Goal: Task Accomplishment & Management: Manage account settings

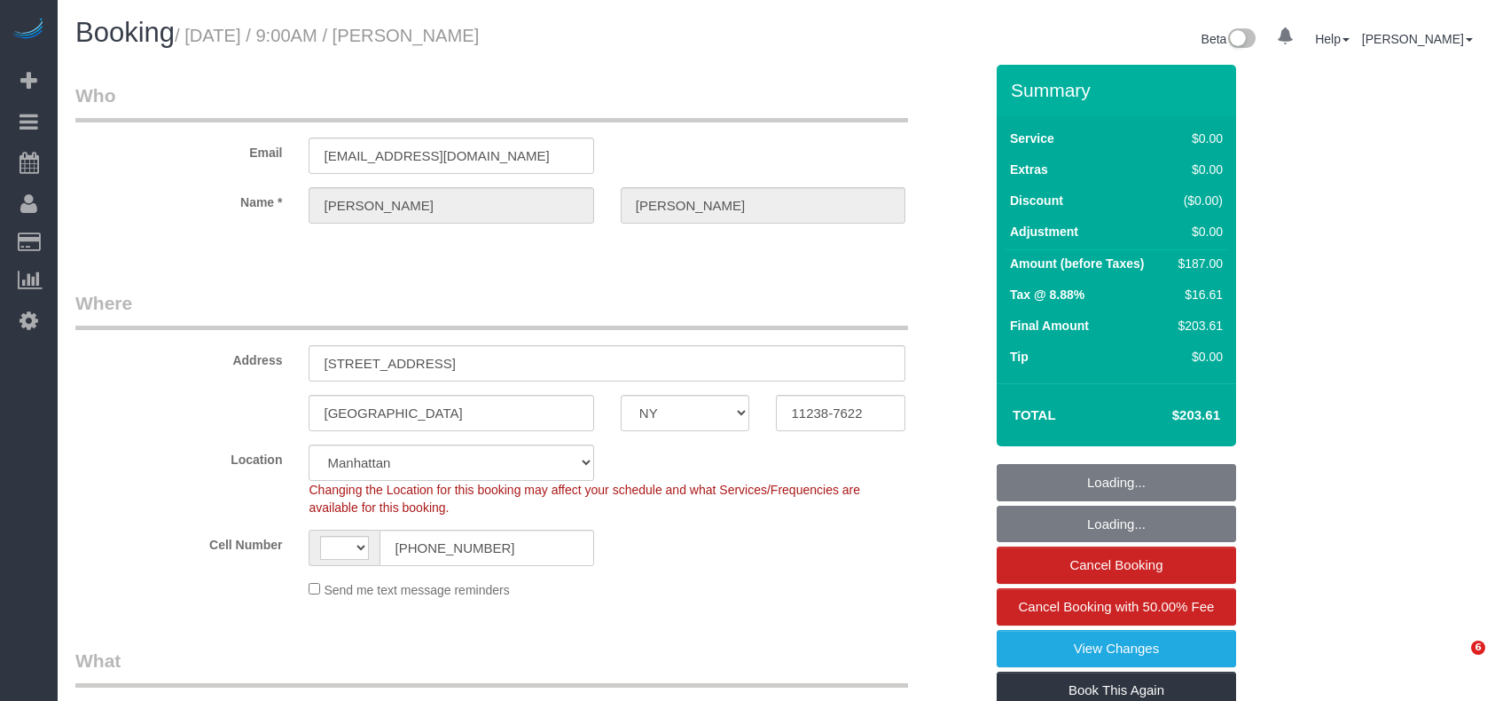
select select "NY"
select select "number:89"
select select "number:90"
select select "number:15"
select select "number:5"
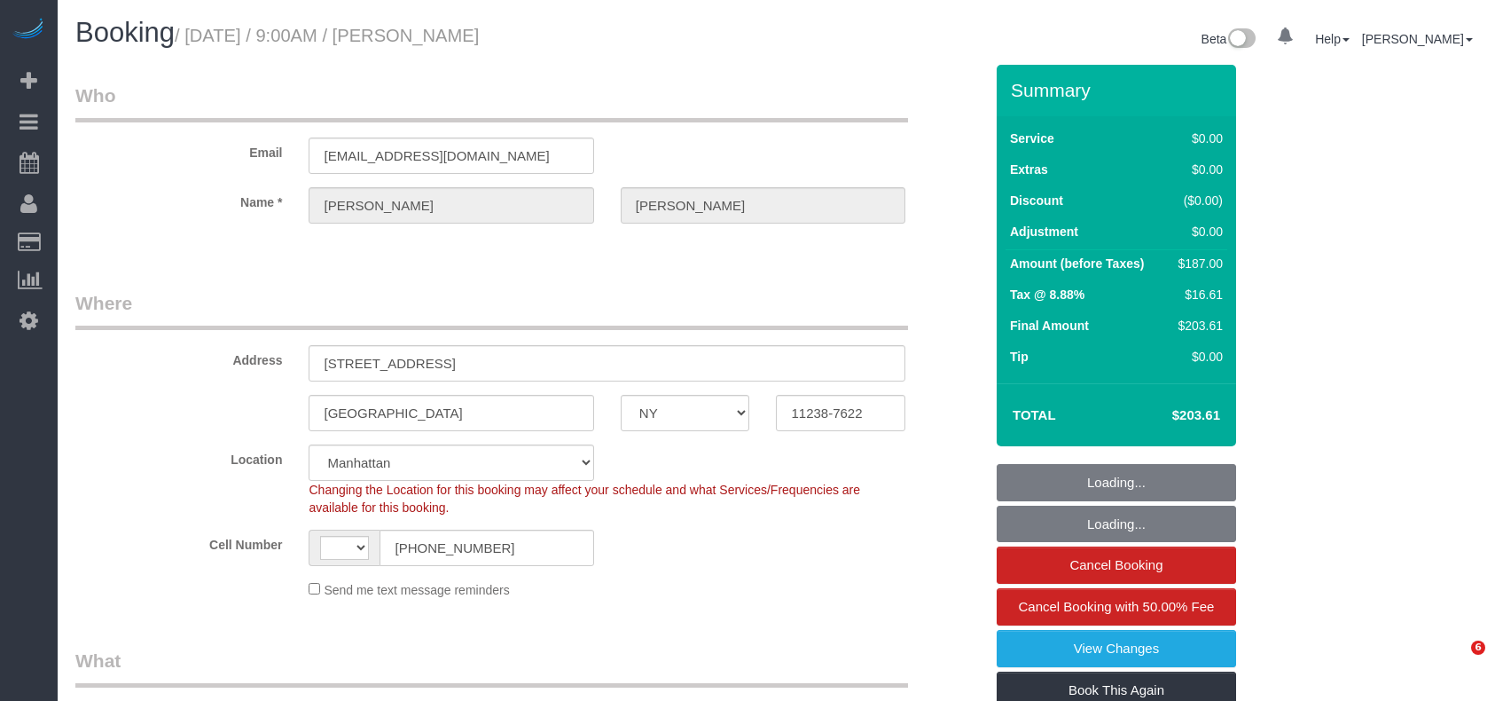
select select "string:US"
select select "string:stripe-pm_1Ruaac4VGloSiKo7IskaXDYl"
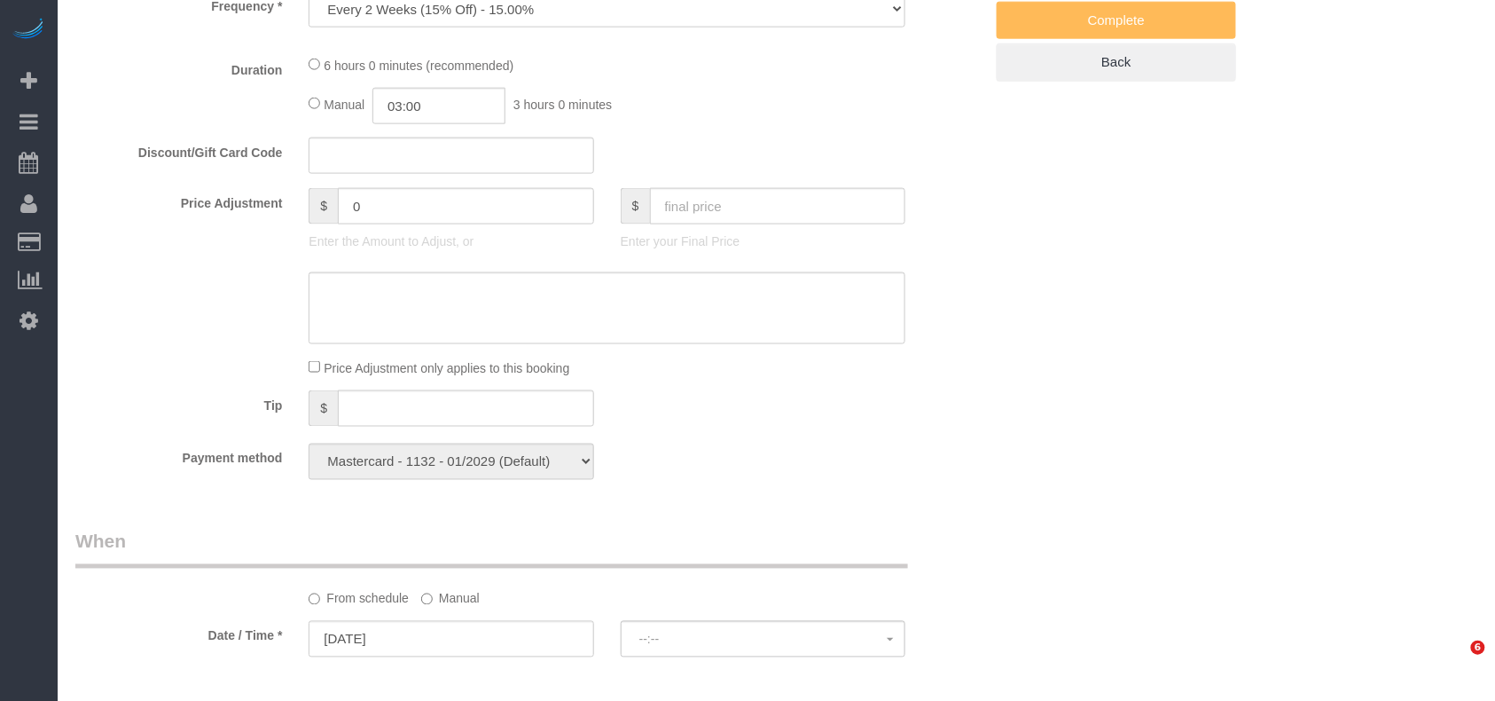
select select "2"
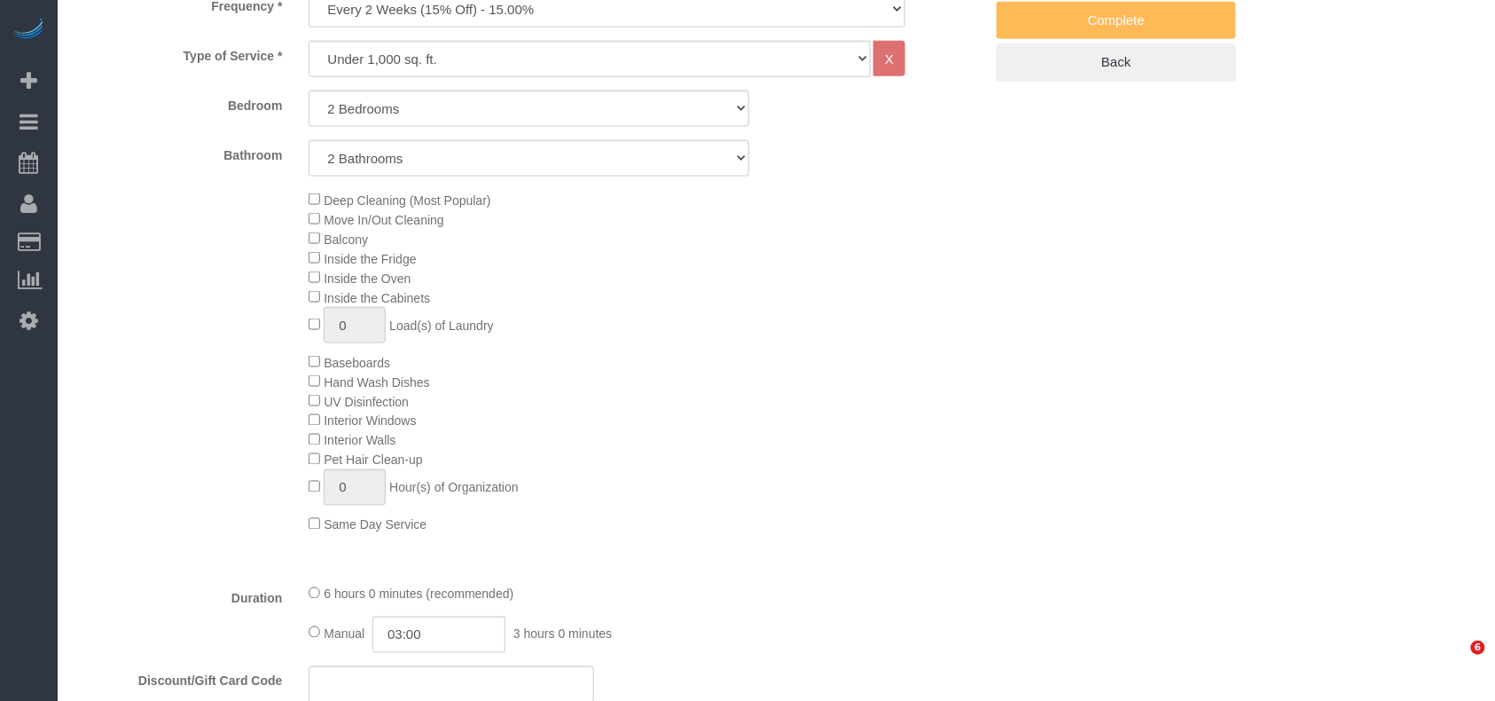
select select "object:1340"
select select "spot1"
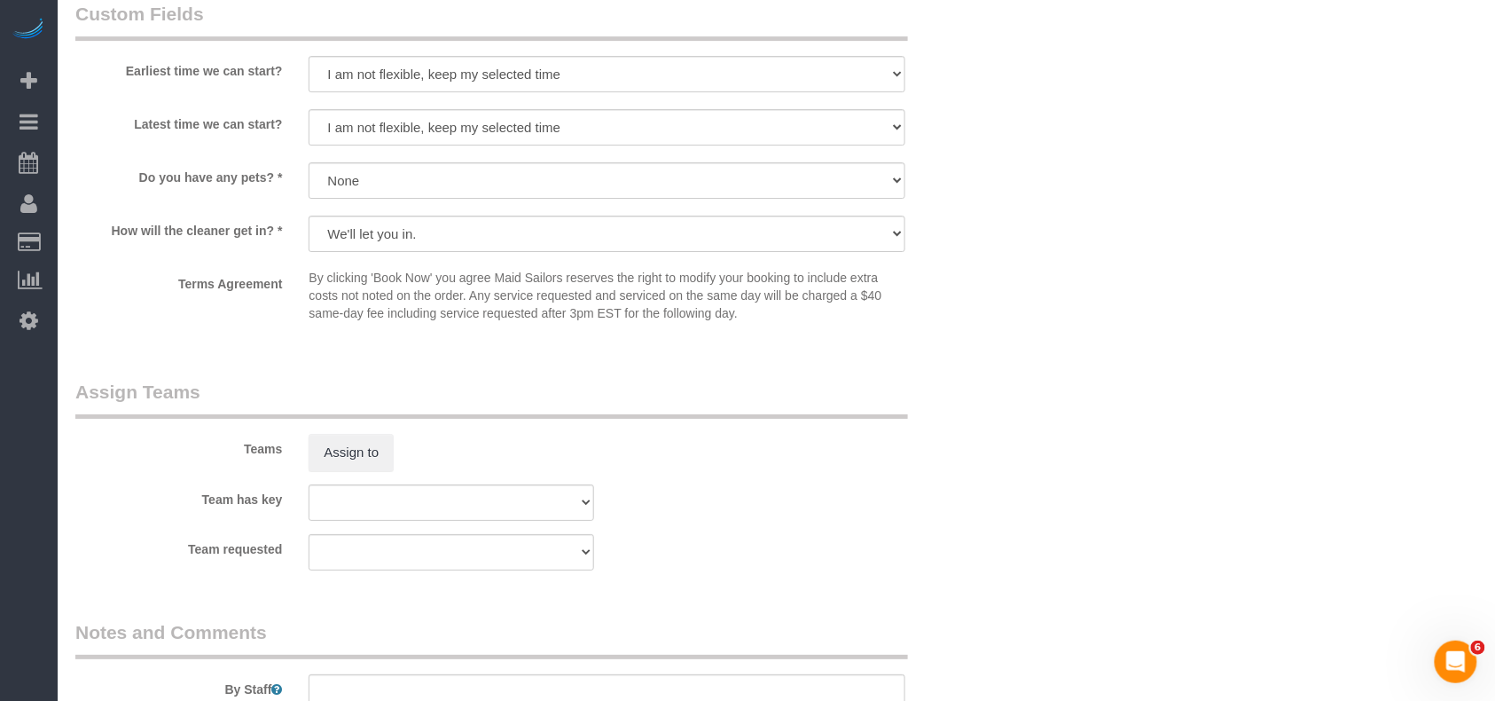
scroll to position [1773, 0]
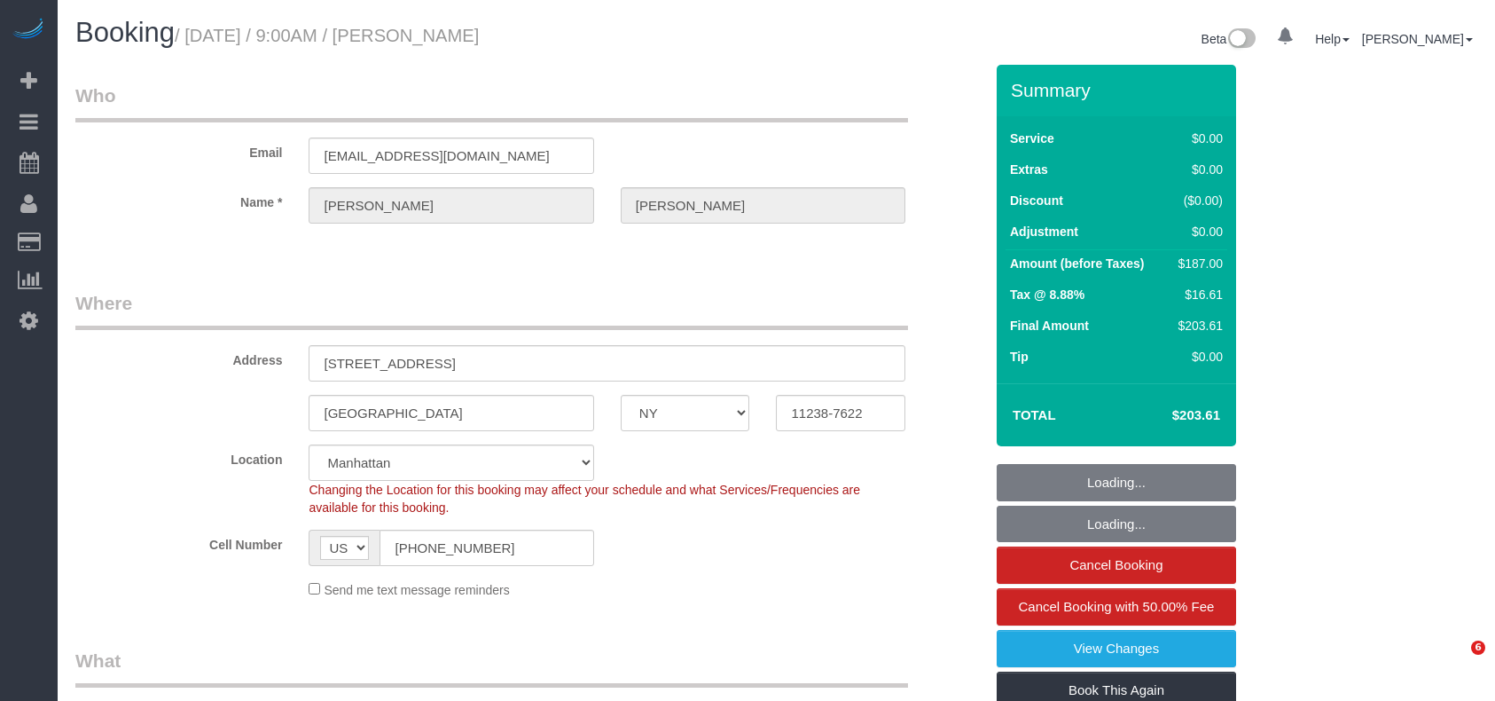
select select "NY"
select select "2"
select select "spot1"
select select "number:89"
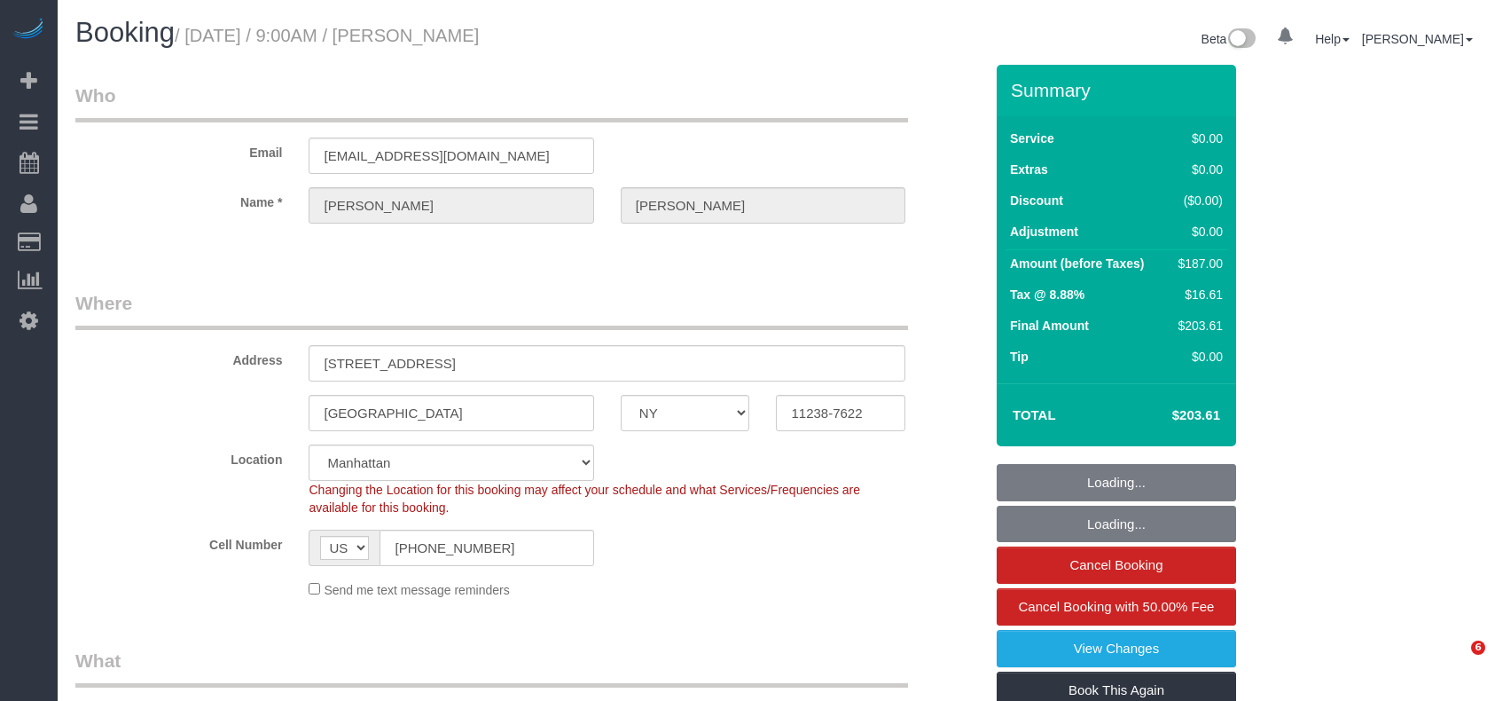
select select "number:90"
select select "number:15"
select select "number:5"
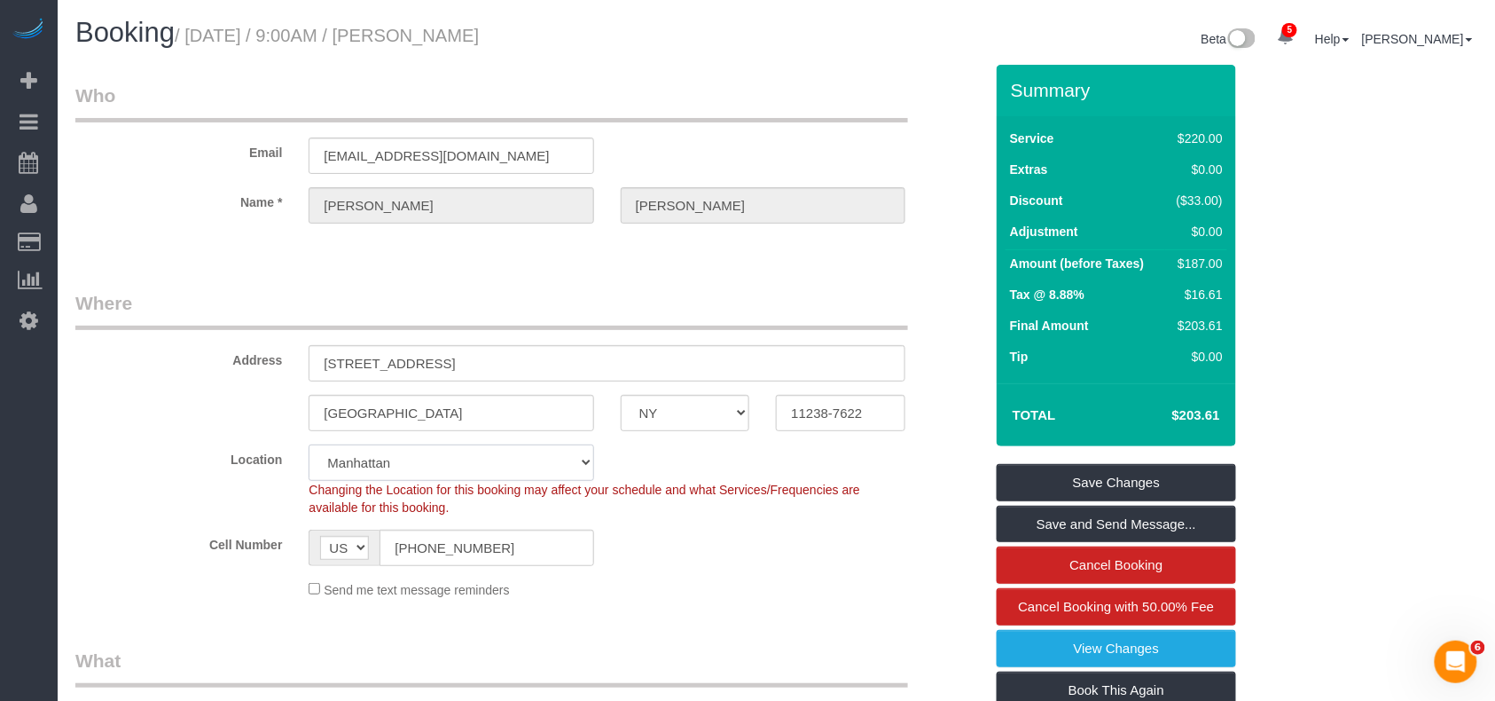
click at [537, 466] on select "Manhattan Austin Boston Bronx Brooklyn Charlotte Denver New Jersey Portland Que…" at bounding box center [451, 462] width 285 height 36
click at [781, 508] on div "Changing the Location for this booking may affect your schedule and what Servic…" at bounding box center [606, 498] width 623 height 35
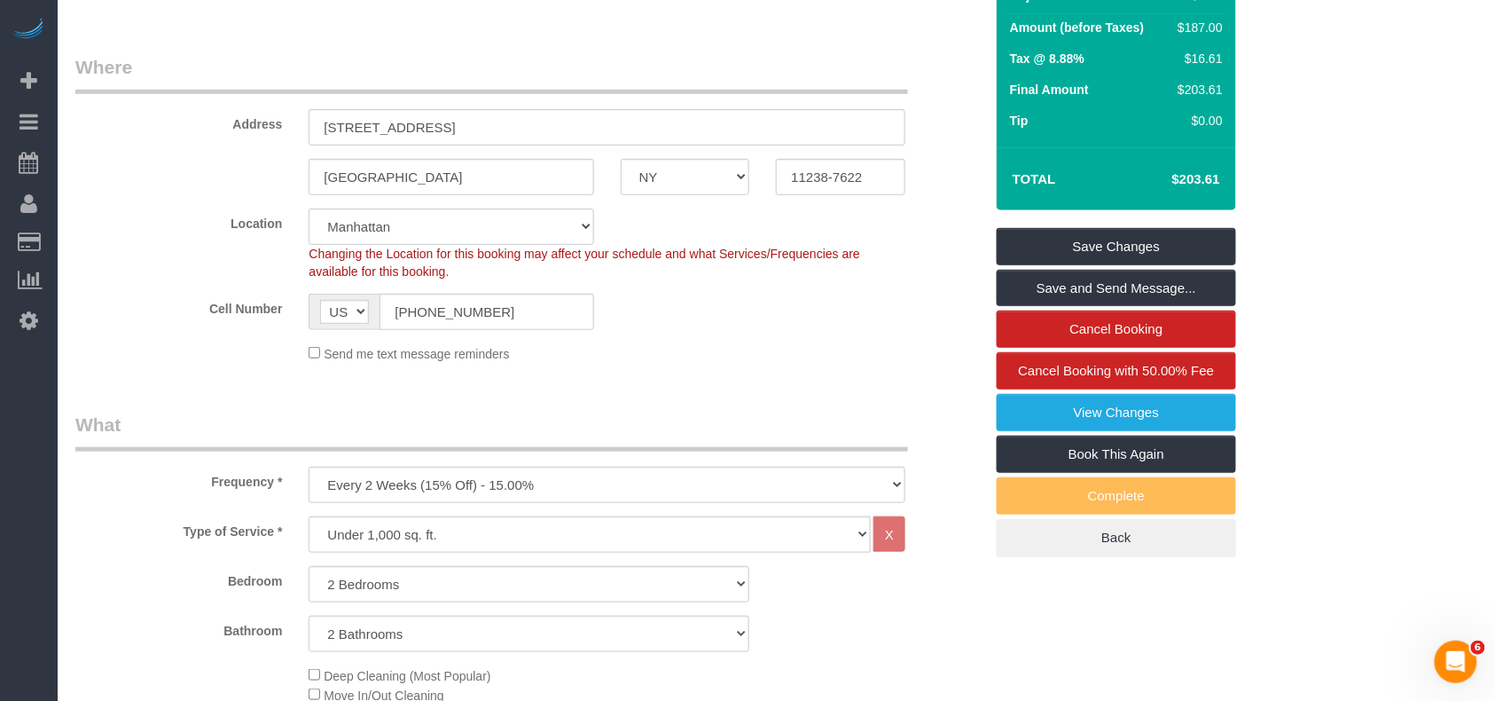
scroll to position [118, 0]
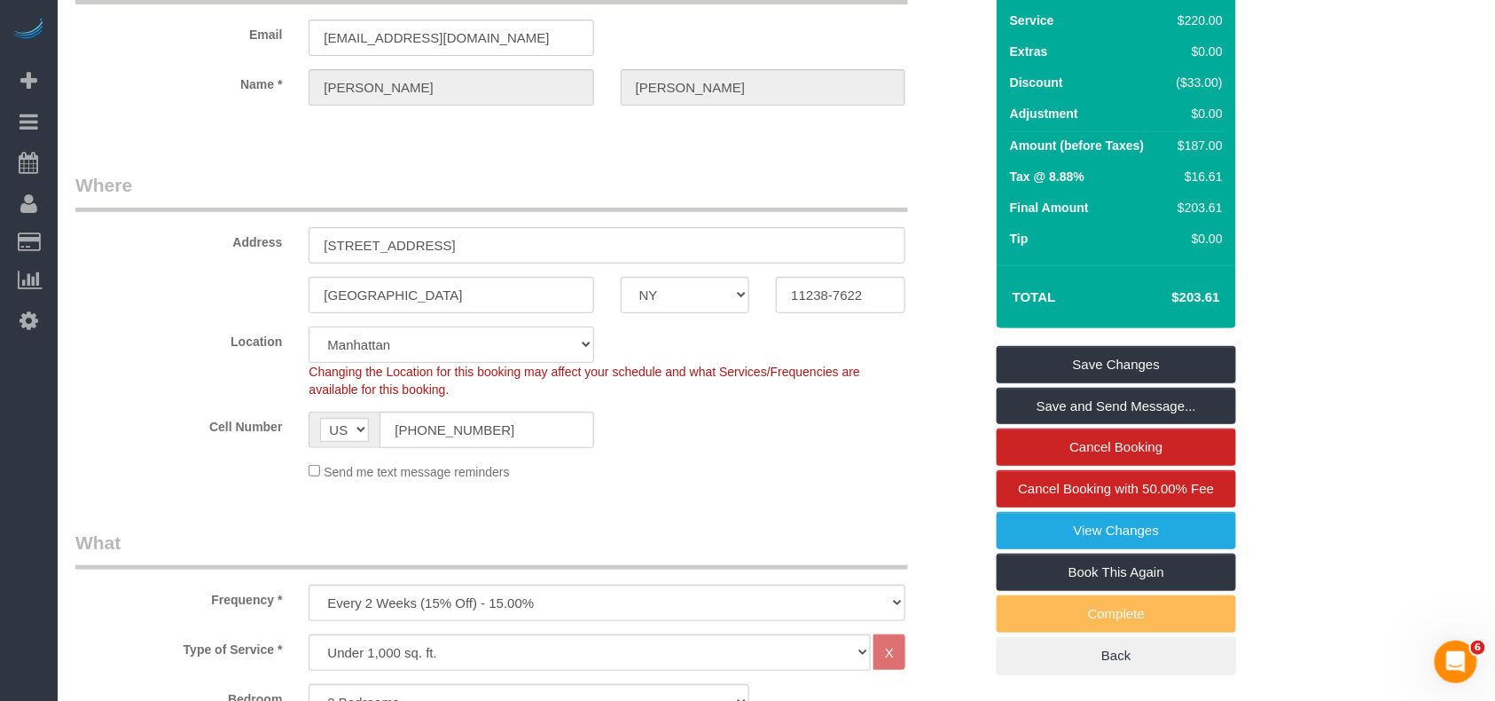
click at [515, 348] on select "Manhattan Austin Boston Bronx Brooklyn Charlotte Denver New Jersey Portland Que…" at bounding box center [451, 344] width 285 height 36
select select "6"
click at [309, 326] on select "Manhattan Austin Boston Bronx Brooklyn Charlotte Denver New Jersey Portland Que…" at bounding box center [451, 344] width 285 height 36
drag, startPoint x: 537, startPoint y: 242, endPoint x: 507, endPoint y: 245, distance: 30.3
click at [277, 249] on div "Address 445 Grand Avenue, Apt. 401" at bounding box center [529, 217] width 935 height 91
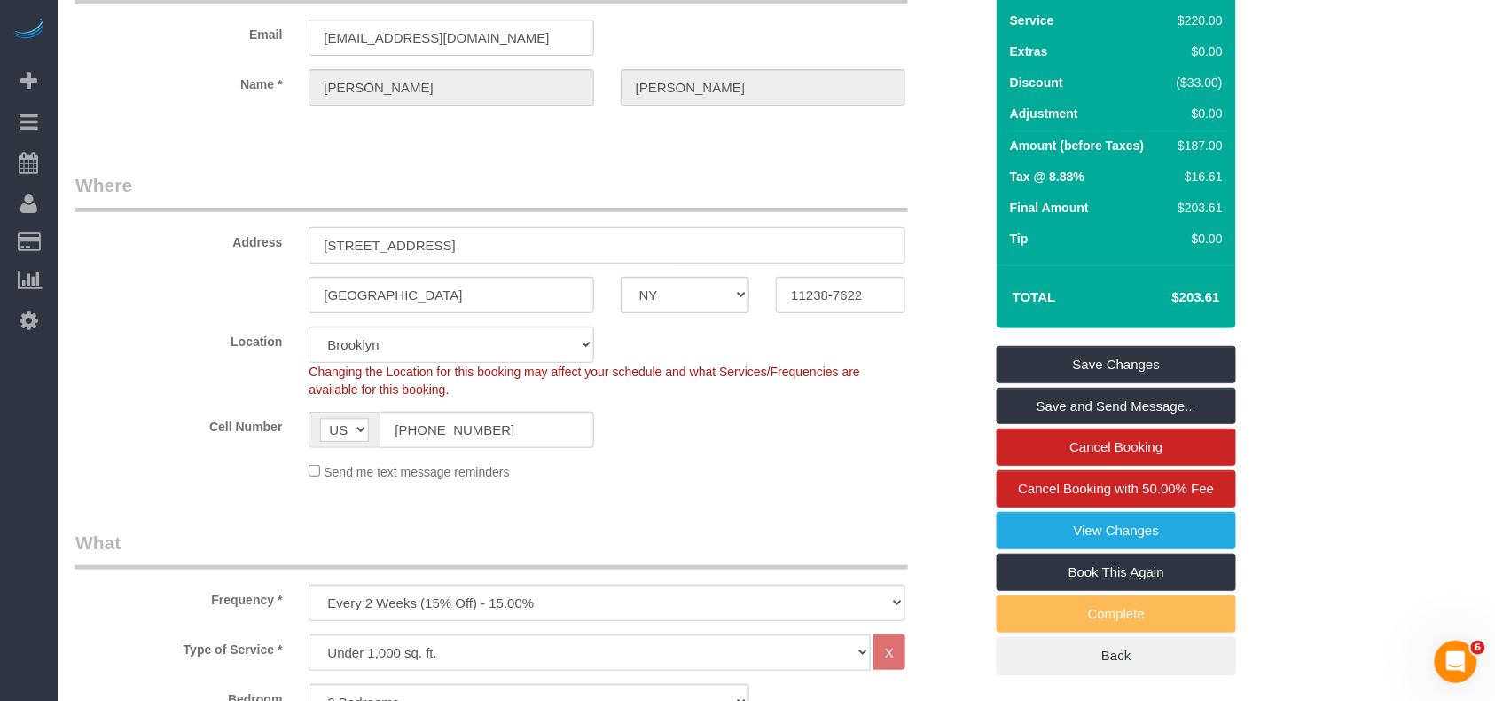
click at [507, 245] on input "445 Grand Avenue, Apt. 401" at bounding box center [607, 245] width 597 height 36
select select "2"
select select "object:1733"
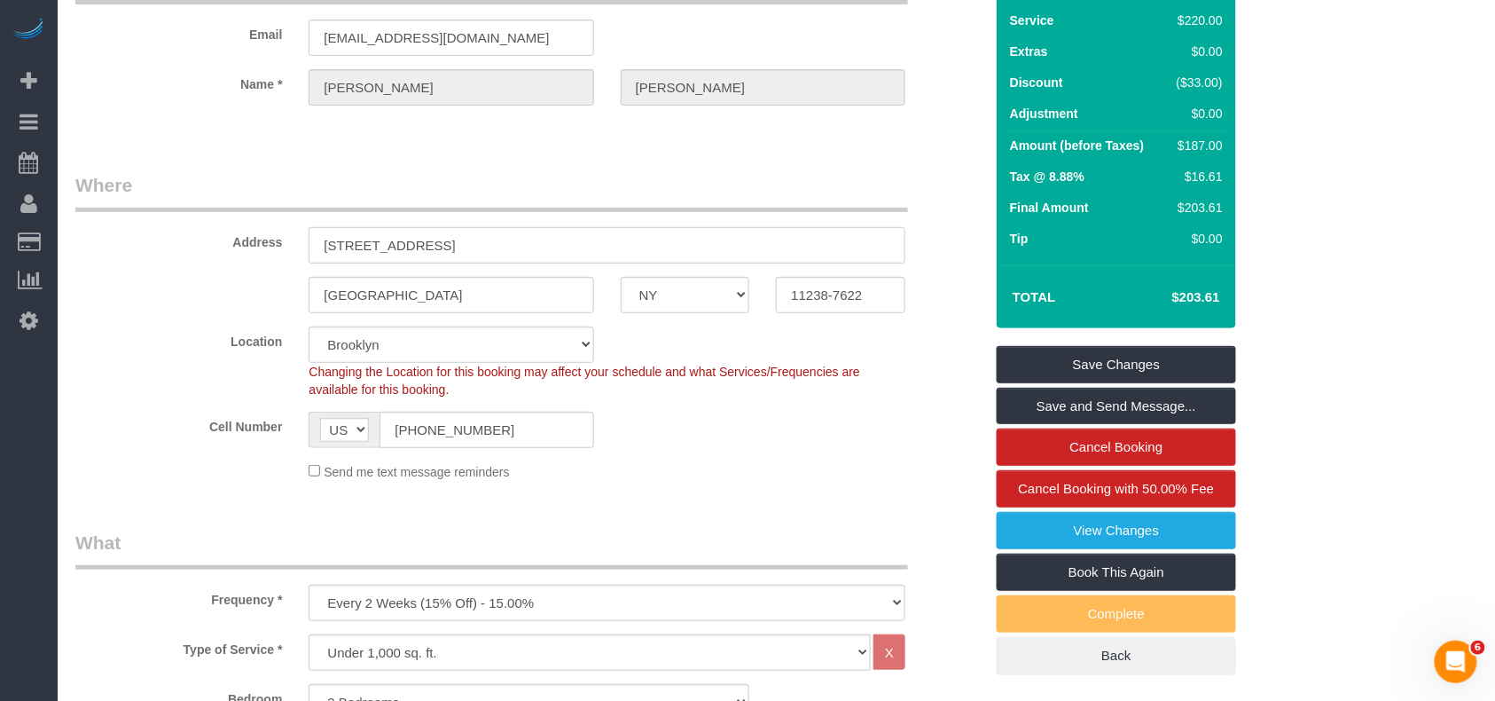
click at [507, 245] on input "445 Grand Avenue, Apt. 401" at bounding box center [607, 245] width 597 height 36
drag, startPoint x: 810, startPoint y: 470, endPoint x: 869, endPoint y: 383, distance: 104.8
click at [810, 470] on div "Send me text message reminders" at bounding box center [606, 471] width 623 height 20
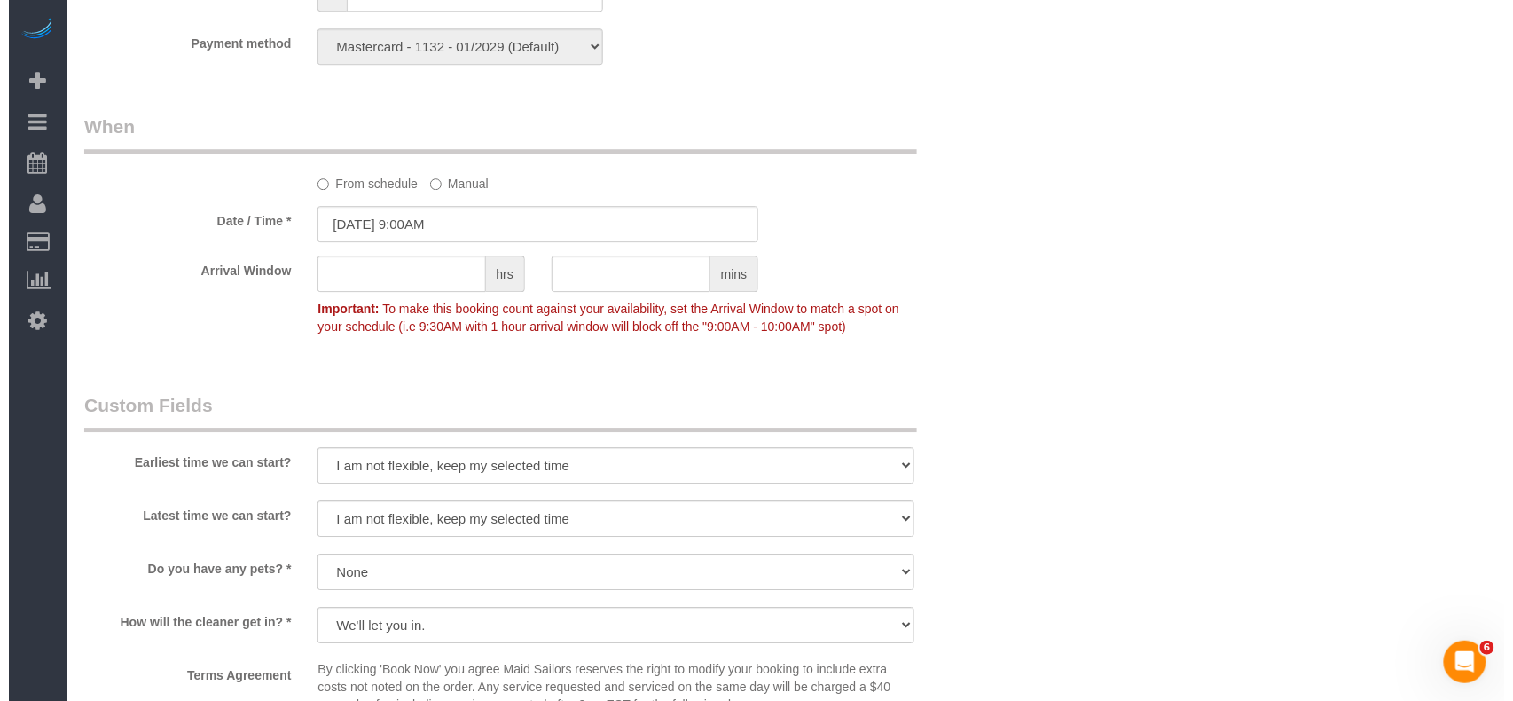
scroll to position [2009, 0]
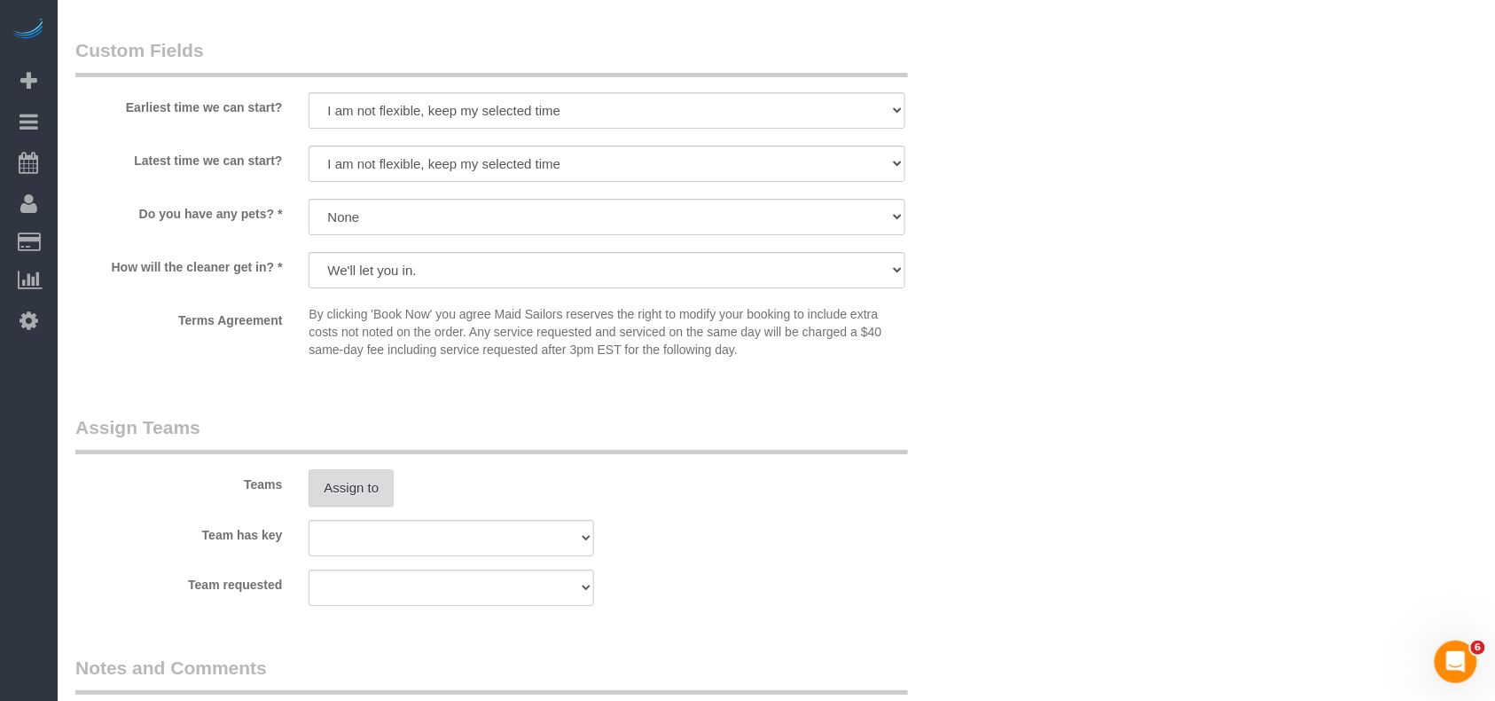
click at [374, 500] on button "Assign to" at bounding box center [351, 487] width 85 height 37
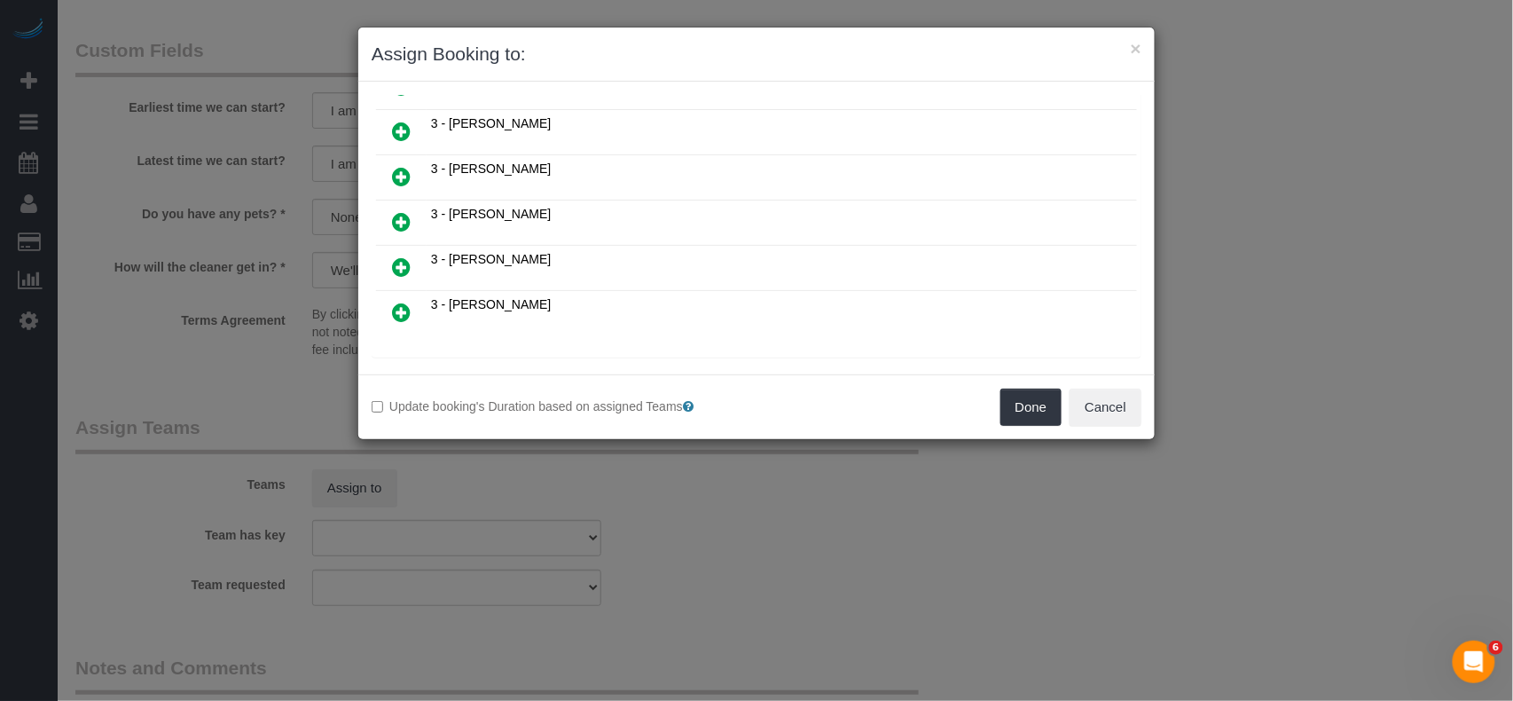
scroll to position [997, 0]
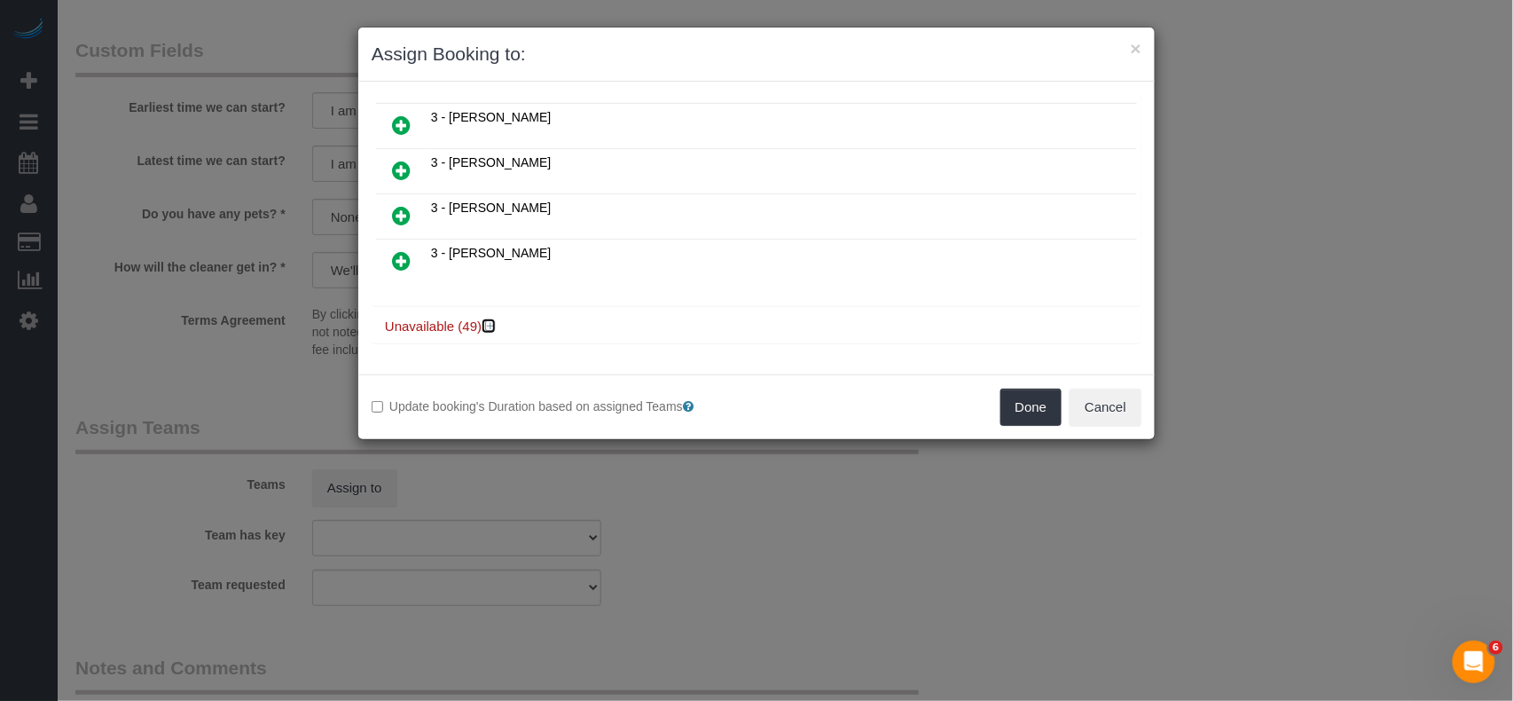
click at [486, 332] on icon at bounding box center [490, 325] width 11 height 13
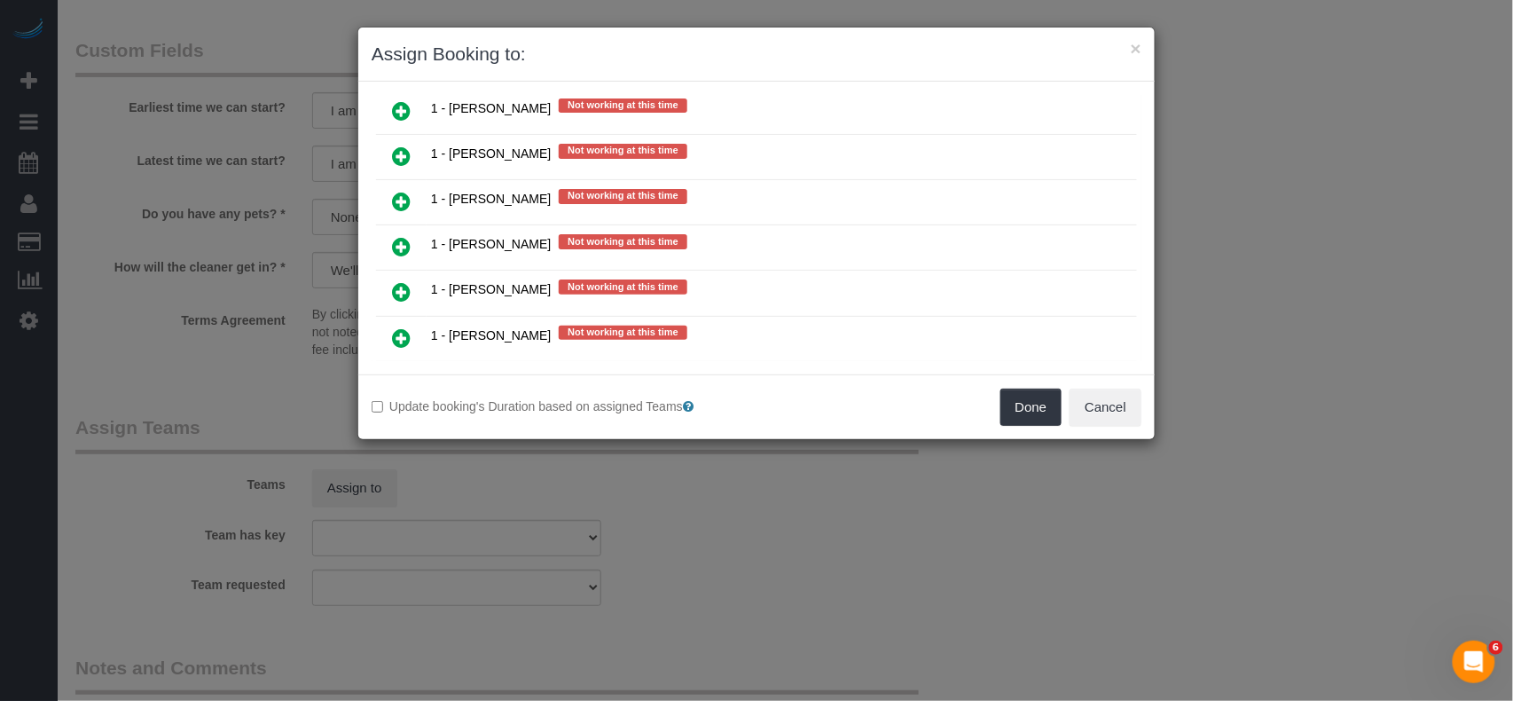
scroll to position [1824, 0]
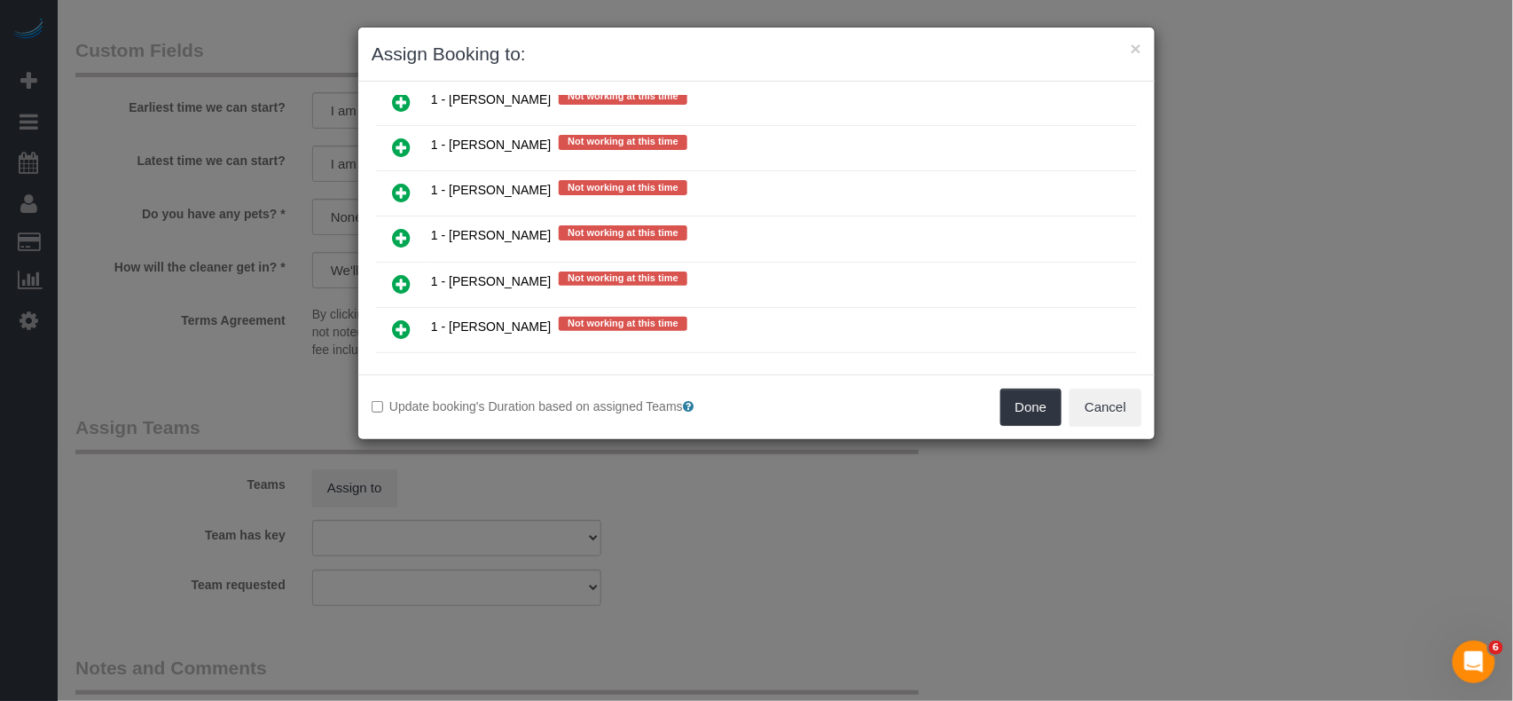
click at [404, 285] on icon at bounding box center [401, 283] width 19 height 21
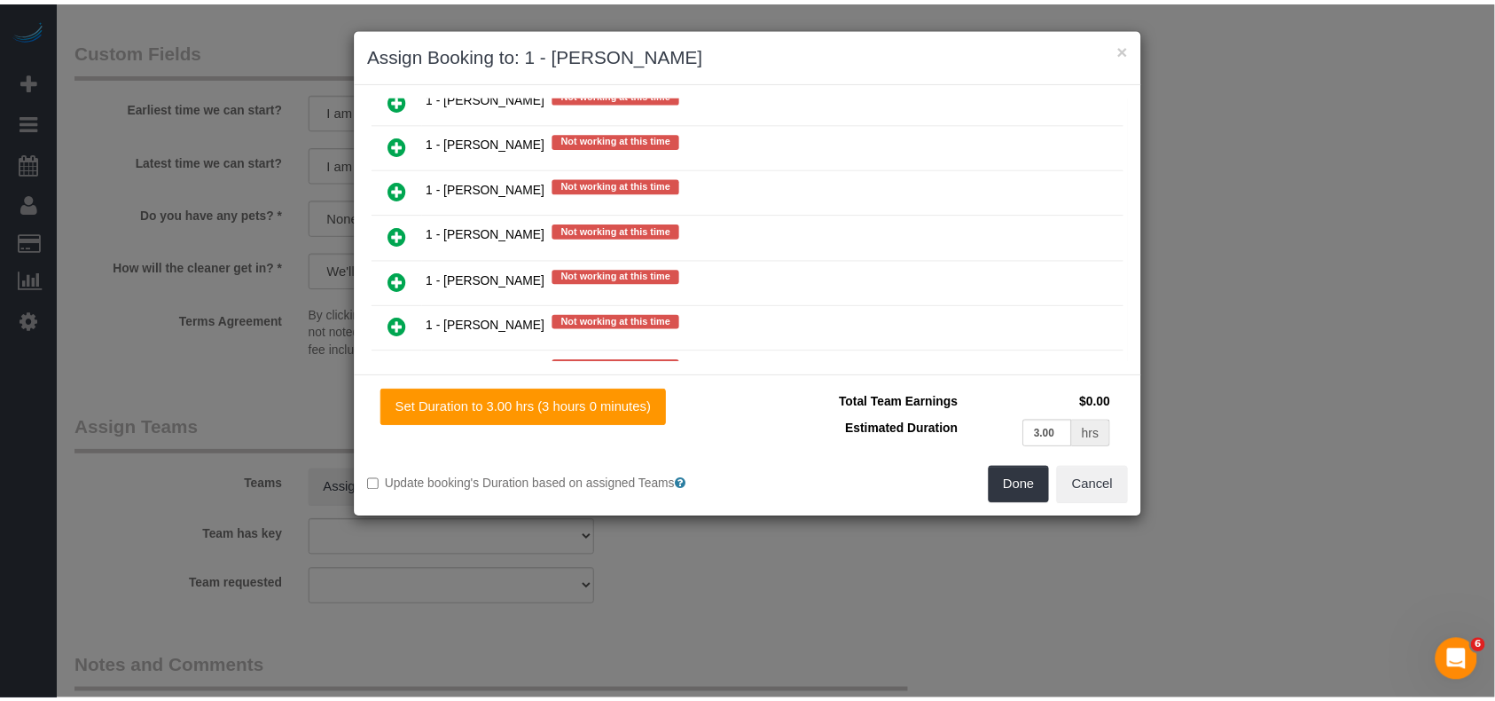
scroll to position [1867, 0]
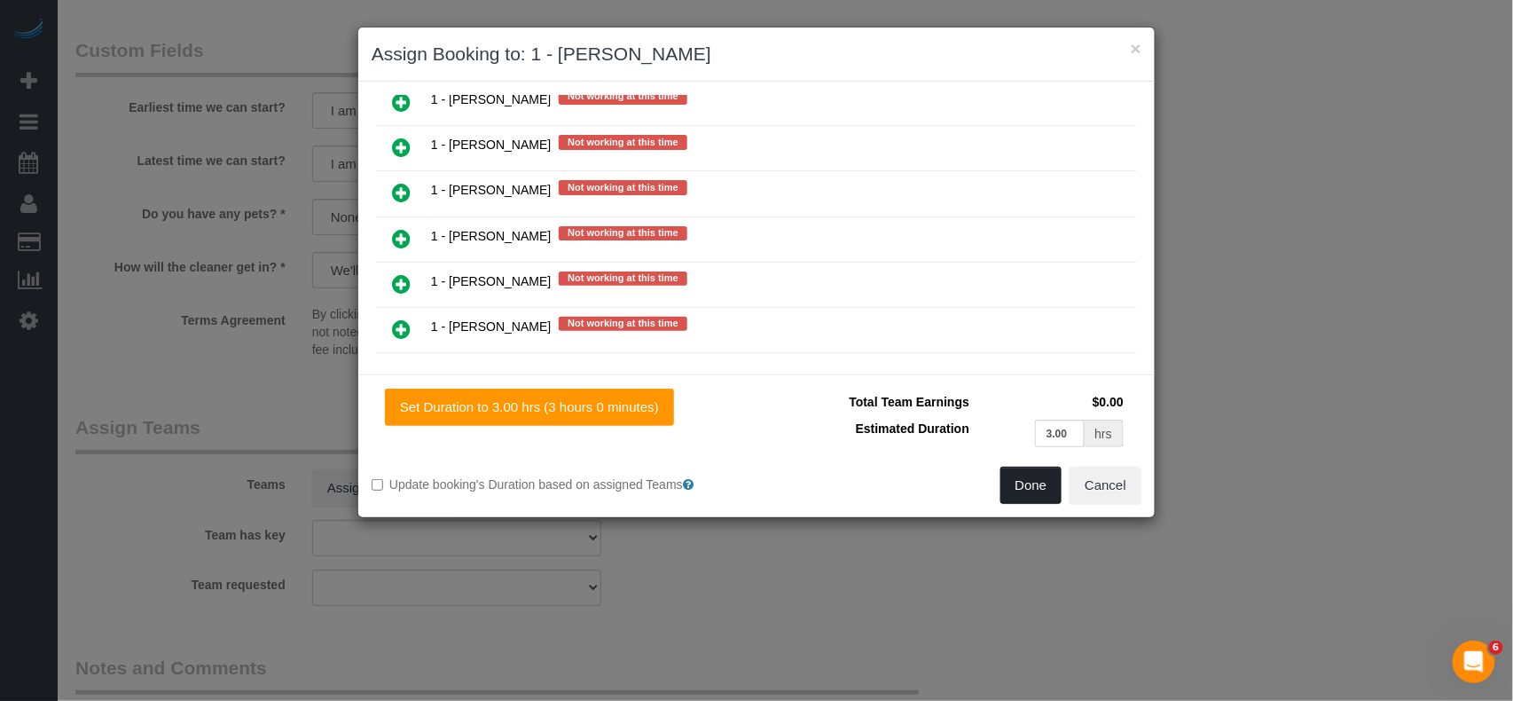
drag, startPoint x: 1012, startPoint y: 487, endPoint x: 912, endPoint y: 473, distance: 100.3
click at [1012, 488] on button "Done" at bounding box center [1031, 484] width 62 height 37
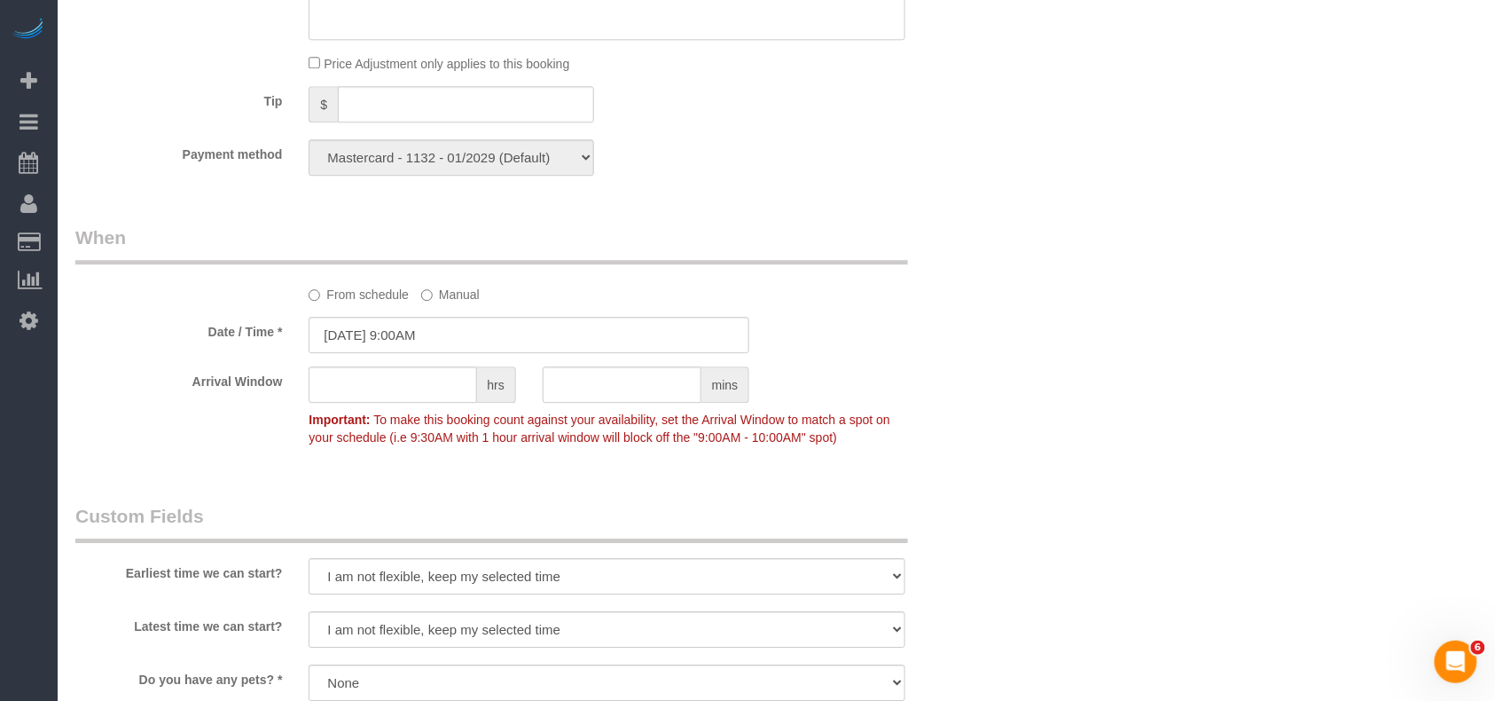
scroll to position [1655, 0]
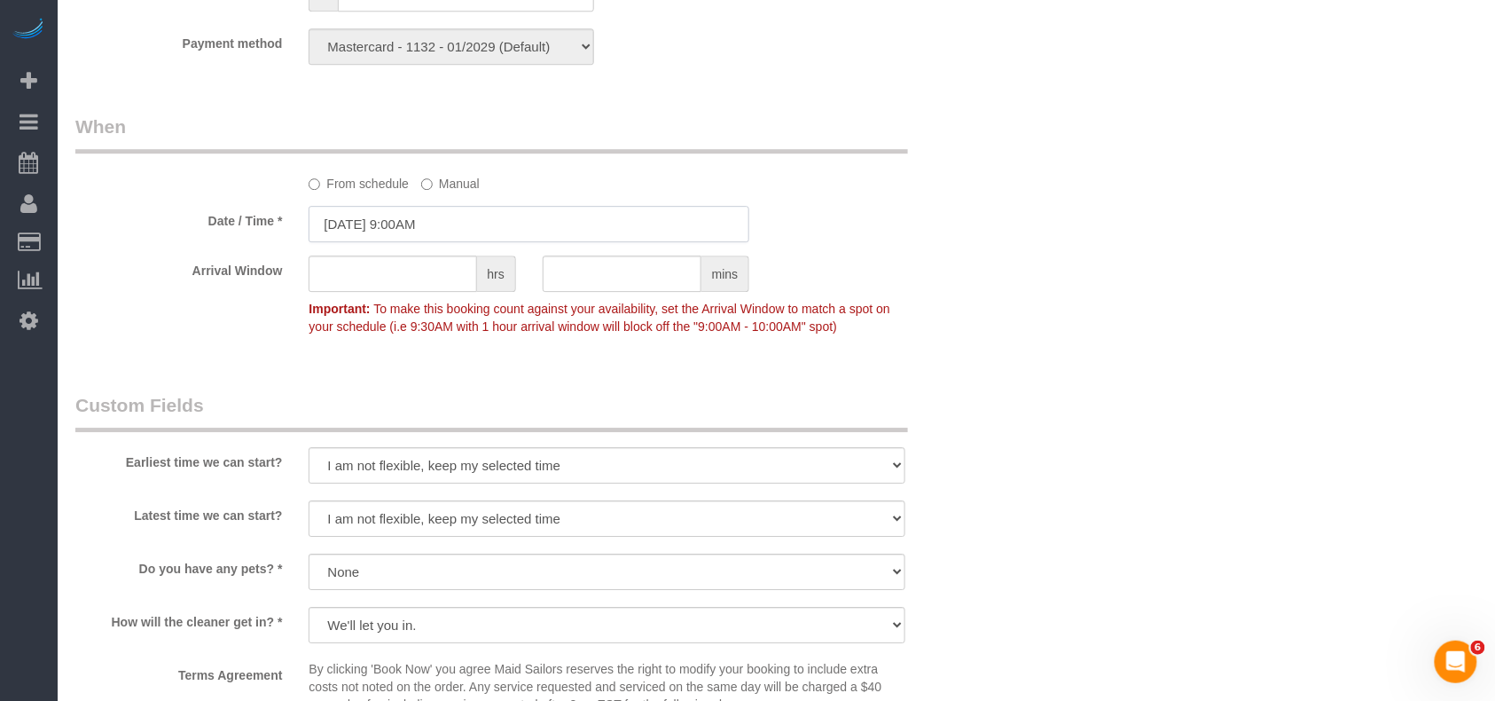
click at [497, 231] on input "08/29/2025 9:00AM" at bounding box center [529, 224] width 441 height 36
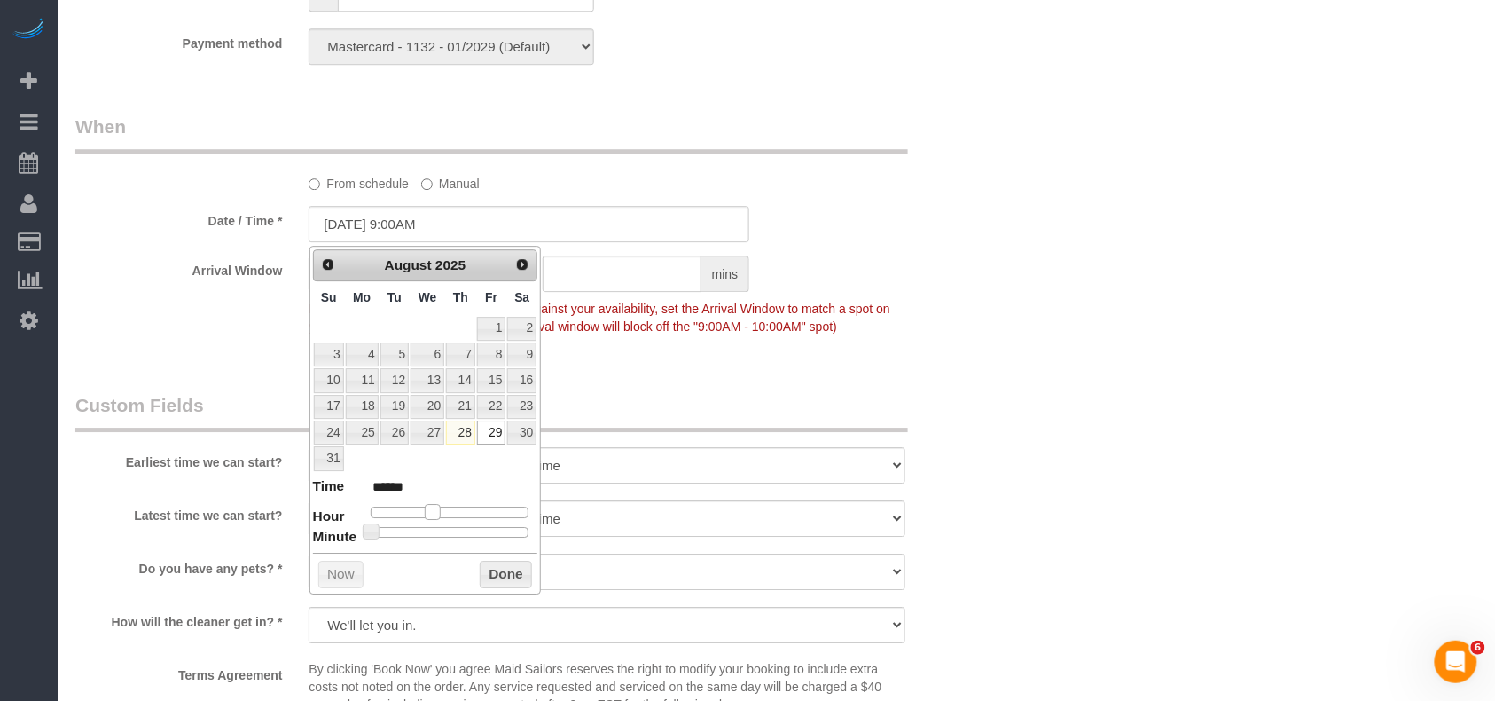
type input "08/29/2025 10:00AM"
type input "*******"
click at [434, 513] on span at bounding box center [439, 512] width 16 height 16
click at [494, 582] on button "Done" at bounding box center [506, 574] width 52 height 28
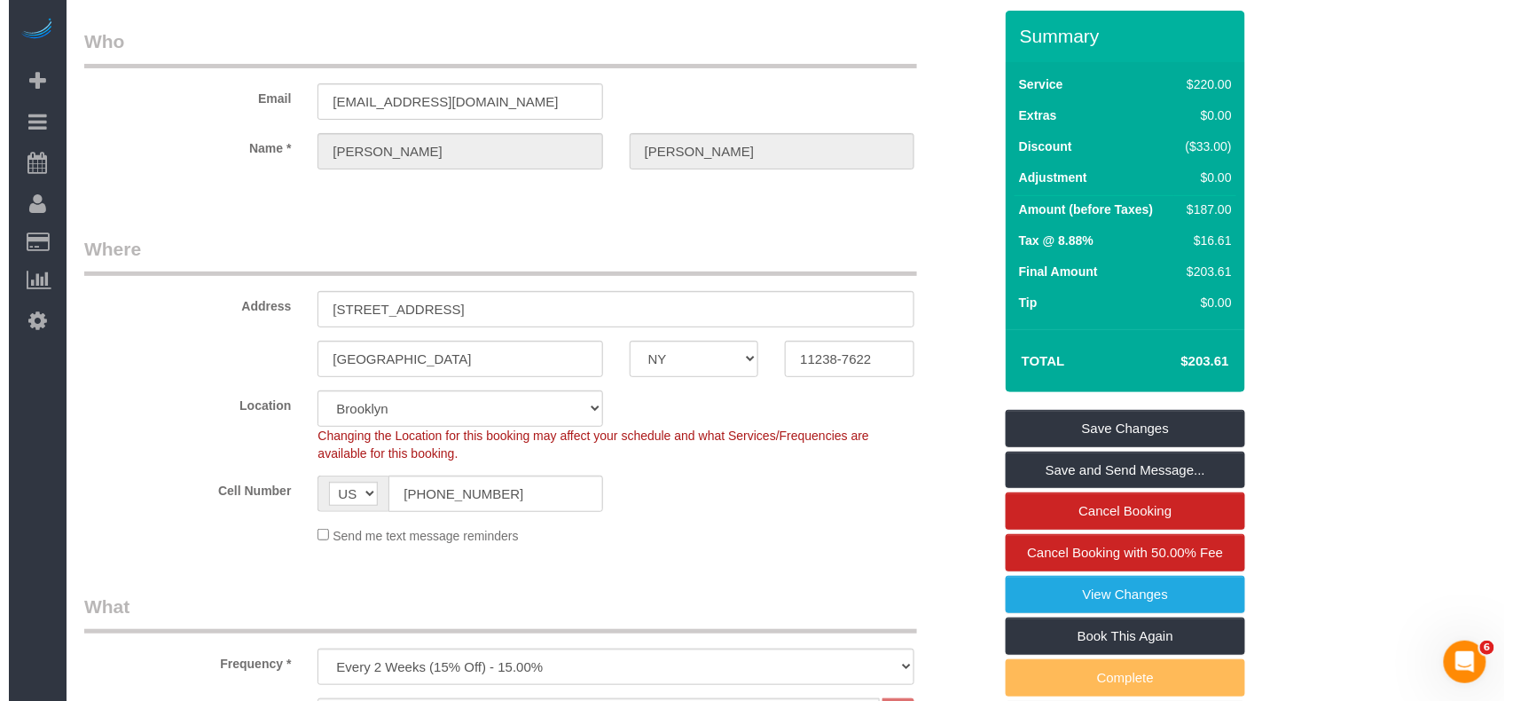
scroll to position [0, 0]
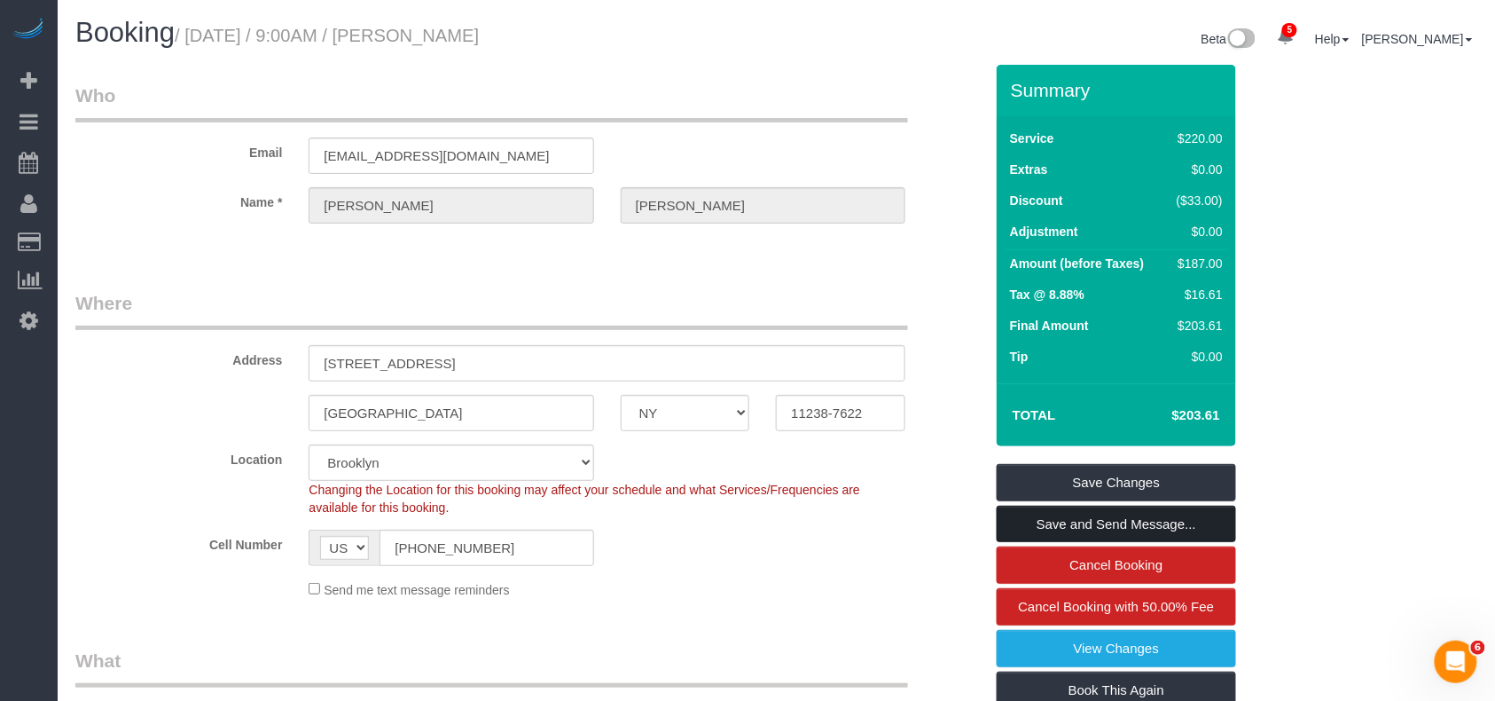
click at [1069, 516] on link "Save and Send Message..." at bounding box center [1116, 523] width 239 height 37
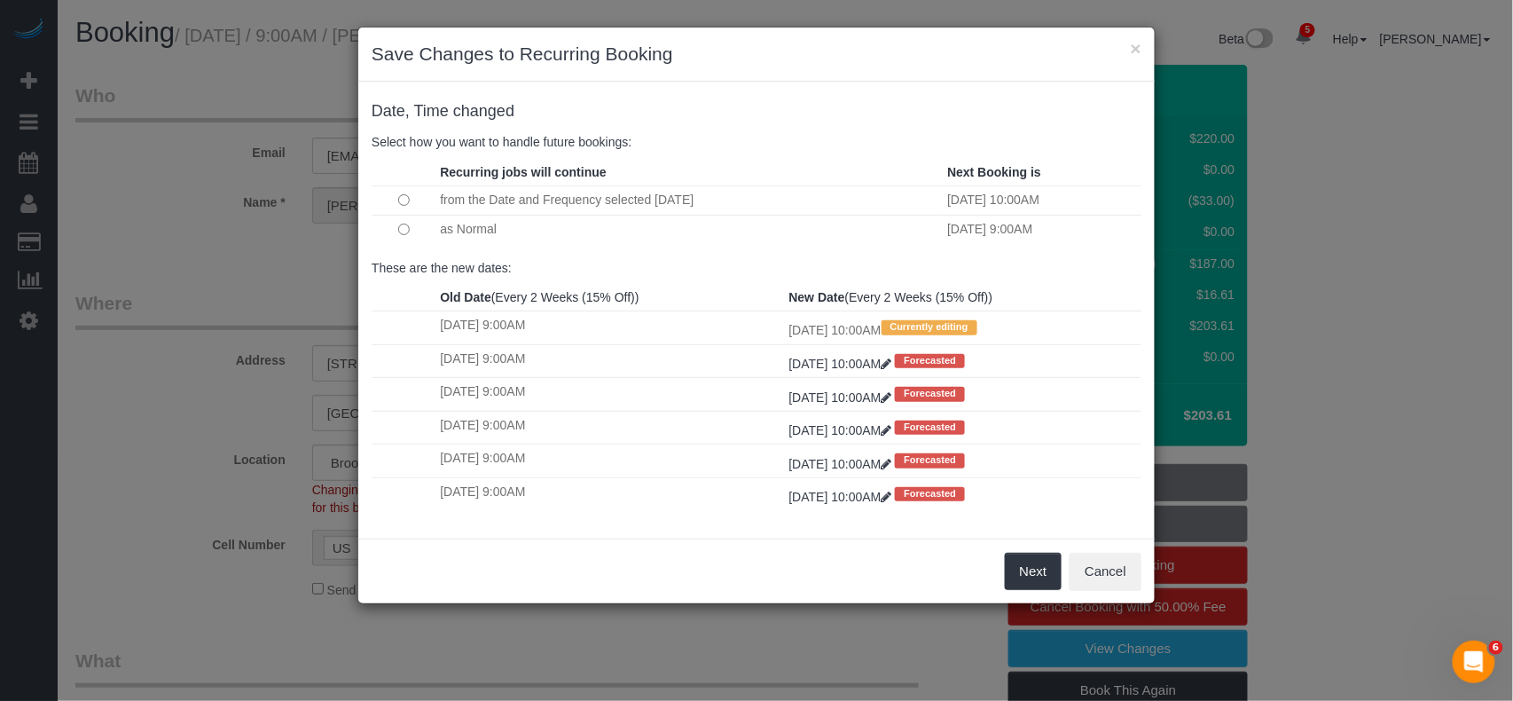
click at [404, 236] on td at bounding box center [404, 229] width 64 height 29
click at [1025, 590] on button "Next" at bounding box center [1034, 570] width 58 height 37
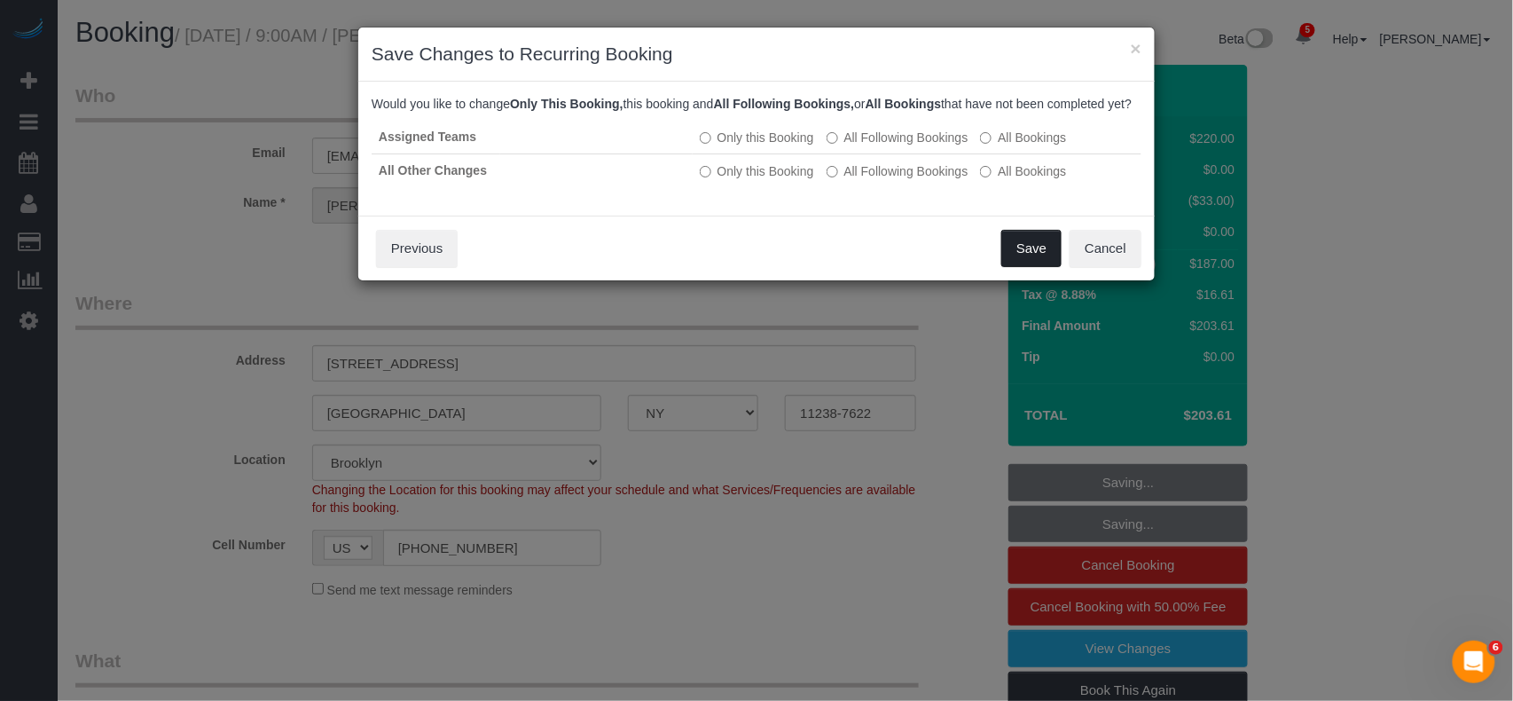
click at [1051, 267] on button "Save" at bounding box center [1031, 248] width 60 height 37
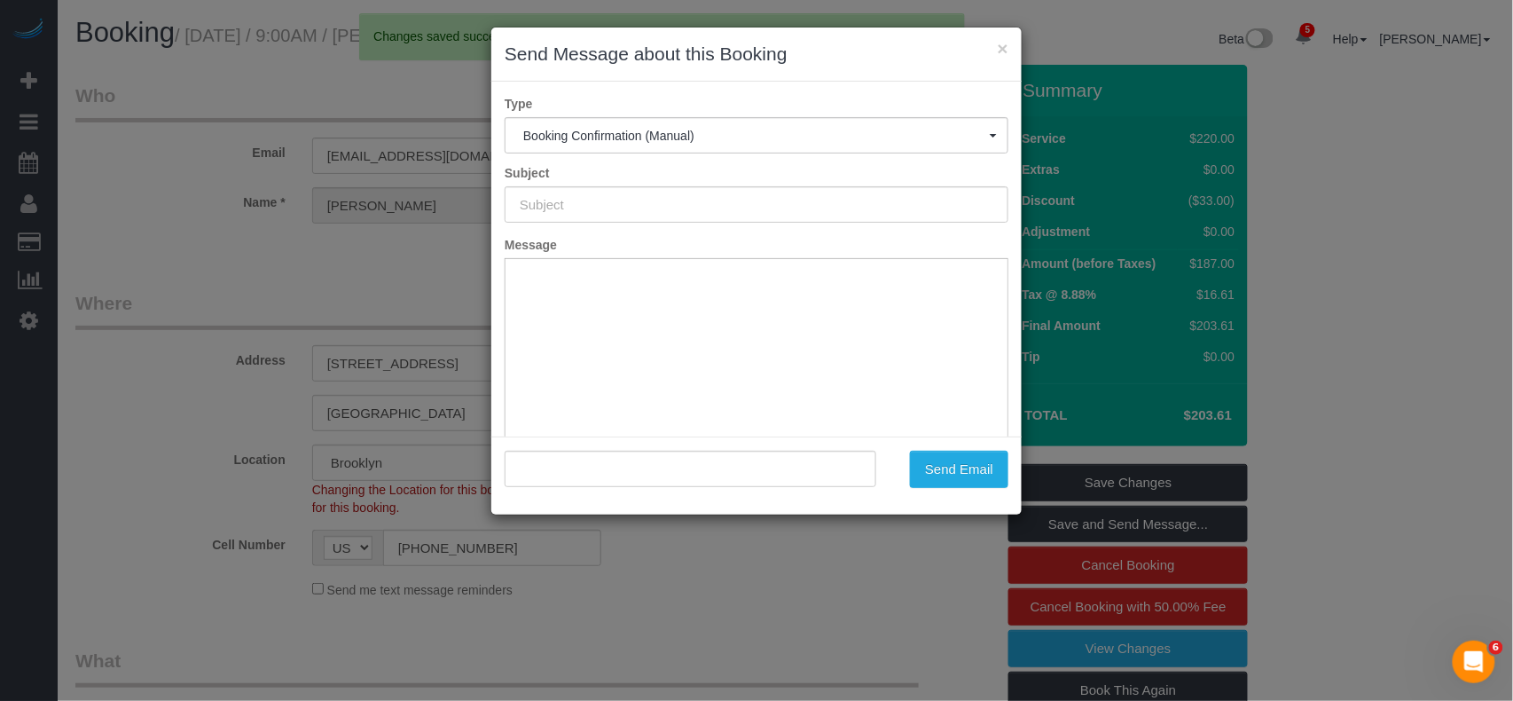
type input "Cleaning Confirmed for 08/29/2025 at 10:00am"
type input ""Elaine Wang" <elainewang9827@gmail.com>"
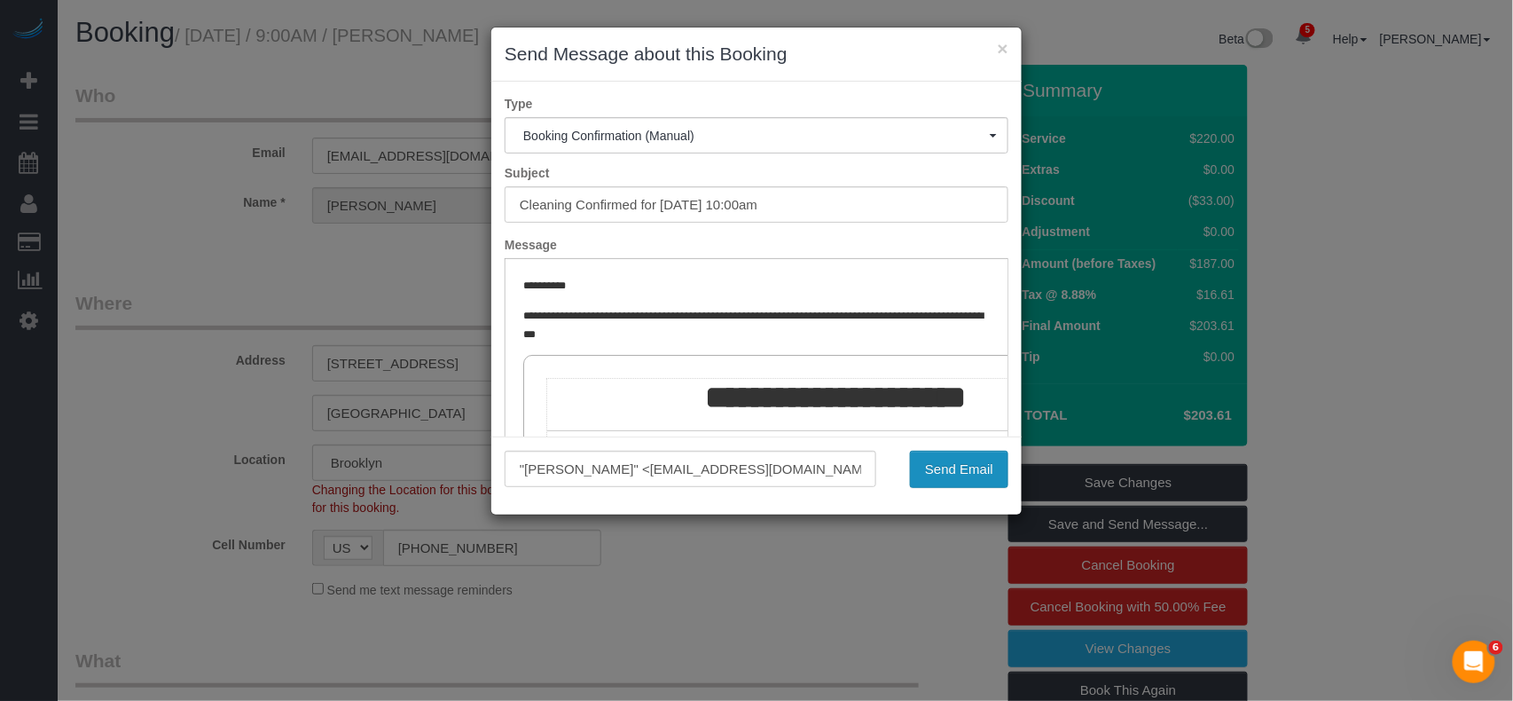
click at [954, 465] on button "Send Email" at bounding box center [959, 468] width 98 height 37
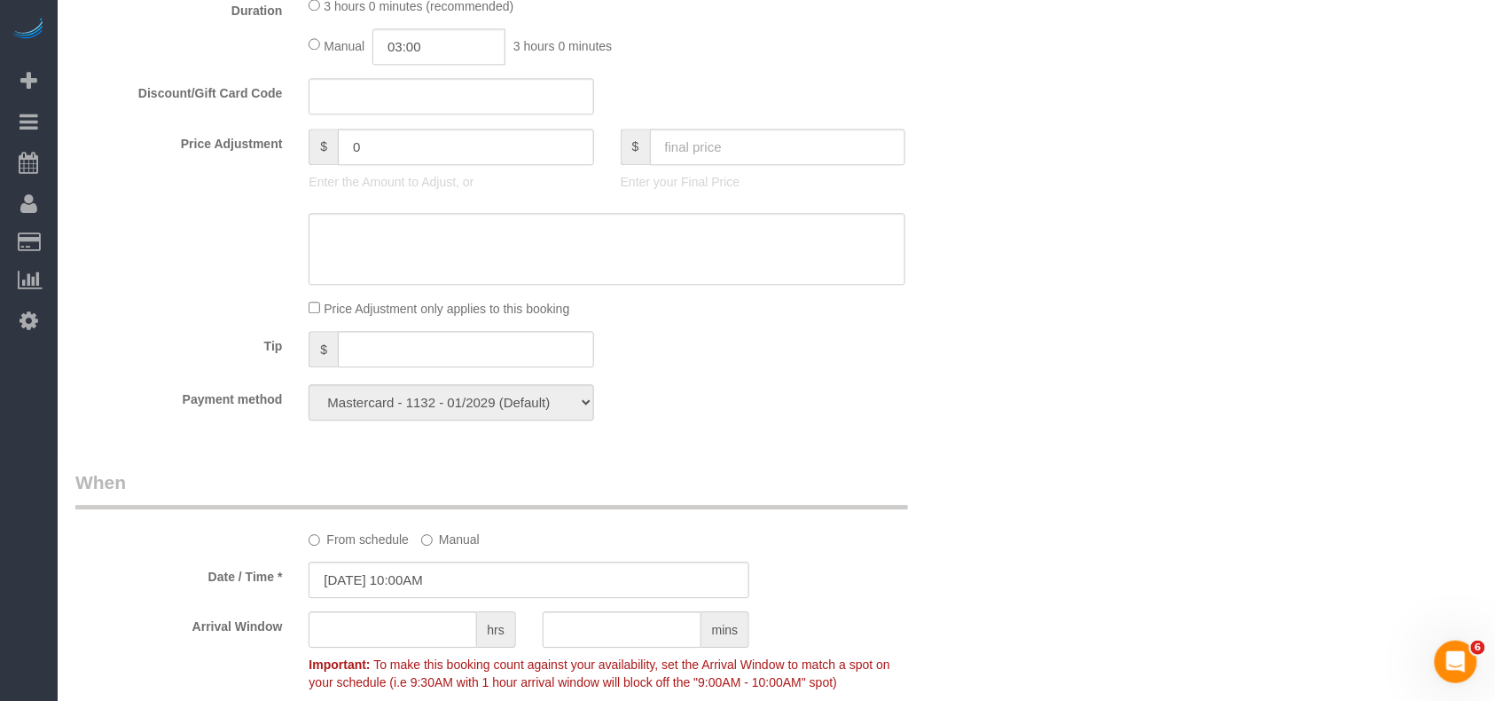
scroll to position [1334, 0]
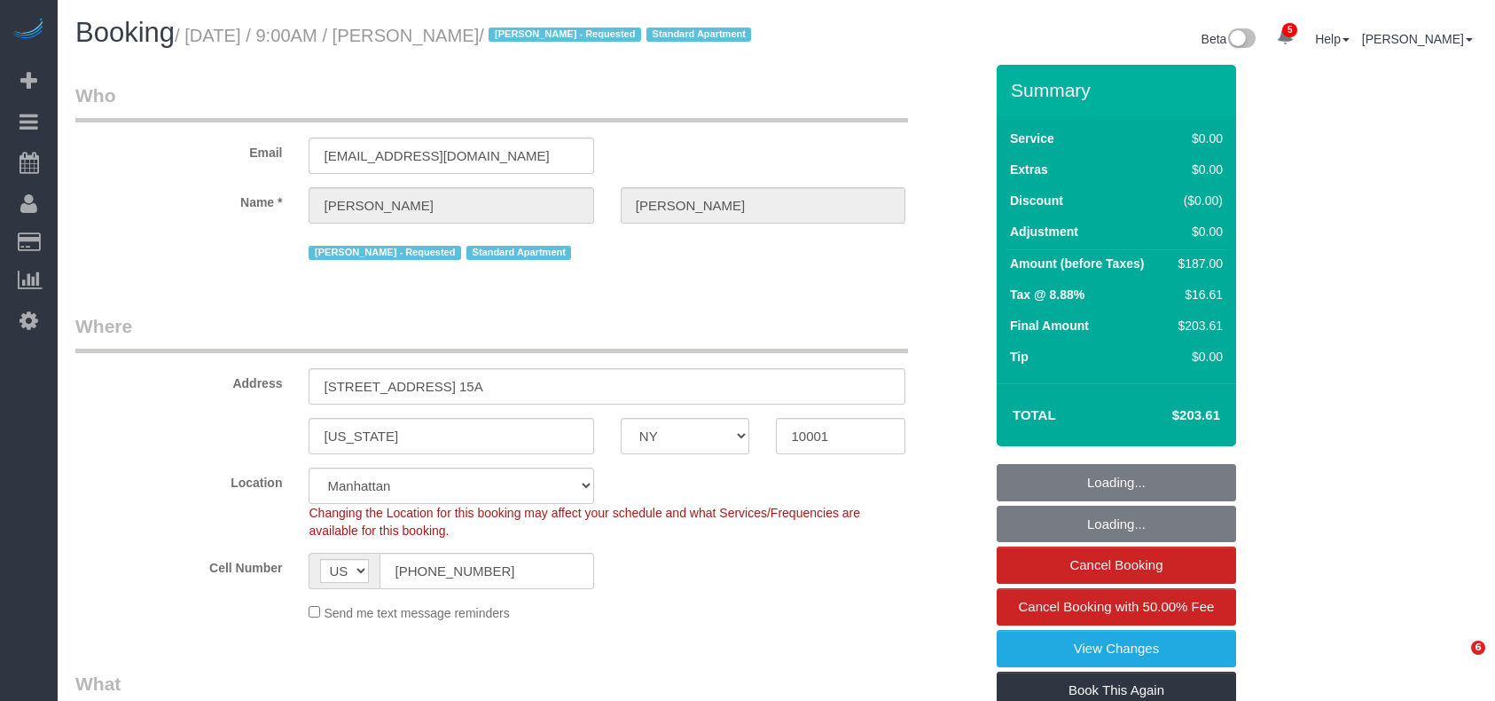
select select "NY"
select select "number:56"
select select "number:70"
select select "number:15"
select select "number:5"
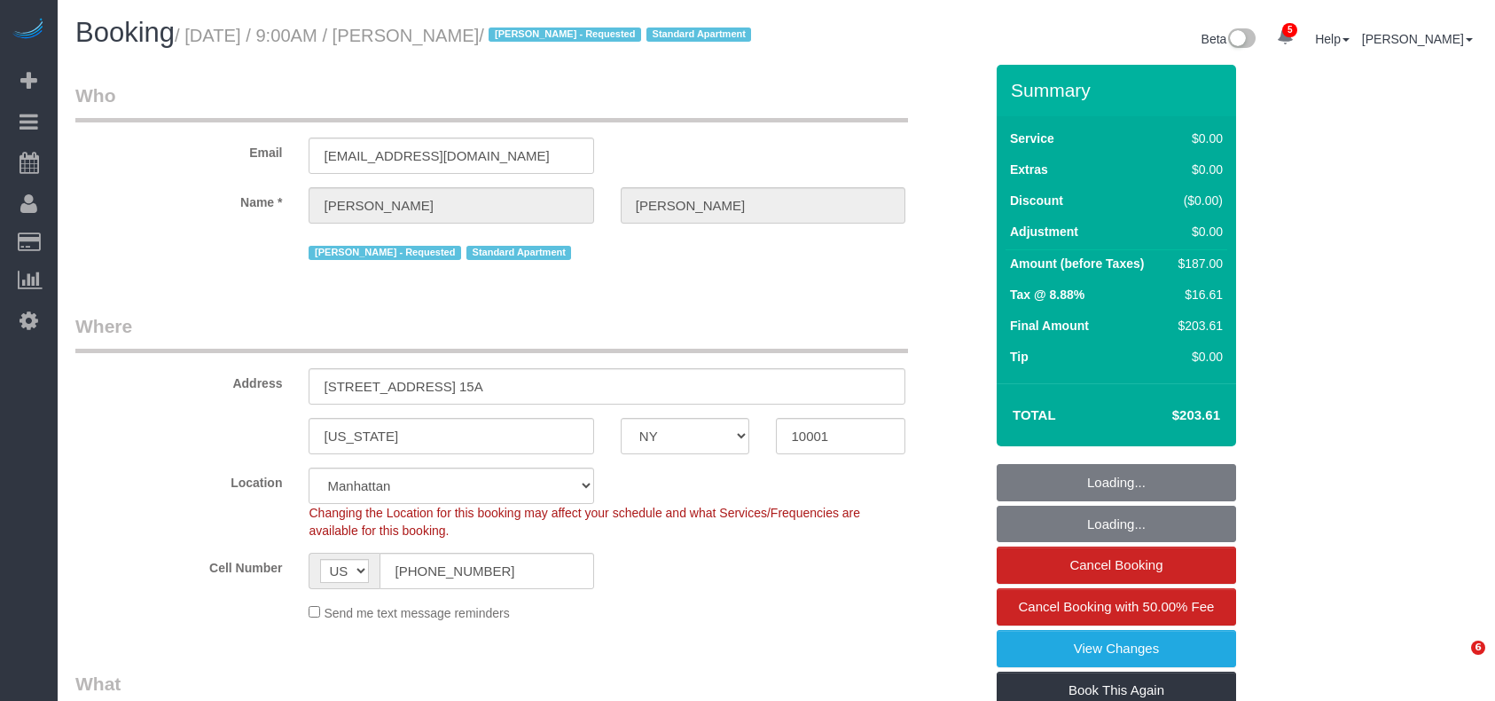
select select "object:1385"
select select "spot1"
select select "2"
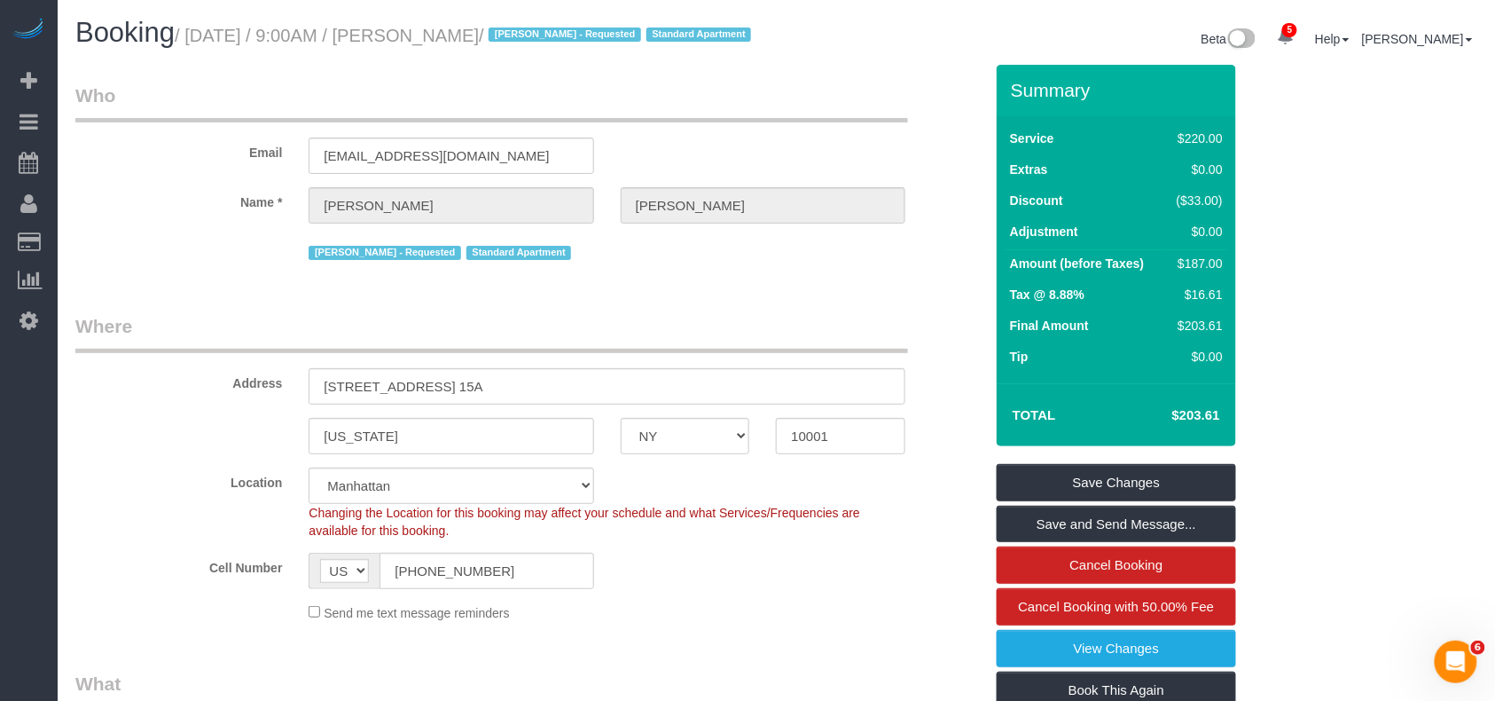
drag, startPoint x: 459, startPoint y: 34, endPoint x: 196, endPoint y: 33, distance: 263.4
click at [196, 33] on small "/ August 28, 2025 / 9:00AM / Omar Chavez / Marlenyn Robles - Requested Standard…" at bounding box center [466, 36] width 582 height 20
copy small "August 28, 2025 / 9:00AM / Omar Chavez"
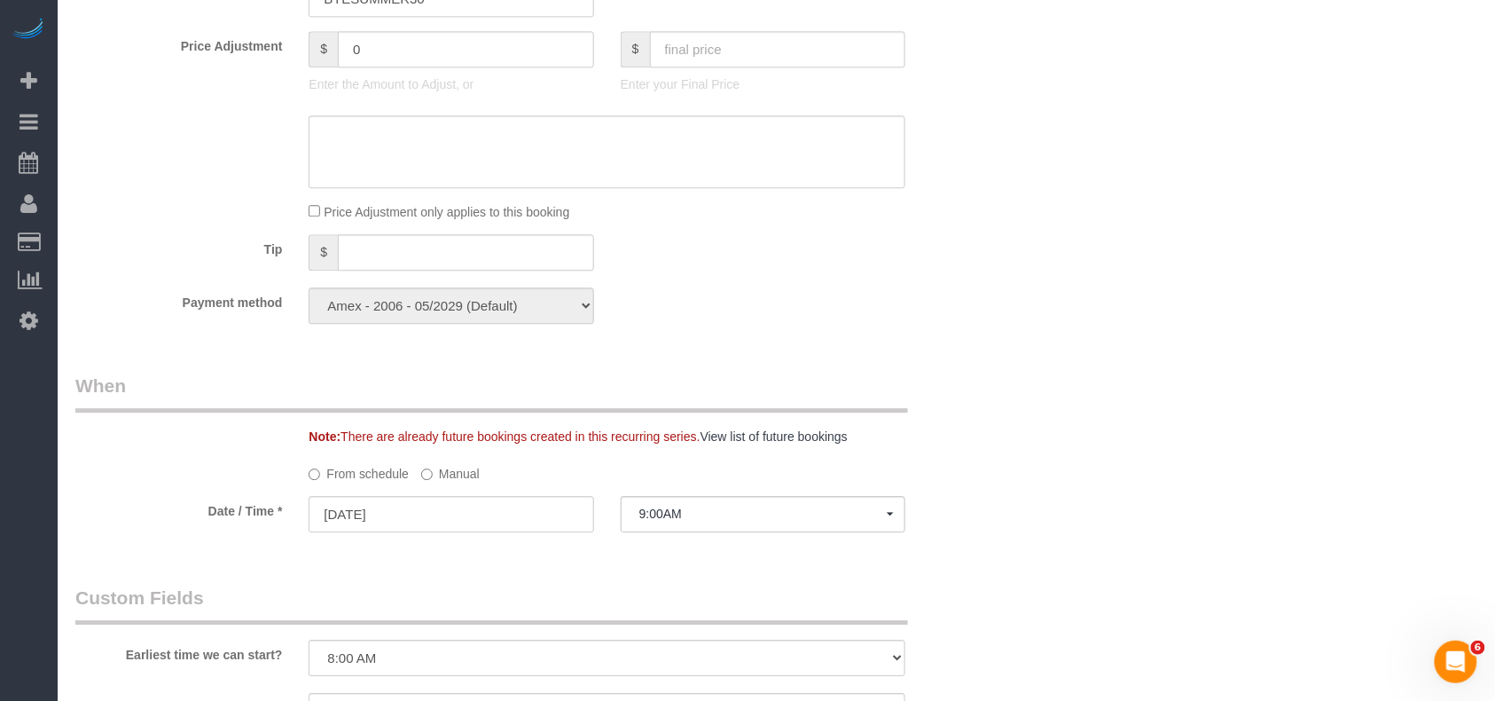
scroll to position [2009, 0]
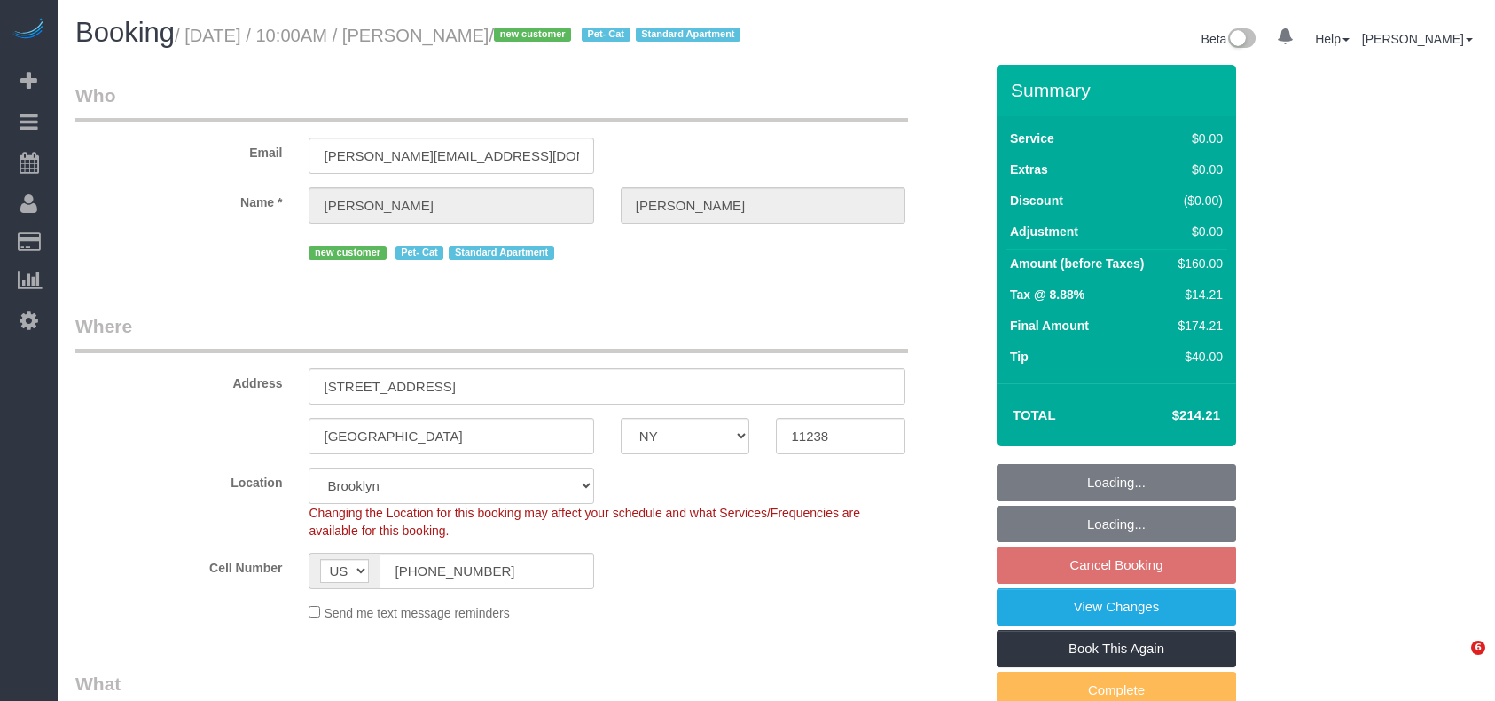
select select "NY"
select select "spot3"
select select "number:89"
select select "number:71"
select select "number:14"
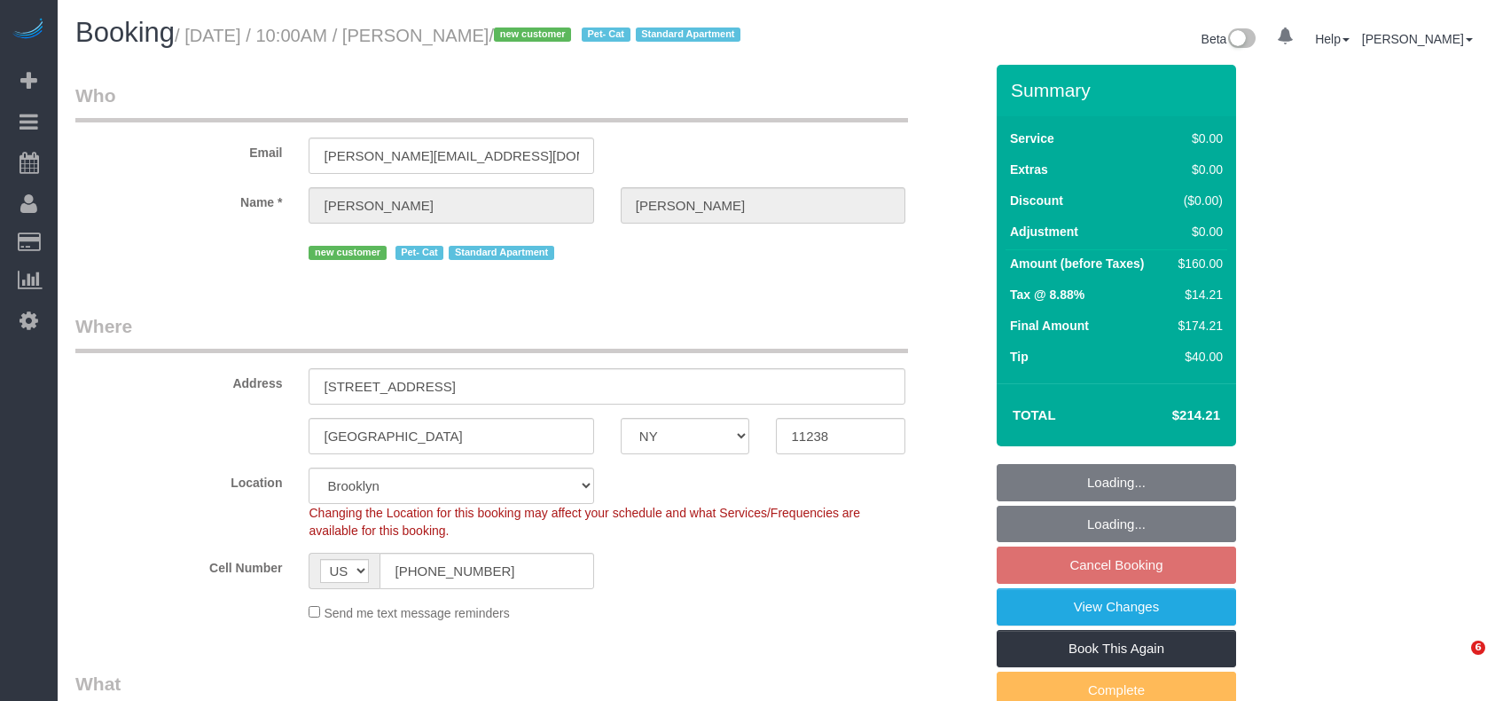
select select "number:5"
select select "object:1305"
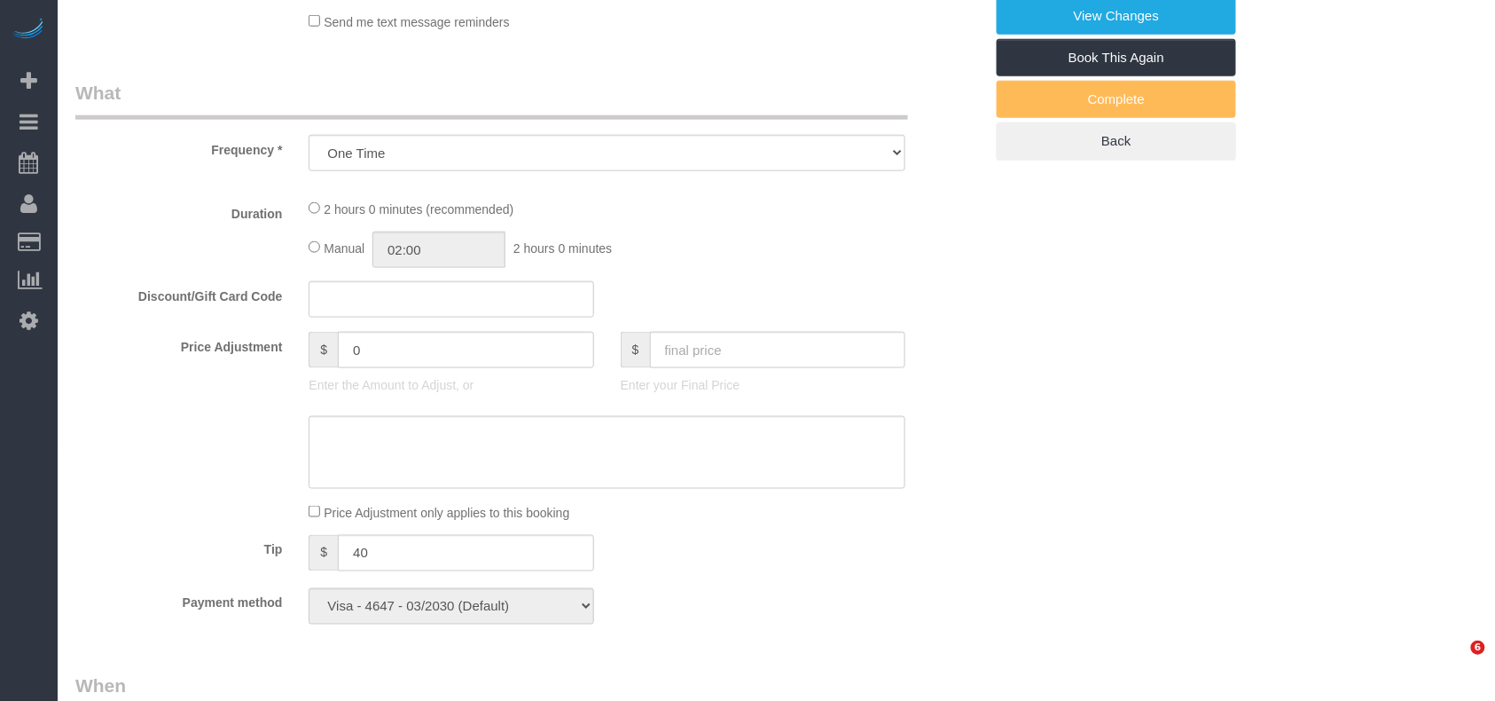
select select "1"
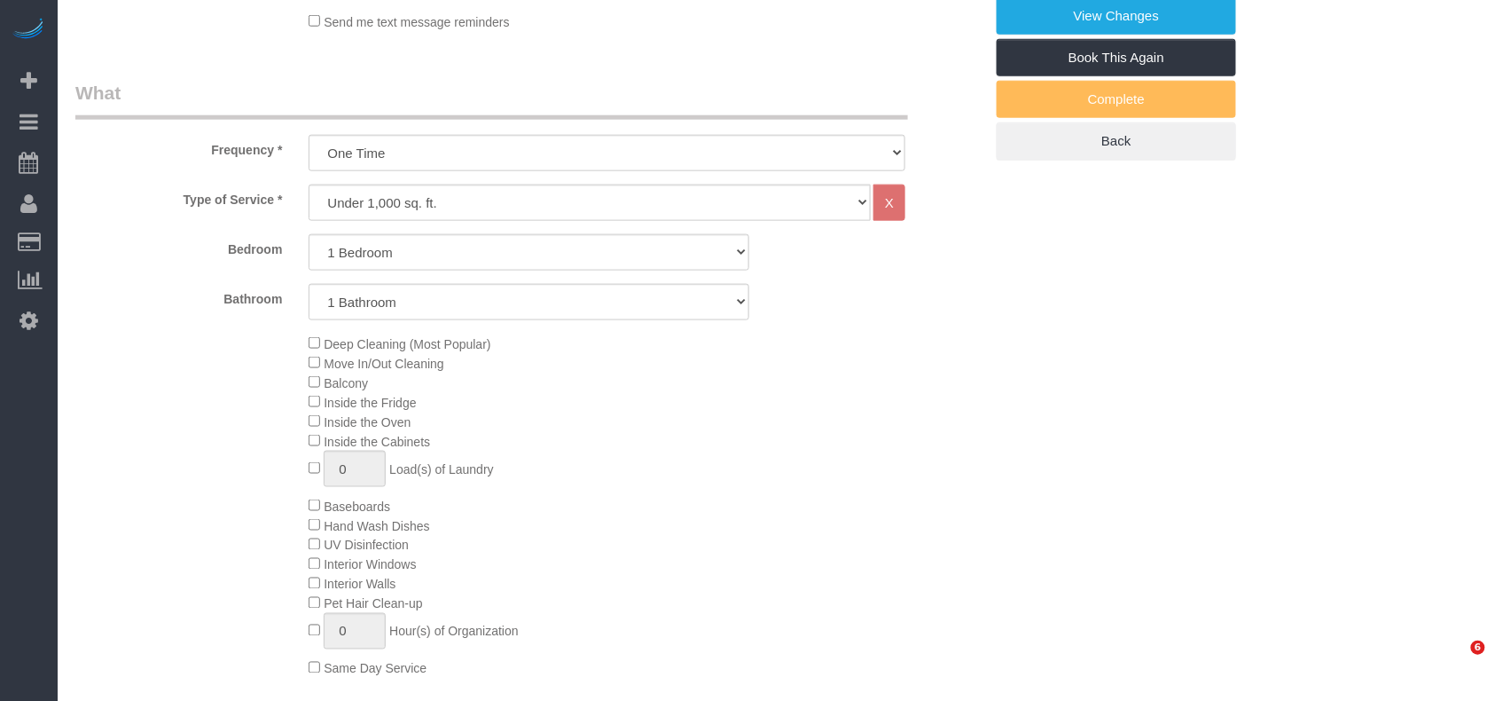
scroll to position [591, 0]
select select "1"
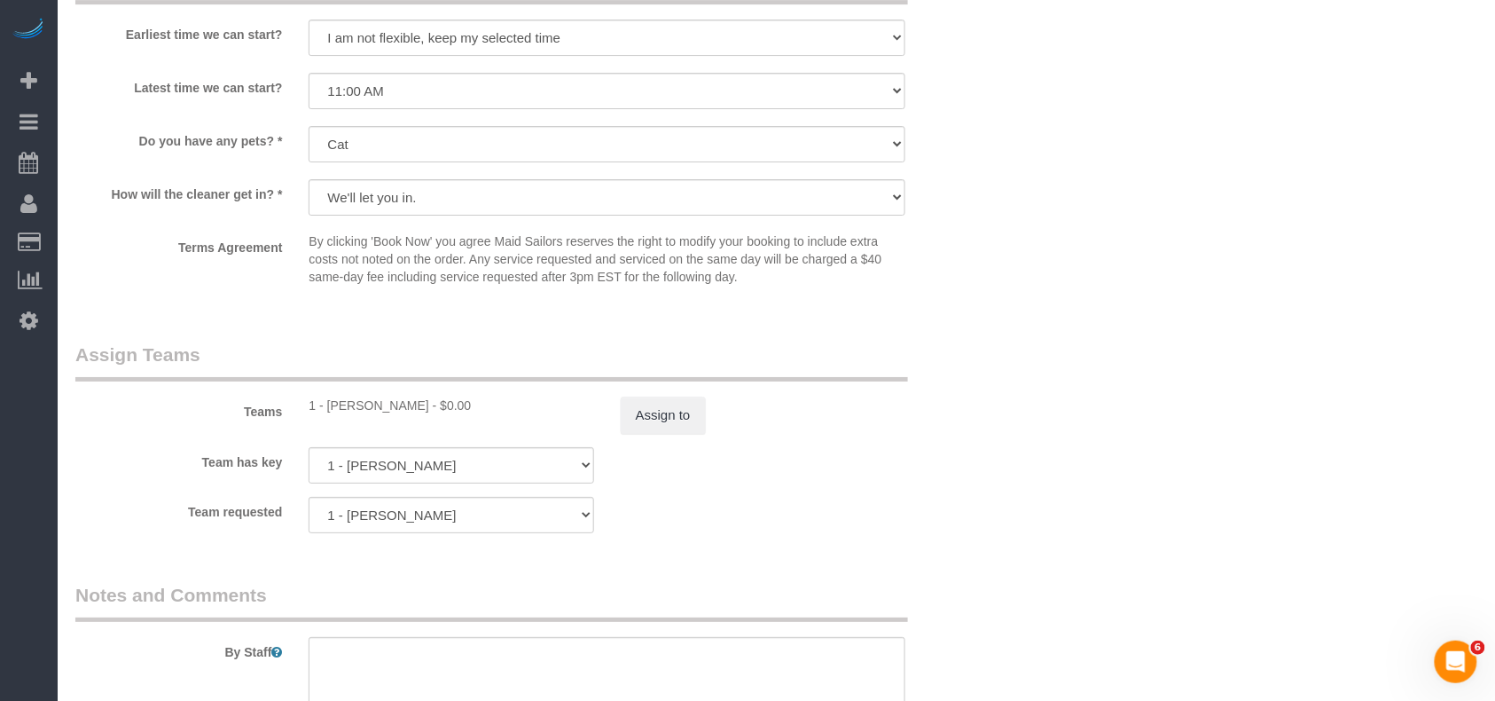
scroll to position [2009, 0]
click at [649, 433] on button "Assign to" at bounding box center [663, 413] width 85 height 37
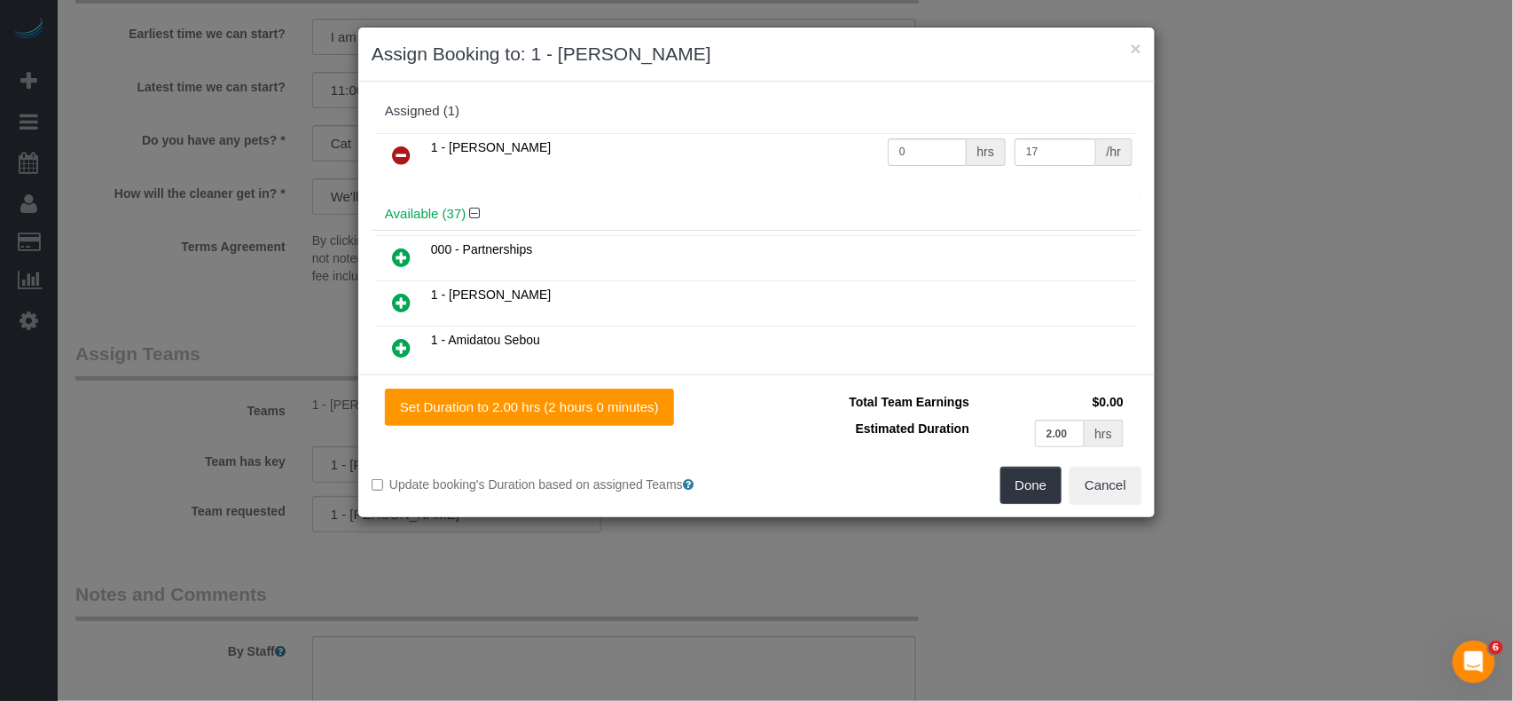
click at [399, 157] on icon at bounding box center [401, 155] width 19 height 21
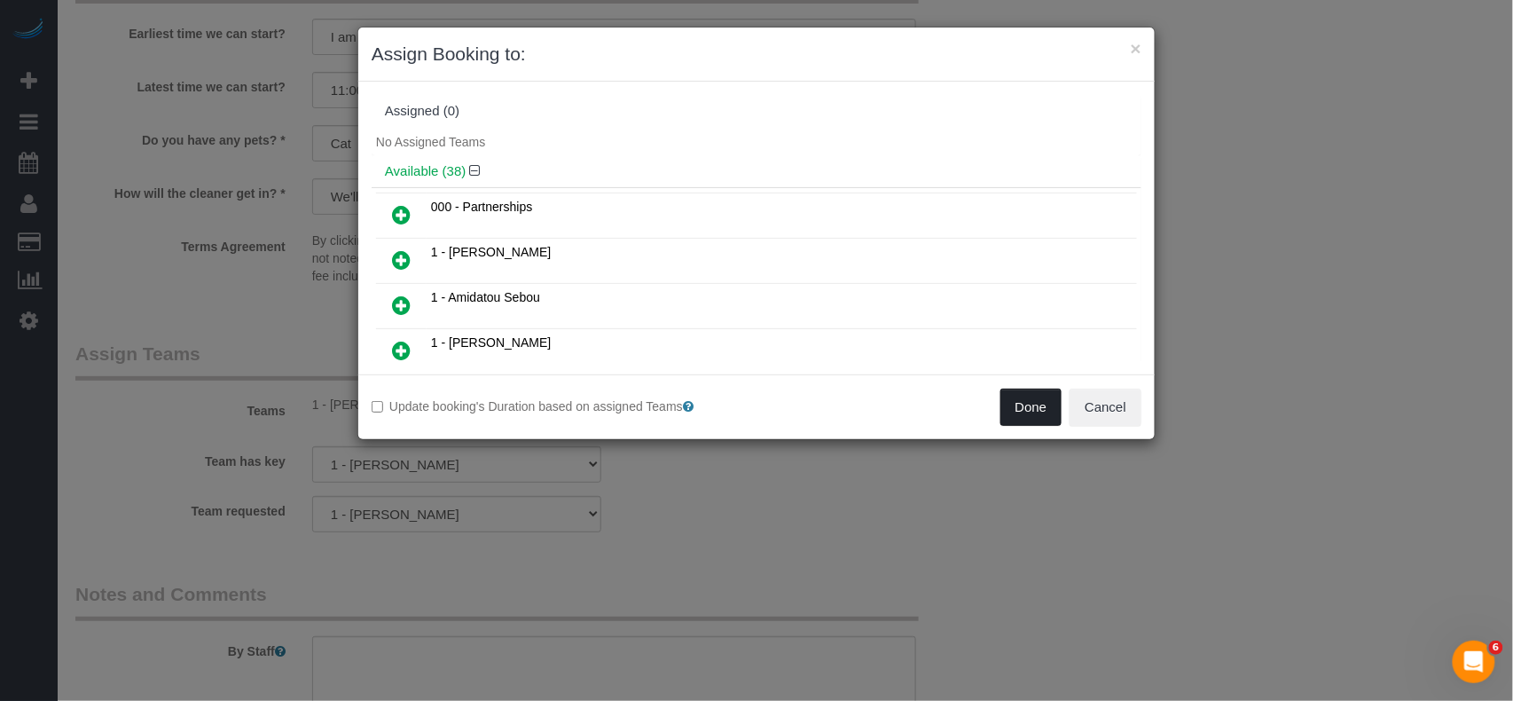
drag, startPoint x: 1012, startPoint y: 401, endPoint x: 1066, endPoint y: 444, distance: 69.4
click at [1013, 401] on button "Done" at bounding box center [1031, 406] width 62 height 37
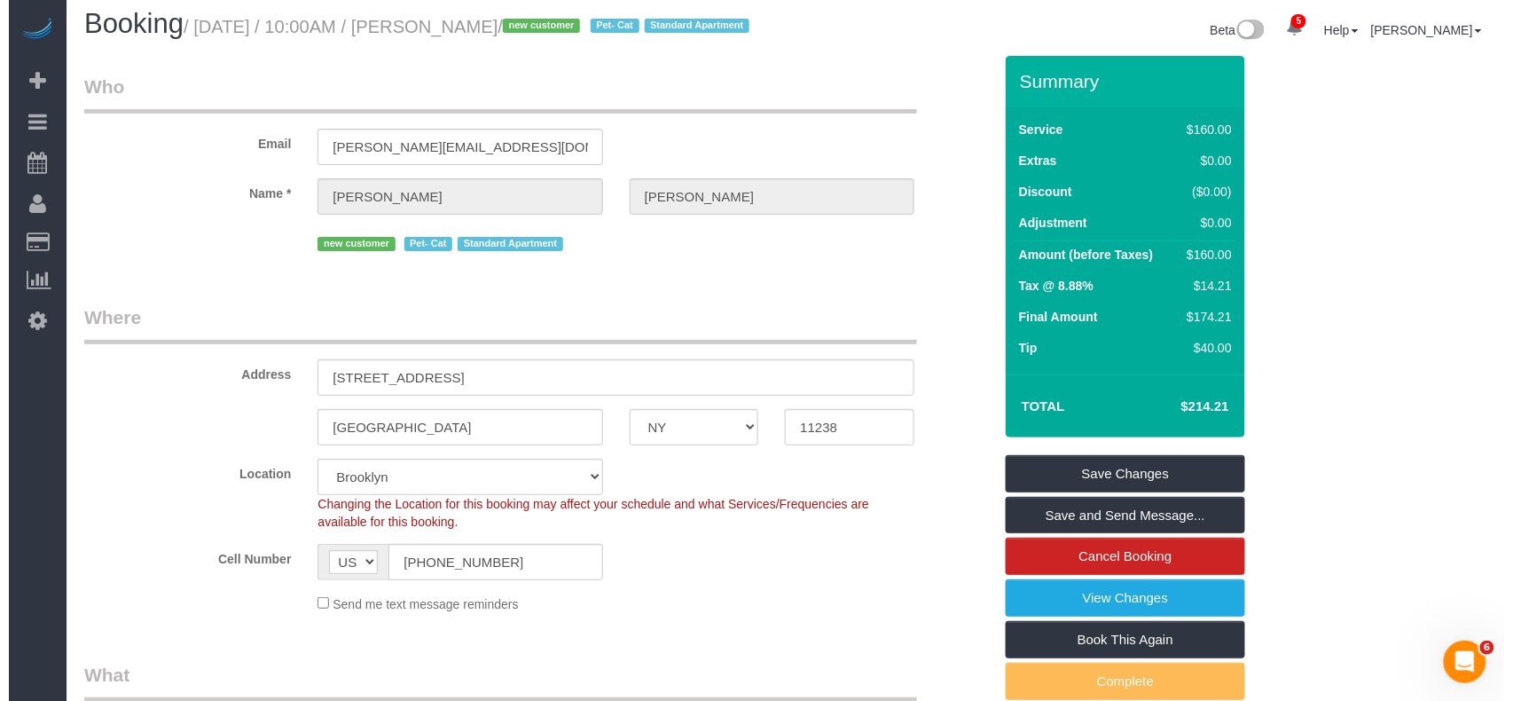
scroll to position [0, 0]
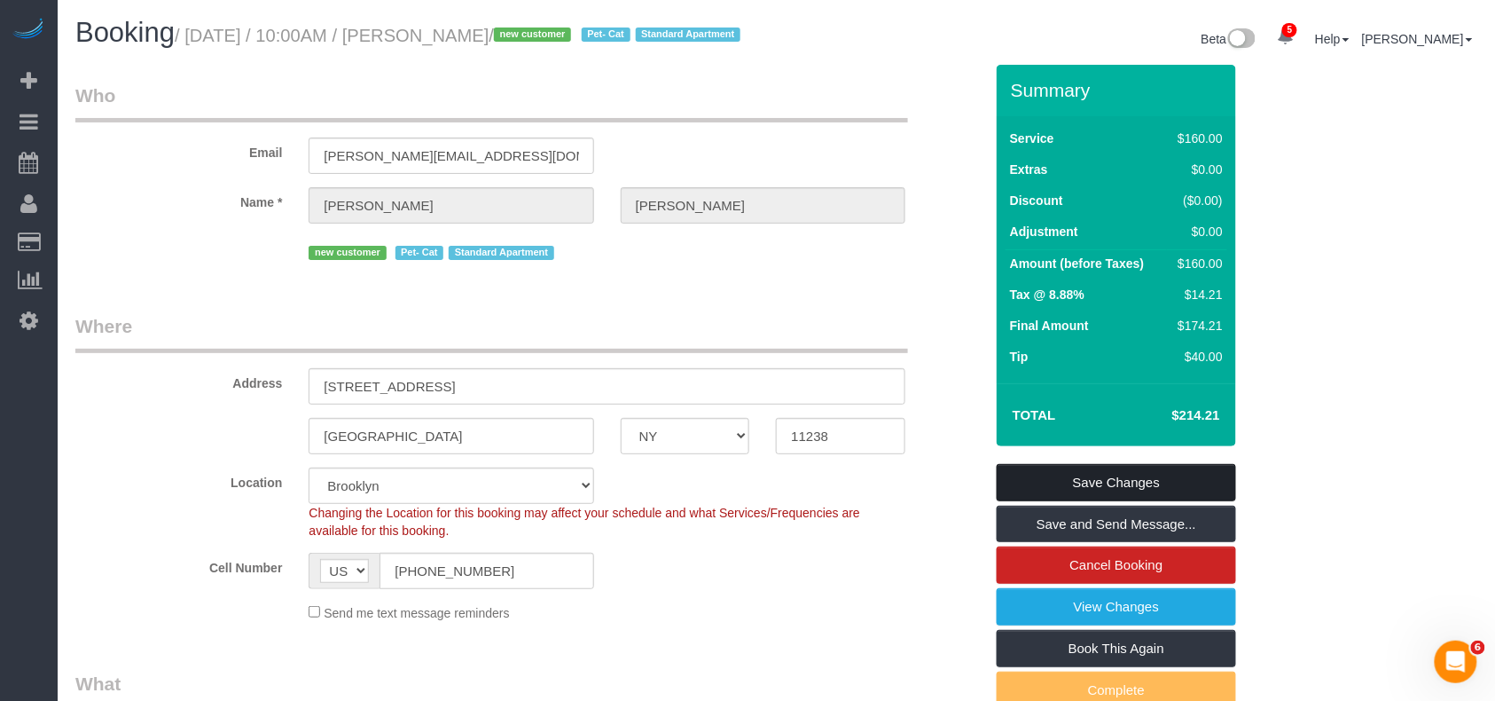
click at [1126, 491] on link "Save Changes" at bounding box center [1116, 482] width 239 height 37
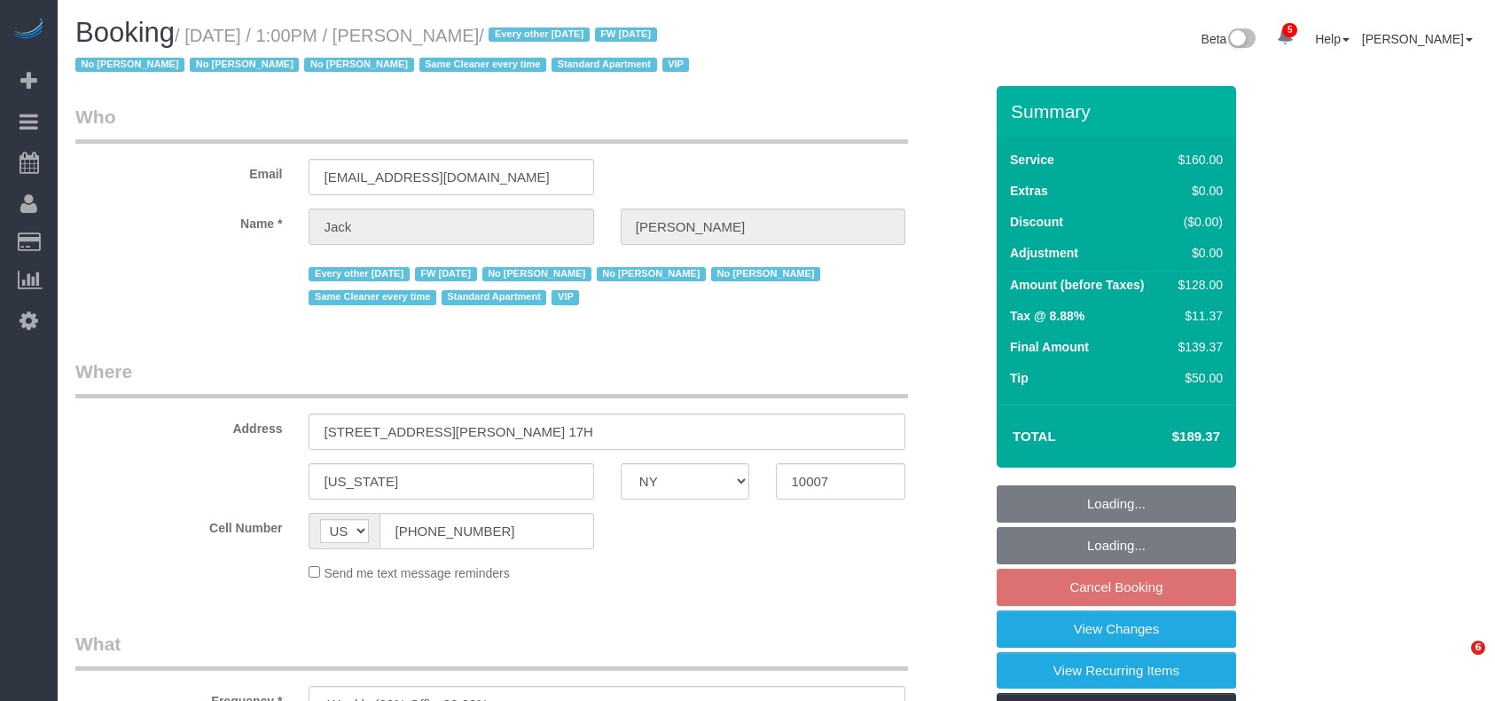
select select "NY"
select select "spot4"
select select "number:56"
select select "number:78"
select select "number:15"
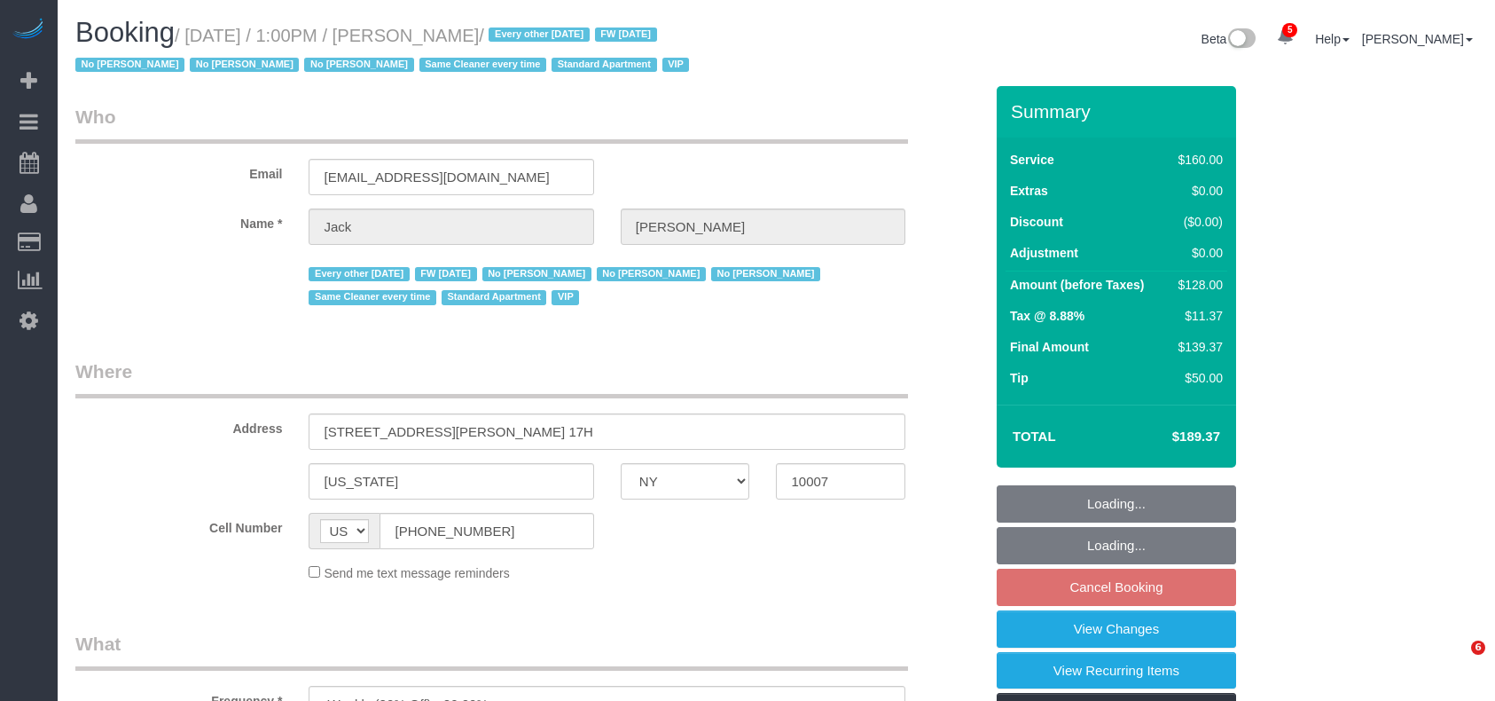
select select "number:6"
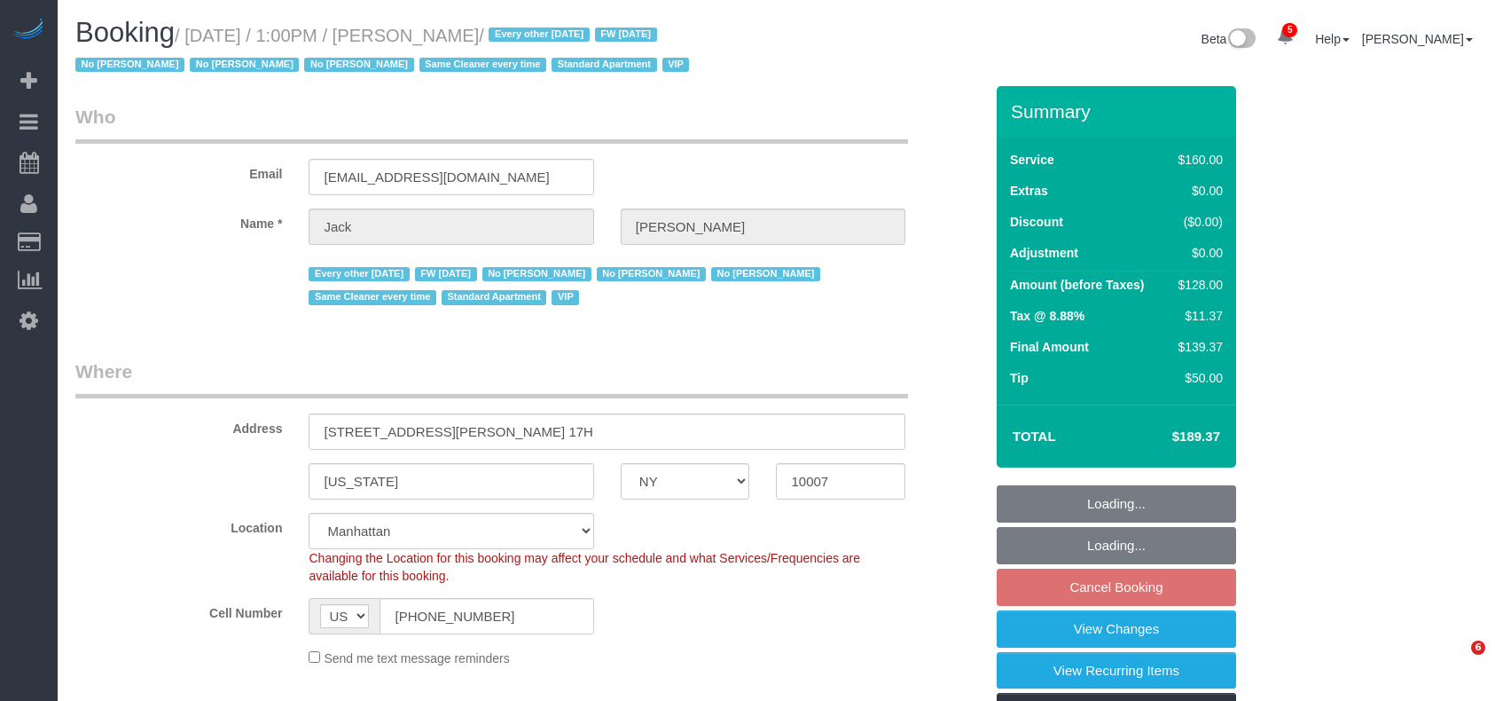
select select "object:2174"
select select "string:stripe-pm_1R9Bsk4VGloSiKo7ufTdcySD"
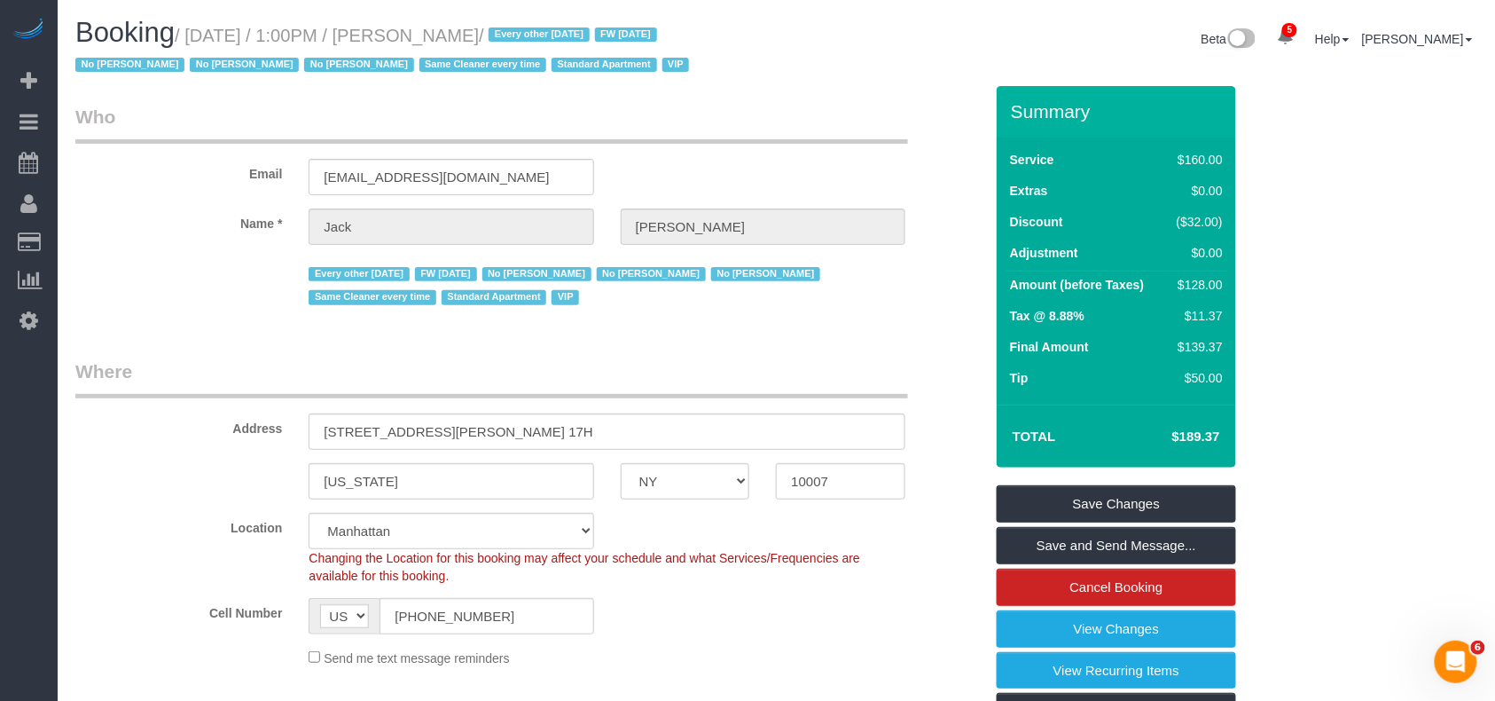
drag, startPoint x: 543, startPoint y: 35, endPoint x: 416, endPoint y: 35, distance: 126.8
click at [416, 35] on small "/ August 29, 2025 / 1:00PM / Jack Baughman / Every other Friday FW 02/02/2025 N…" at bounding box center [384, 51] width 619 height 50
copy small "Jack Baughman"
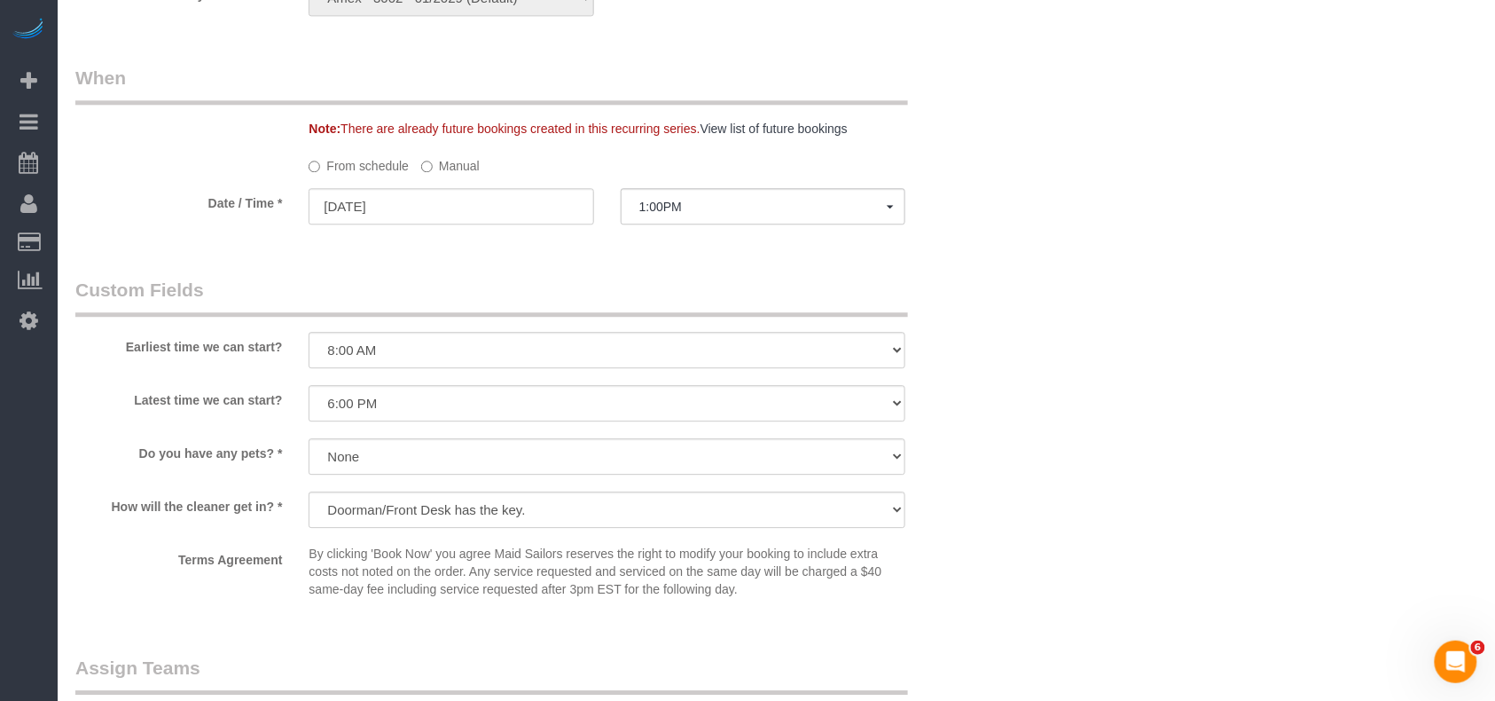
scroll to position [1419, 0]
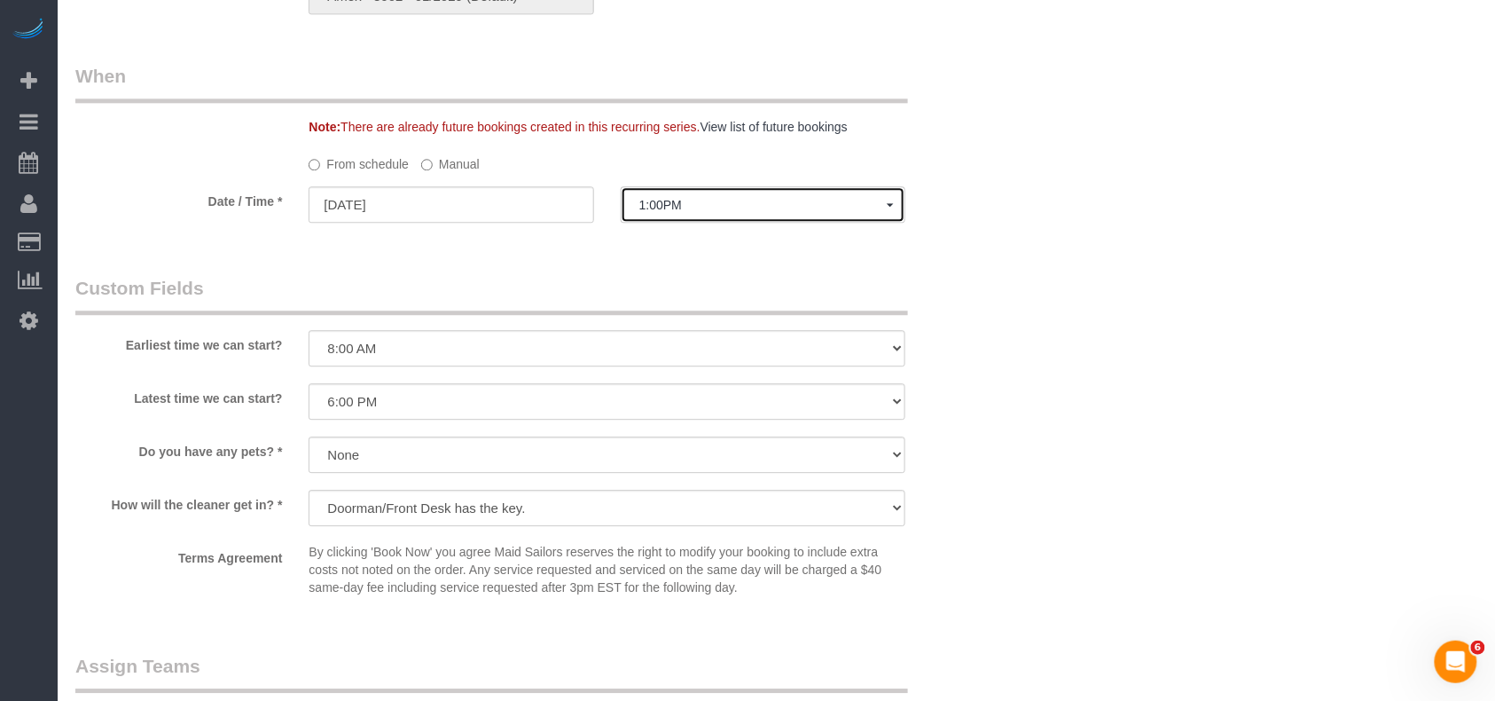
click at [650, 215] on button "1:00PM" at bounding box center [763, 204] width 285 height 36
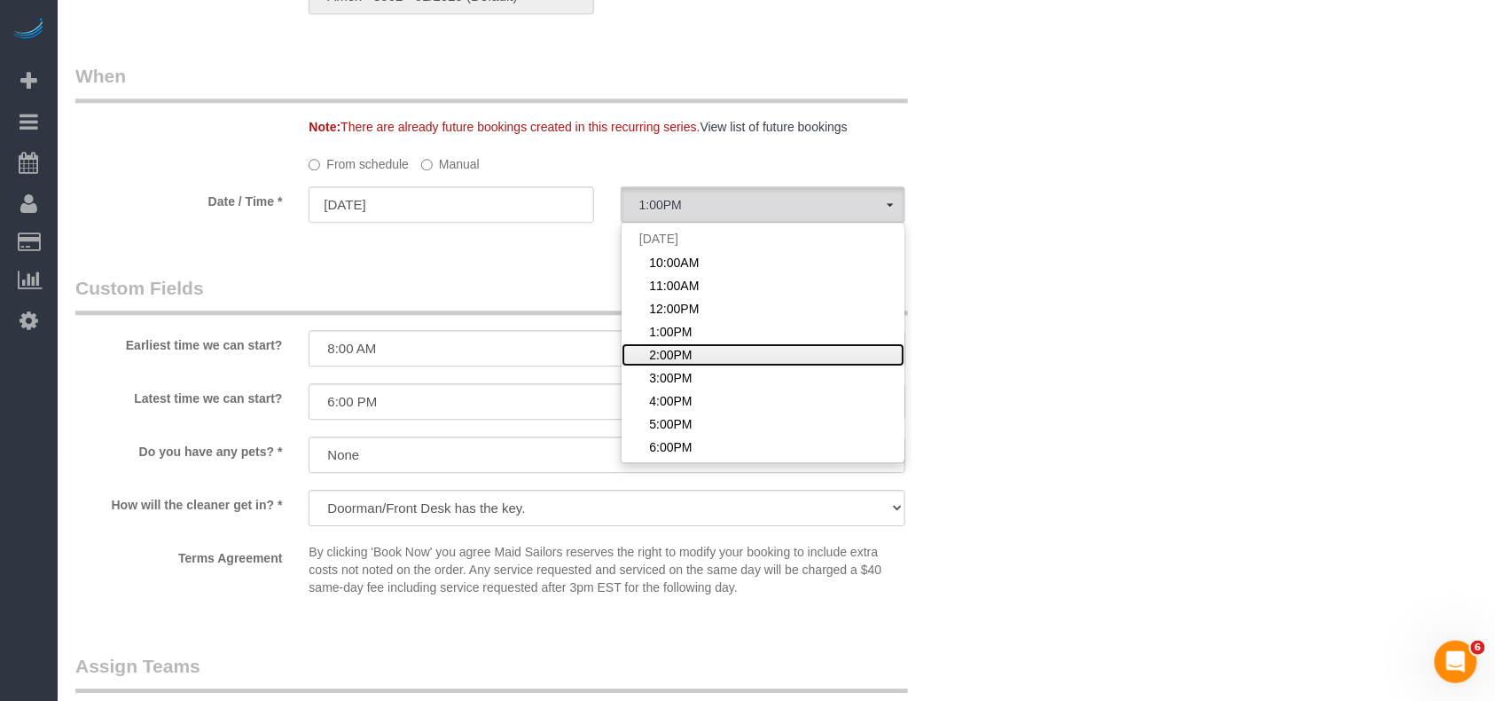
click at [668, 348] on span "2:00PM" at bounding box center [670, 355] width 43 height 18
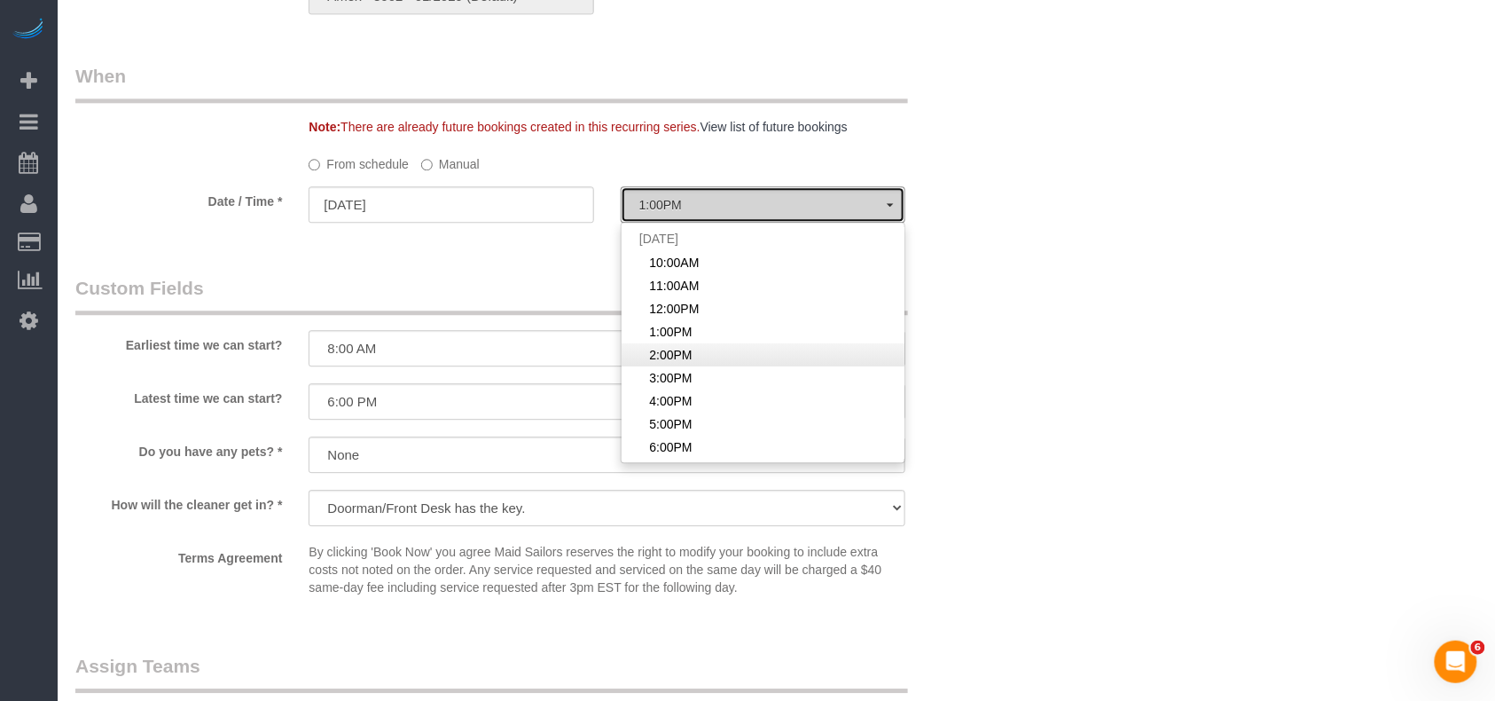
select select "spot5"
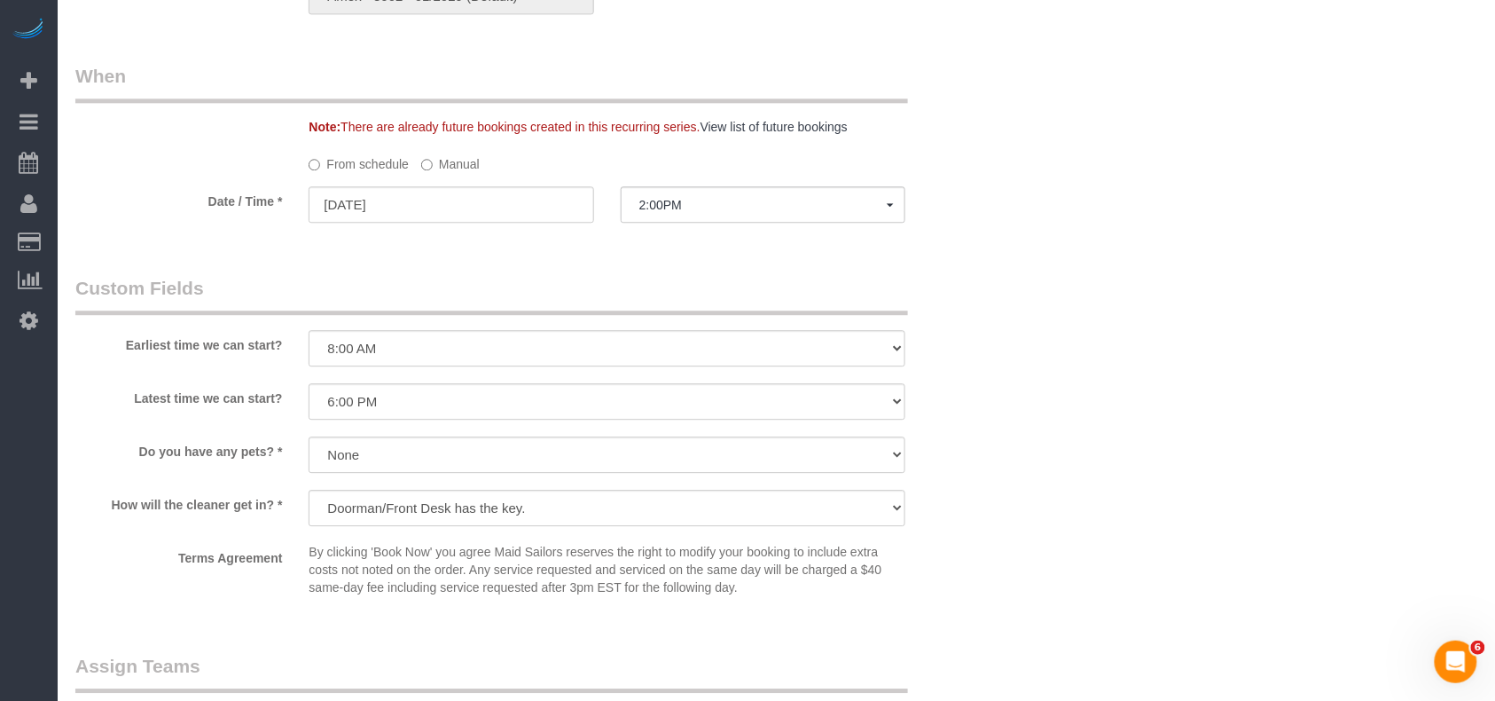
click at [1162, 300] on div "Who Email jfbaughman@gmail.com Name * Jack Baughman Every other Friday FW 02/02…" at bounding box center [776, 36] width 1402 height 2738
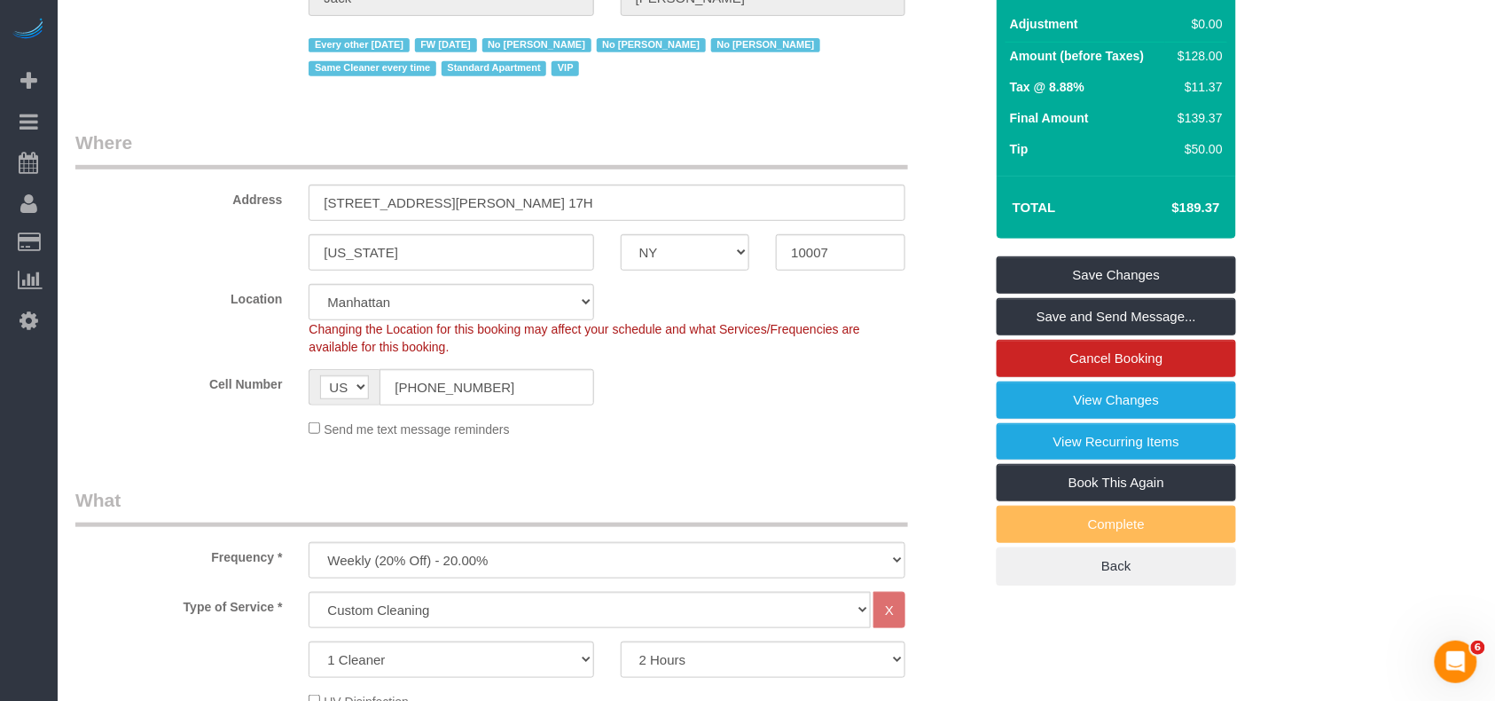
scroll to position [118, 0]
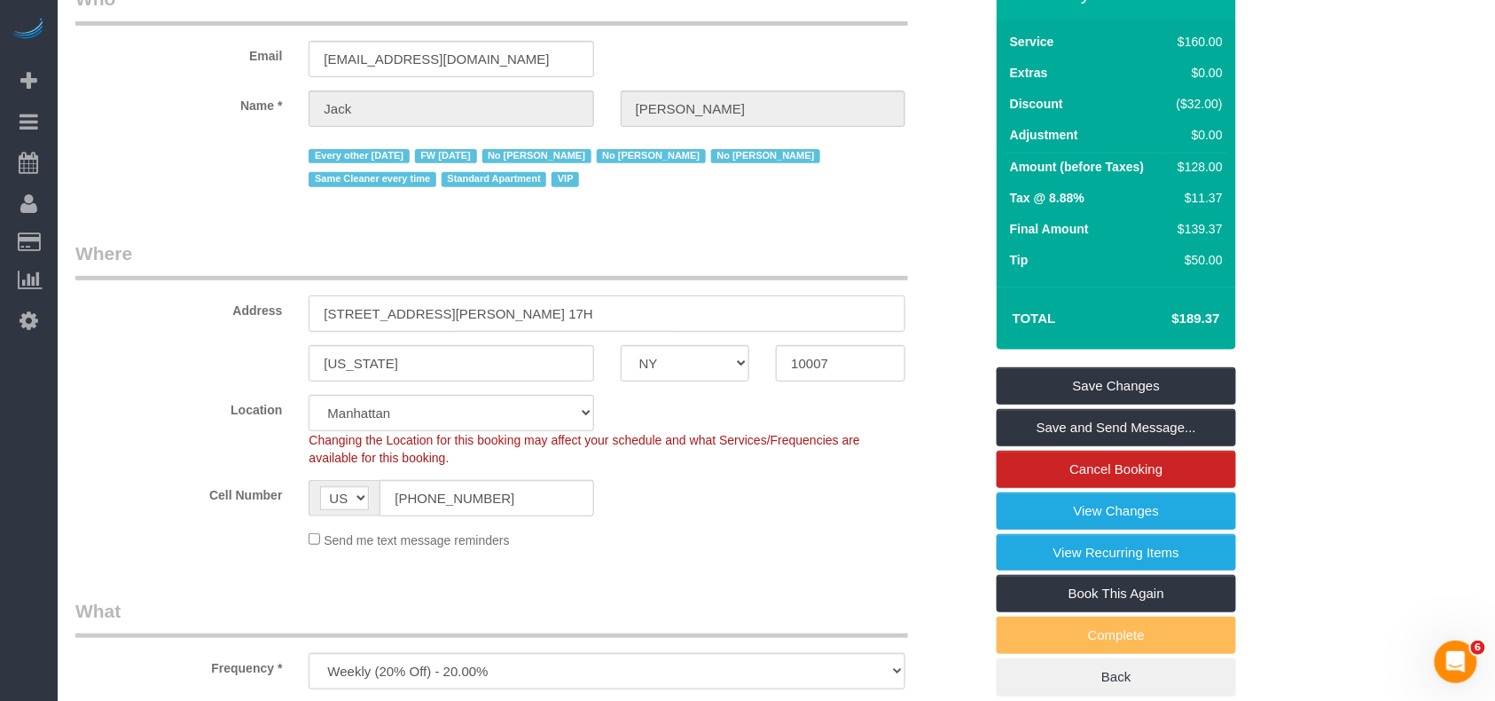
drag, startPoint x: 529, startPoint y: 305, endPoint x: 254, endPoint y: 301, distance: 274.9
click at [254, 301] on div "Address 49 Chambers Street, Apt. 17H" at bounding box center [529, 285] width 935 height 91
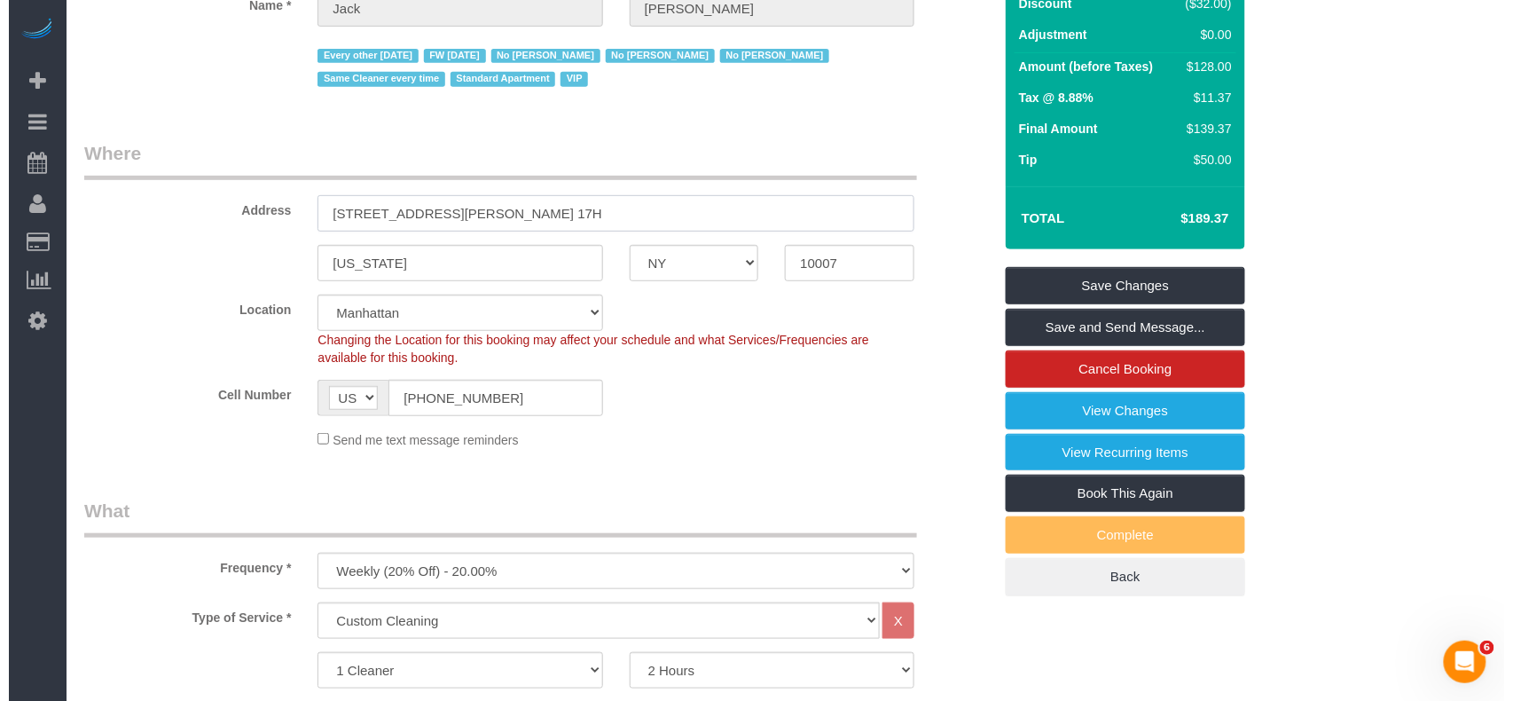
scroll to position [0, 0]
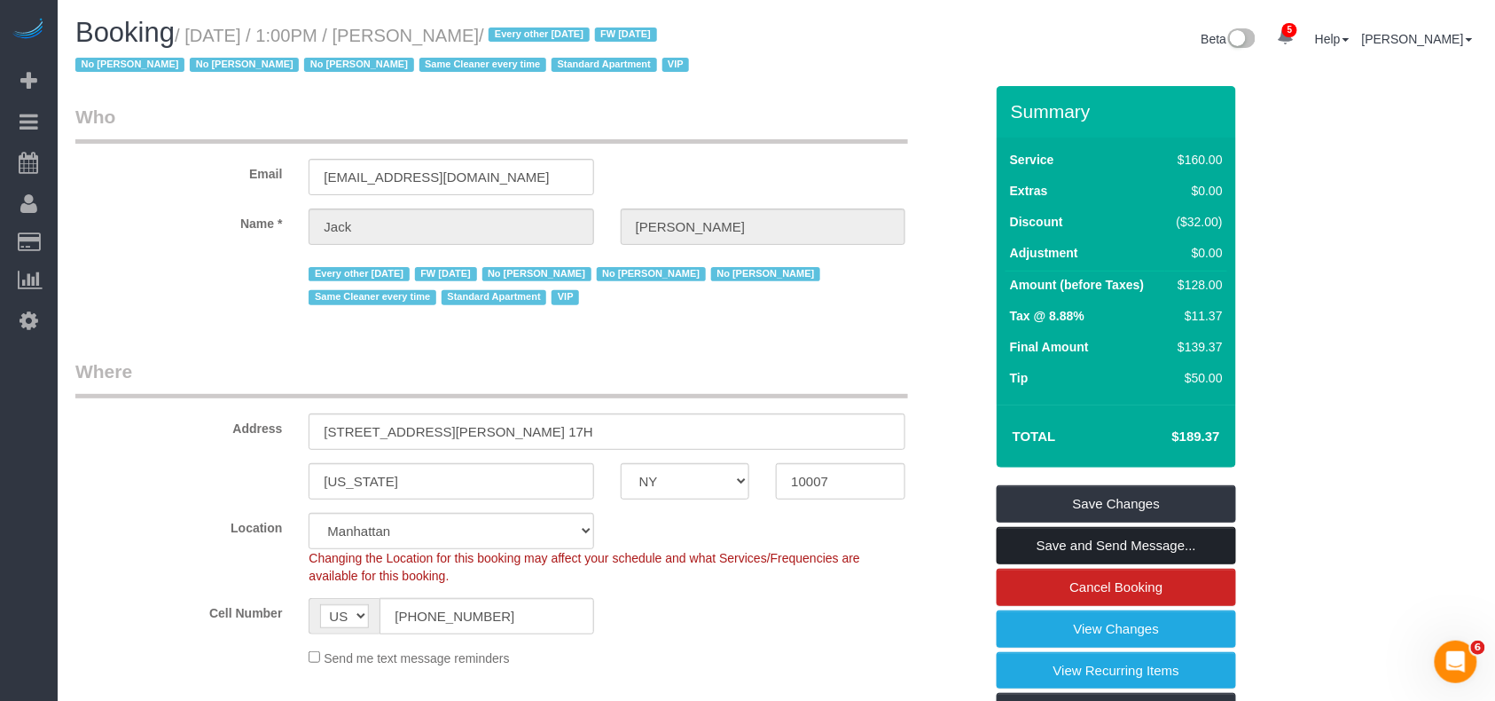
click at [1066, 539] on link "Save and Send Message..." at bounding box center [1116, 545] width 239 height 37
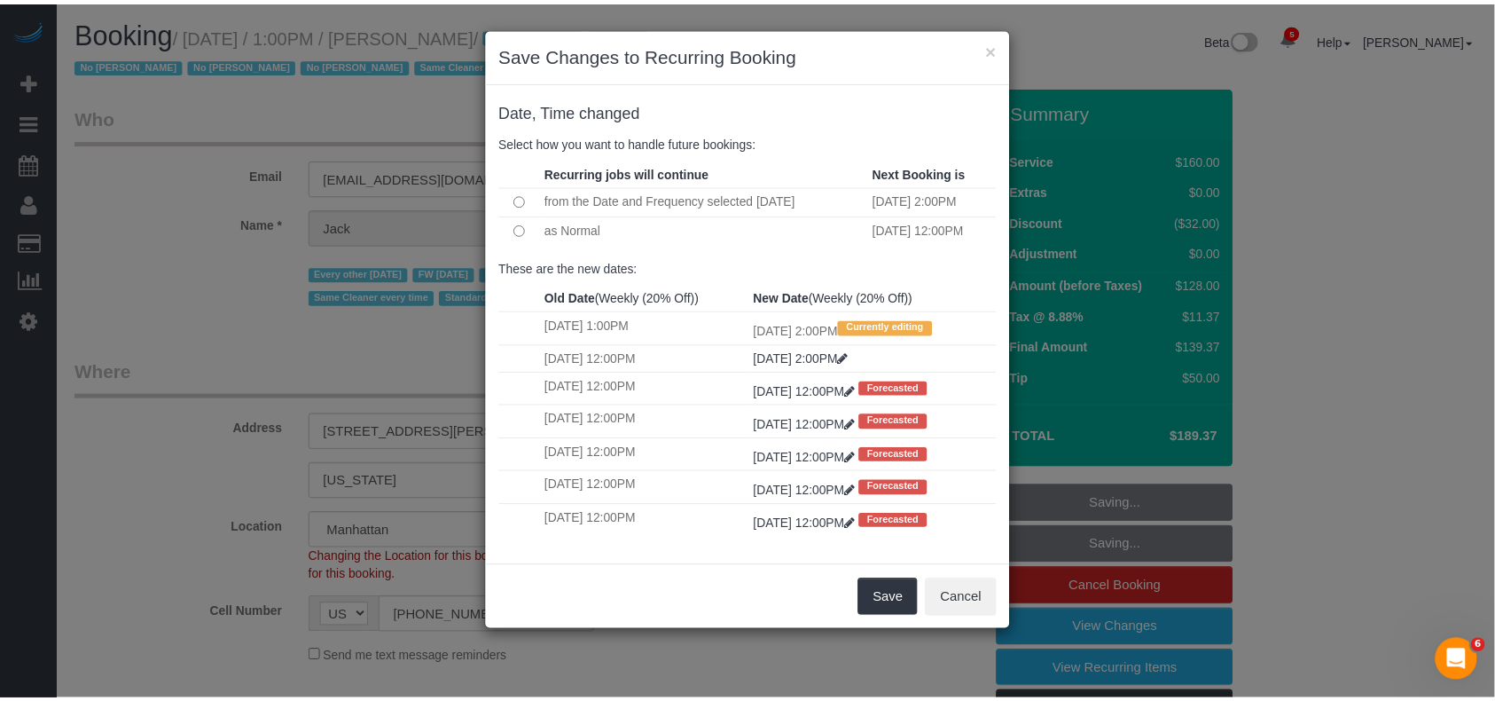
scroll to position [2885, 1513]
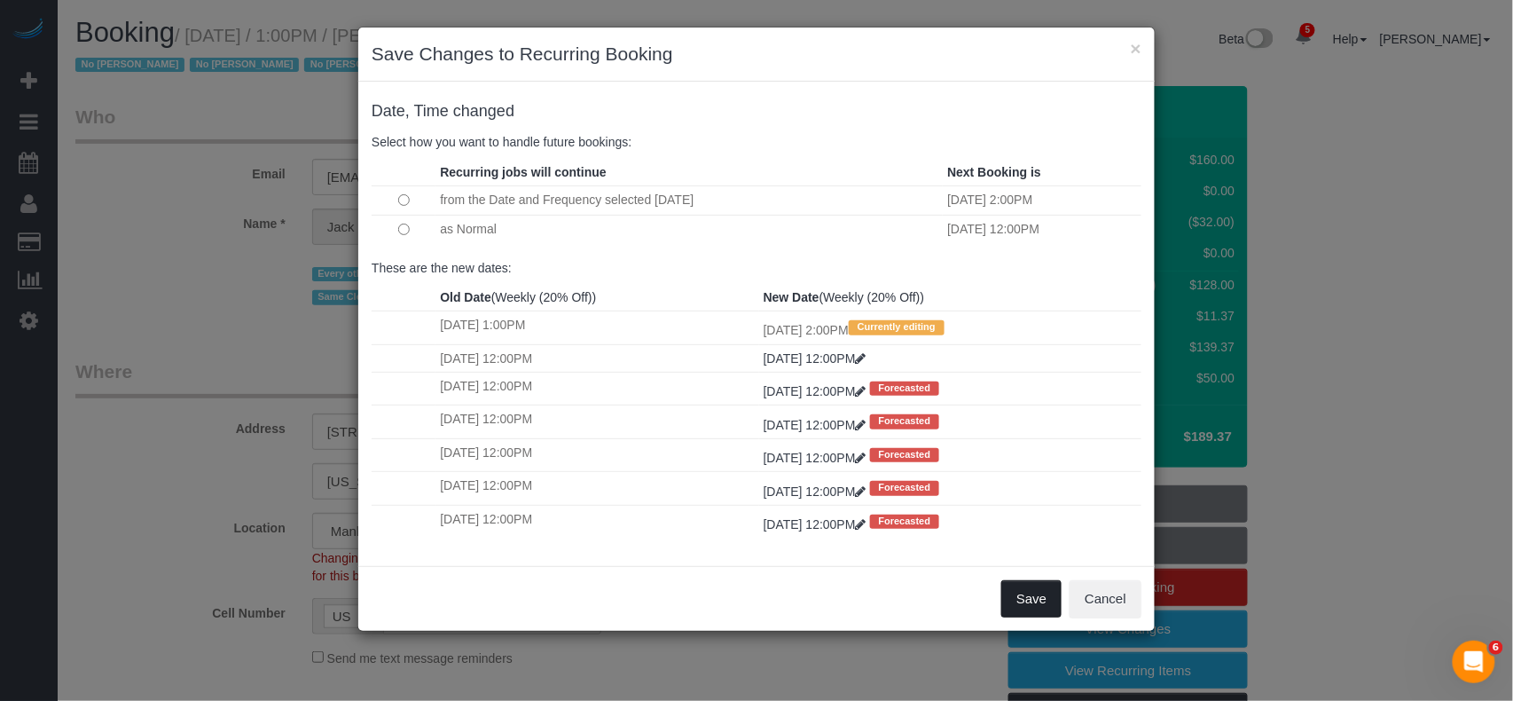
click at [1030, 610] on button "Save" at bounding box center [1031, 598] width 60 height 37
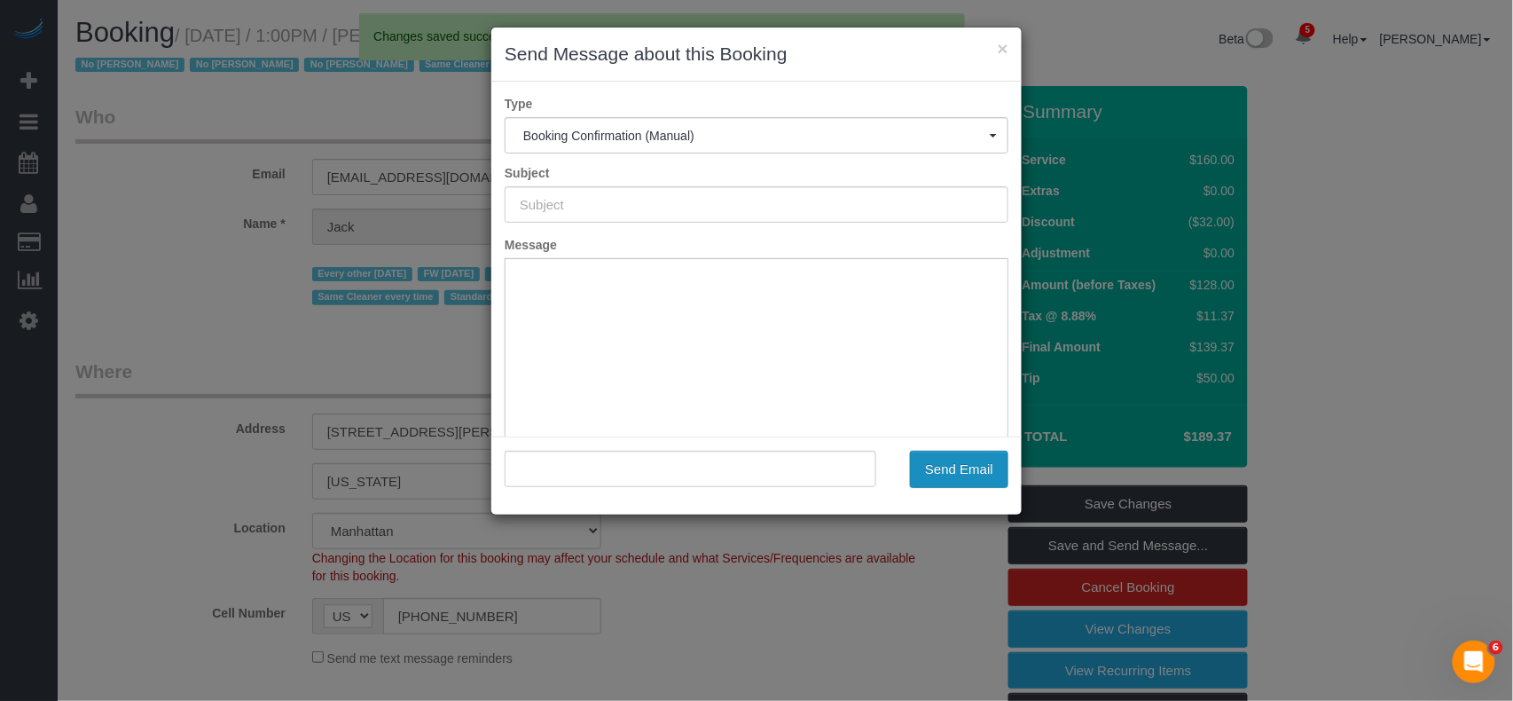
type input "Cleaning Confirmed for 08/29/2025 at 2:00pm"
type input ""Jack Baughman" <jfbaughman@gmail.com>"
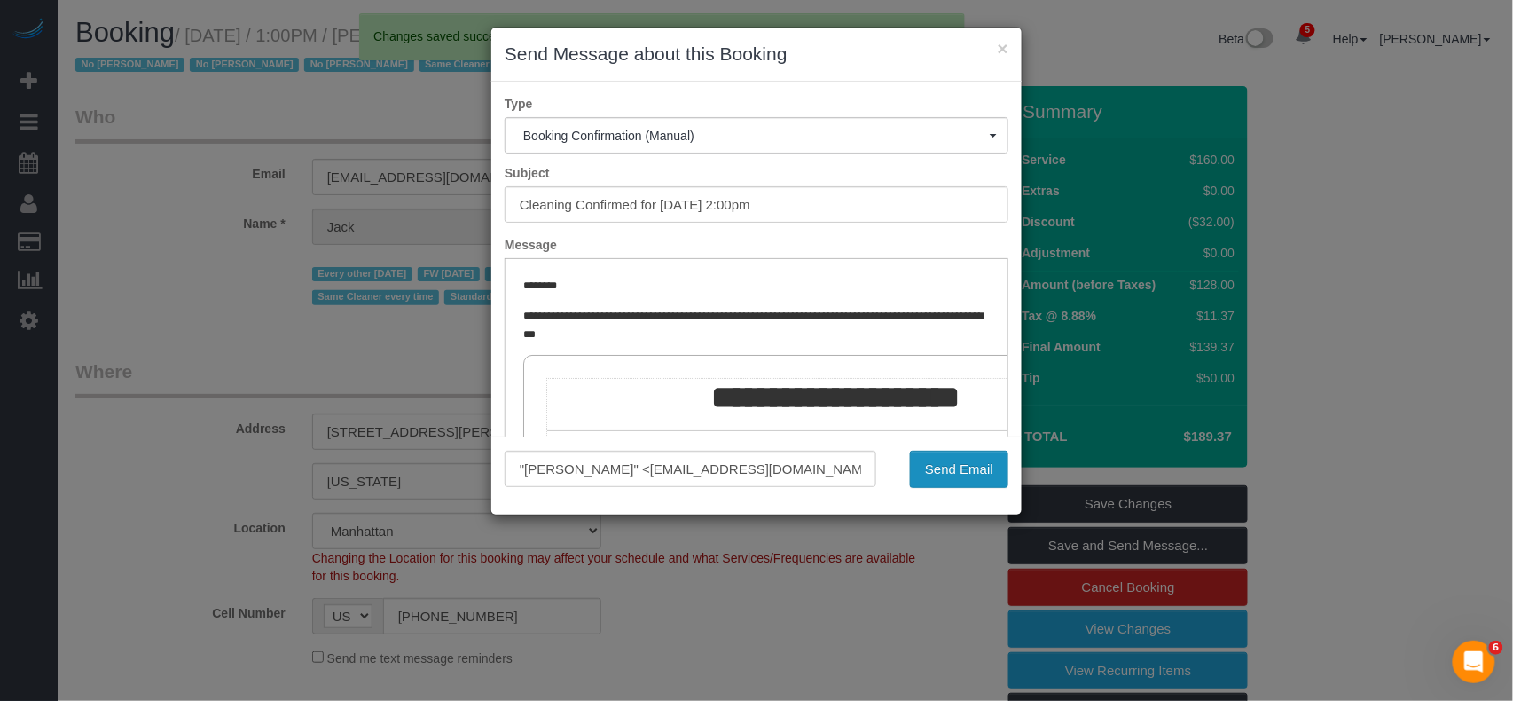
scroll to position [0, 0]
click at [944, 472] on button "Send Email" at bounding box center [959, 468] width 98 height 37
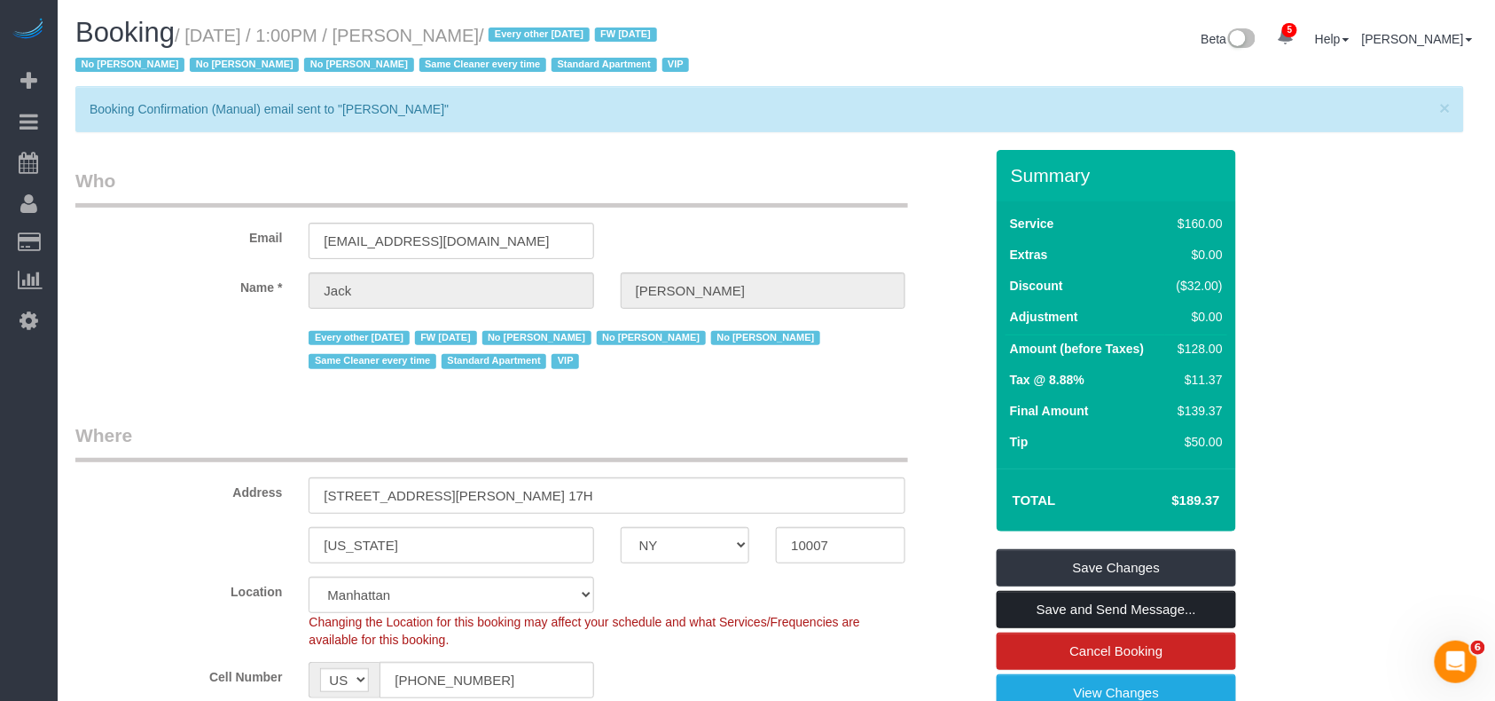
scroll to position [85724, 87179]
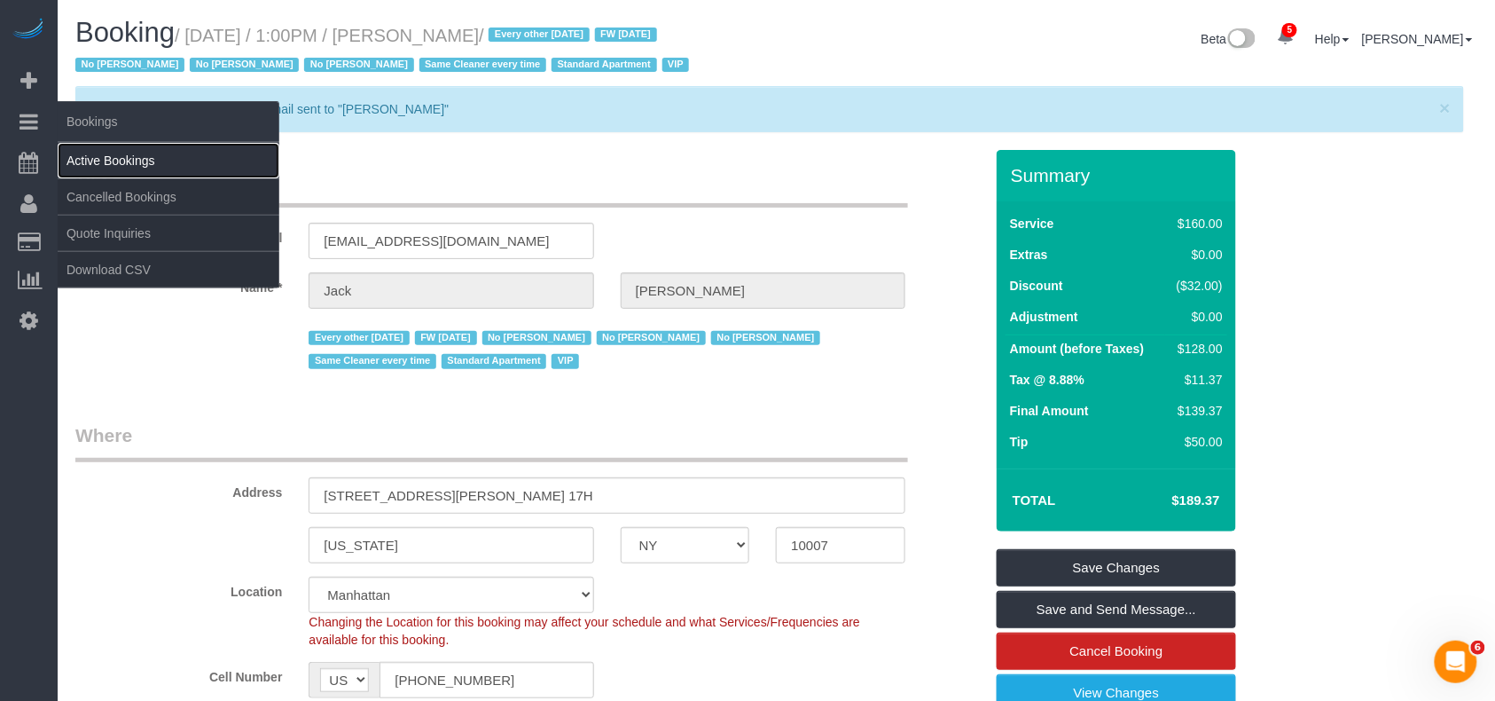
click at [117, 157] on link "Active Bookings" at bounding box center [169, 160] width 222 height 35
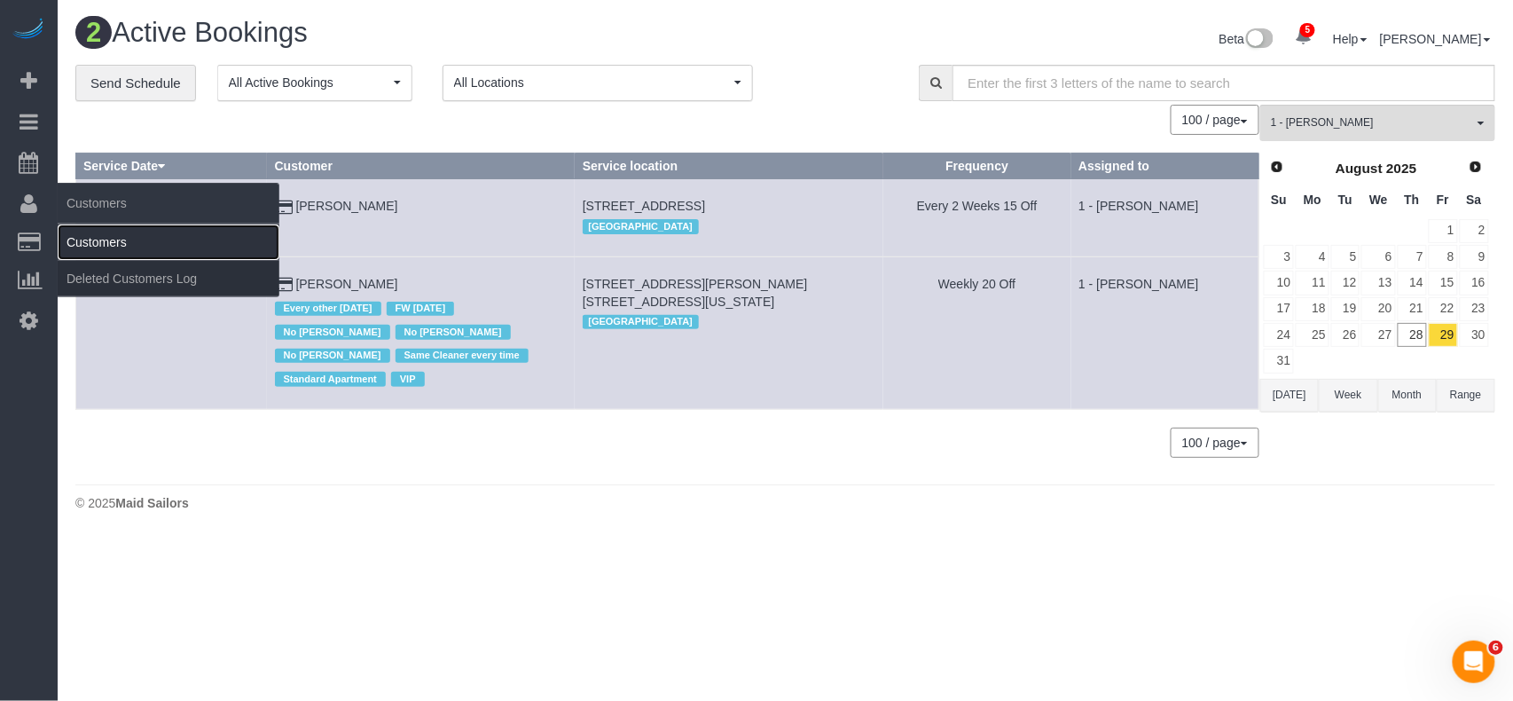
click at [83, 232] on link "Customers" at bounding box center [169, 241] width 222 height 35
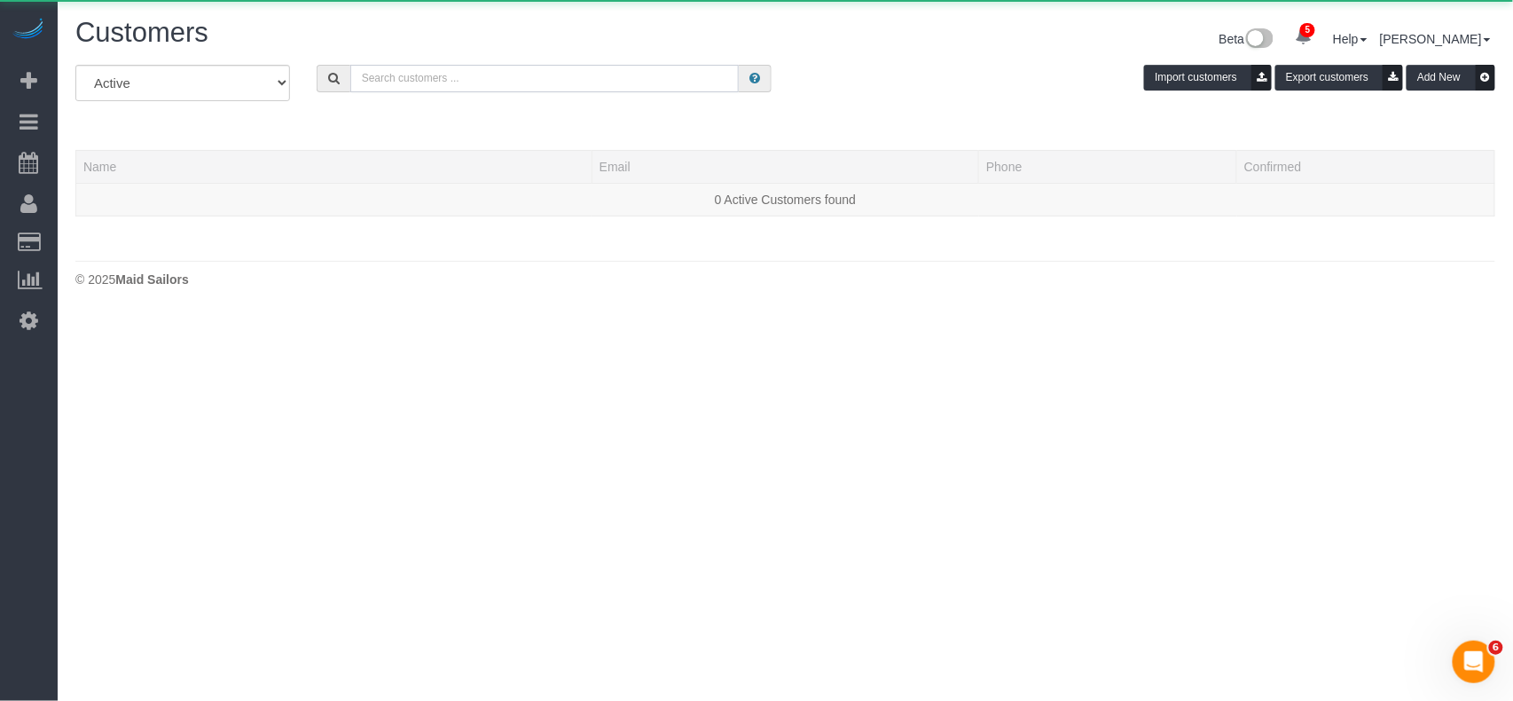
click at [411, 74] on input "text" at bounding box center [544, 78] width 389 height 27
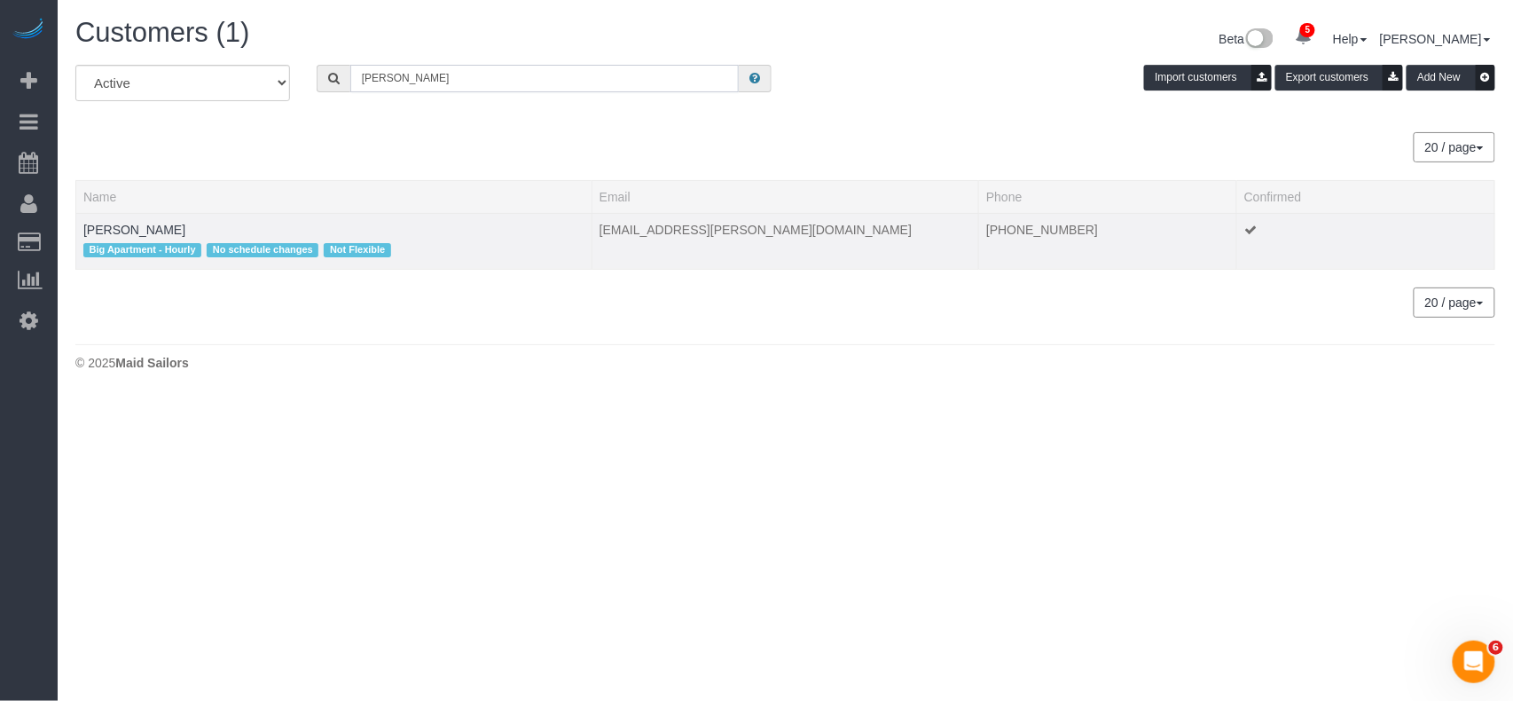
type input "Jared bloom"
click at [118, 243] on span "Big Apartment - Hourly" at bounding box center [142, 250] width 118 height 14
click at [119, 238] on td "Jared Bloom Big Apartment - Hourly No schedule changes Not Flexible" at bounding box center [334, 241] width 516 height 56
click at [136, 231] on link "Jared Bloom" at bounding box center [134, 230] width 102 height 14
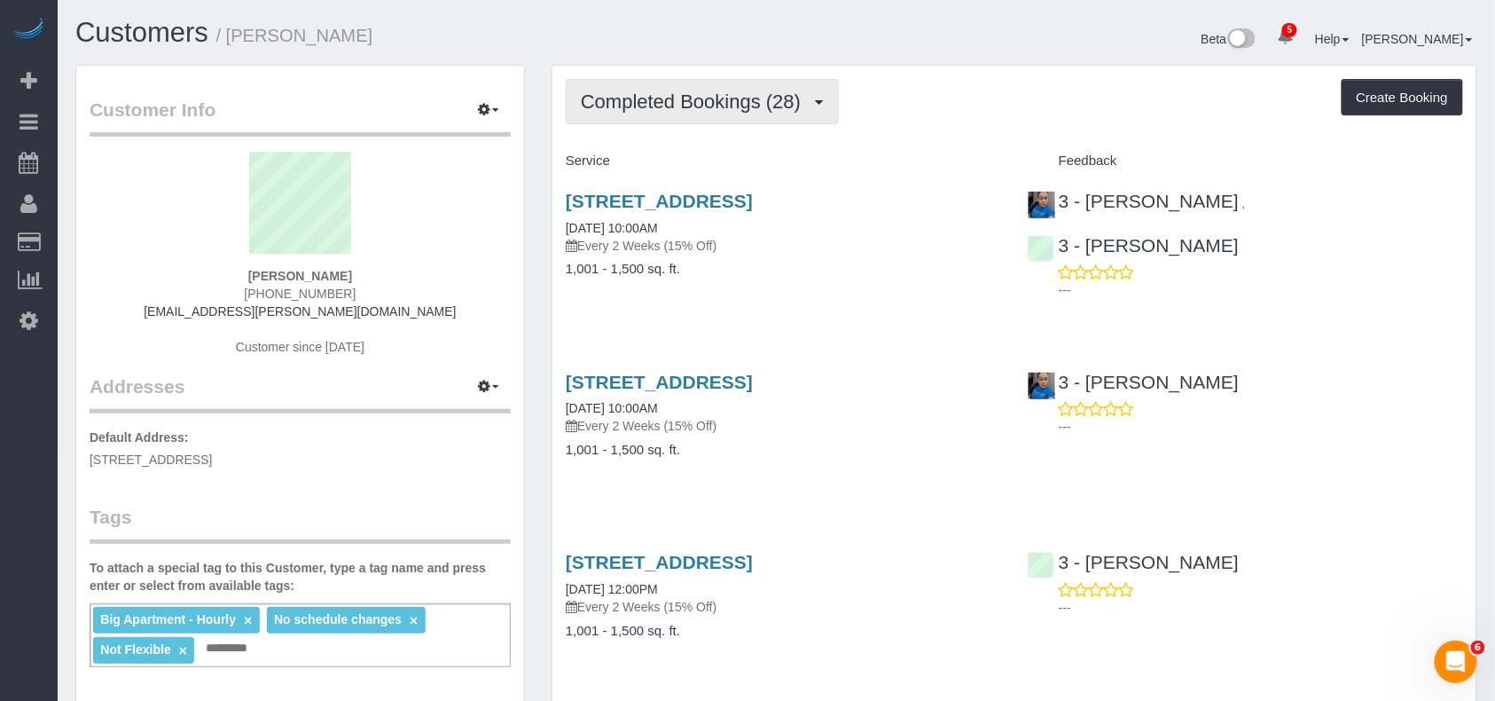
click at [626, 110] on span "Completed Bookings (28)" at bounding box center [695, 101] width 229 height 22
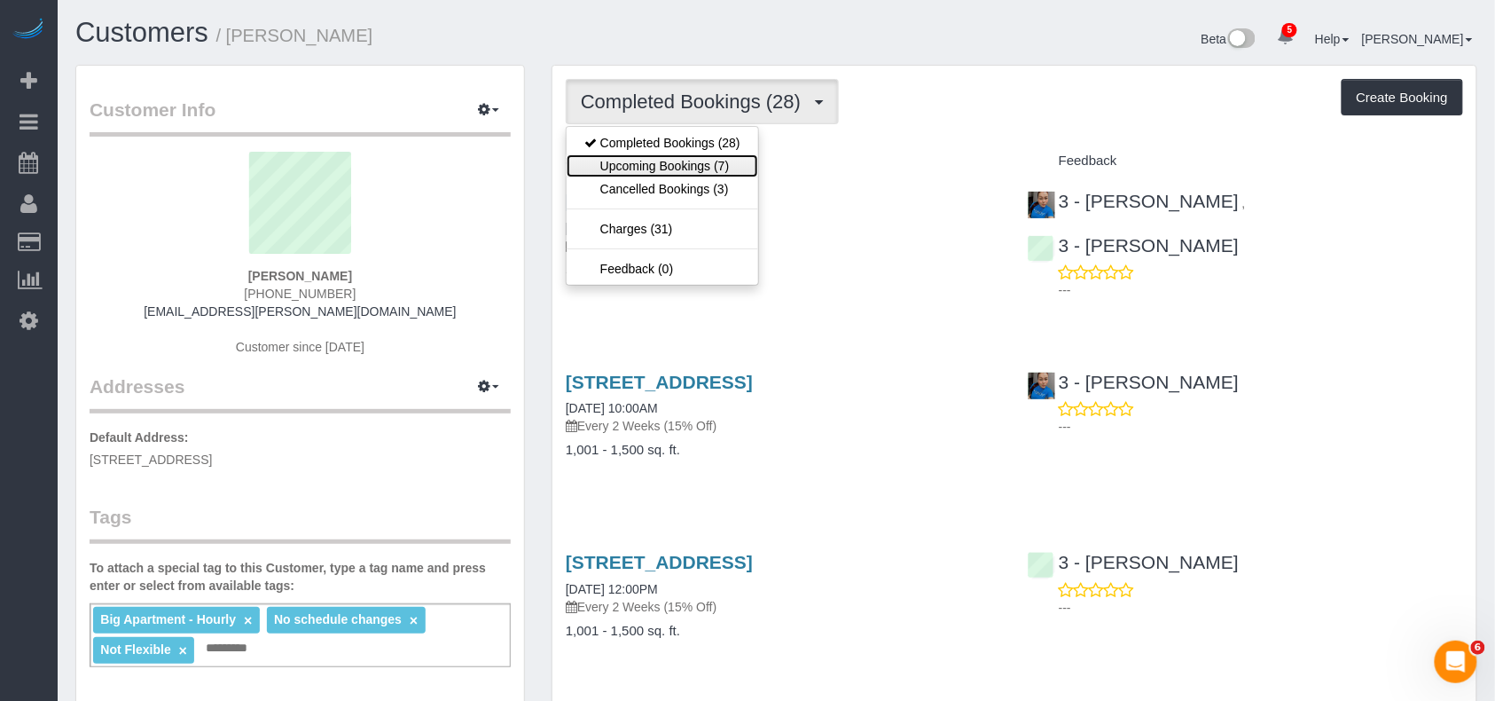
click at [672, 170] on link "Upcoming Bookings (7)" at bounding box center [663, 165] width 192 height 23
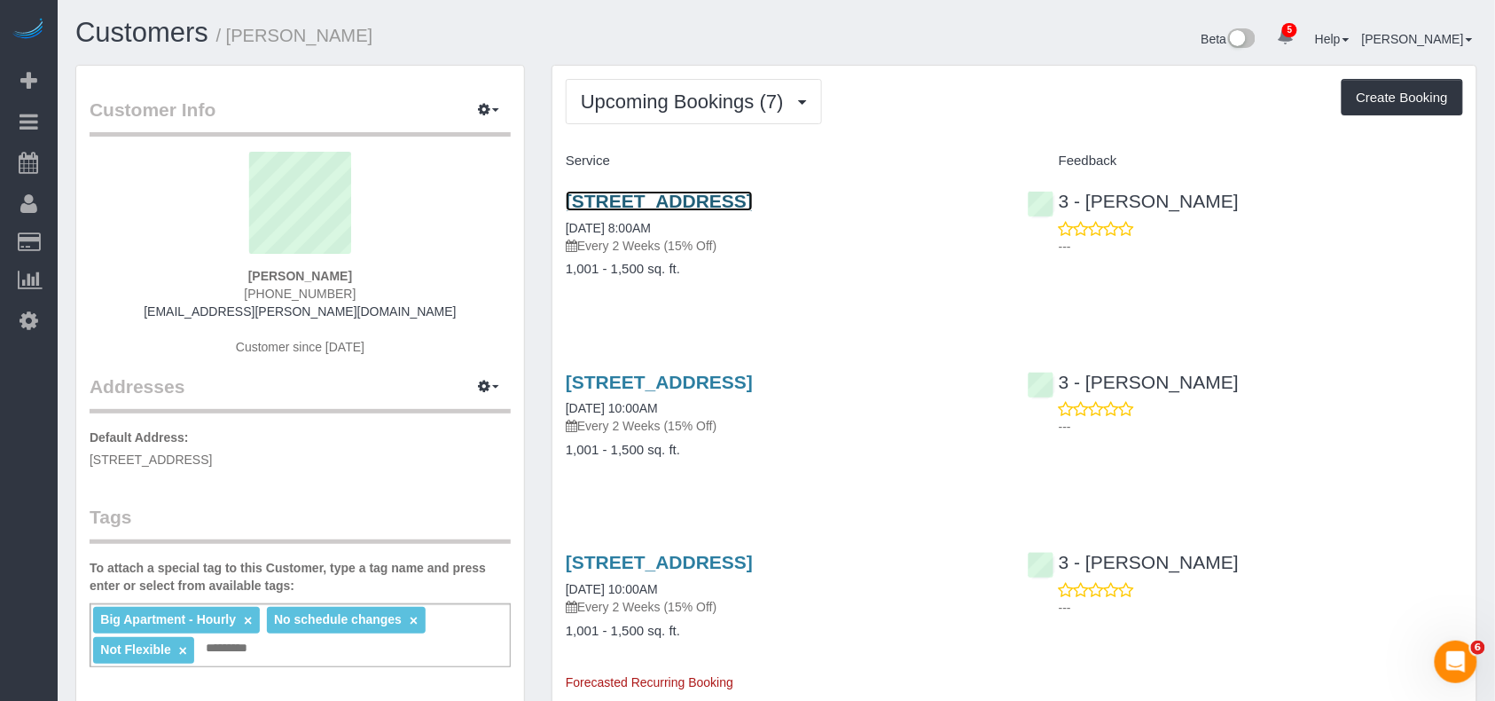
click at [649, 193] on link "4545 Center Boulevard, Apt. 2121, Long Island City, NY 11109" at bounding box center [659, 201] width 187 height 20
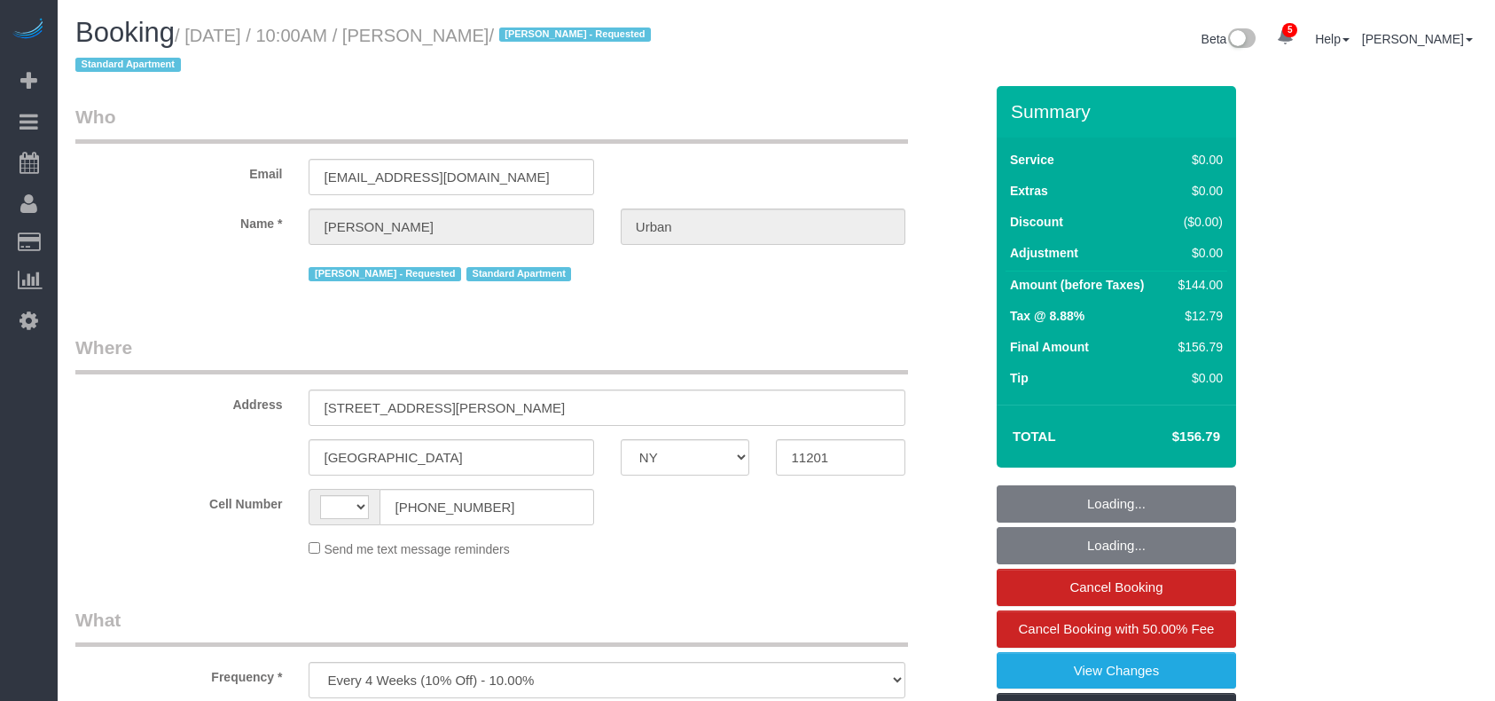
select select "NY"
select select "number:89"
select select "number:72"
select select "number:15"
select select "number:6"
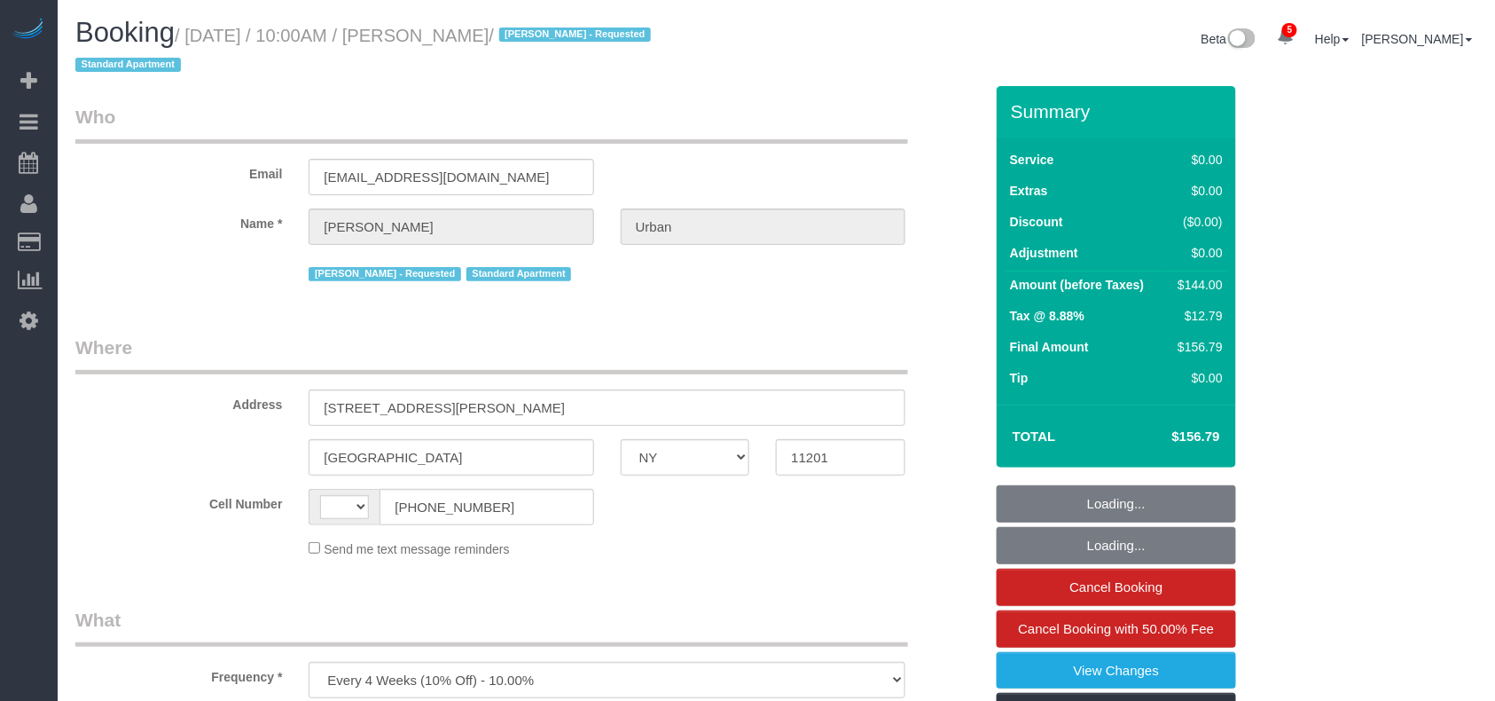
select select "string:[GEOGRAPHIC_DATA]"
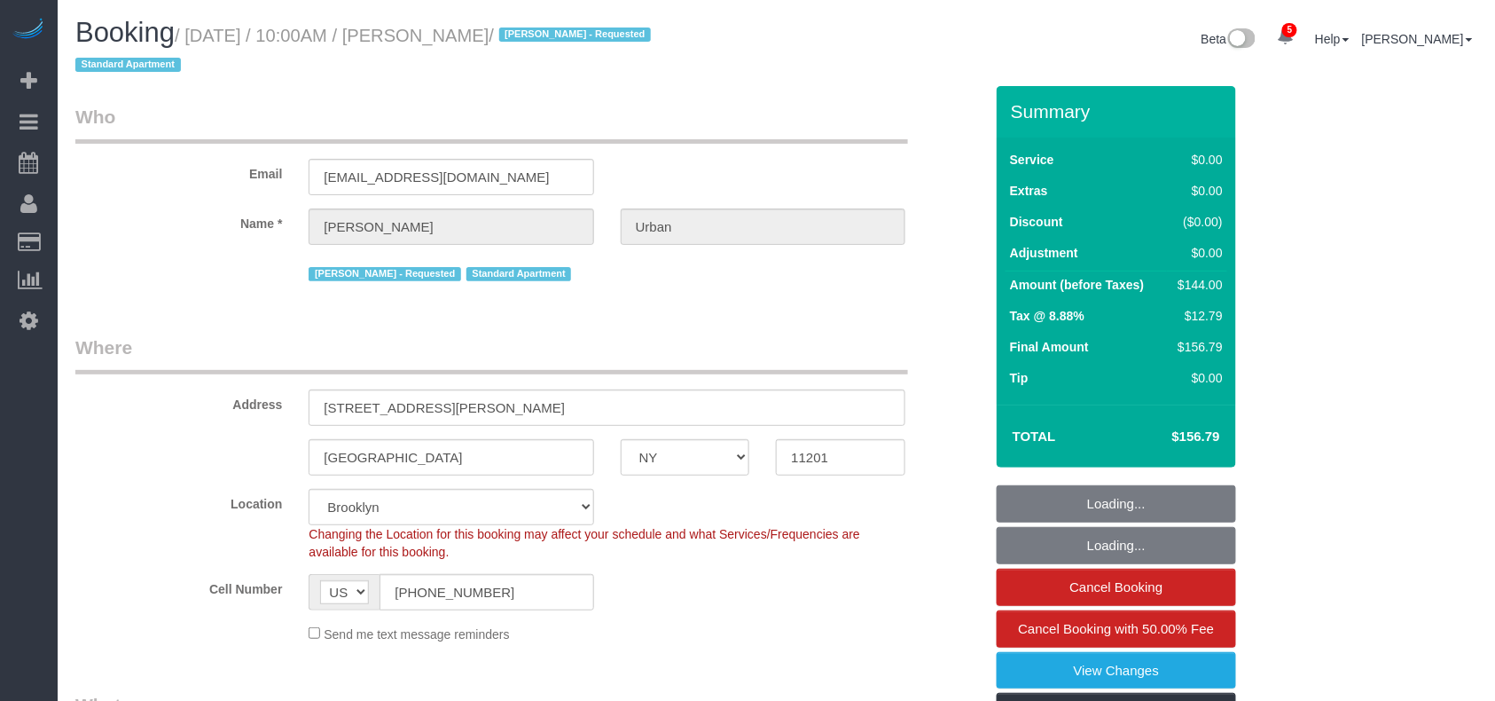
select select "string:stripe-pm_1PGiLE4VGloSiKo72cZw0UV9"
select select
select select "1"
select select "object:1341"
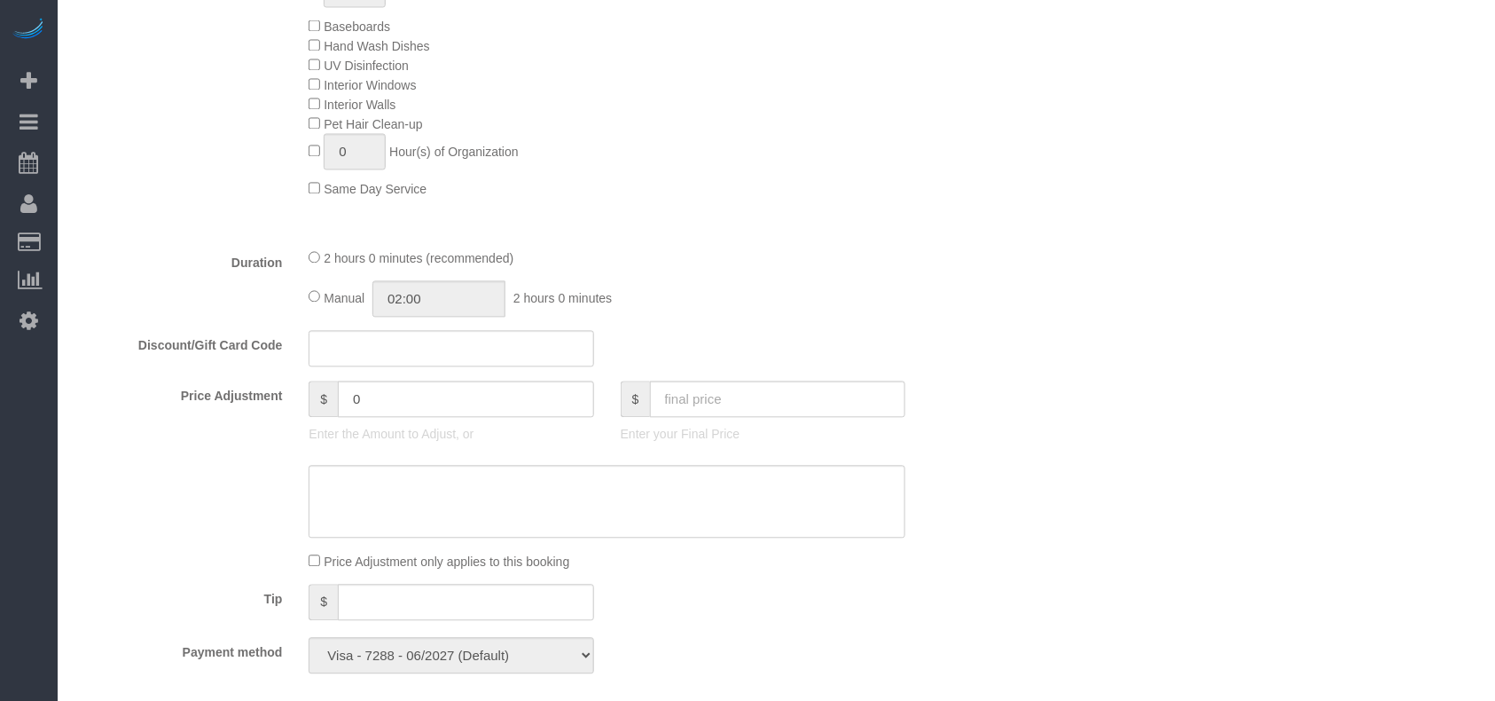
select select "spot48"
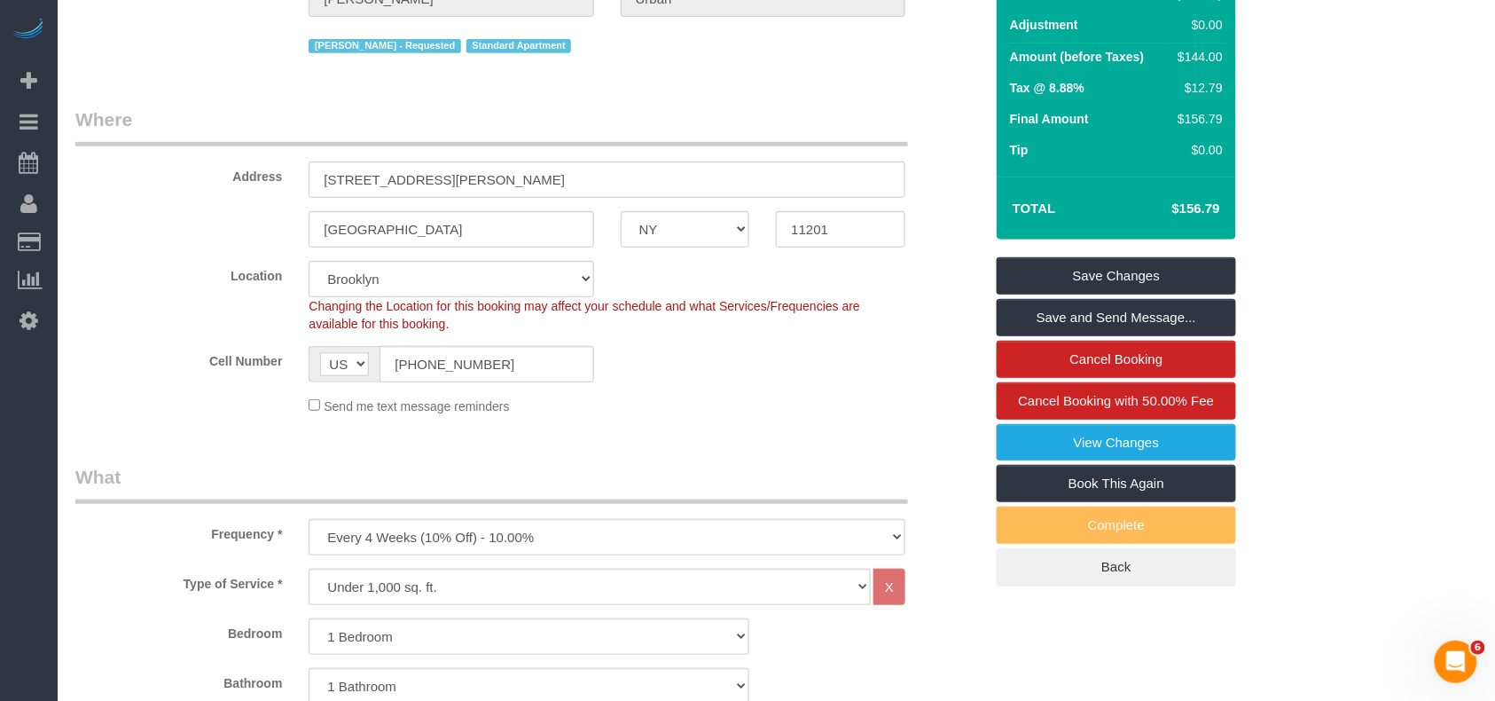
scroll to position [189, 0]
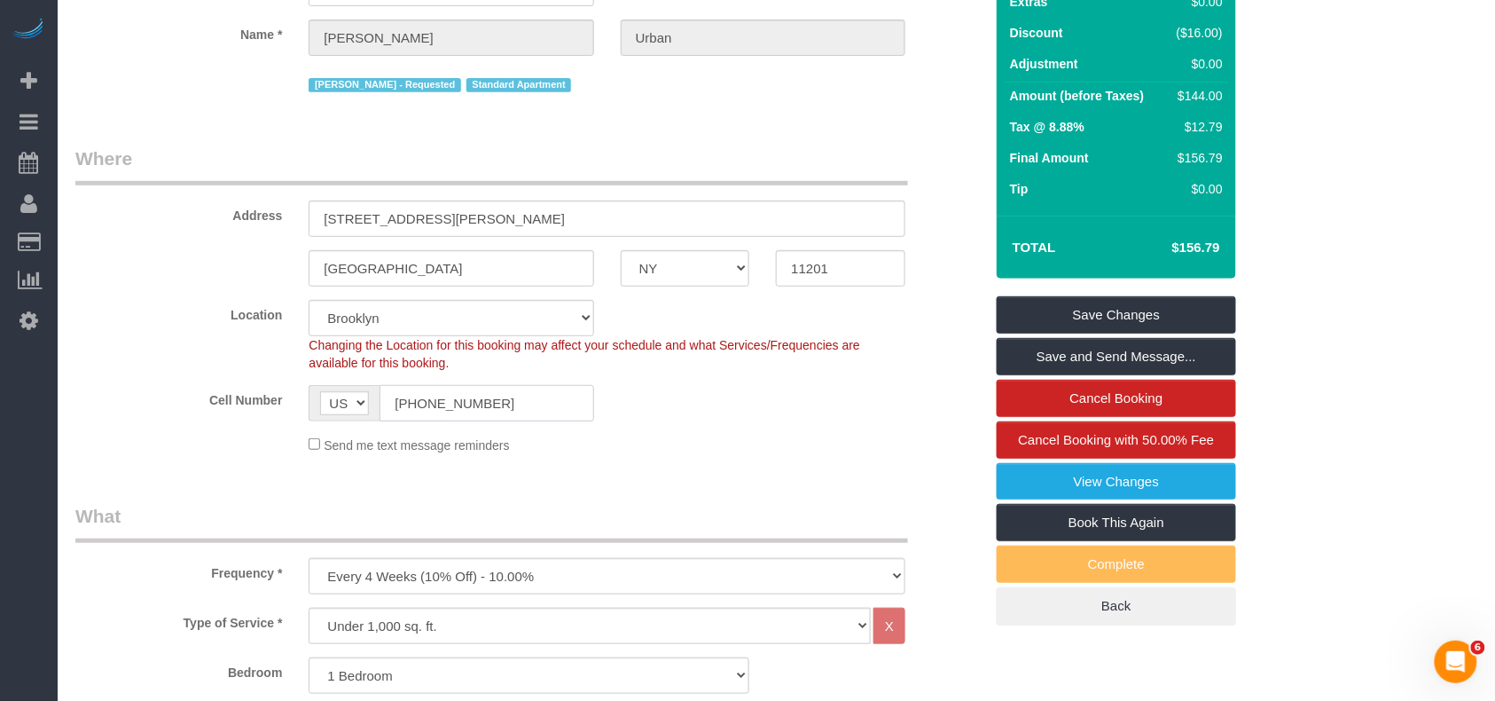
click at [437, 411] on input "(917) 734-5081" at bounding box center [487, 403] width 214 height 36
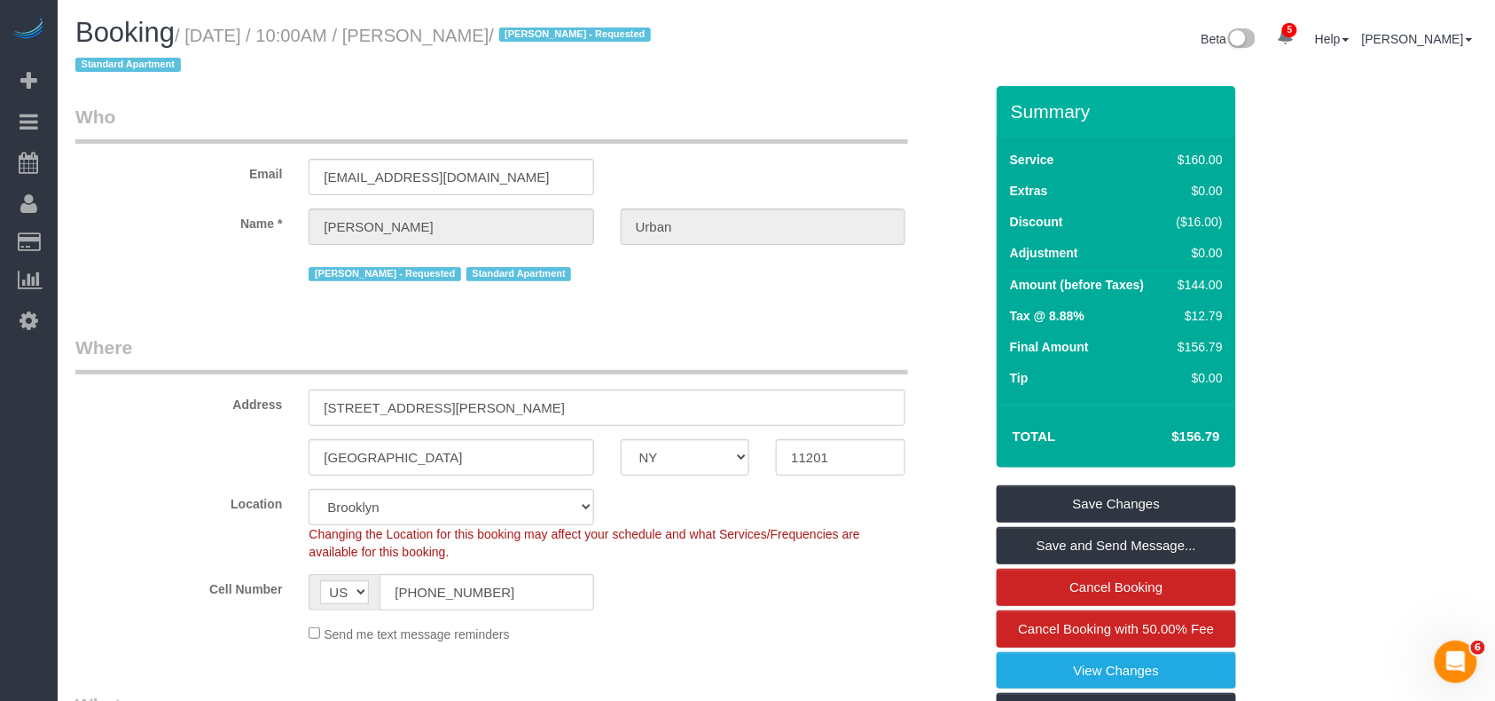
drag, startPoint x: 523, startPoint y: 35, endPoint x: 189, endPoint y: 25, distance: 334.5
click at [189, 26] on small "/ August 28, 2025 / 10:00AM / Claire Urban / Melvina Sanchez - Requested Standa…" at bounding box center [365, 51] width 581 height 50
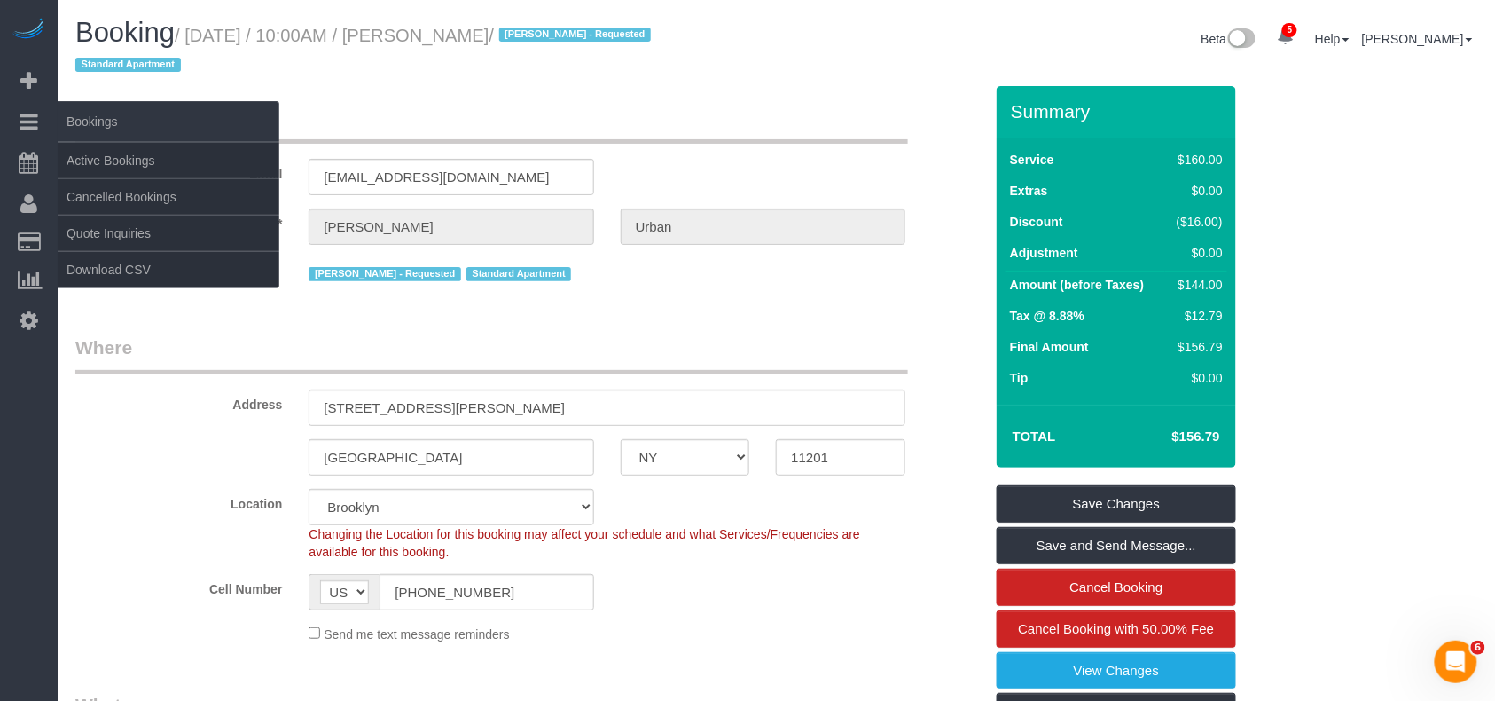
copy small "August 28, 2025 / 10:00AM / Claire Urban"
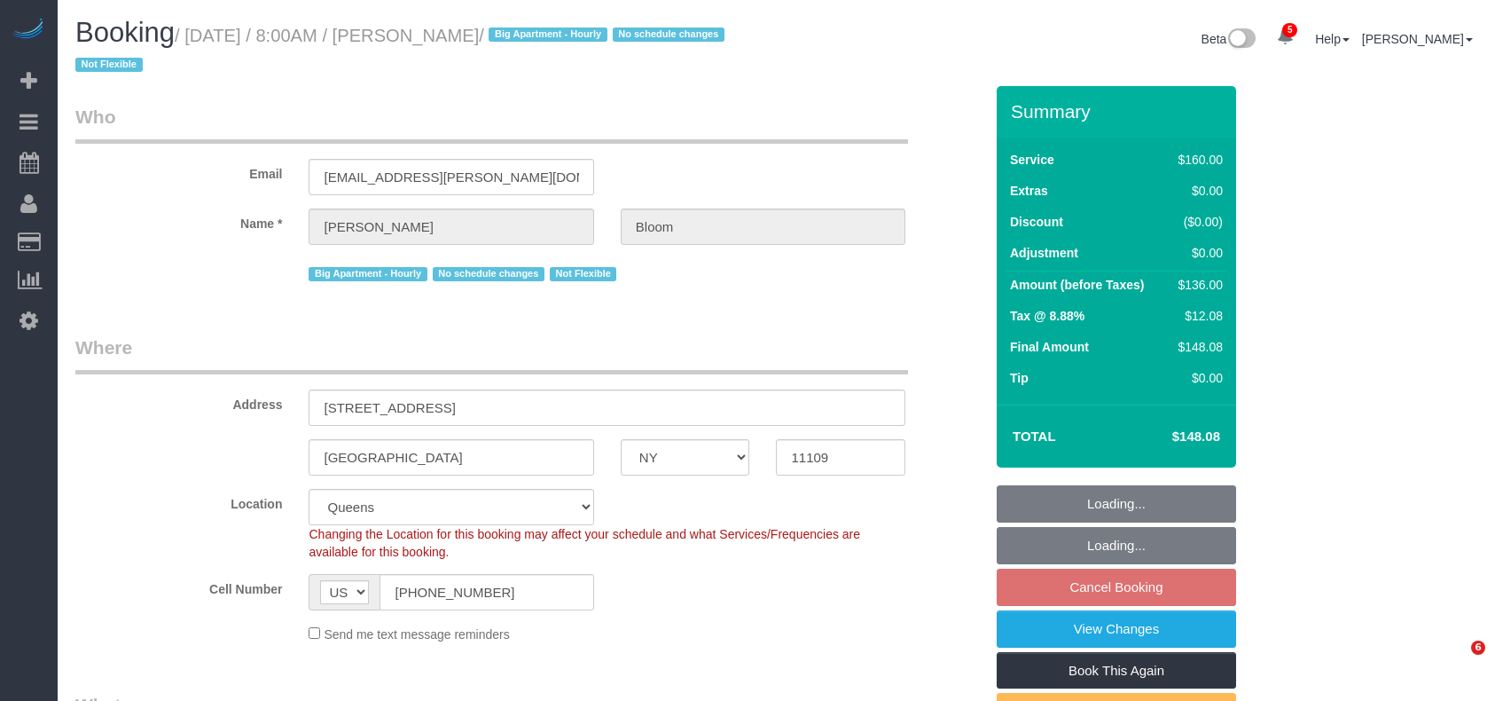
select select "NY"
select select "number:58"
select select "number:90"
select select "number:15"
select select "number:5"
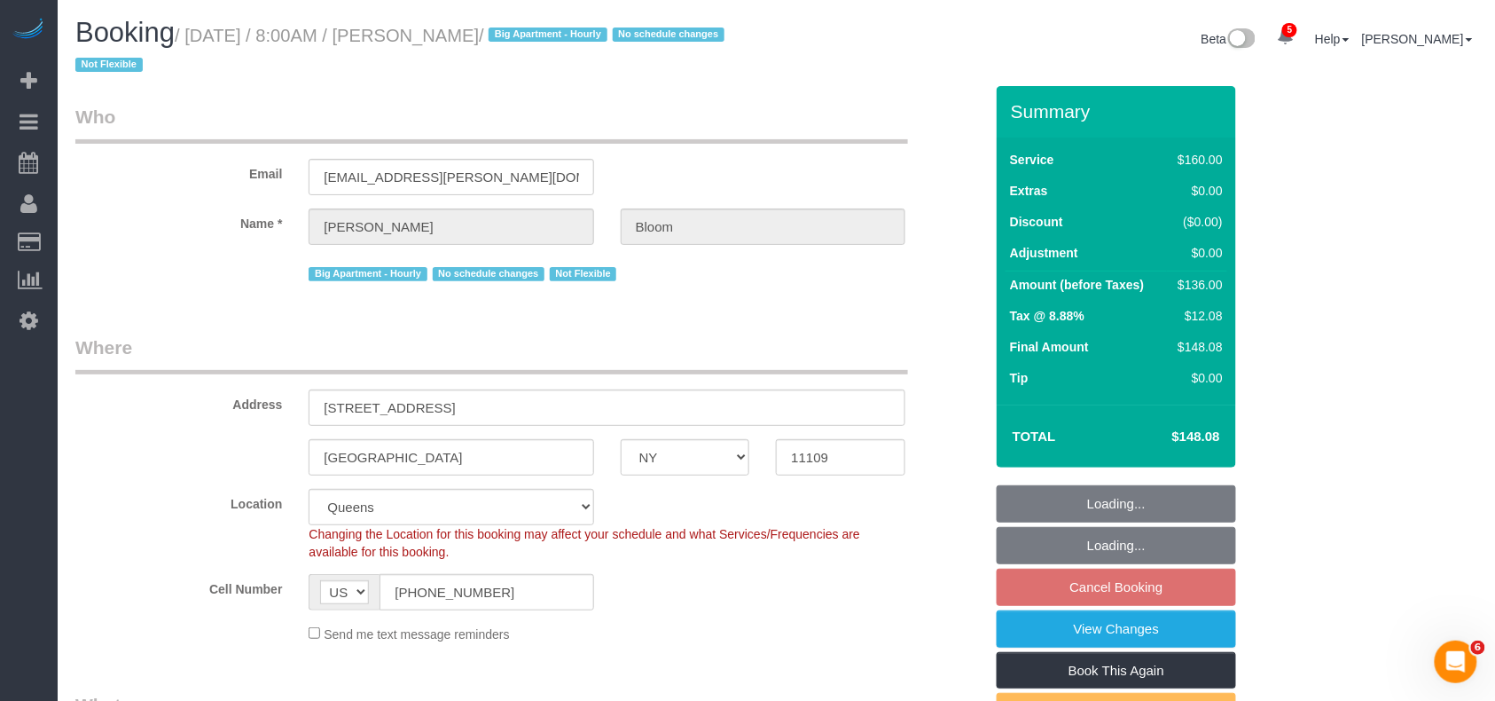
select select "spot1"
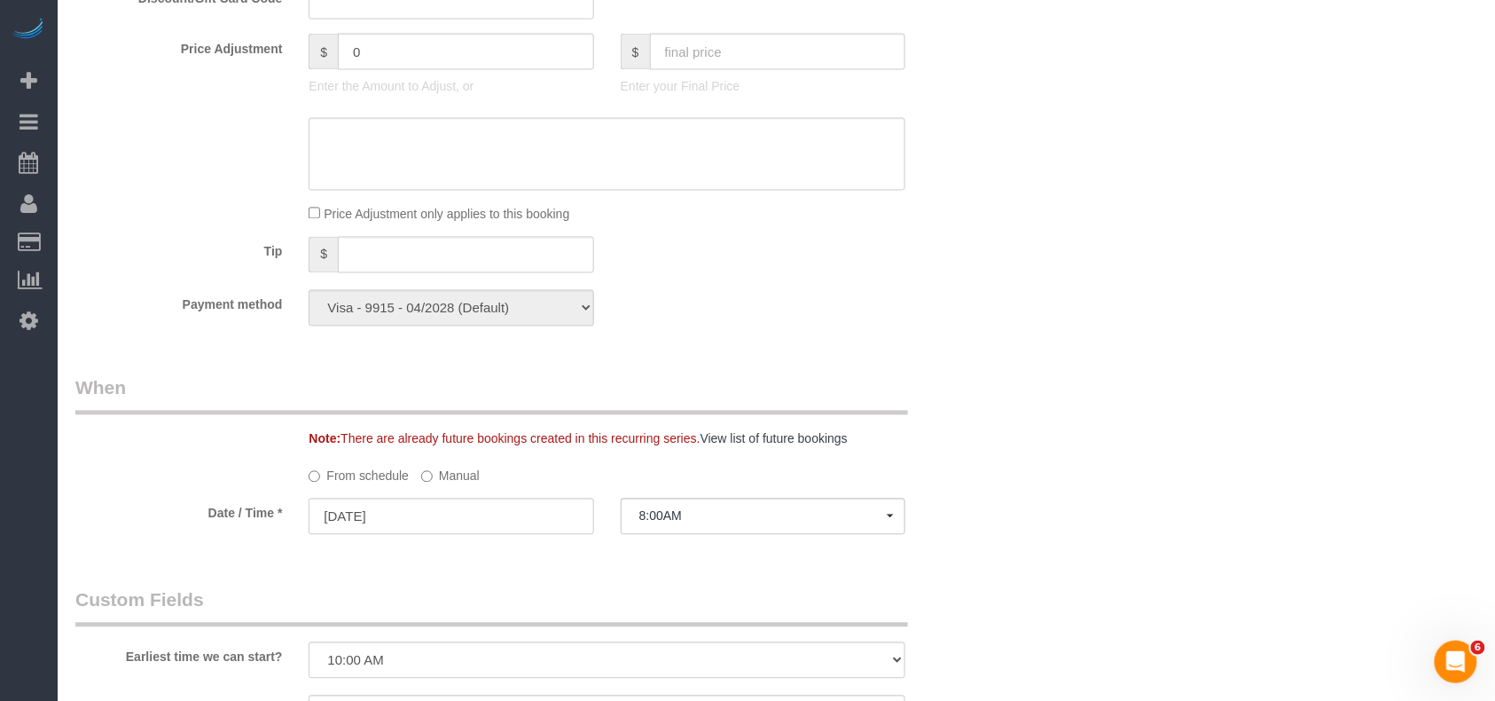
scroll to position [1419, 0]
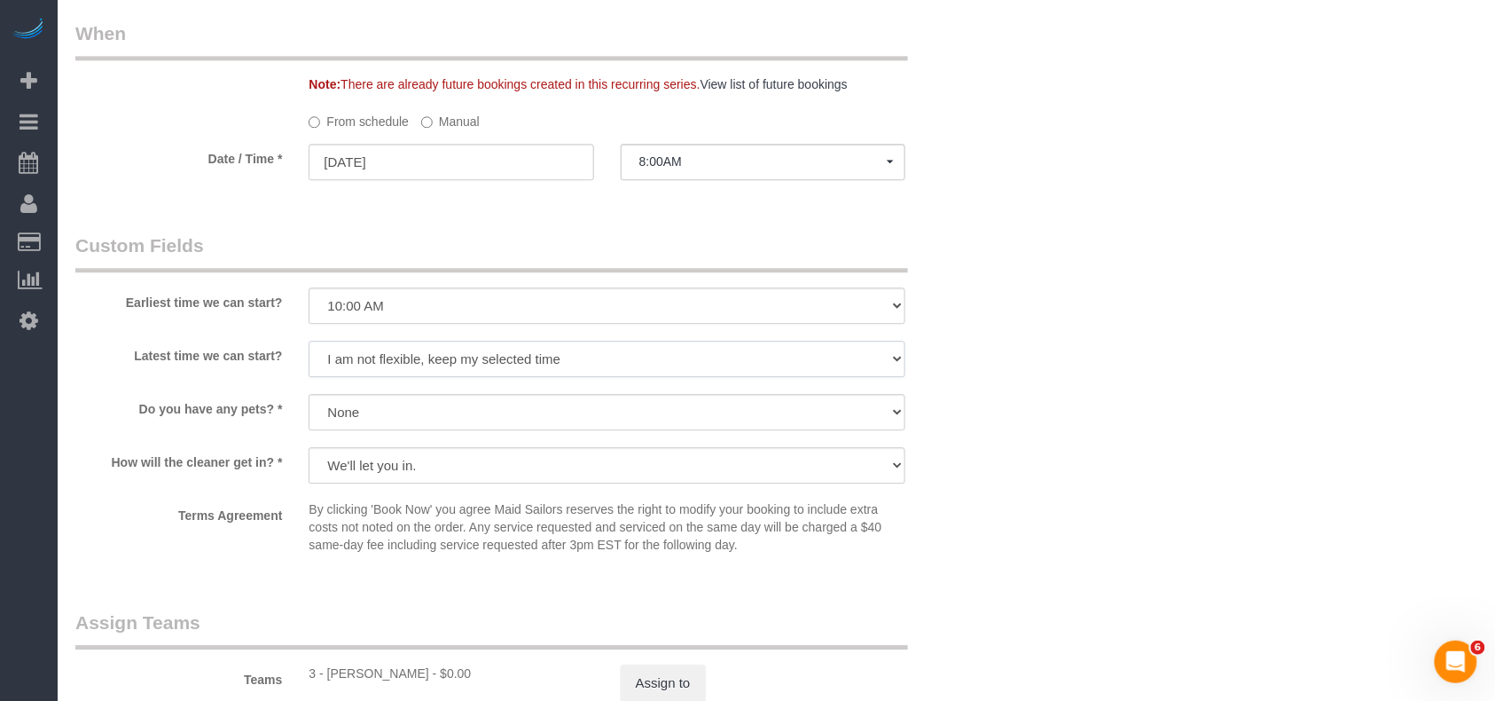
click at [459, 352] on select "I am not flexible, keep my selected time 8:00 AM 9:00 AM 10:00 AM 11:00 AM 12:0…" at bounding box center [607, 359] width 597 height 36
select select "number:70"
click at [309, 341] on select "I am not flexible, keep my selected time 8:00 AM 9:00 AM 10:00 AM 11:00 AM 12:0…" at bounding box center [607, 359] width 597 height 36
click at [405, 298] on select "I am not flexible, keep my selected time 8:00 AM 9:00 AM 10:00 AM 11:00 AM 12:0…" at bounding box center [607, 305] width 597 height 36
select select "number:56"
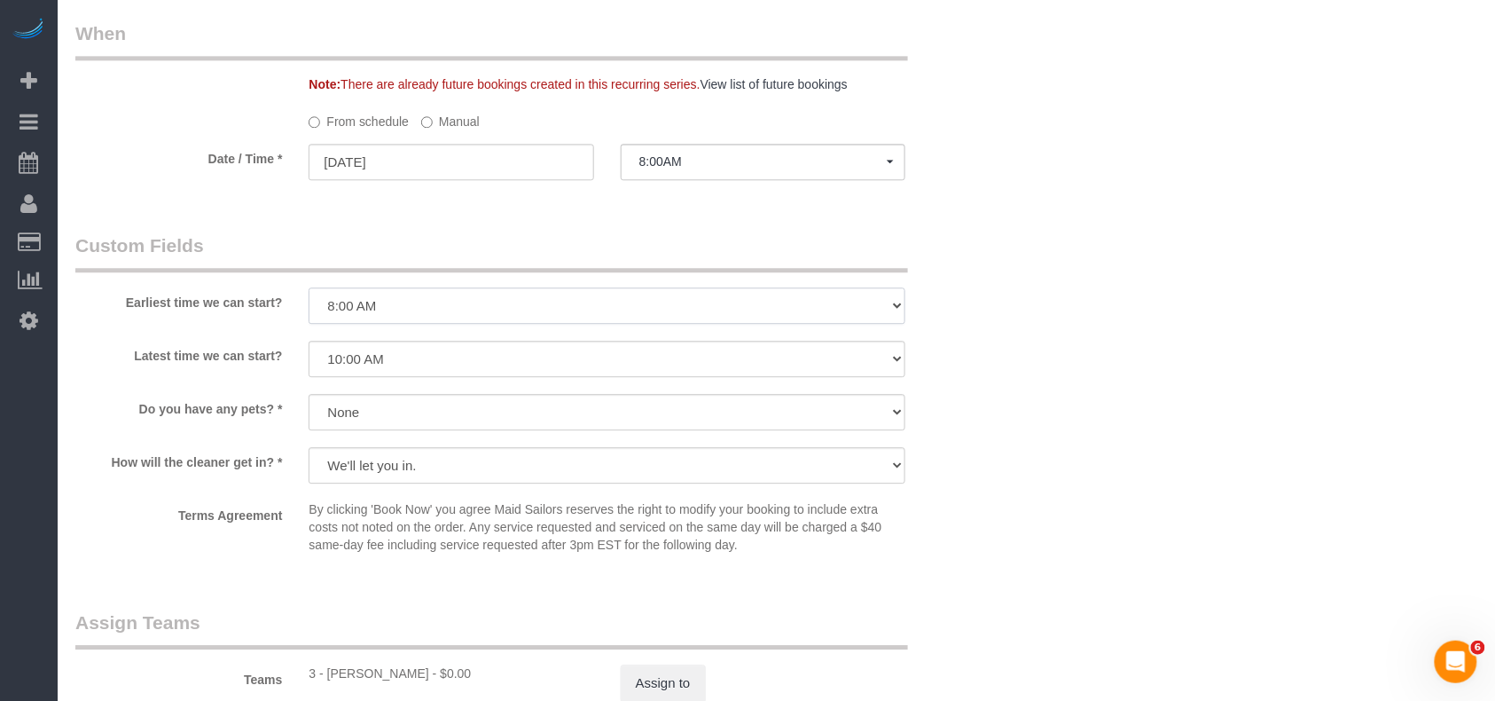
click at [309, 287] on select "I am not flexible, keep my selected time 8:00 AM 9:00 AM 10:00 AM 11:00 AM 12:0…" at bounding box center [607, 305] width 597 height 36
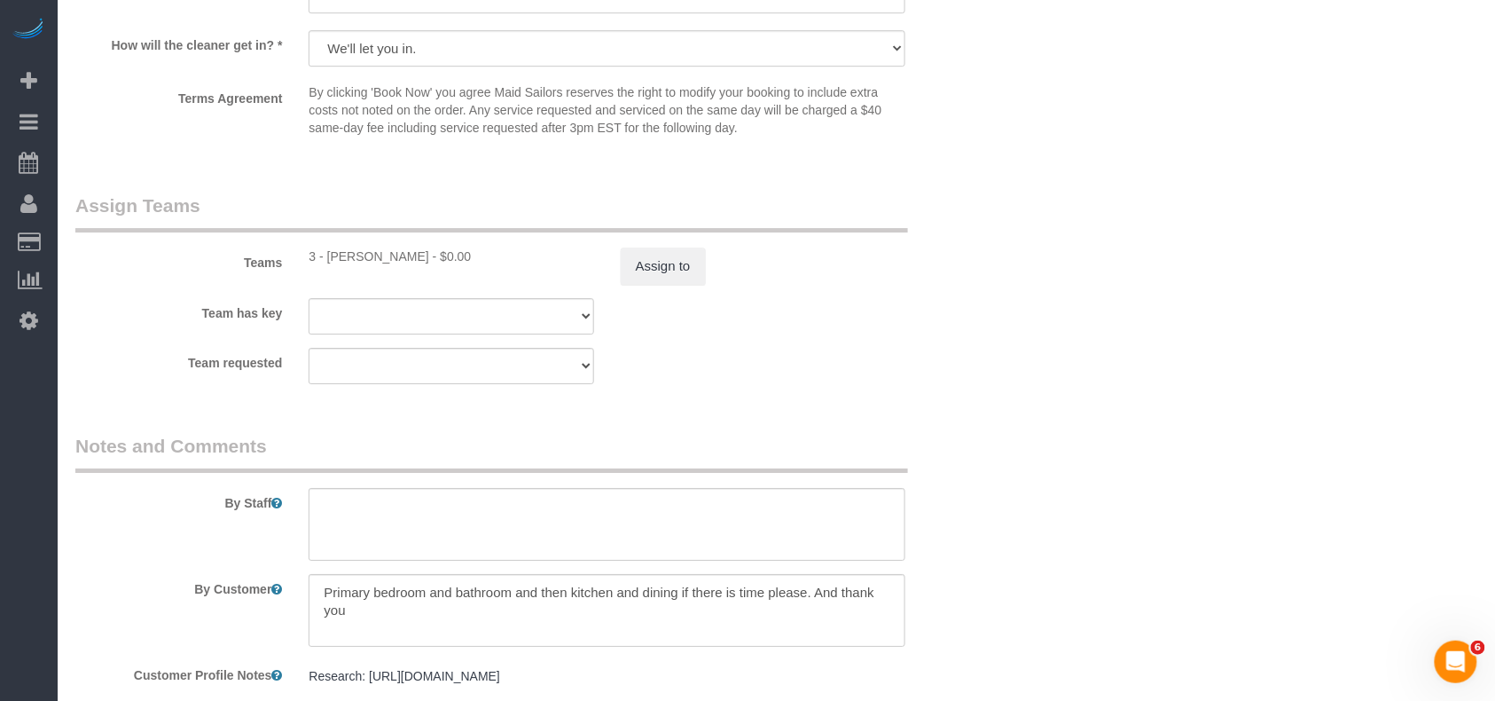
scroll to position [1891, 0]
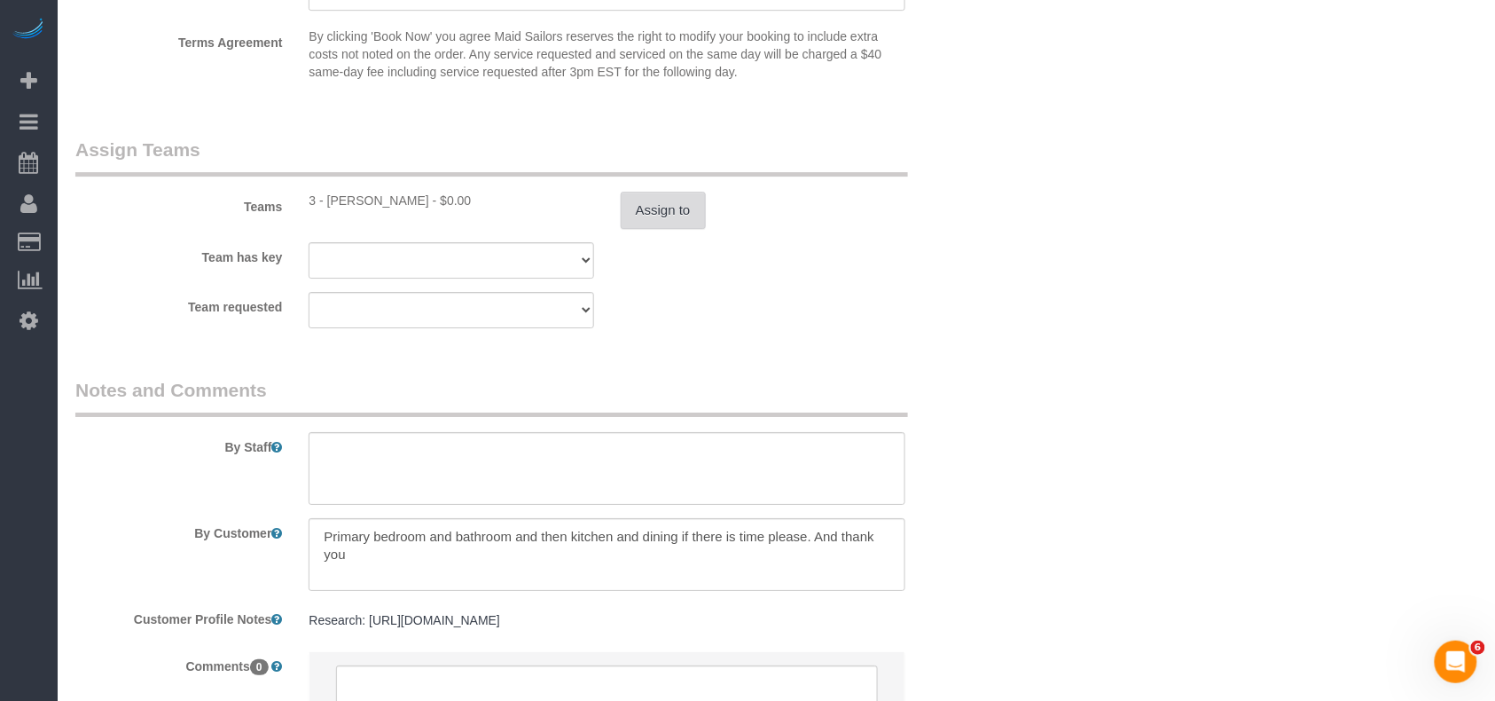
click at [670, 199] on button "Assign to" at bounding box center [663, 210] width 85 height 37
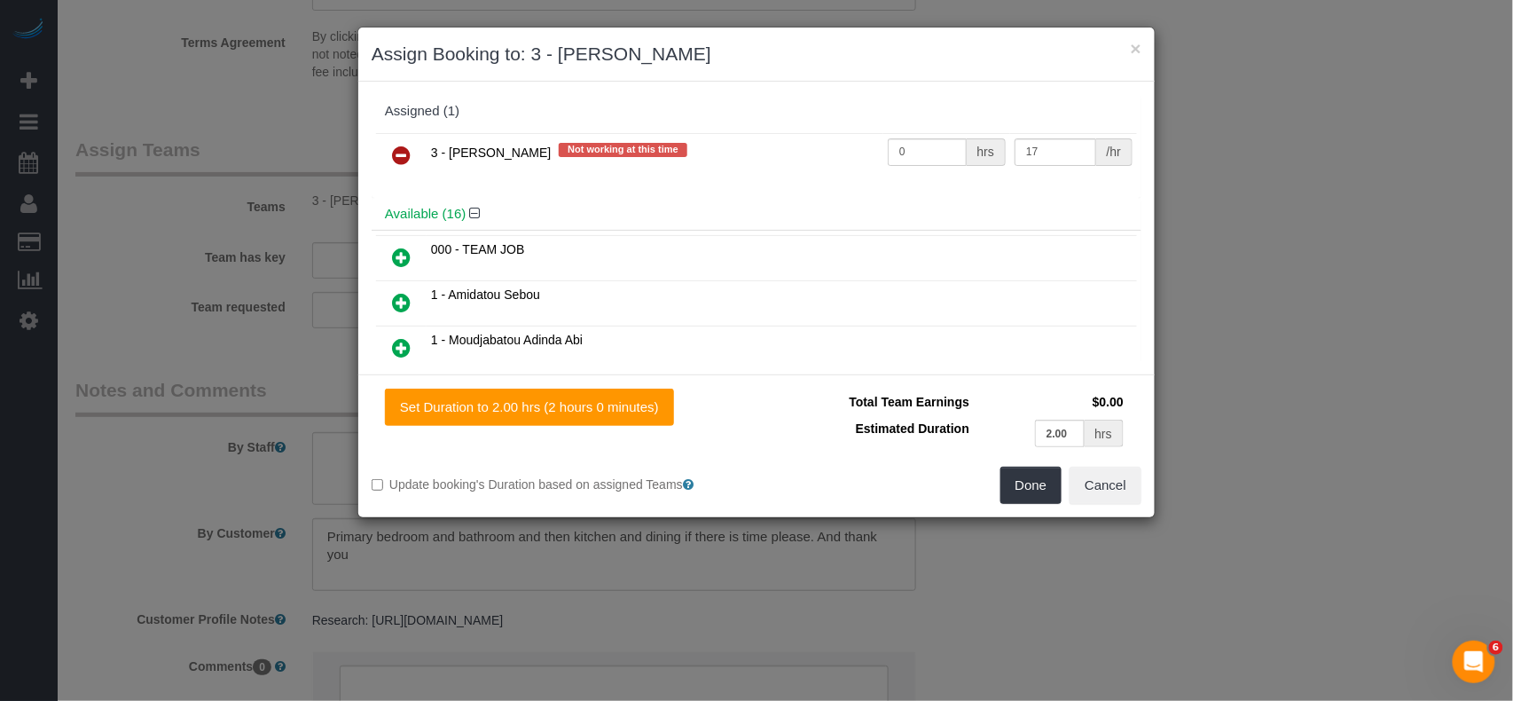
click at [401, 163] on icon at bounding box center [401, 155] width 19 height 21
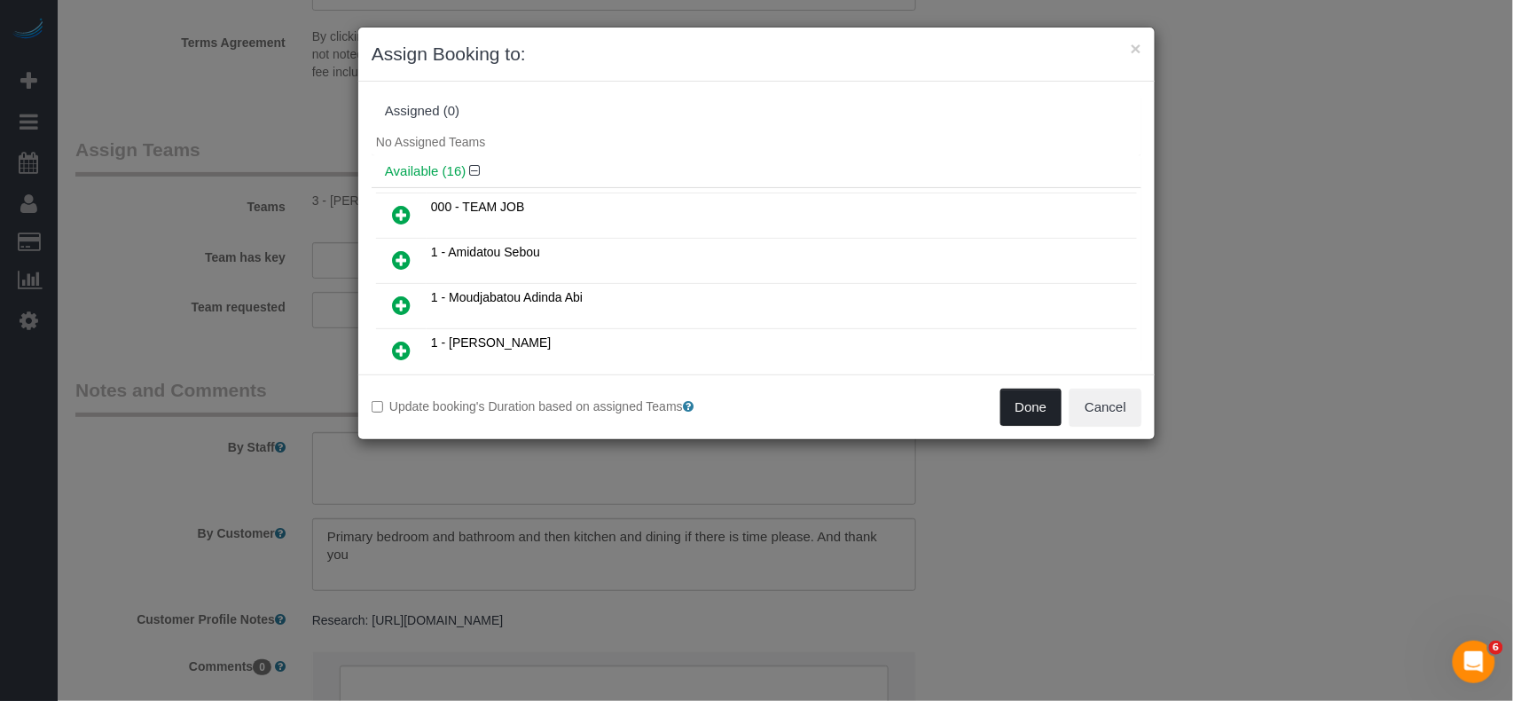
click at [1000, 401] on button "Done" at bounding box center [1031, 406] width 62 height 37
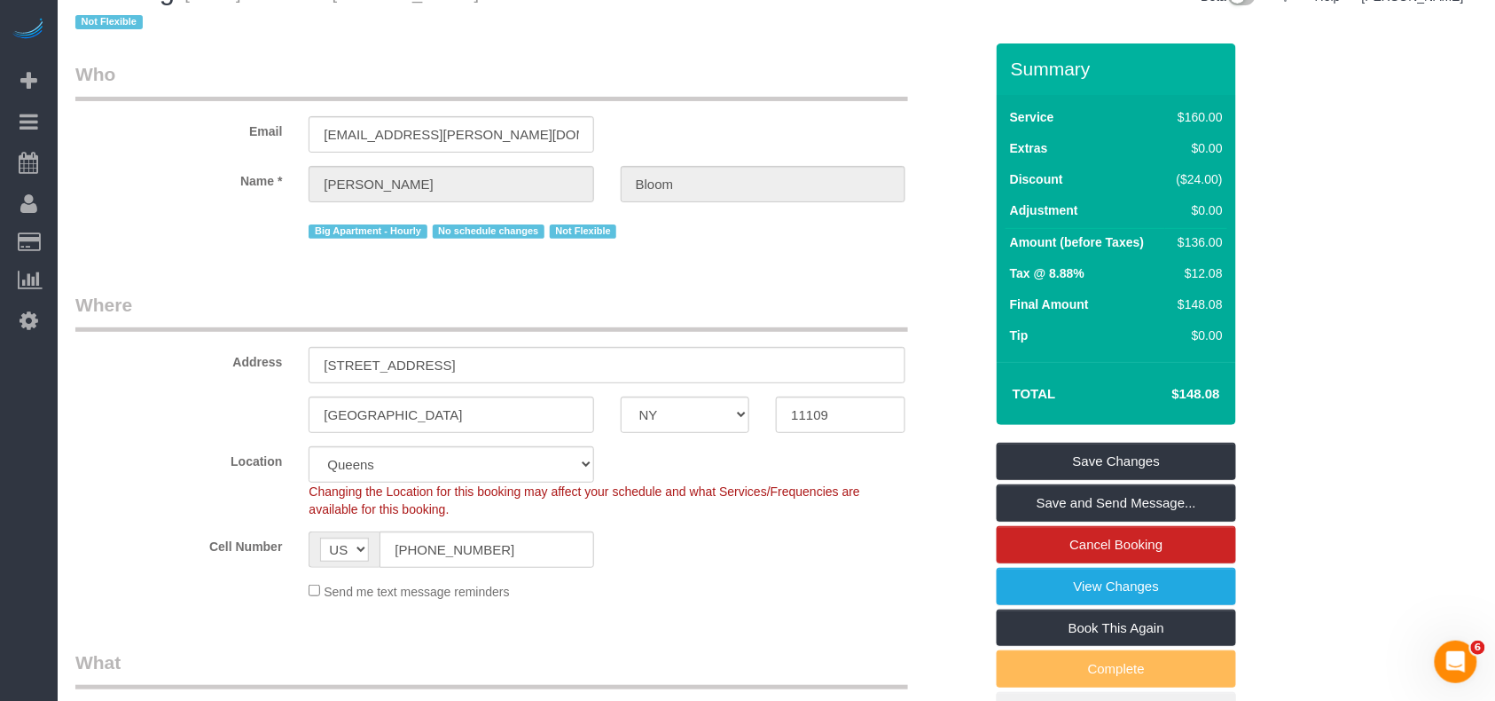
scroll to position [0, 0]
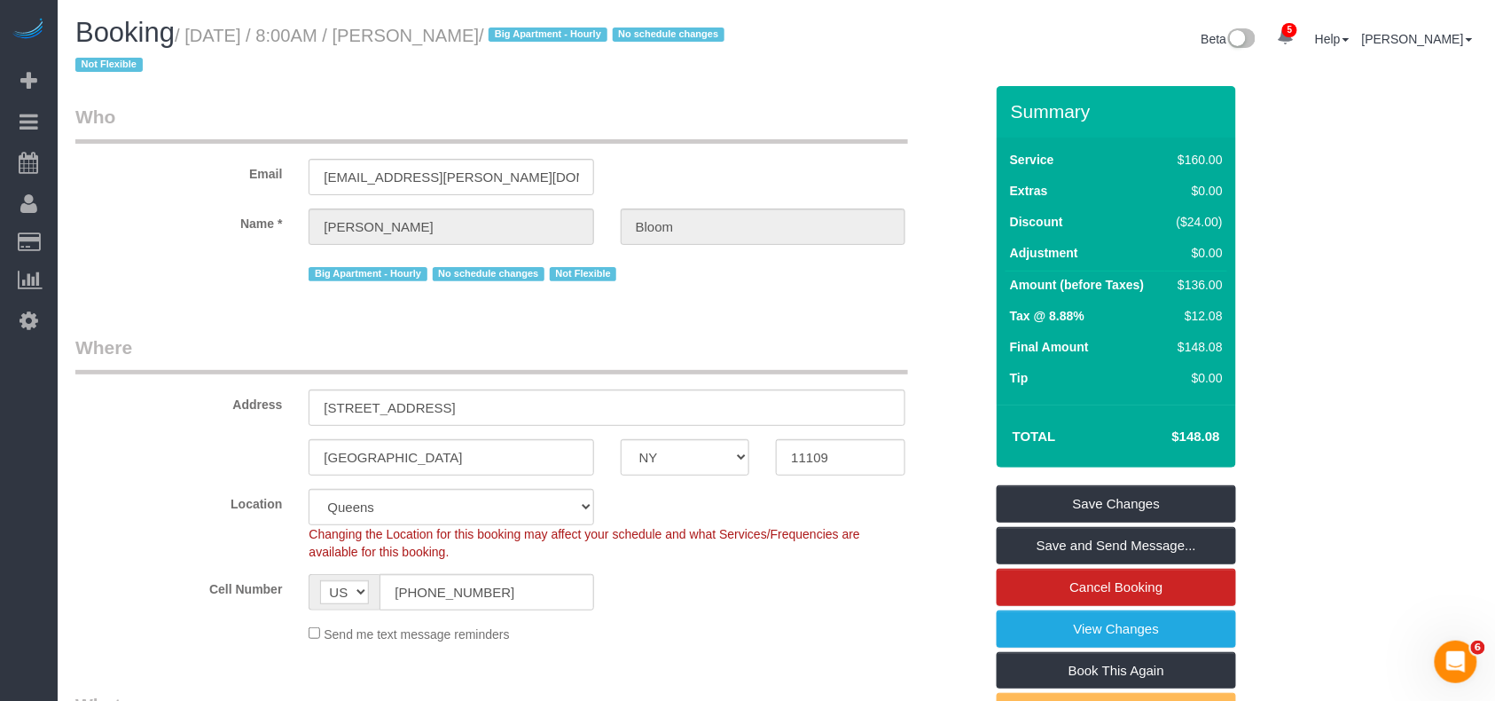
drag, startPoint x: 550, startPoint y: 37, endPoint x: 193, endPoint y: 36, distance: 356.5
click at [193, 36] on small "/ September 05, 2025 / 8:00AM / Jared Bloom / Big Apartment - Hourly No schedul…" at bounding box center [402, 51] width 654 height 50
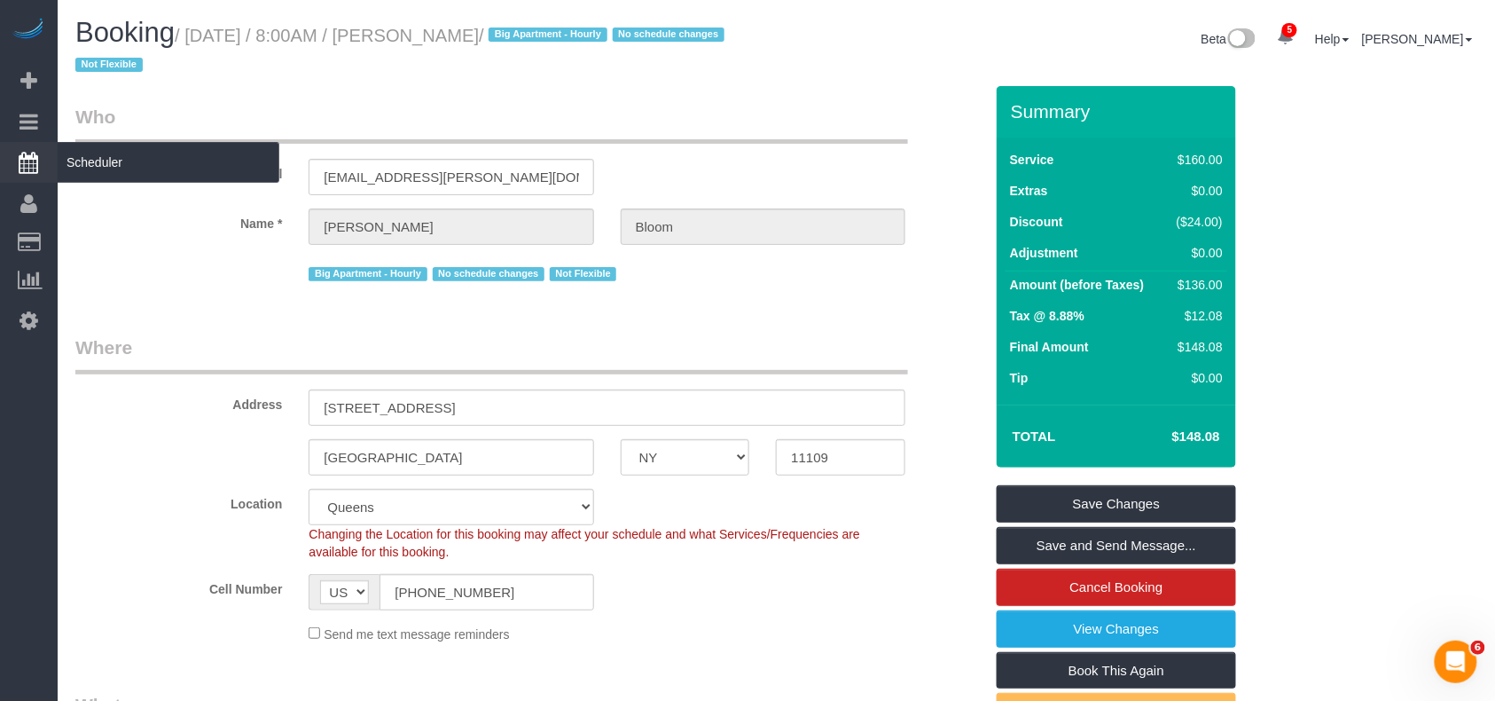
copy small "September 05, 2025 / 8:00AM / Jared Bloom"
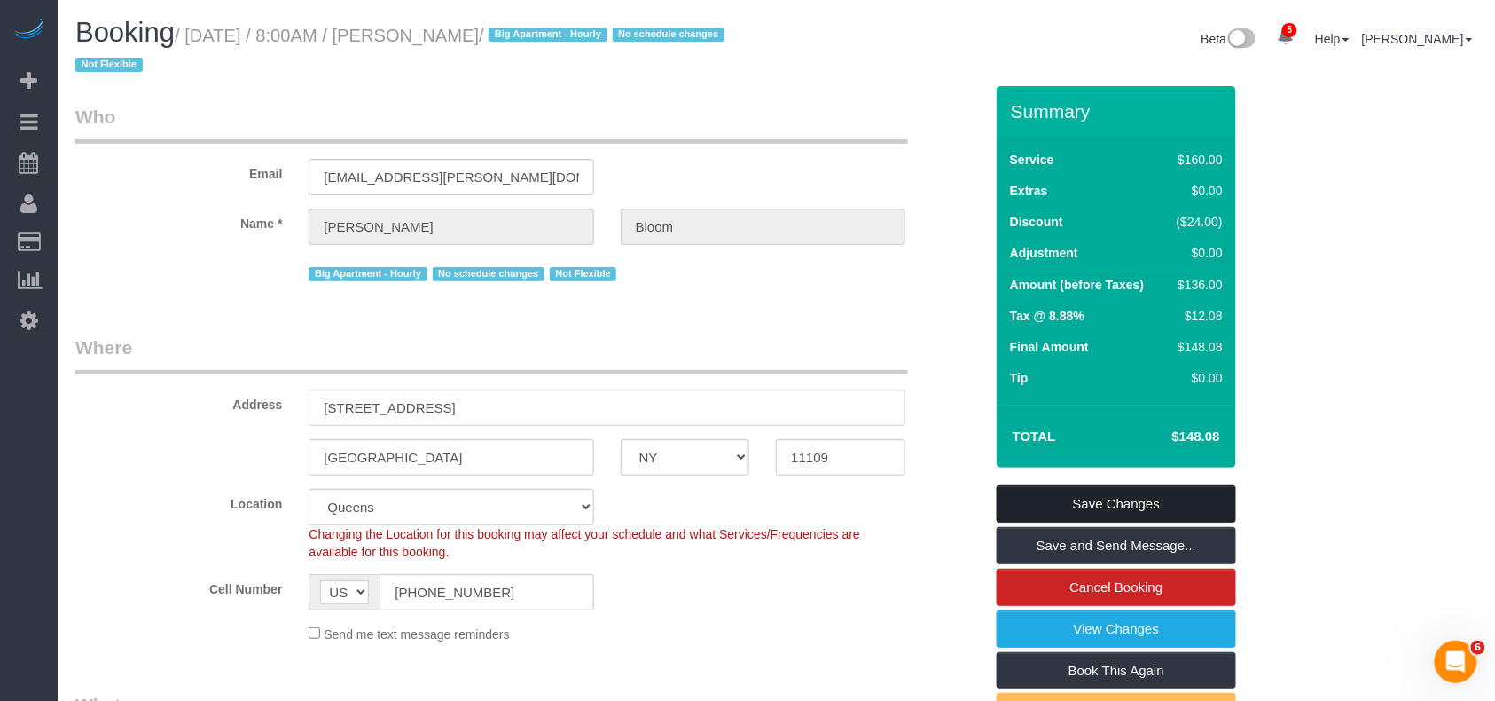
click at [1064, 521] on link "Save Changes" at bounding box center [1116, 503] width 239 height 37
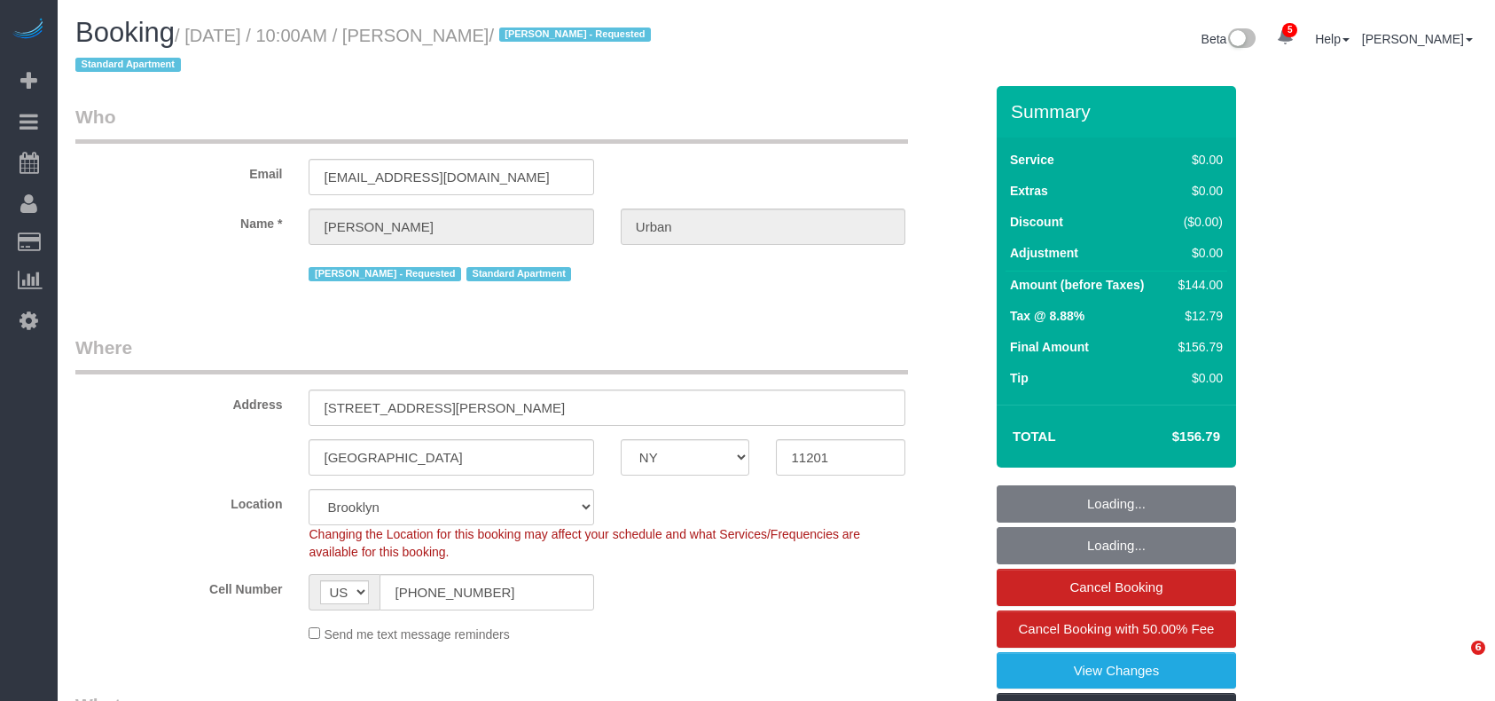
select select "NY"
select select "1"
select select "spot1"
select select "number:89"
select select "number:72"
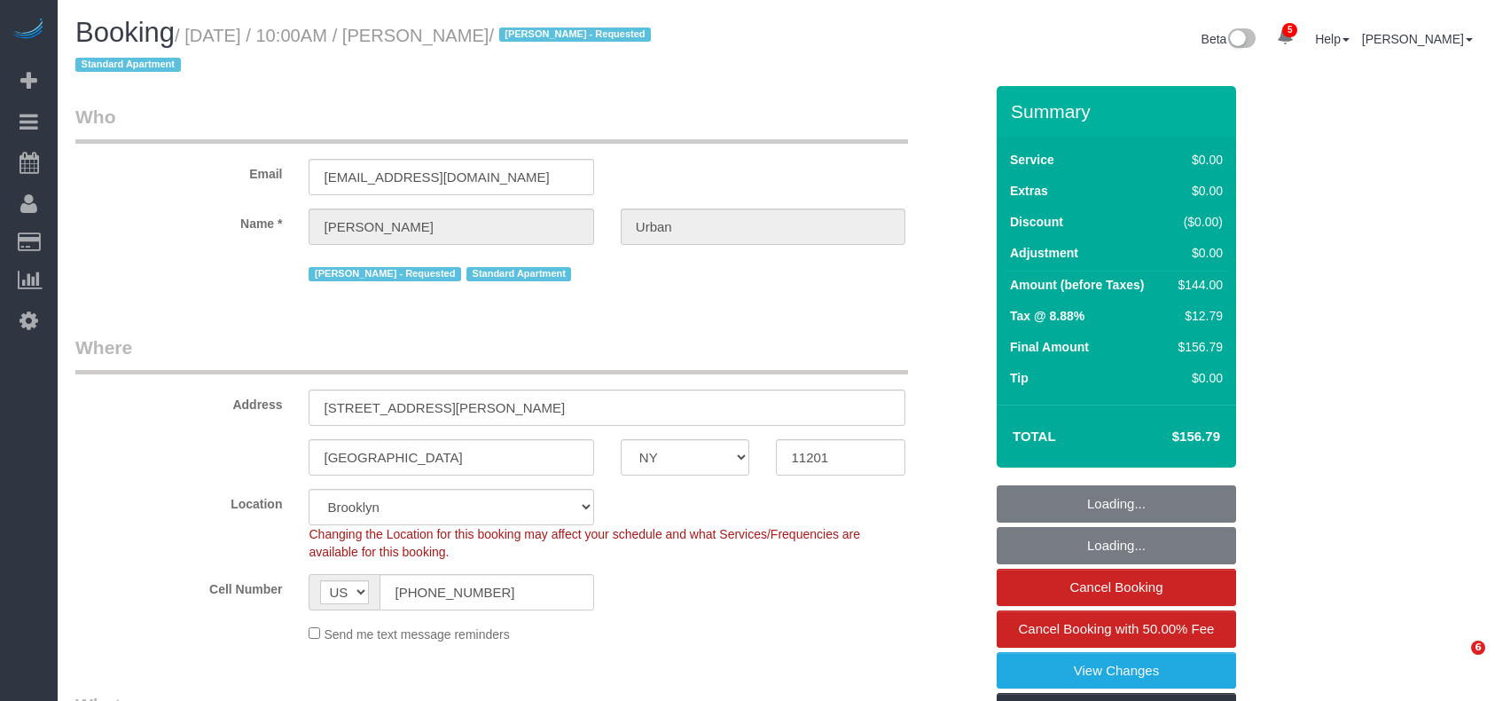
select select "number:15"
select select "number:6"
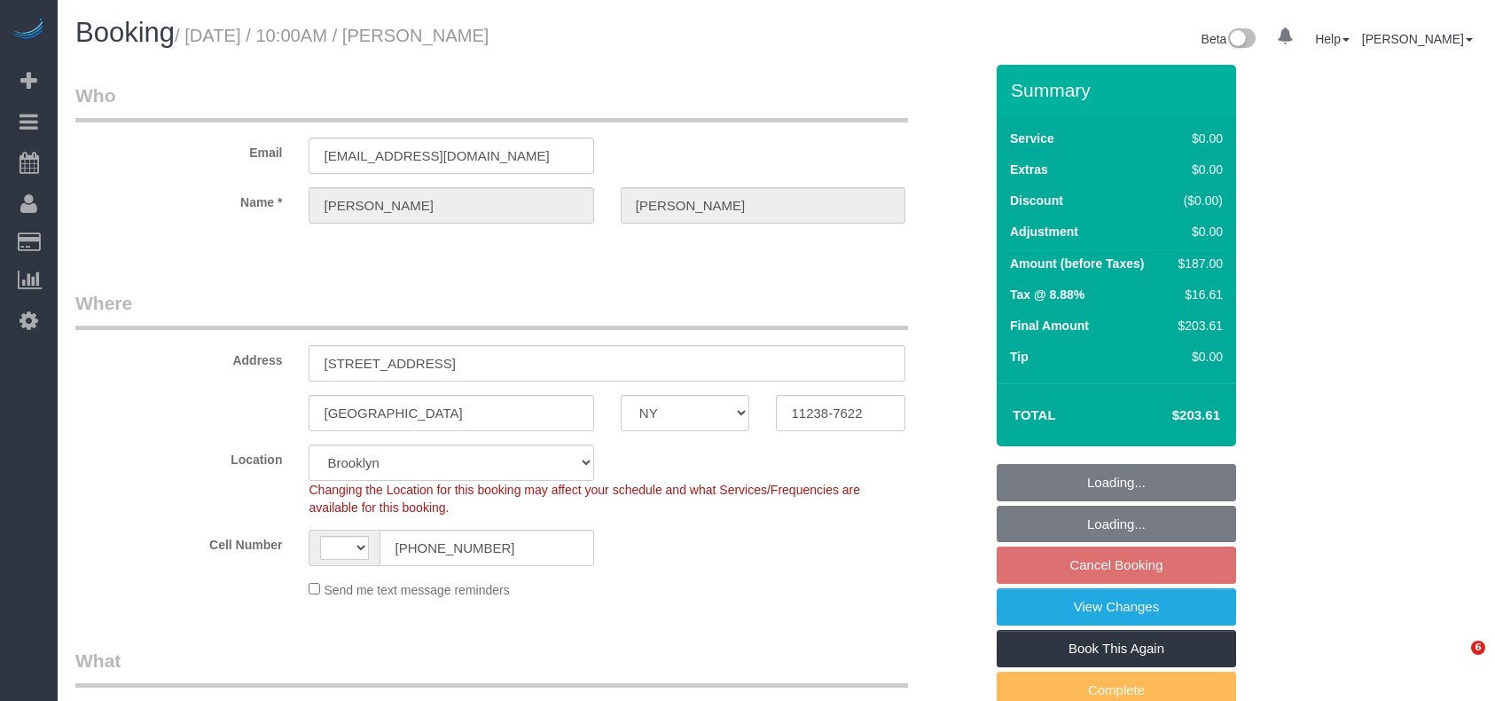
select select "NY"
select select "number:89"
select select "number:90"
select select "number:15"
select select "number:5"
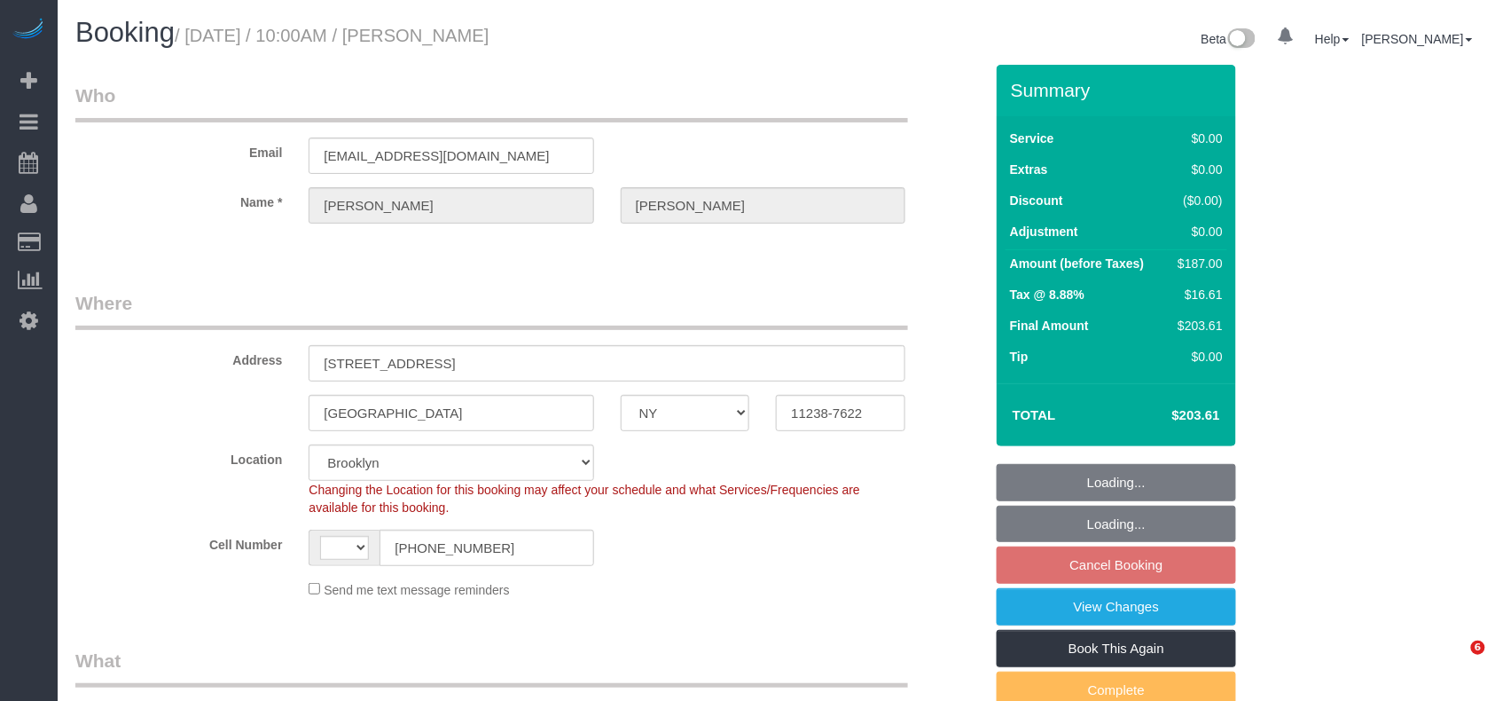
drag, startPoint x: 0, startPoint y: 0, endPoint x: 424, endPoint y: 40, distance: 425.7
click at [424, 40] on h1 "Booking / [DATE] / 10:00AM / [PERSON_NAME]" at bounding box center [419, 33] width 688 height 30
select select "string:[GEOGRAPHIC_DATA]"
select select "object:796"
select select "spot1"
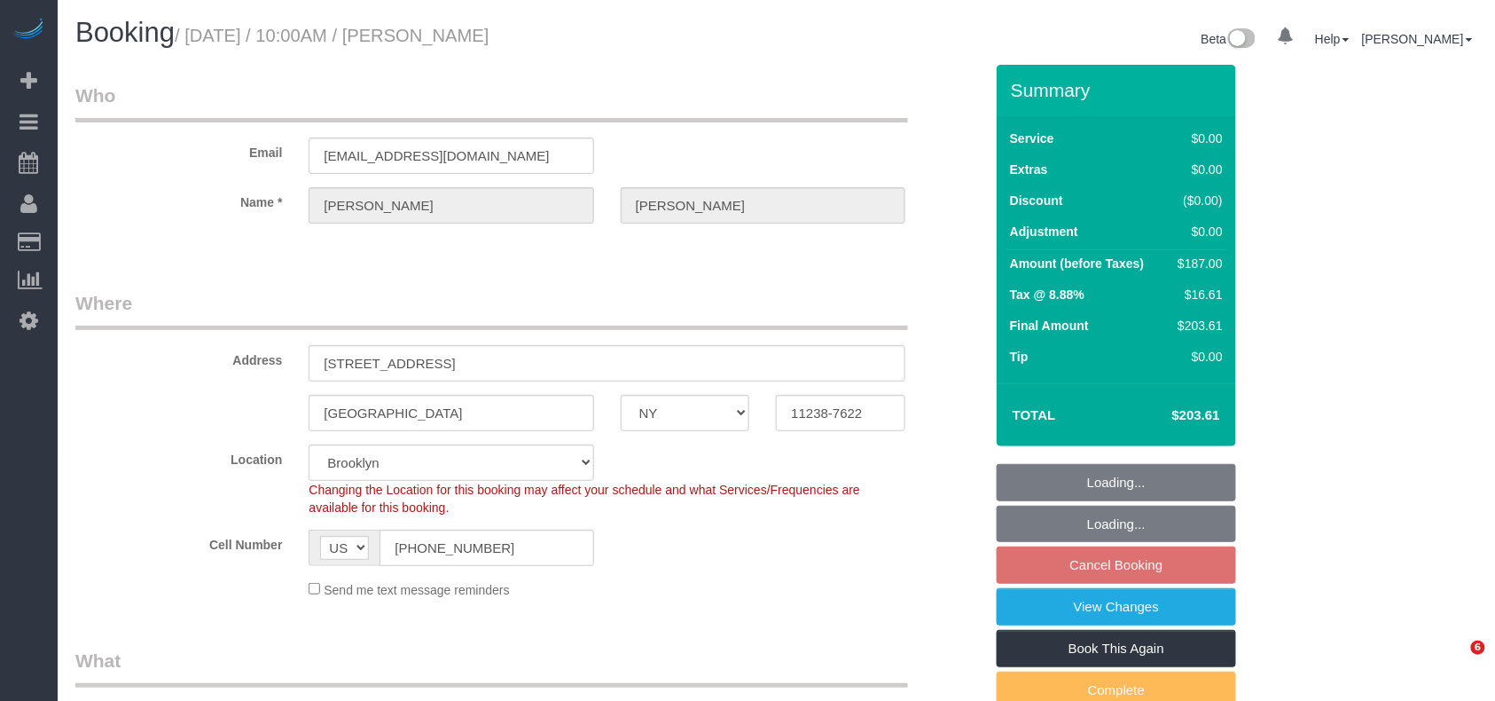
select select "object:1291"
select select "string:stripe-pm_1Ruaac4VGloSiKo7IskaXDYl"
select select "2"
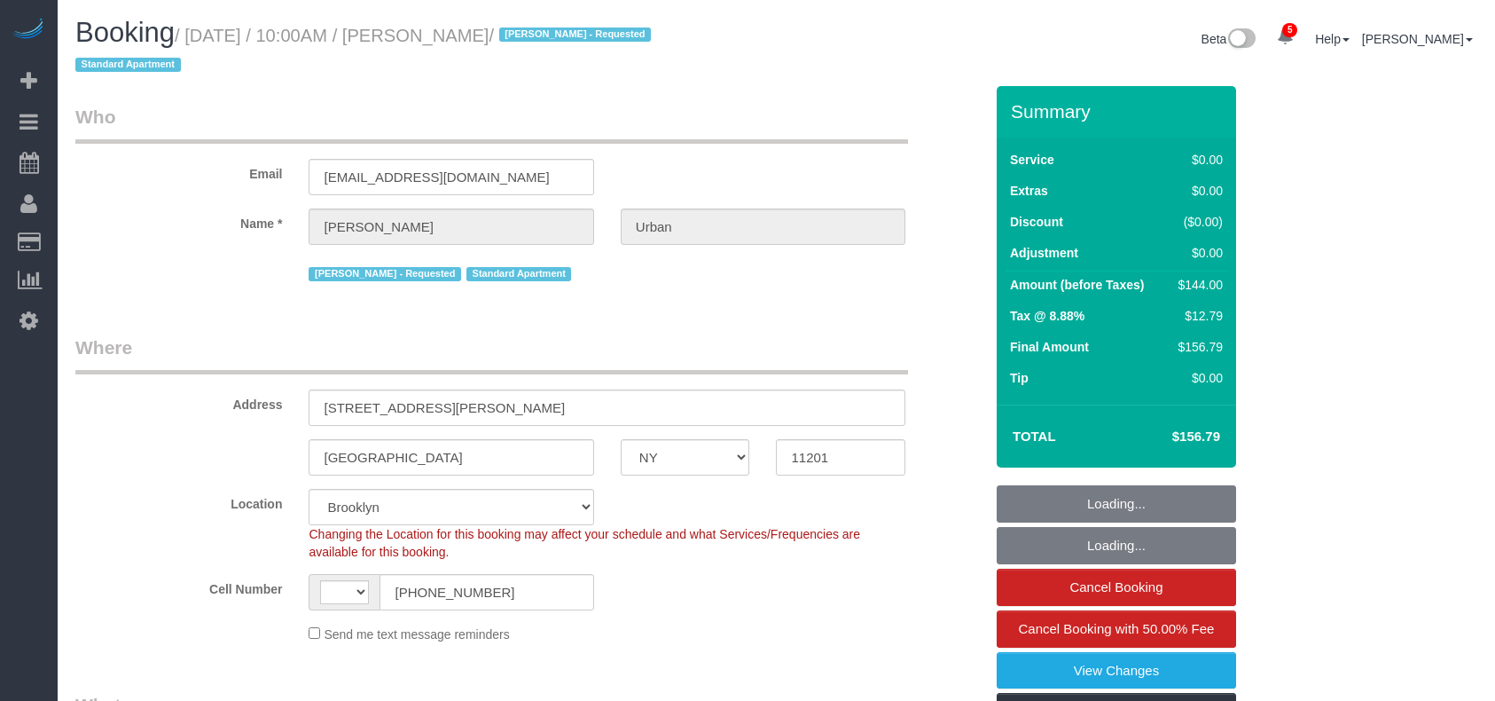
select select "NY"
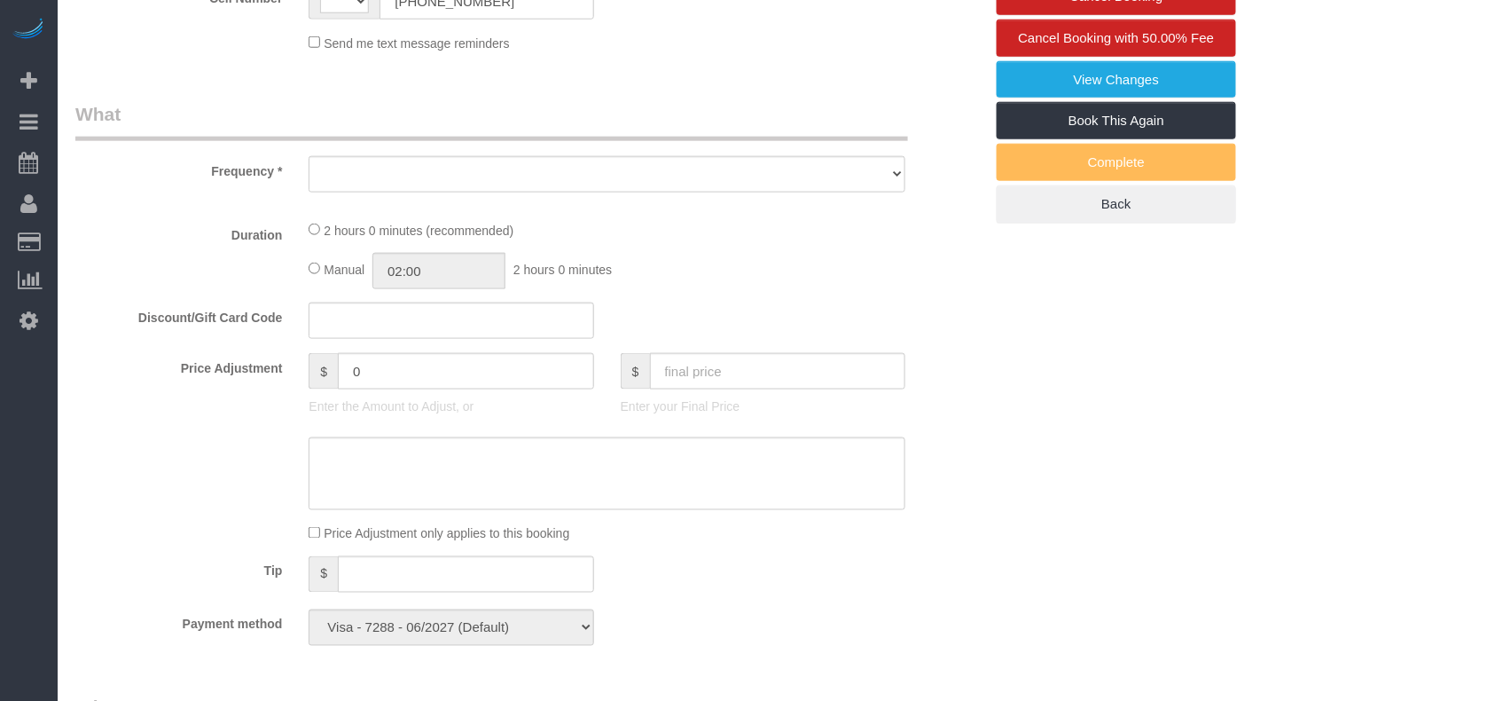
select select "string:[GEOGRAPHIC_DATA]"
select select "object:1305"
select select "1"
select select "spot1"
select select "number:89"
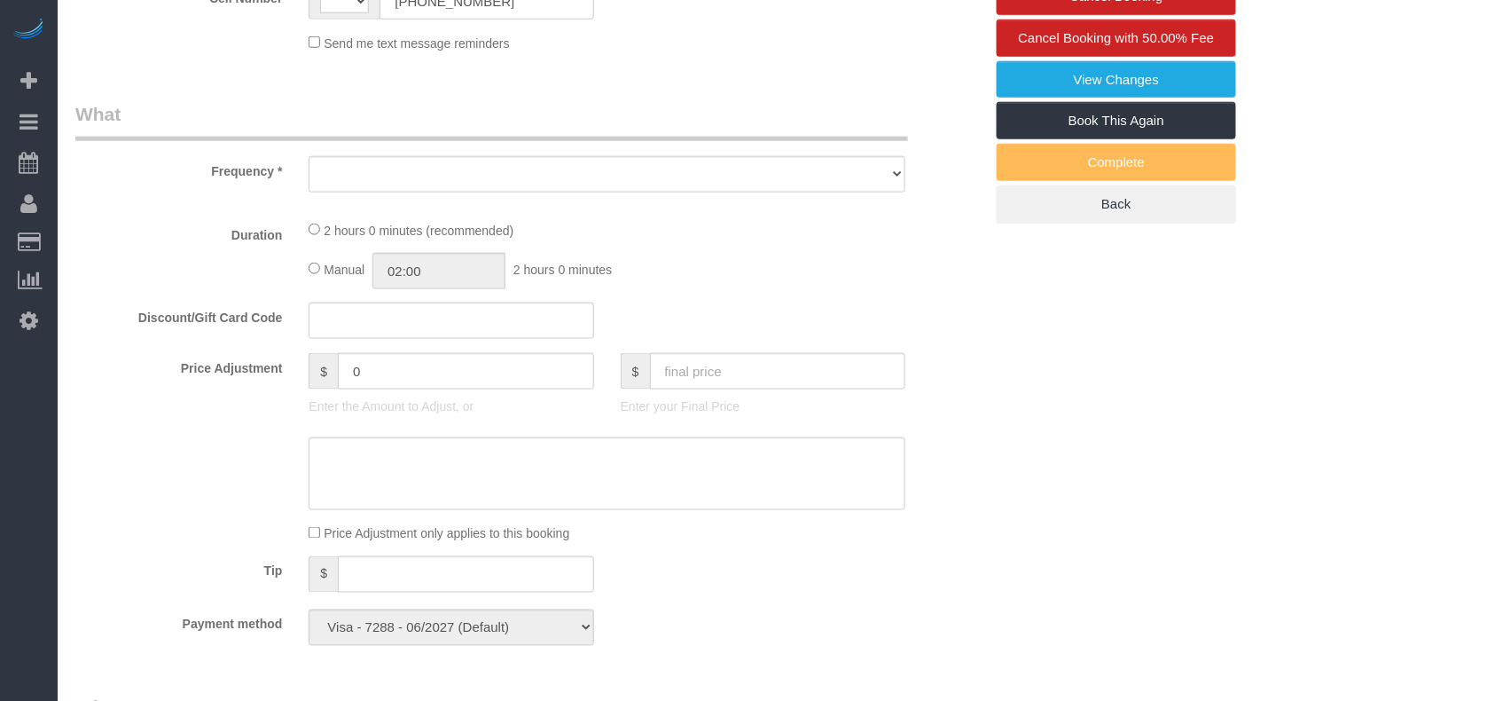
select select "number:72"
select select "number:15"
select select "number:6"
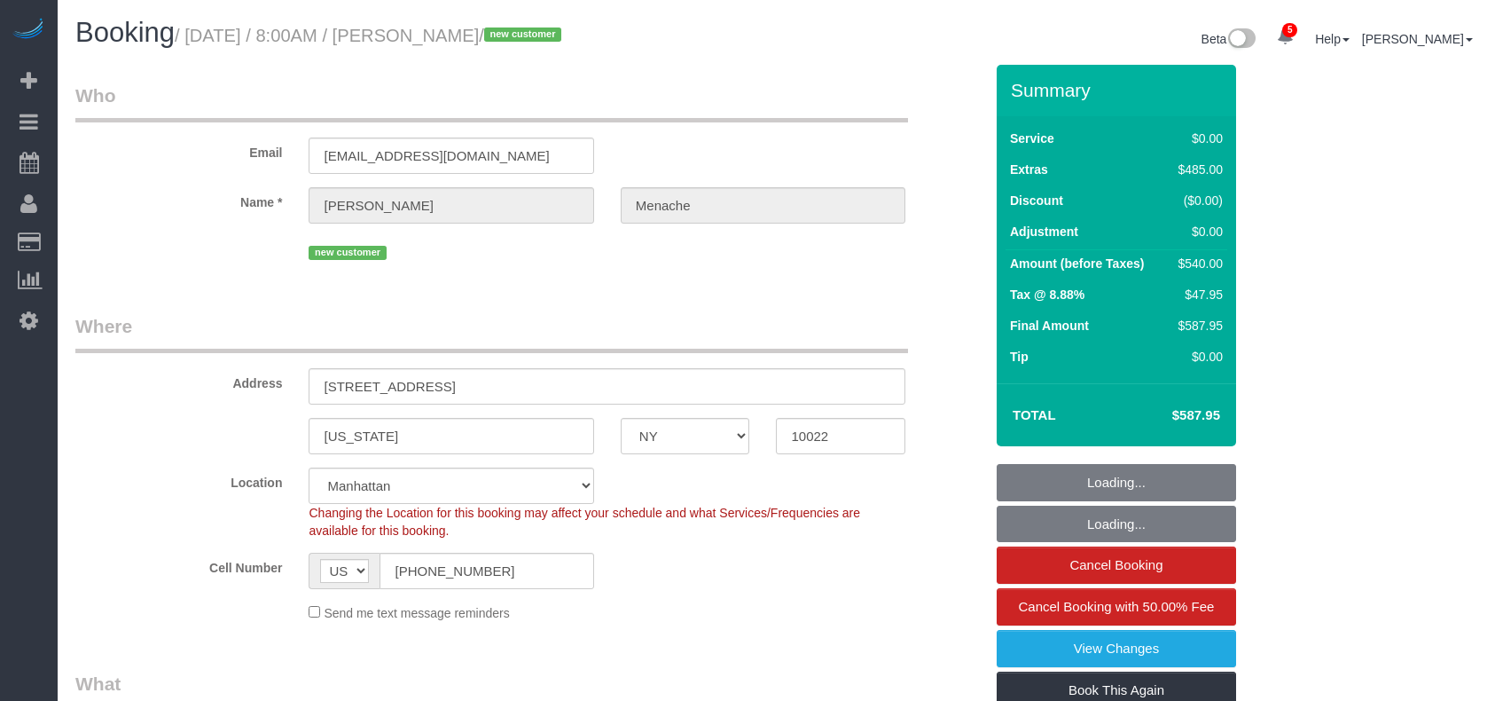
select select "NY"
select select "object:814"
select select "string:stripe-pm_1S14GQ4VGloSiKo7FtdT7e7N"
select select "number:56"
select select "number:70"
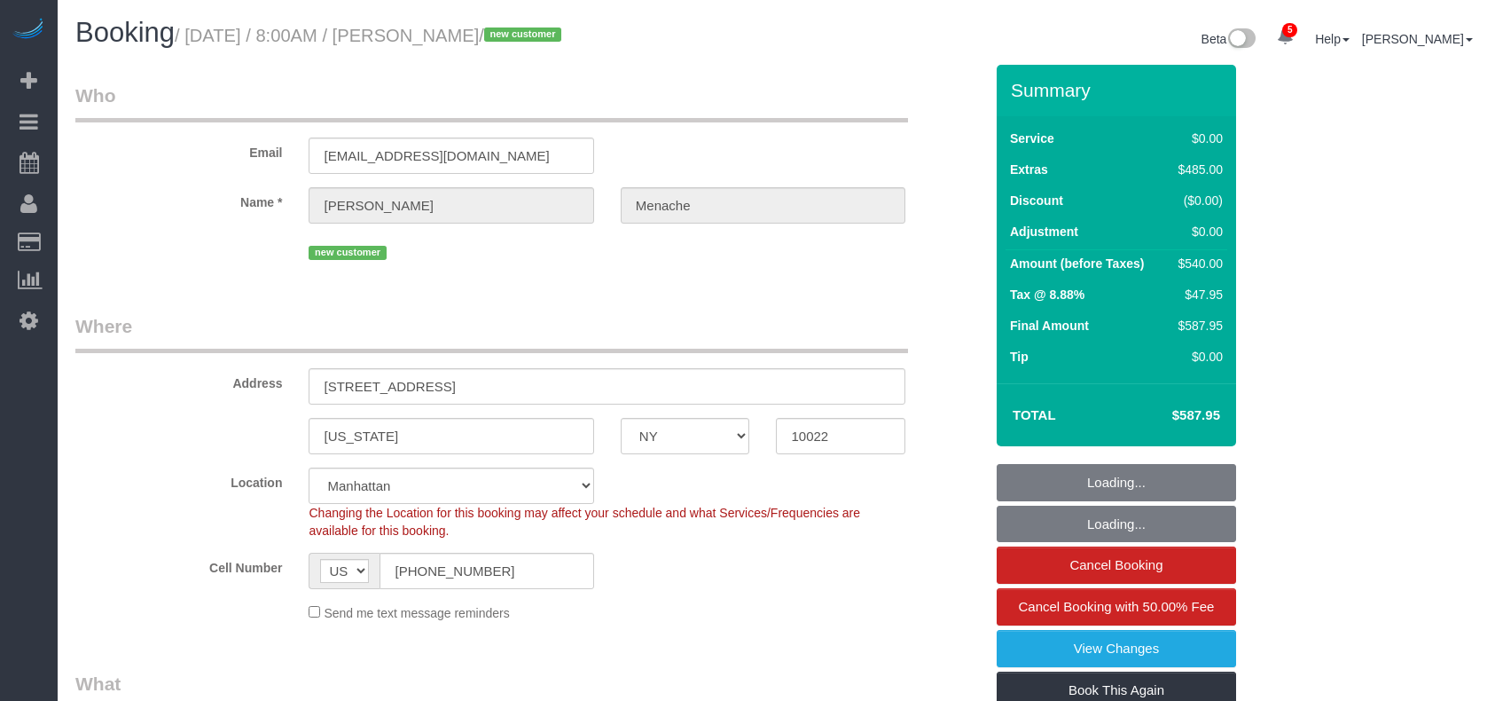
select select "number:15"
select select "number:5"
select select "2"
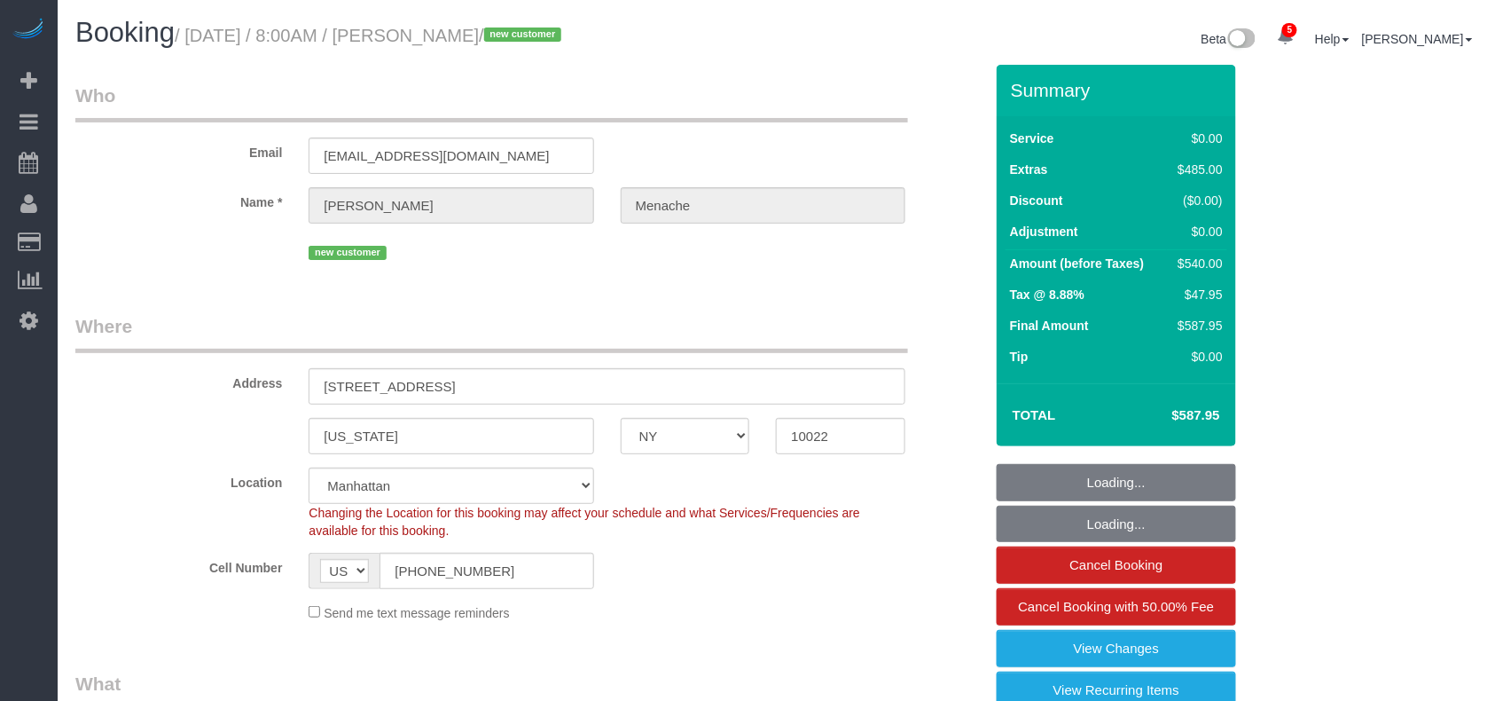
select select "spot1"
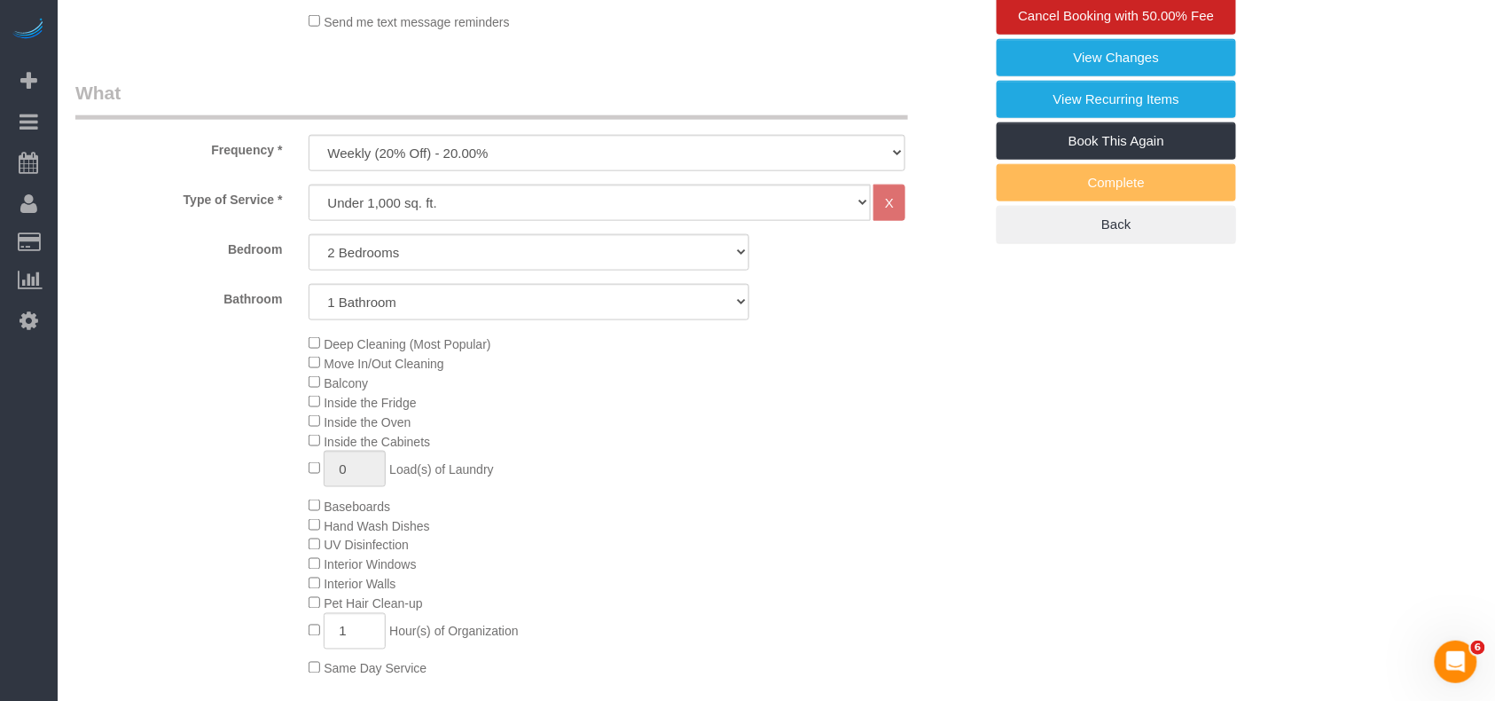
click at [314, 411] on div "Deep Cleaning (Most Popular) Move In/Out Cleaning Balcony Inside the Fridge Ins…" at bounding box center [645, 505] width 701 height 344
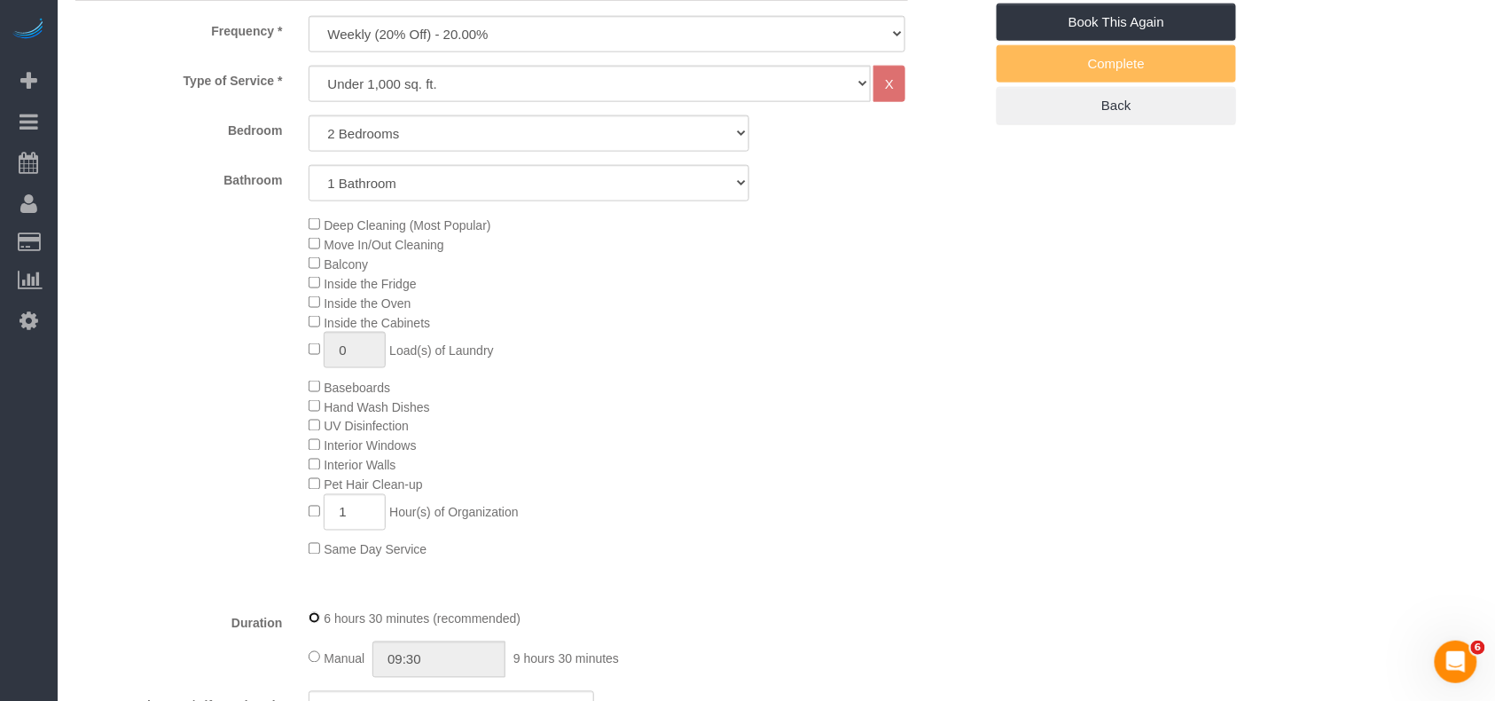
scroll to position [1182, 0]
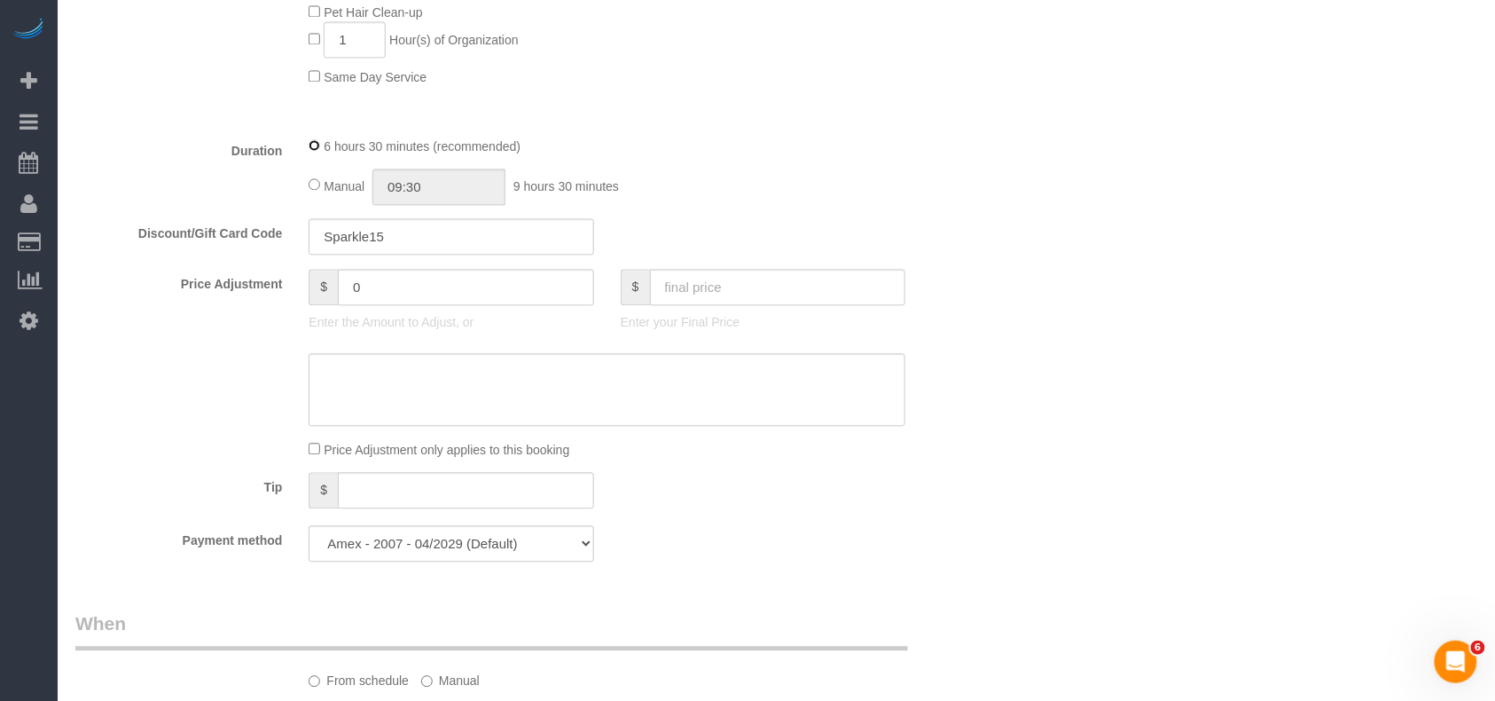
select select "spot59"
type input "06:30"
click at [320, 143] on div "6 hours 30 minutes (recommended)" at bounding box center [607, 146] width 597 height 20
click at [316, 155] on div "6 hours 30 minutes (recommended)" at bounding box center [607, 146] width 597 height 20
click at [316, 153] on div "6 hours 30 minutes (recommended)" at bounding box center [607, 146] width 597 height 20
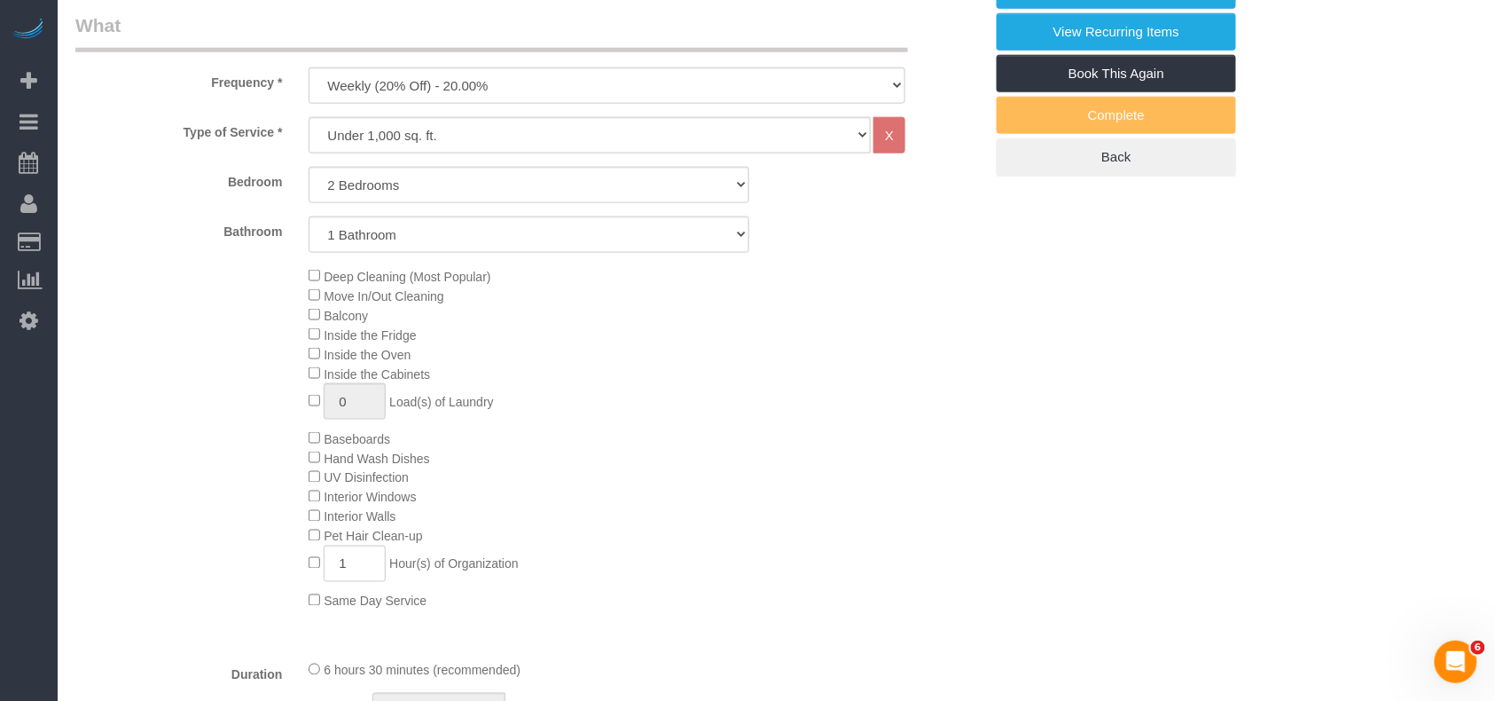
scroll to position [0, 0]
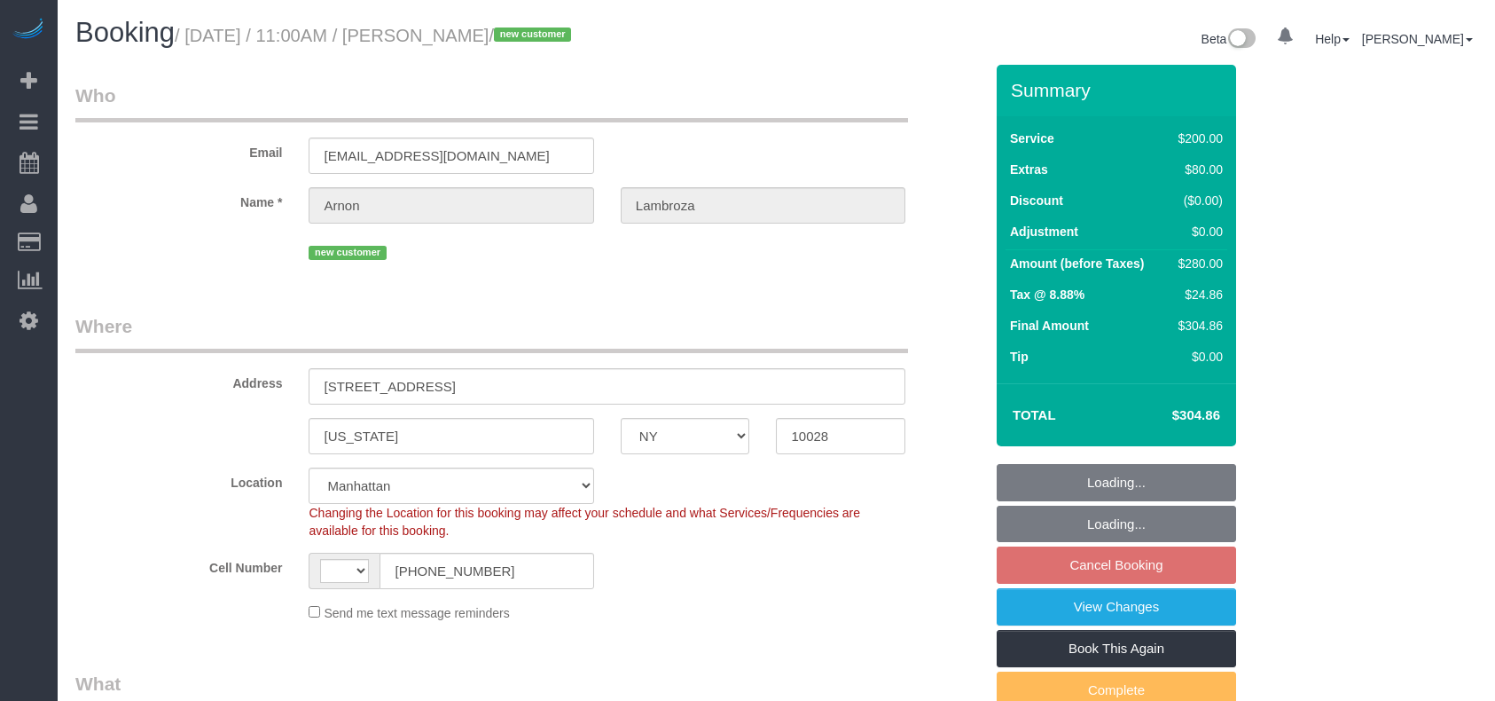
select select "NY"
select select "number:59"
select select "number:90"
select select "number:15"
select select "number:6"
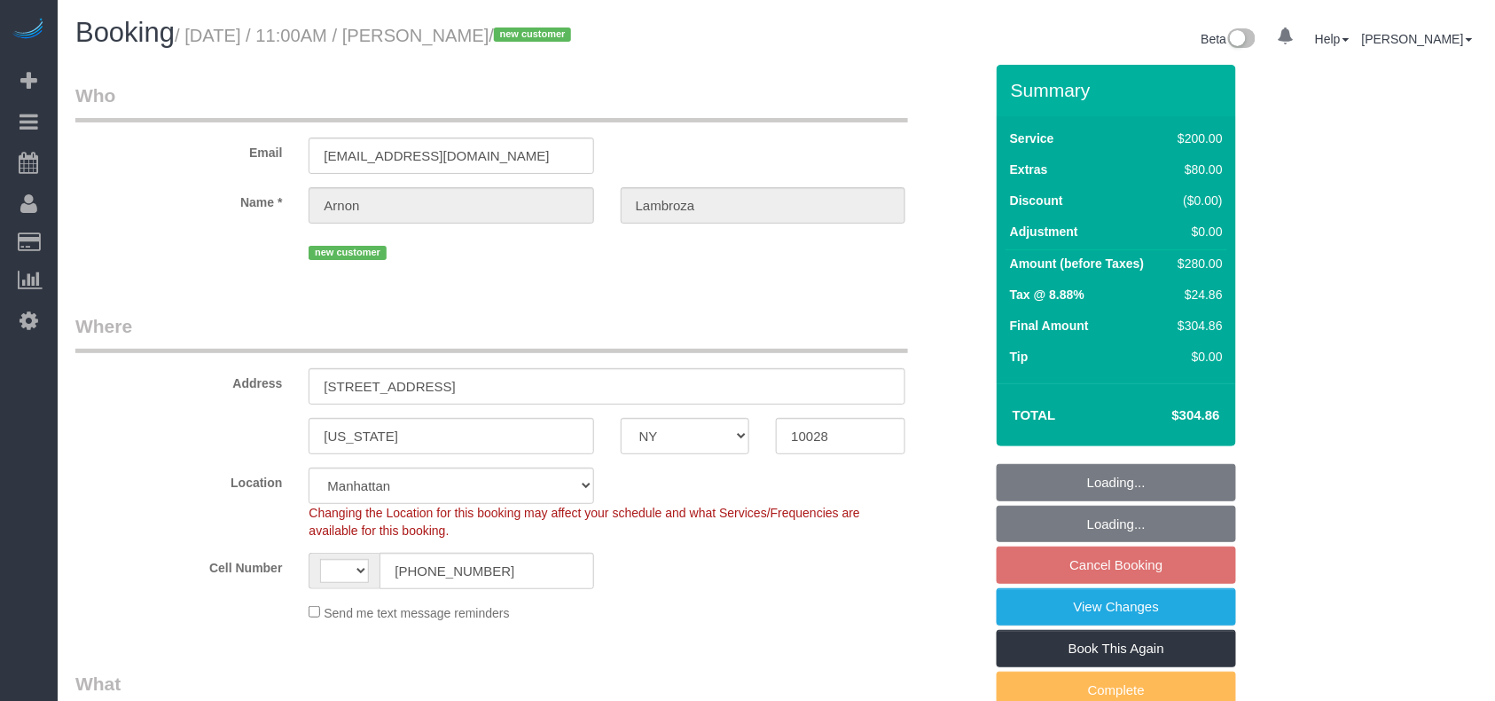
select select "string:US"
select select "string:stripe-pm_1S13iP4VGloSiKo7nHjAGeIc"
select select "150"
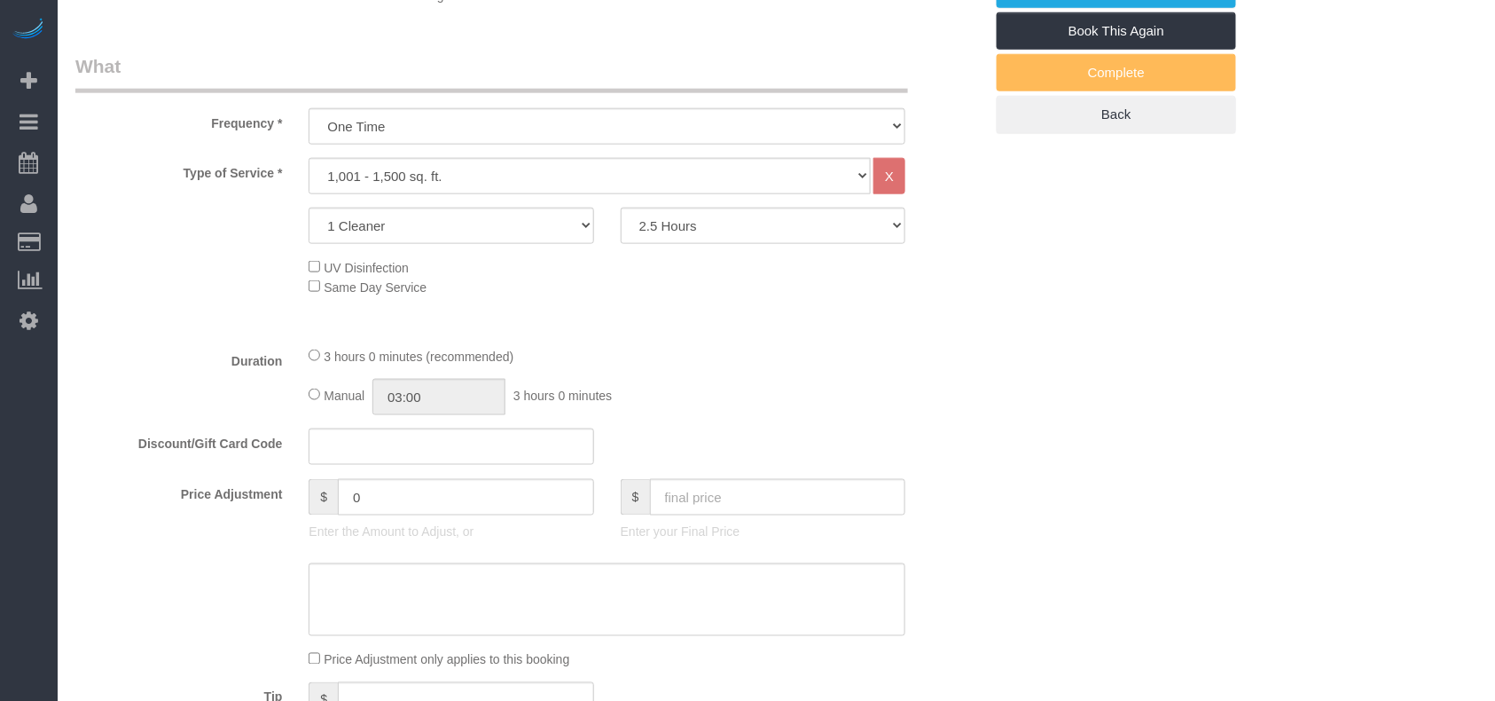
select select "object:1287"
select select "spot1"
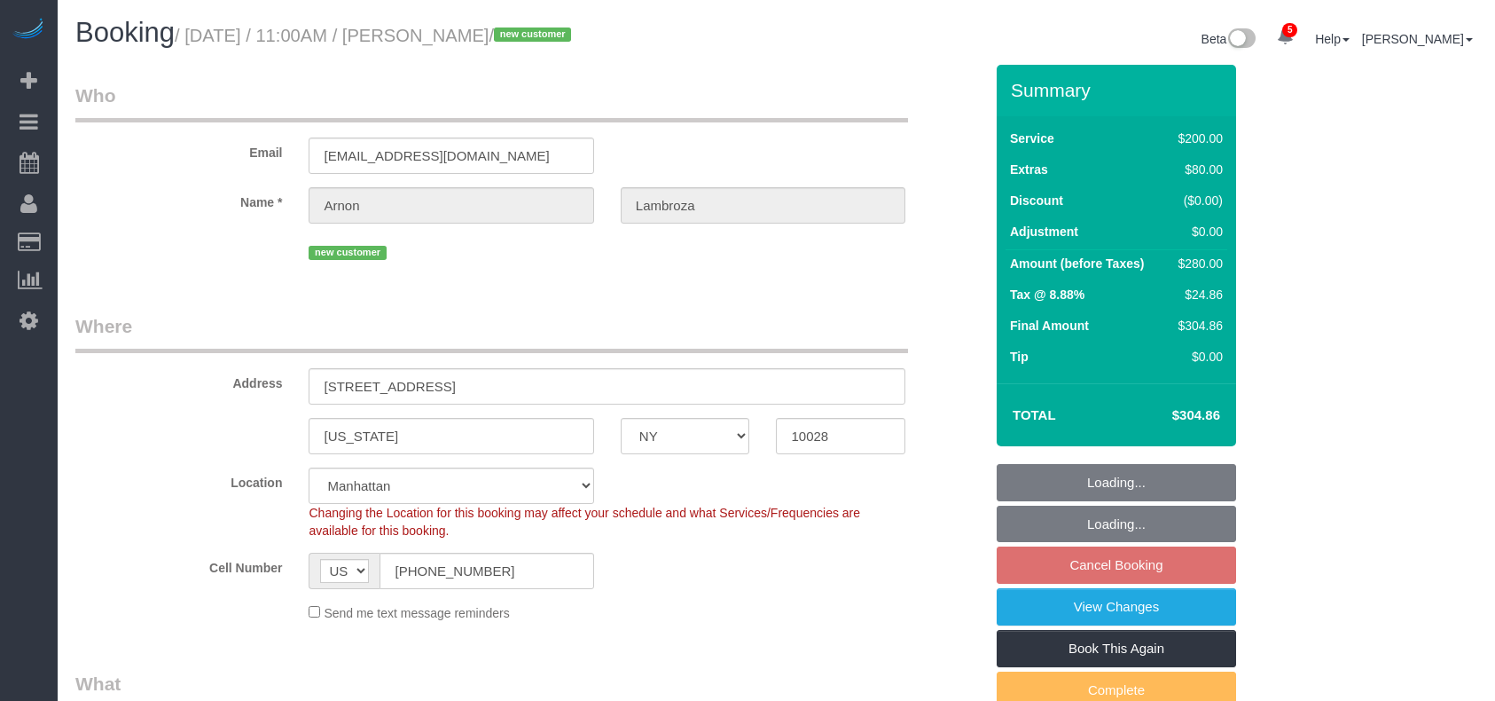
select select "NY"
select select "150"
select select "number:59"
select select "number:90"
select select "number:15"
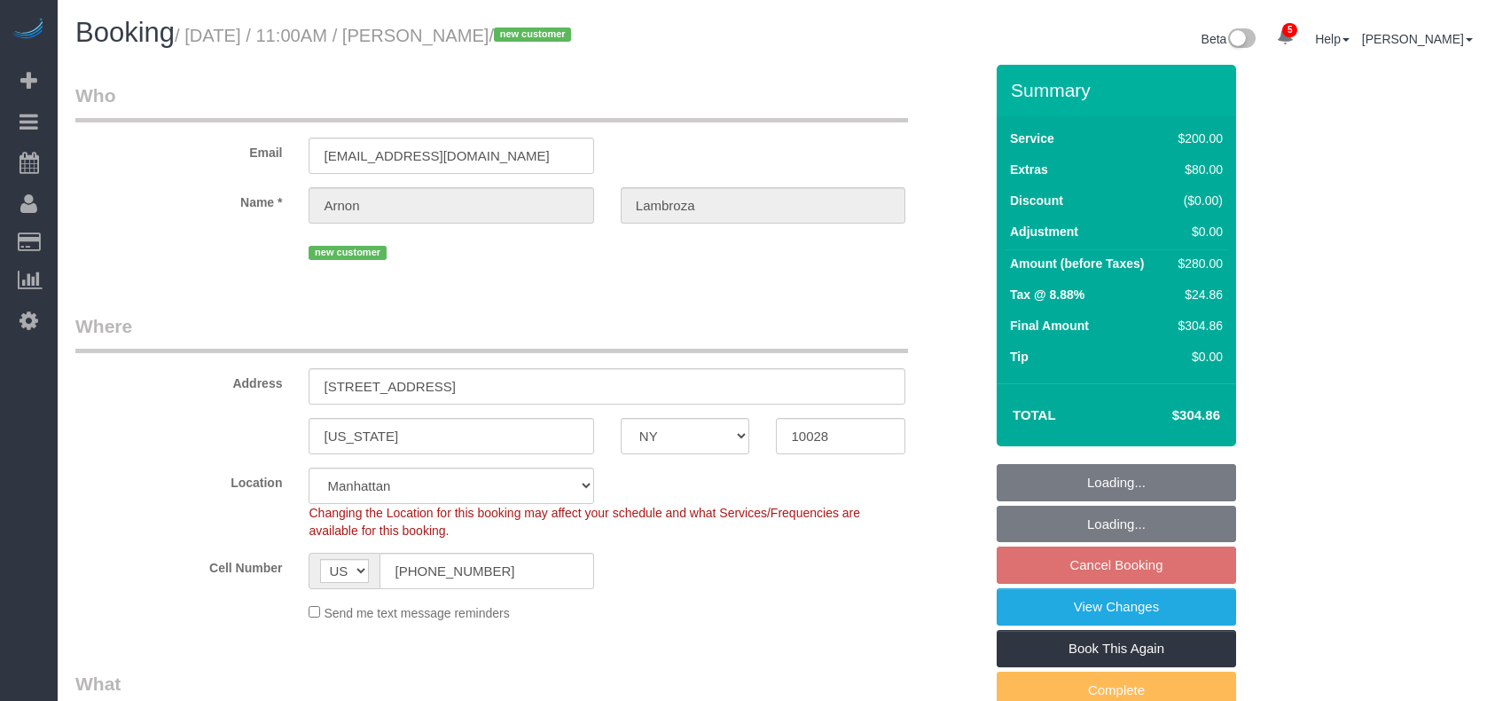
select select "number:6"
select select "object:1287"
select select "spot1"
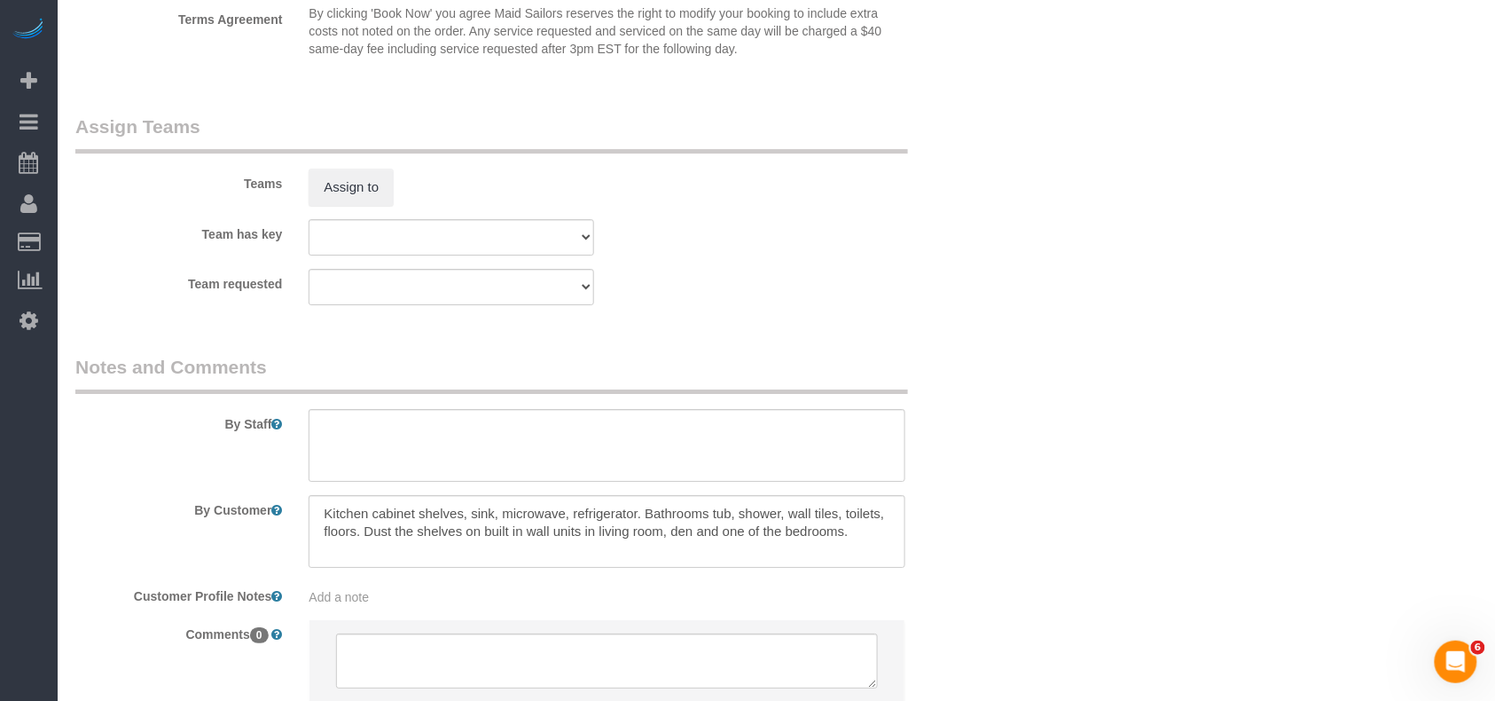
scroll to position [1891, 0]
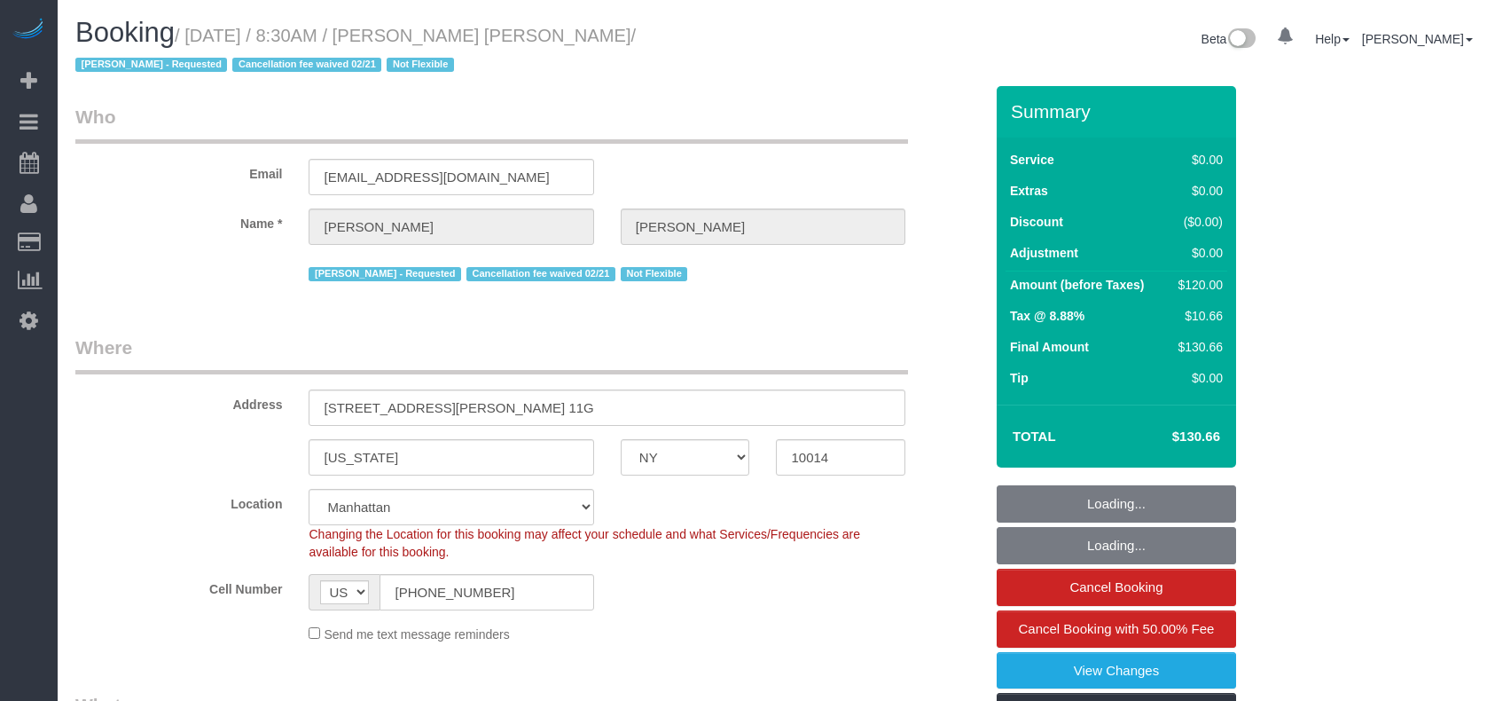
select select "NY"
select select "number:89"
select select "number:90"
select select "number:15"
select select "number:6"
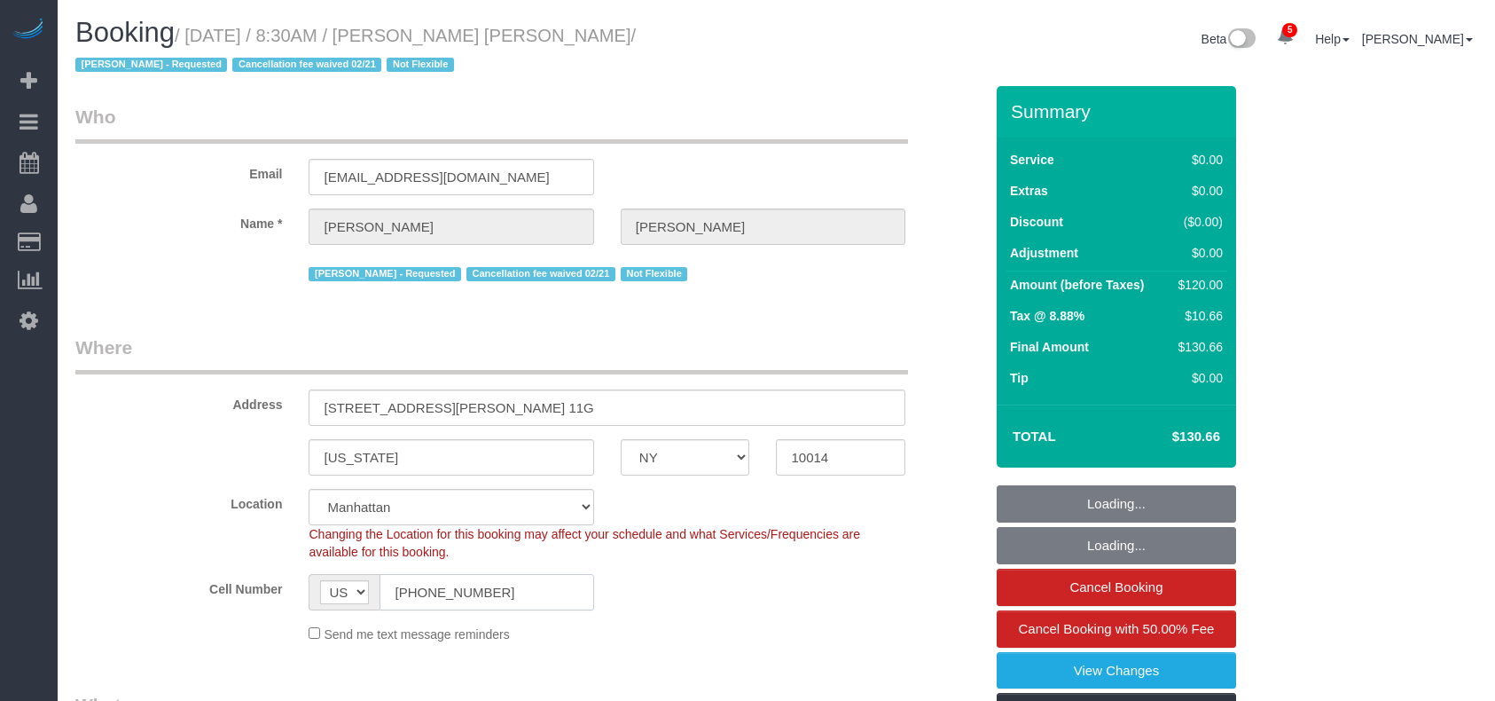
click at [444, 574] on input "[PHONE_NUMBER]" at bounding box center [487, 592] width 214 height 36
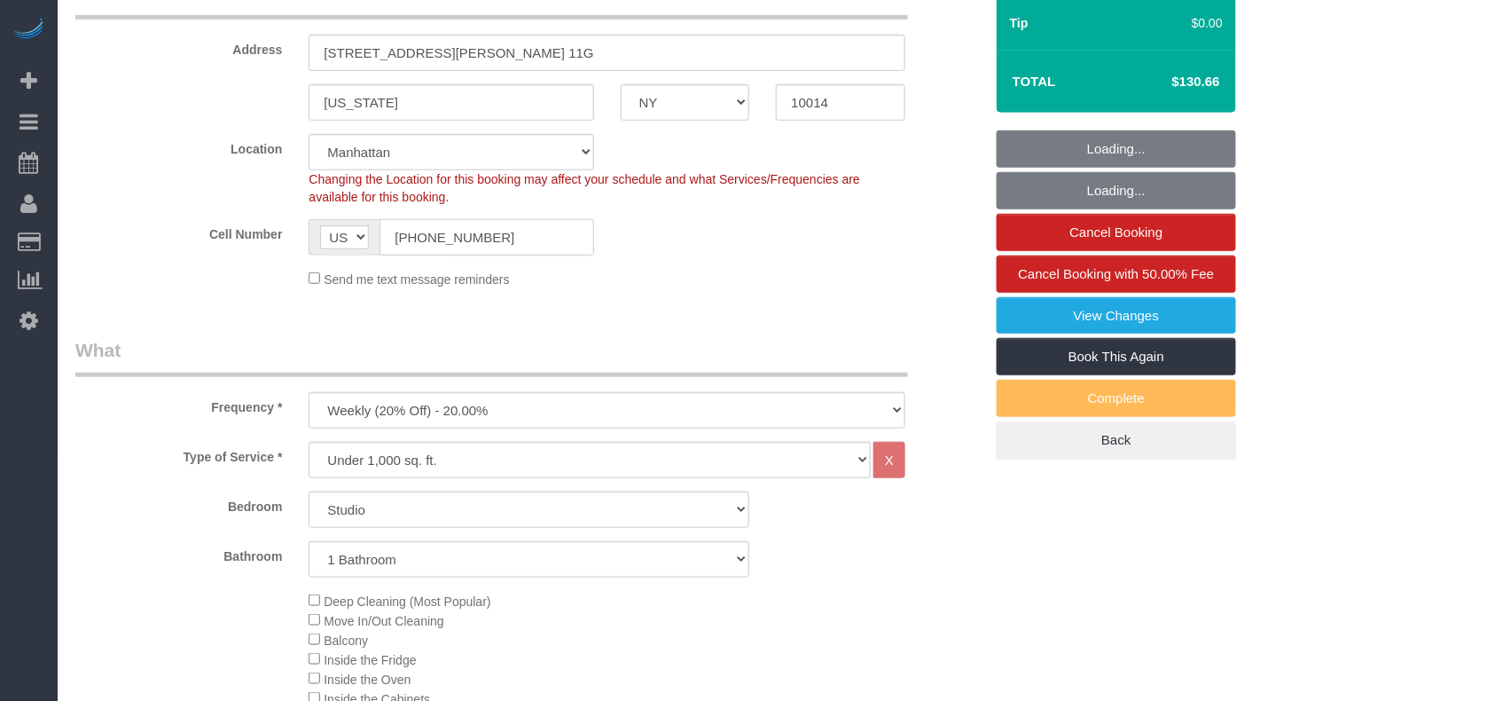
select select "object:1377"
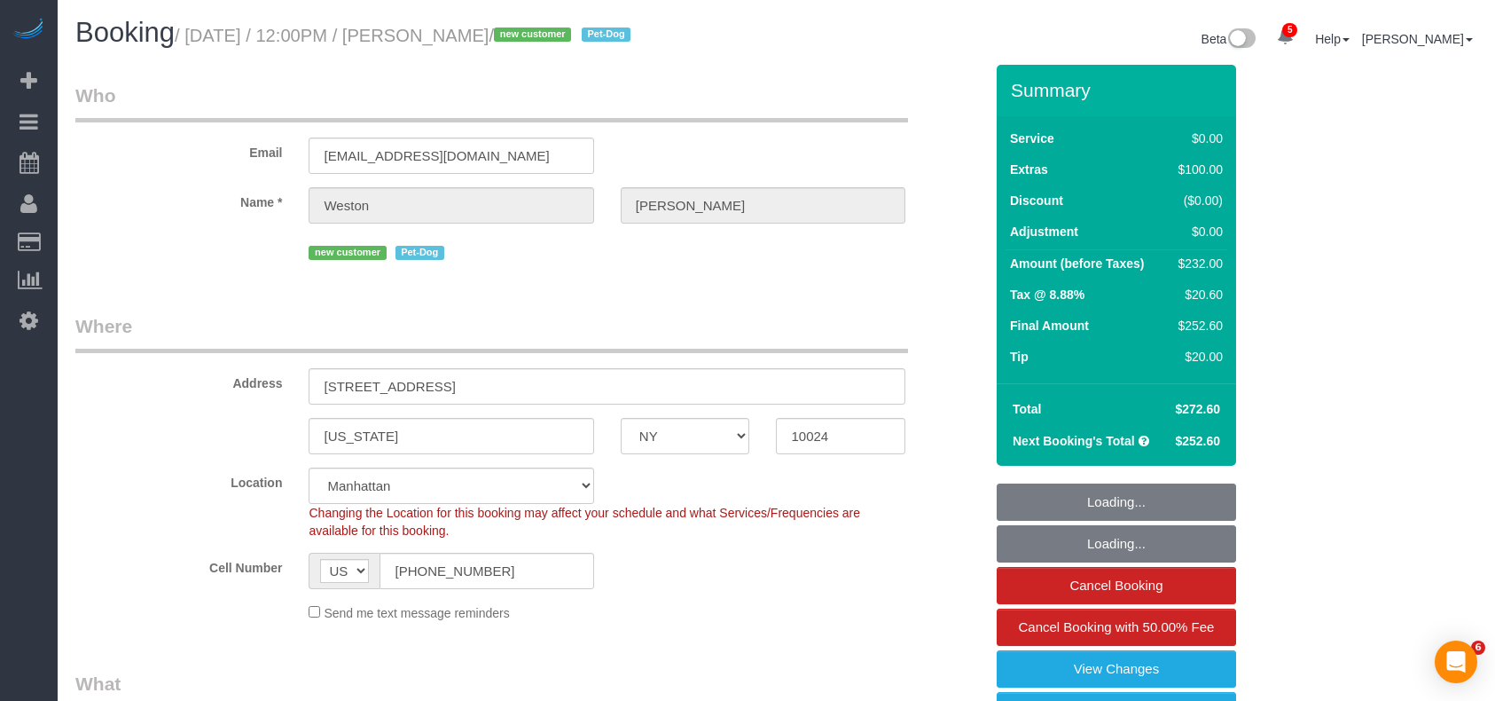
select select "NY"
select select "object:688"
select select "2"
select select "spot1"
select select "number:57"
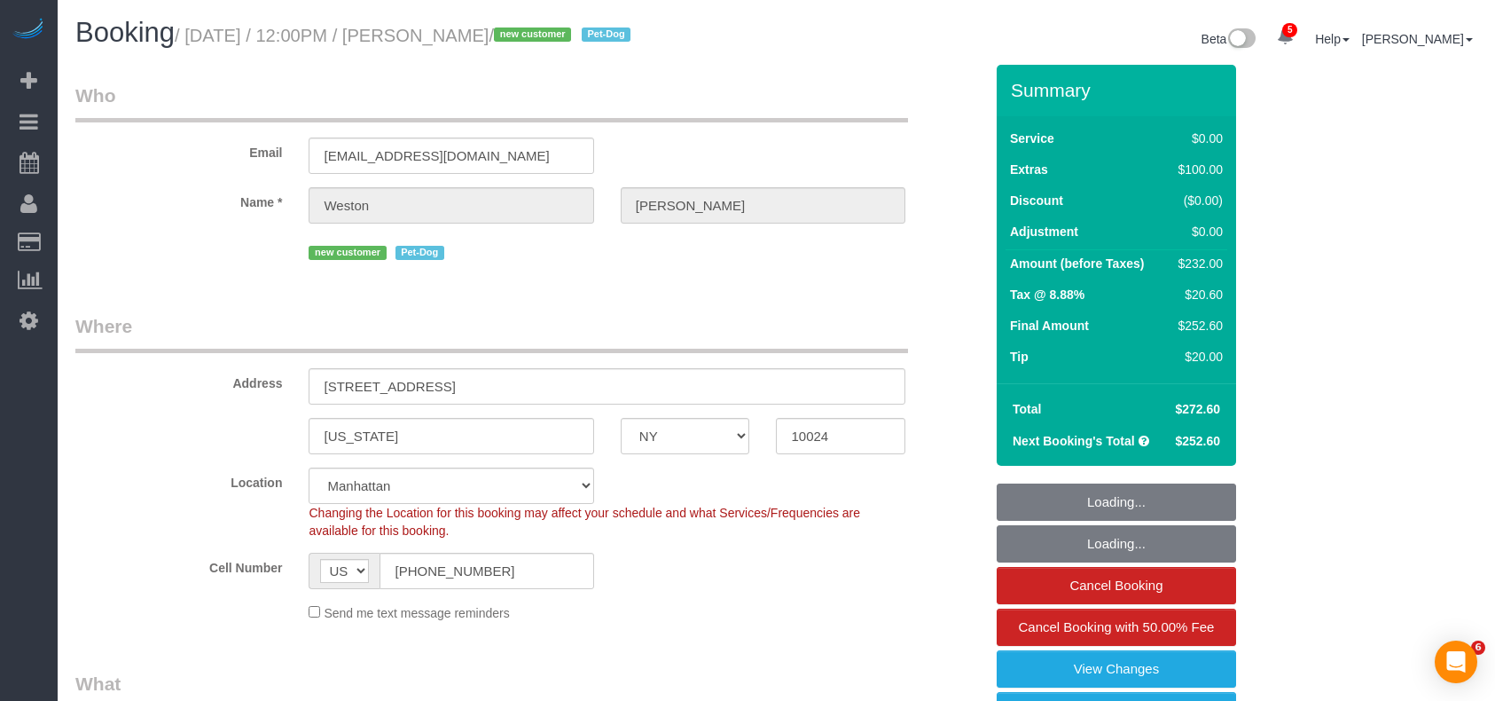
select select "number:72"
select select "number:13"
select select "number:6"
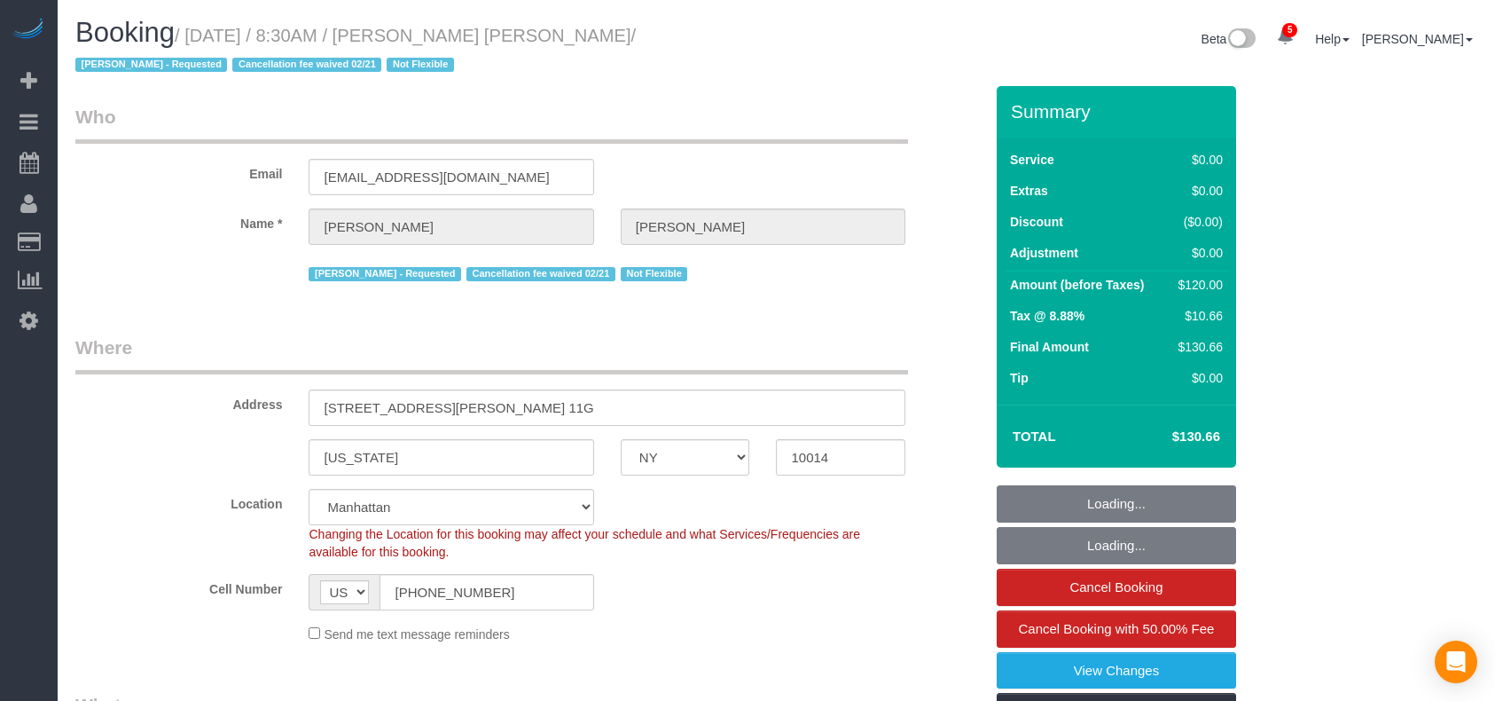
select select "NY"
select select "number:89"
select select "number:90"
select select "number:15"
select select "number:6"
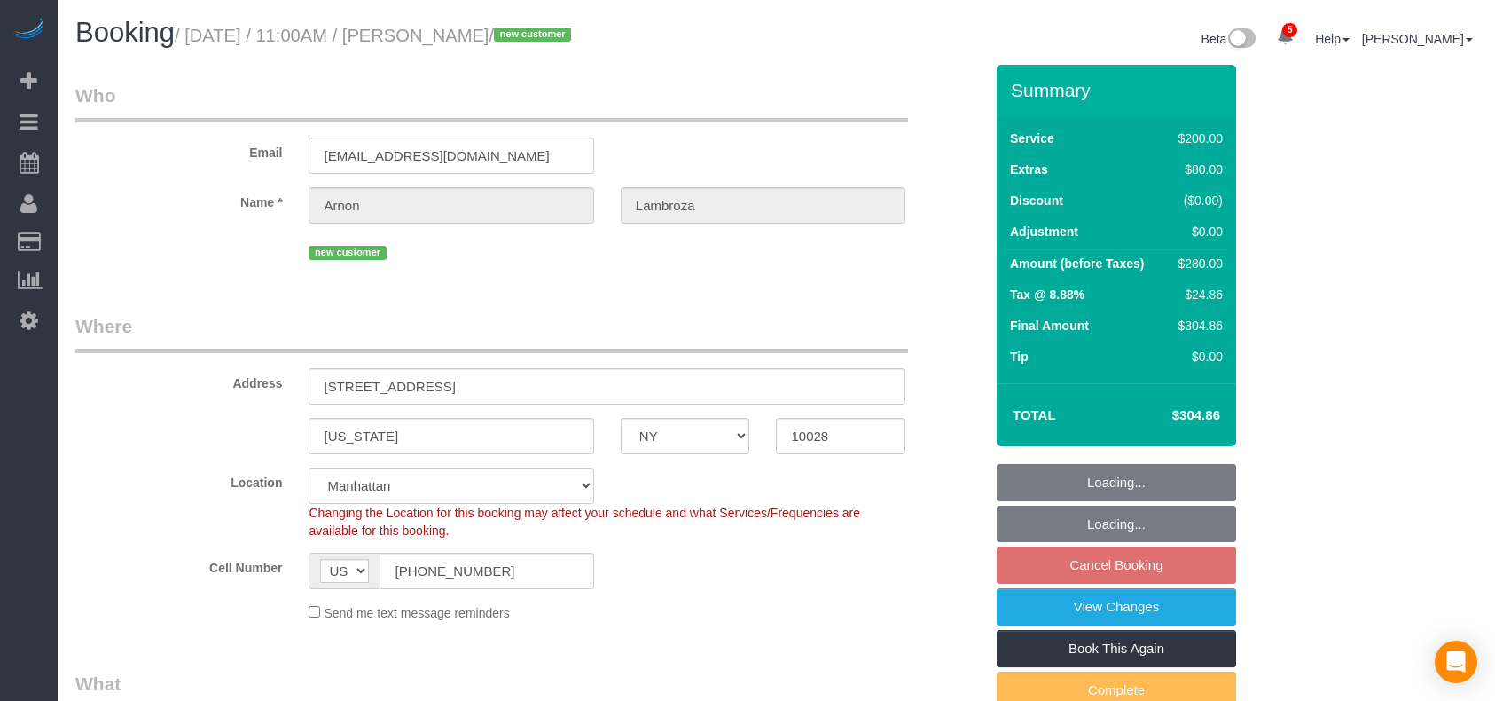
select select "NY"
select select "object:746"
select select "150"
select select "spot1"
select select "number:59"
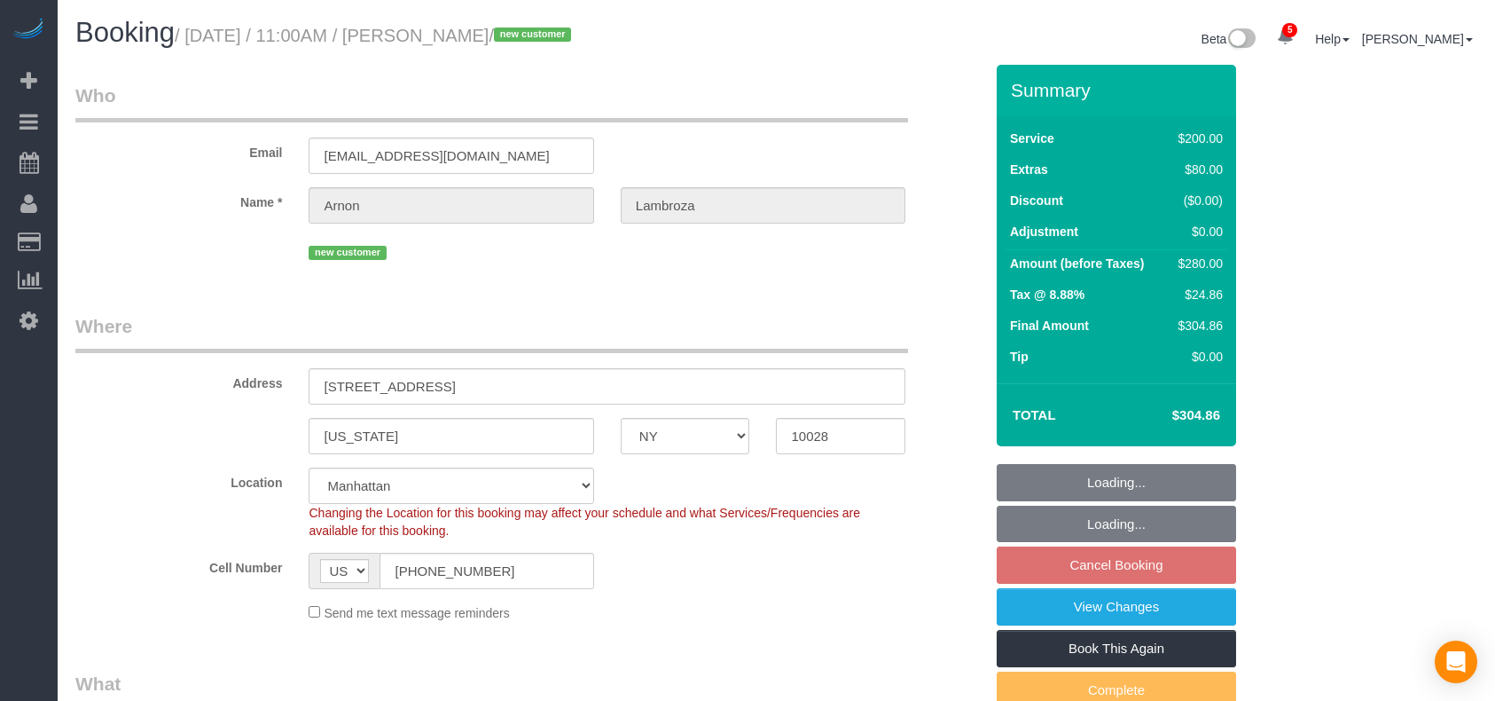
select select "number:90"
select select "number:15"
select select "number:6"
click at [443, 568] on input "(917) 836-9540" at bounding box center [487, 570] width 214 height 36
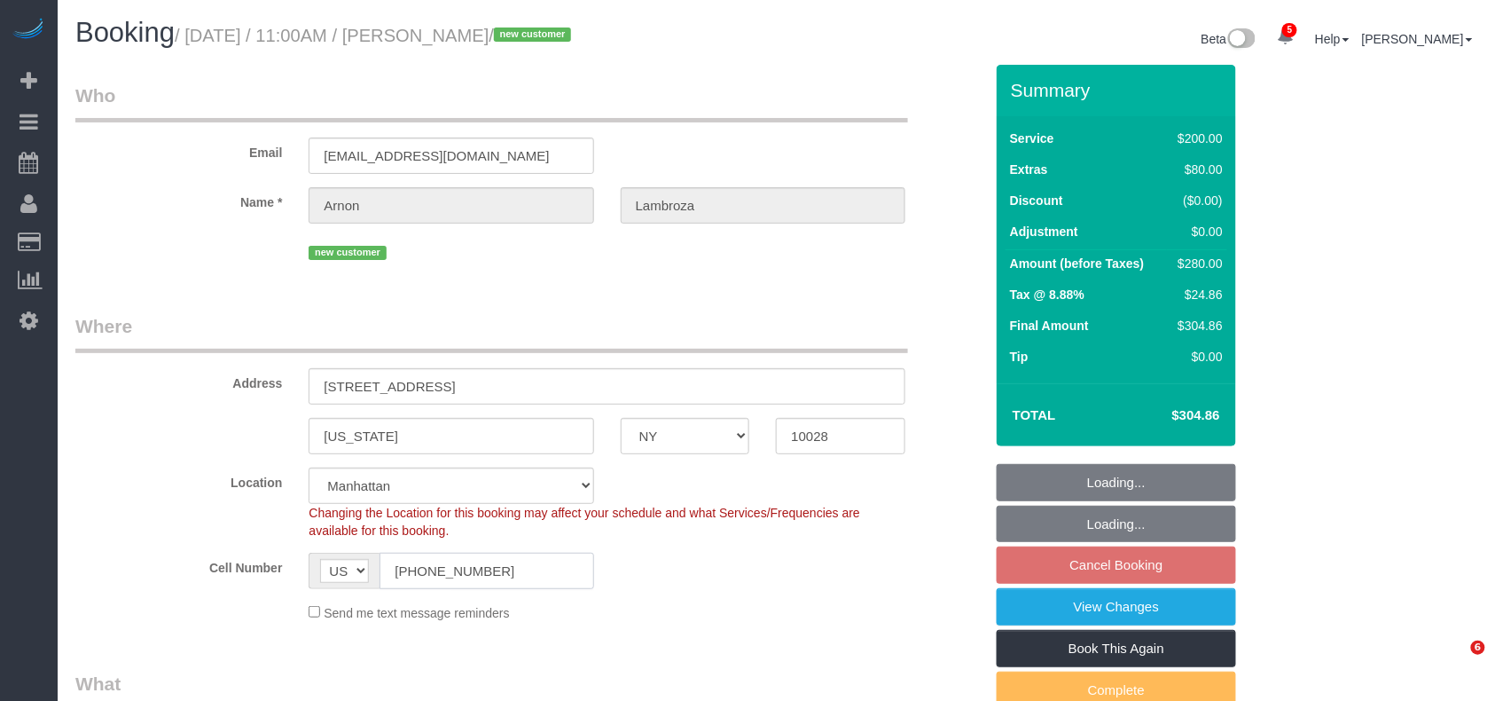
click at [443, 568] on input "(917) 836-9540" at bounding box center [487, 570] width 214 height 36
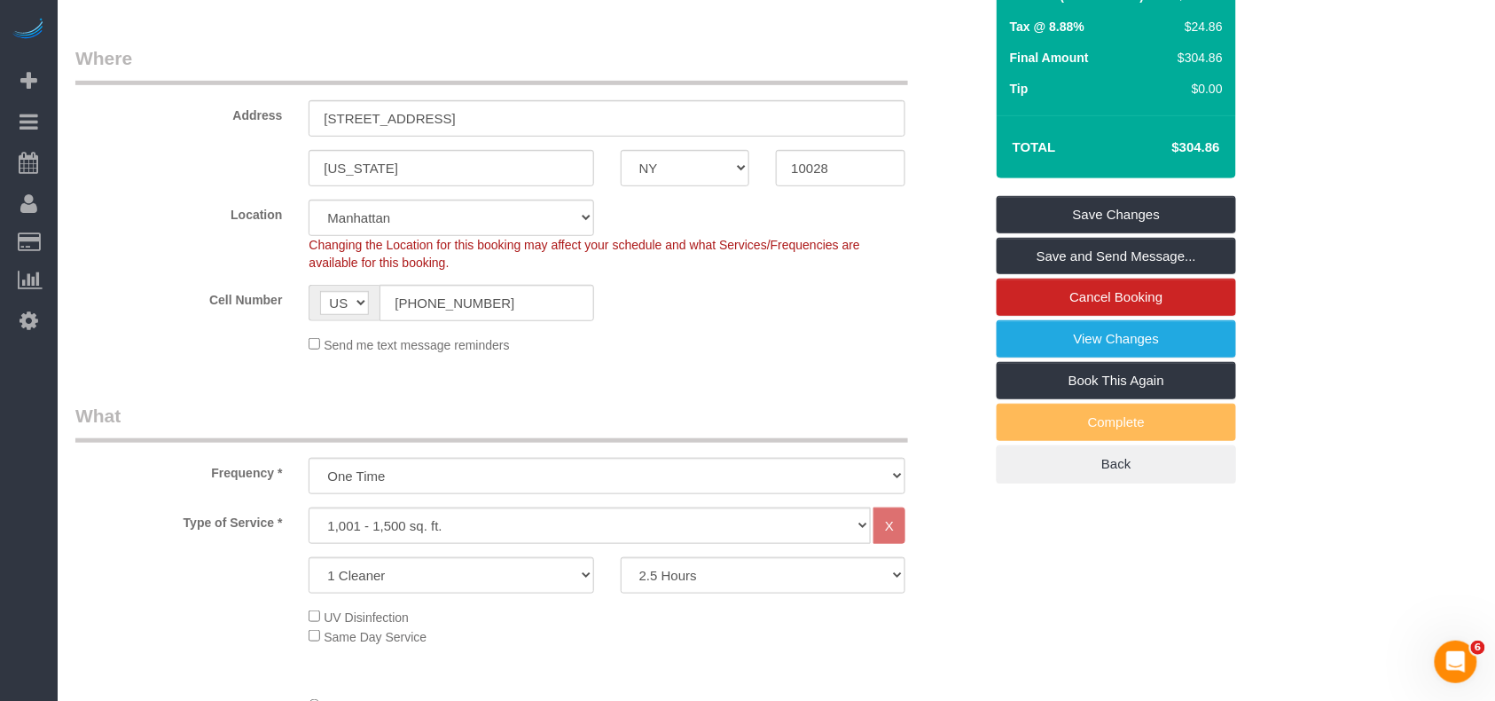
scroll to position [473, 0]
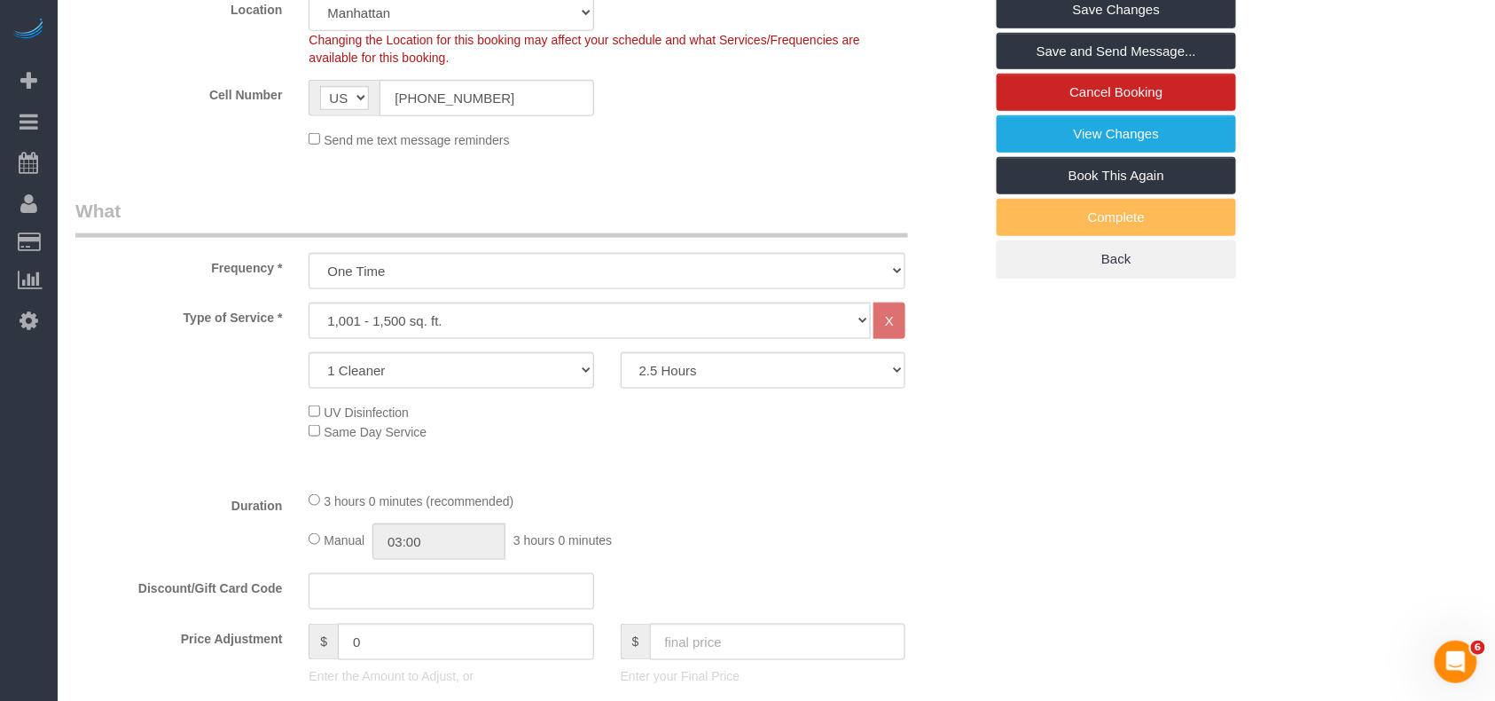
click at [787, 482] on fieldset "What Frequency * One Time Weekly (20% Off) - 20.00% Every 2 Weeks (15% Off) - 1…" at bounding box center [529, 564] width 908 height 732
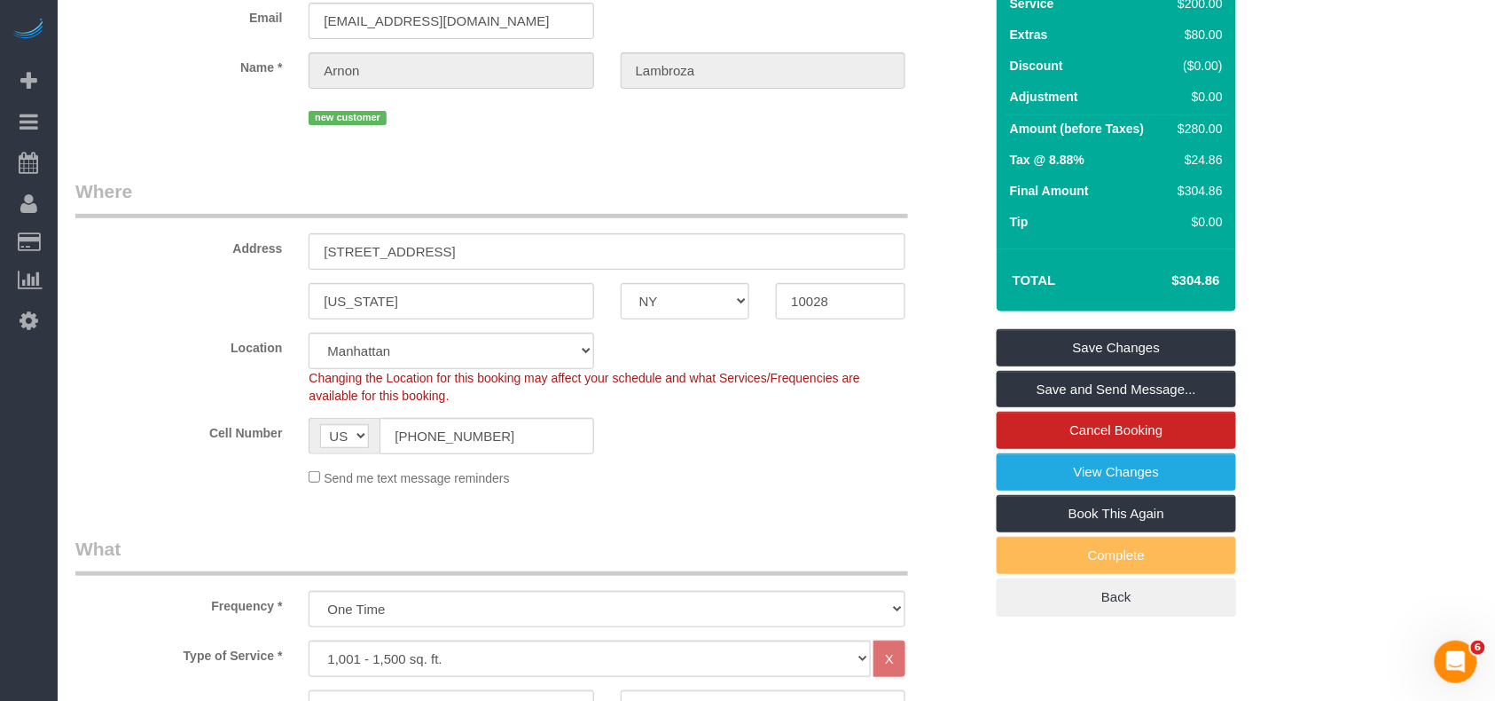
scroll to position [0, 0]
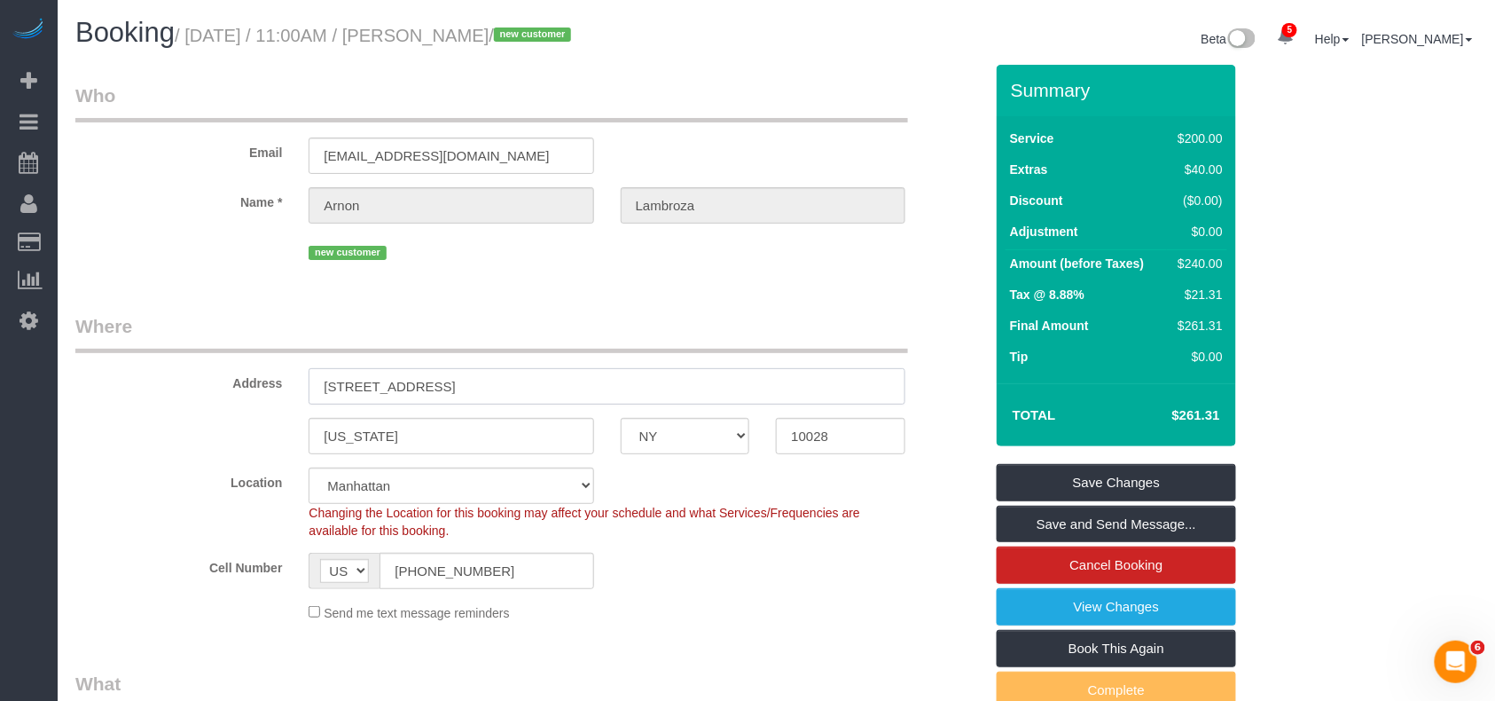
drag, startPoint x: 497, startPoint y: 390, endPoint x: 292, endPoint y: 388, distance: 204.8
click at [292, 388] on div "Address 108 East 82nd Street, 4B" at bounding box center [529, 358] width 935 height 91
click at [716, 539] on sui-booking-location "Location Manhattan Austin Boston Bronx Brooklyn Charlotte Denver New Jersey Por…" at bounding box center [529, 544] width 908 height 154
click at [711, 573] on div "Cell Number AF AL DZ AD AO AI AQ AG AR AM AW AU AT AZ BS BH BD BB BY BE BZ BJ B…" at bounding box center [529, 570] width 935 height 36
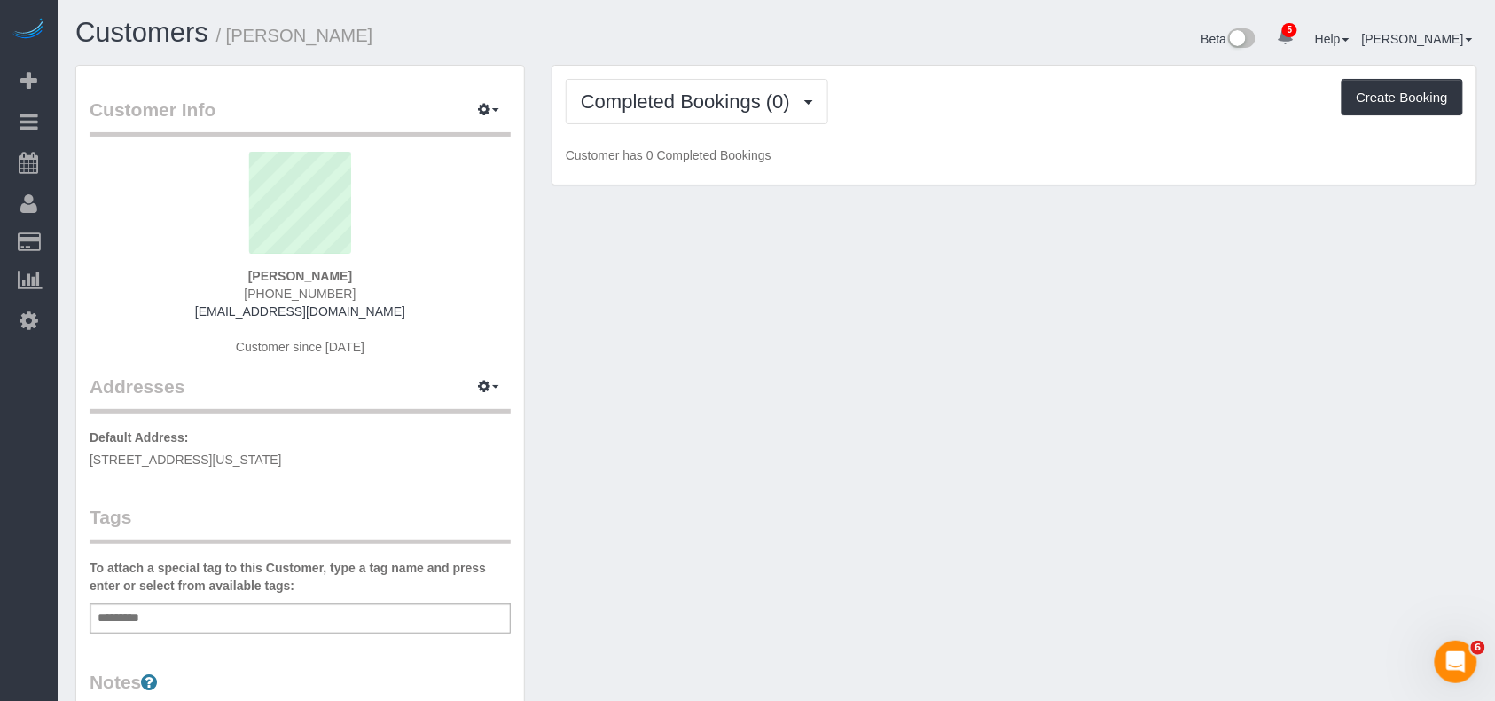
click at [224, 615] on div "Add a tag" at bounding box center [300, 618] width 421 height 30
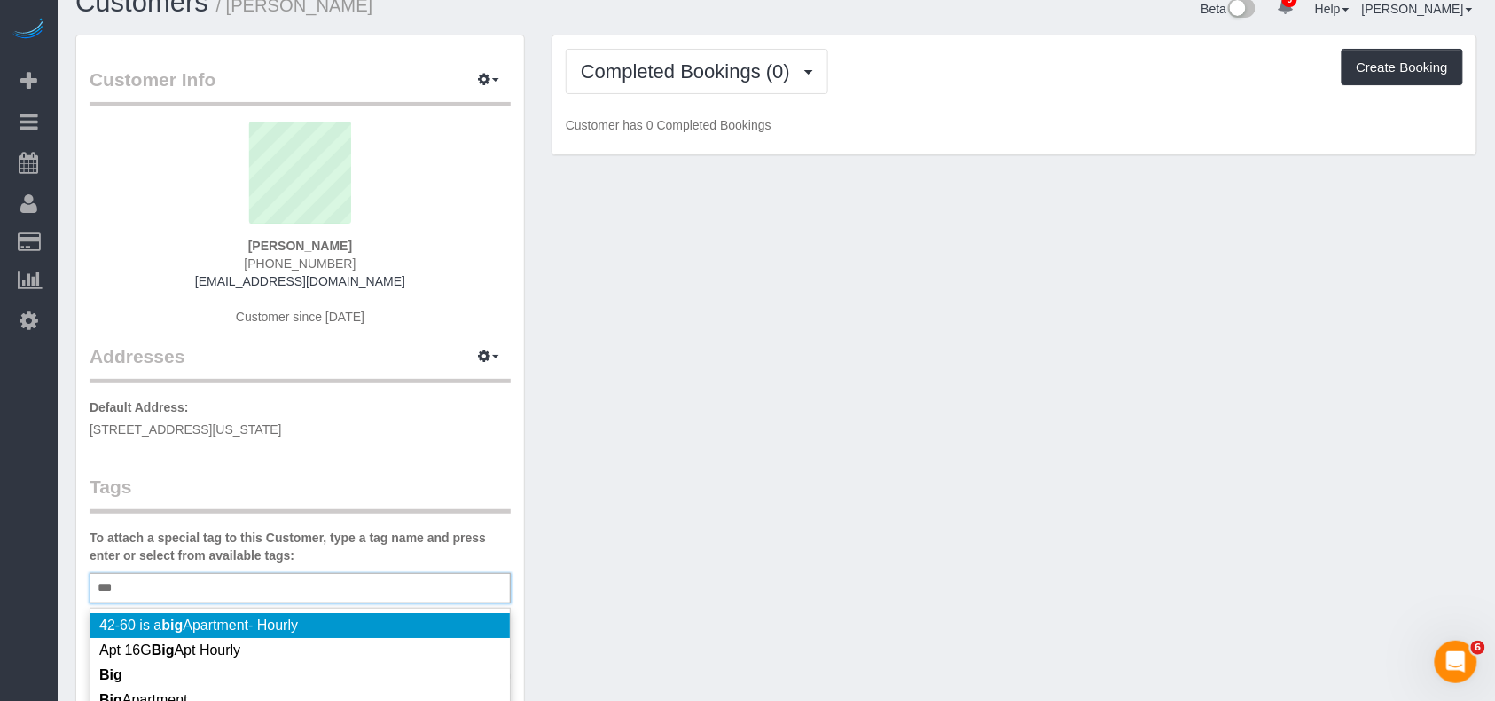
scroll to position [118, 0]
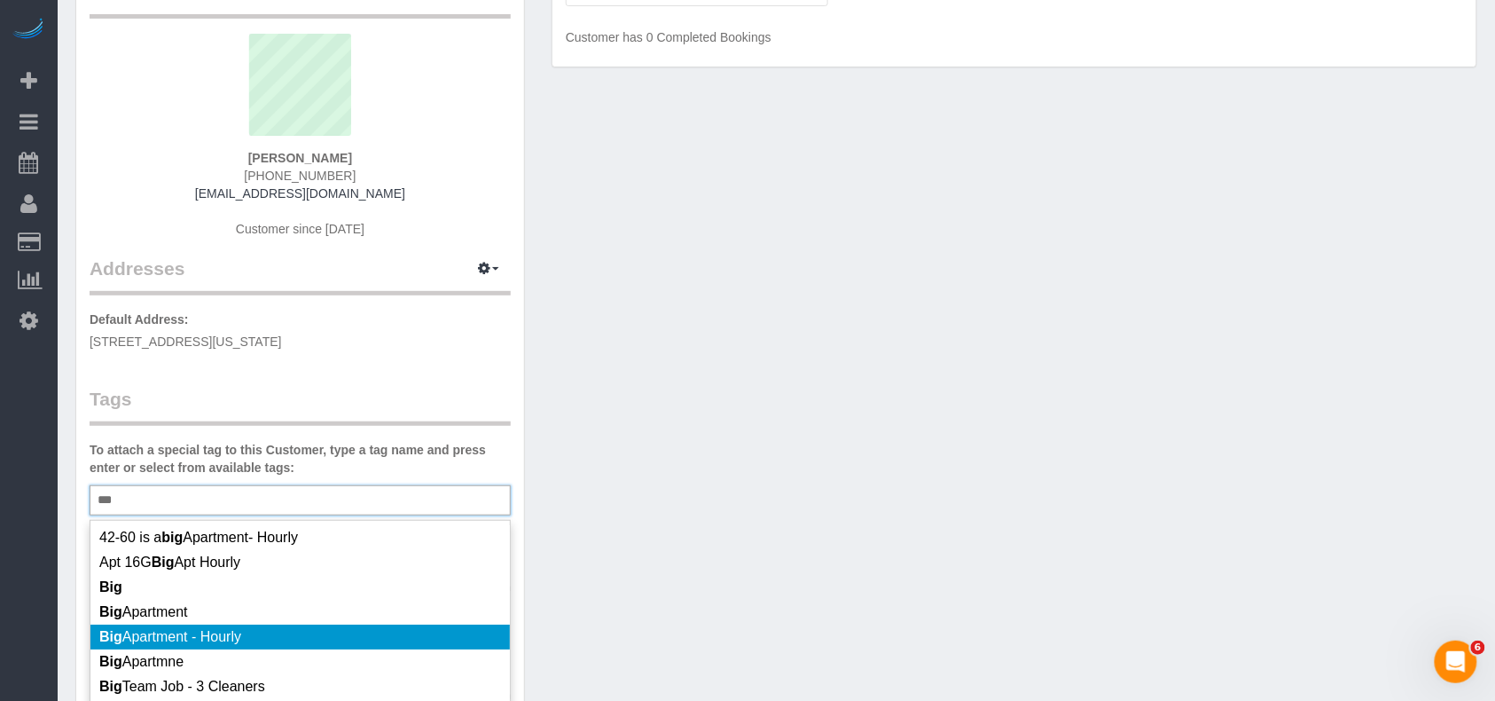
type input "***"
click at [254, 635] on li "Big Apartment - Hourly" at bounding box center [299, 636] width 419 height 25
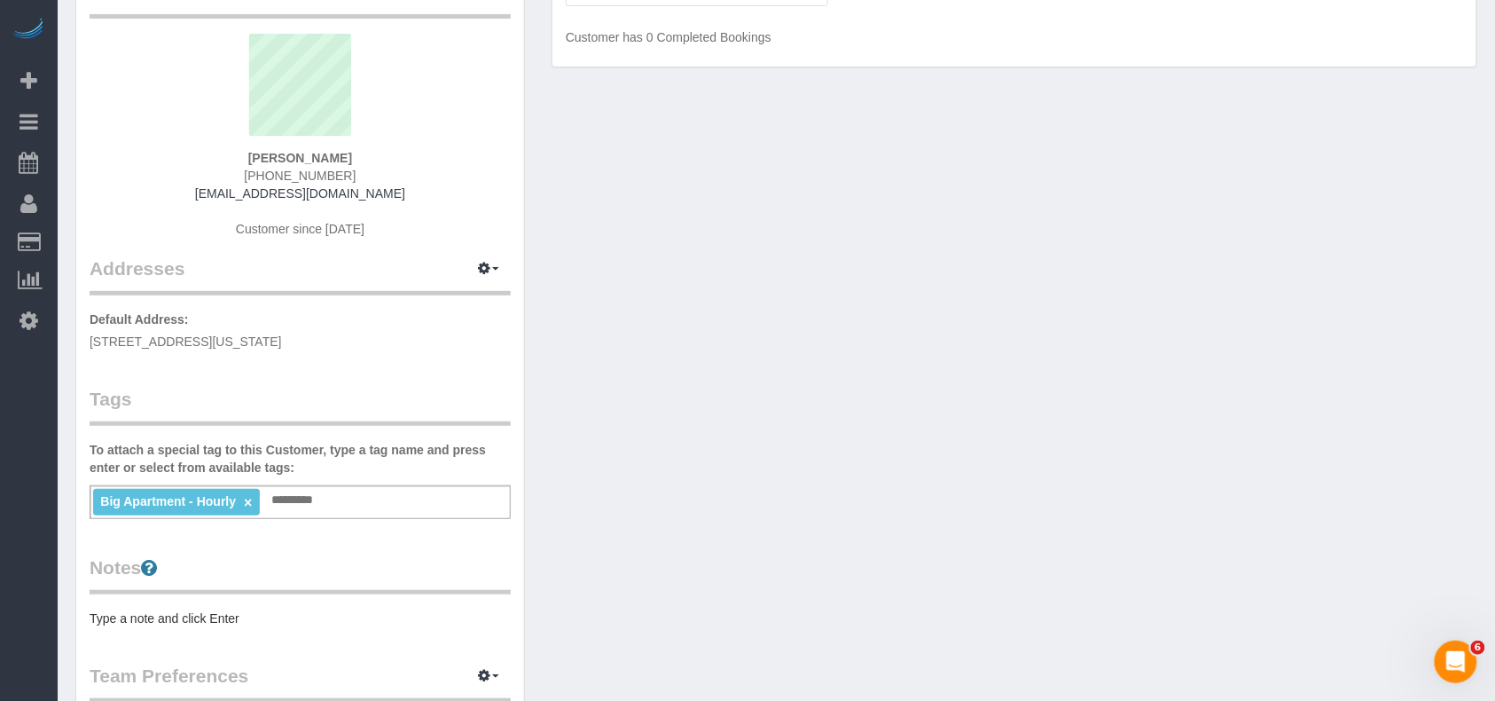
drag, startPoint x: 788, startPoint y: 521, endPoint x: 805, endPoint y: 422, distance: 100.7
click at [789, 520] on div "Customer Info Edit Contact Info Send Message Email Preferences Special Sales Ta…" at bounding box center [776, 534] width 1429 height 1174
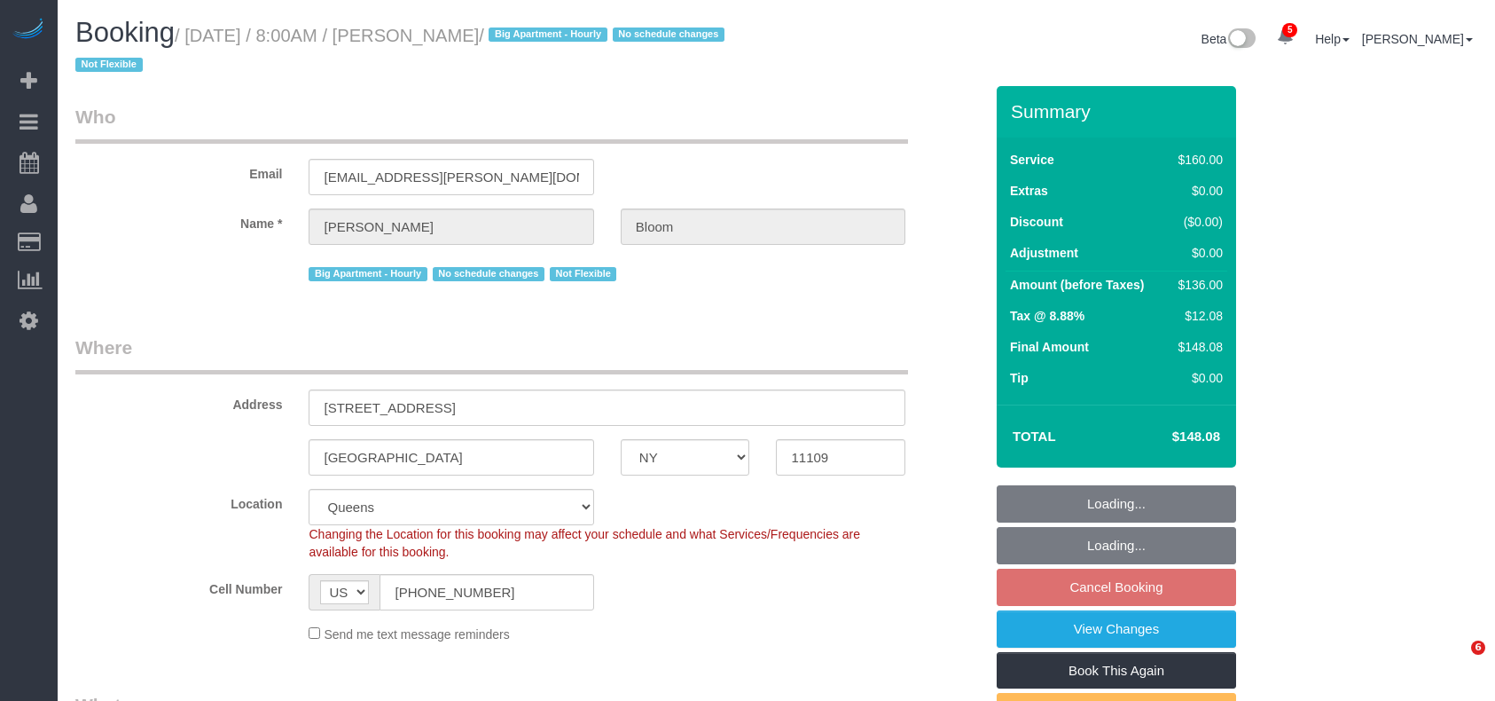
select select "NY"
select select "number:56"
select select "number:70"
select select "number:15"
select select "number:5"
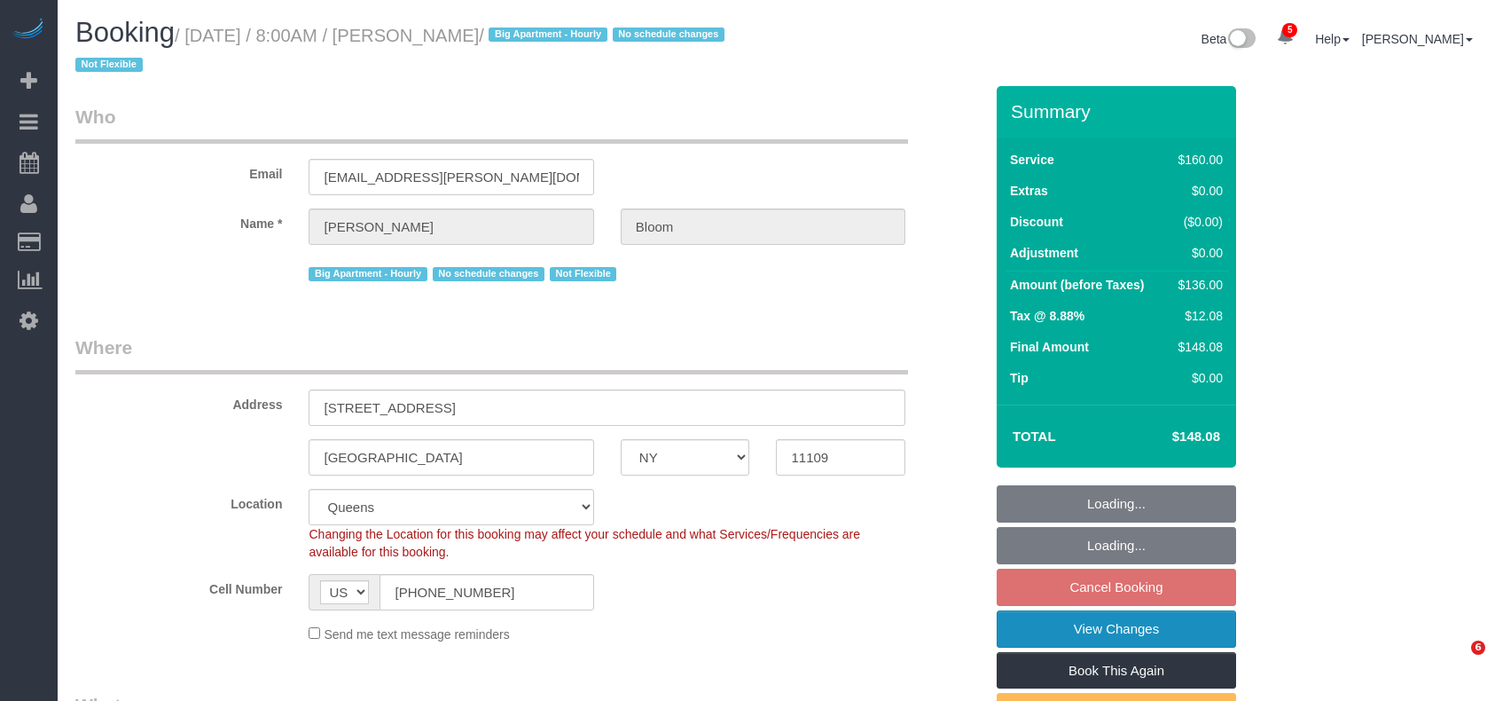
click at [1090, 640] on link "View Changes" at bounding box center [1116, 628] width 239 height 37
select select "object:3740"
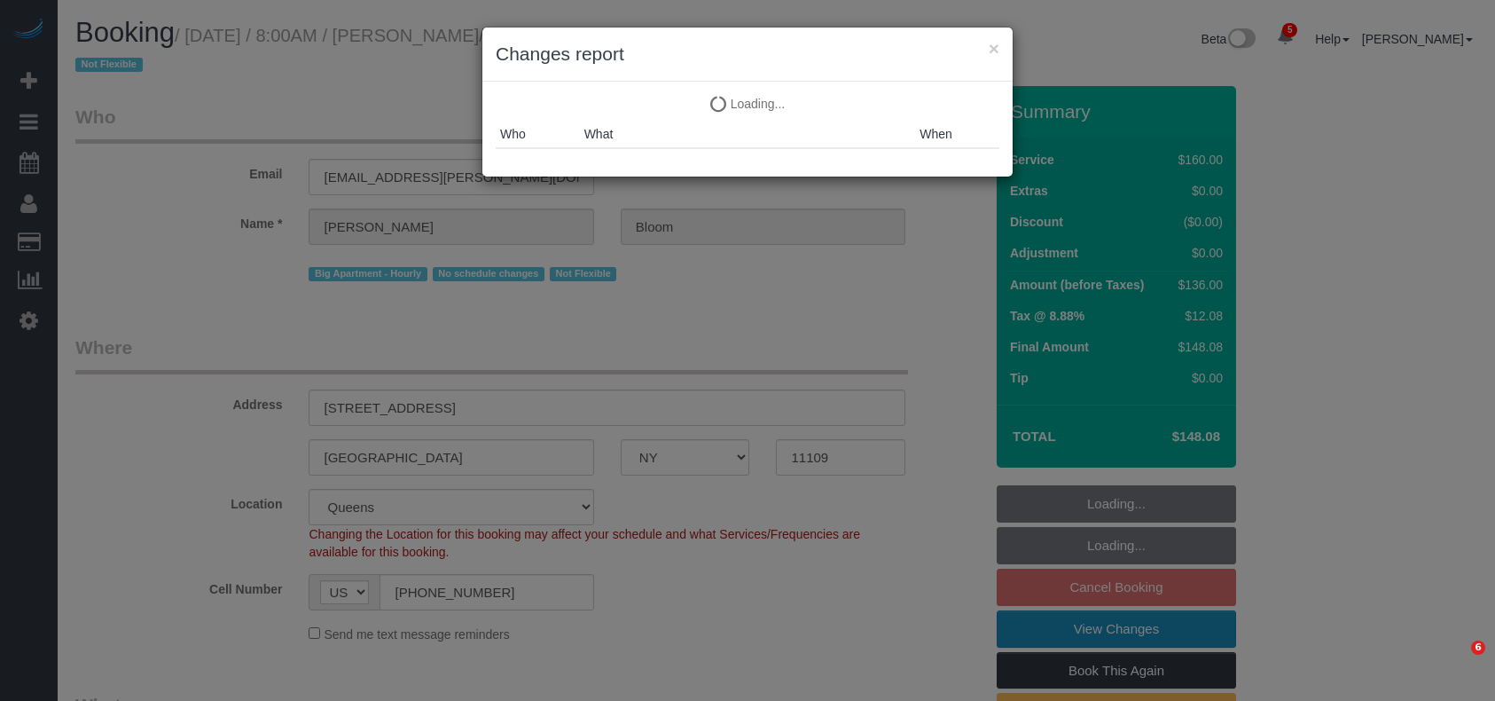
select select "spot56"
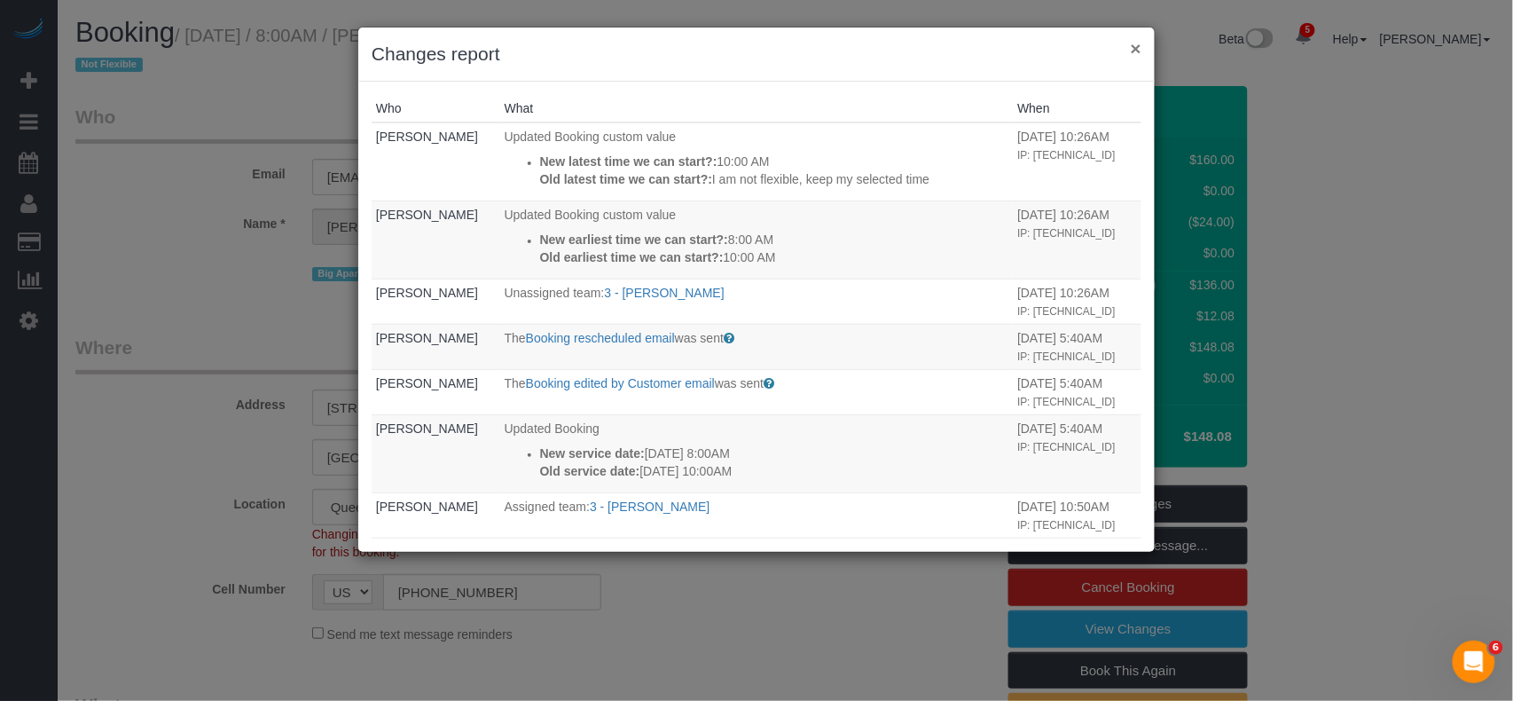
click at [1139, 46] on button "×" at bounding box center [1136, 48] width 11 height 19
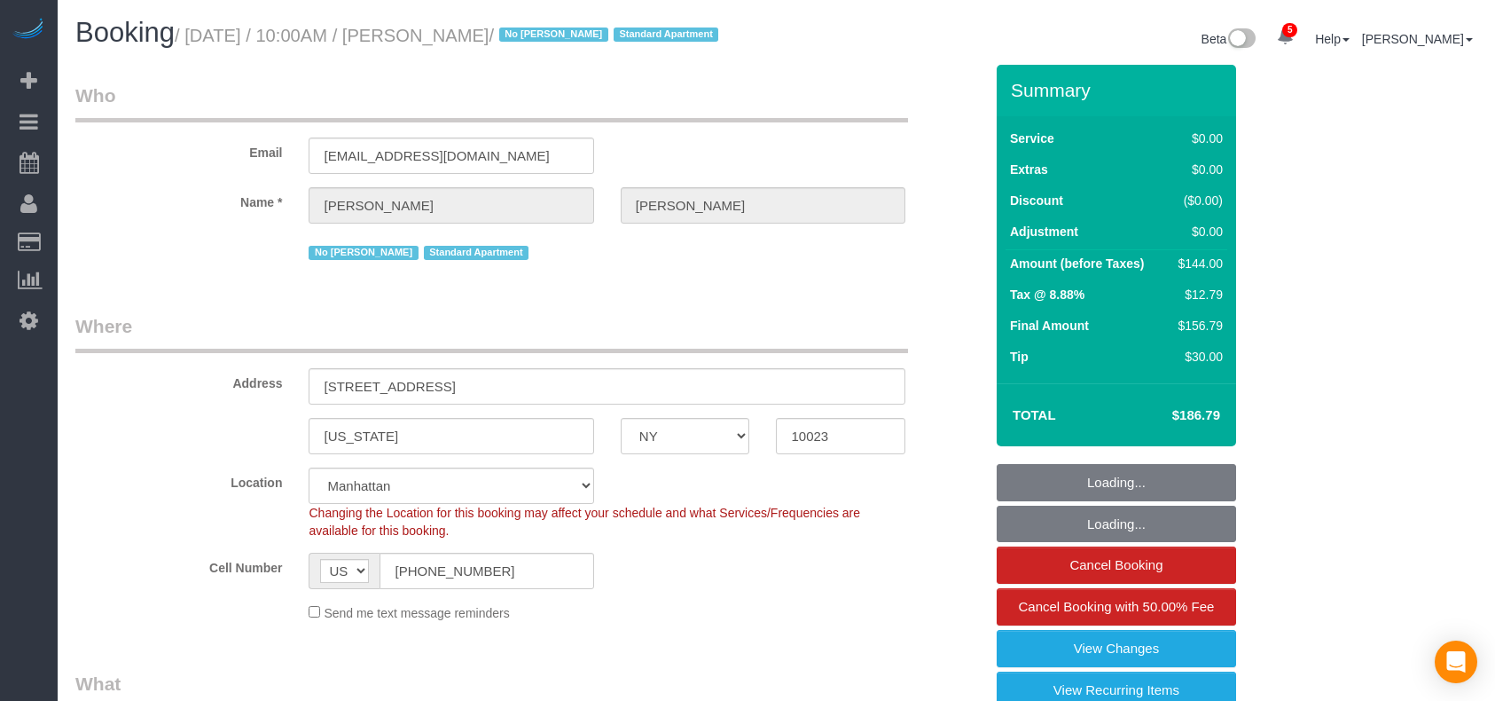
select select "NY"
select select "number:56"
select select "number:74"
select select "number:15"
select select "number:6"
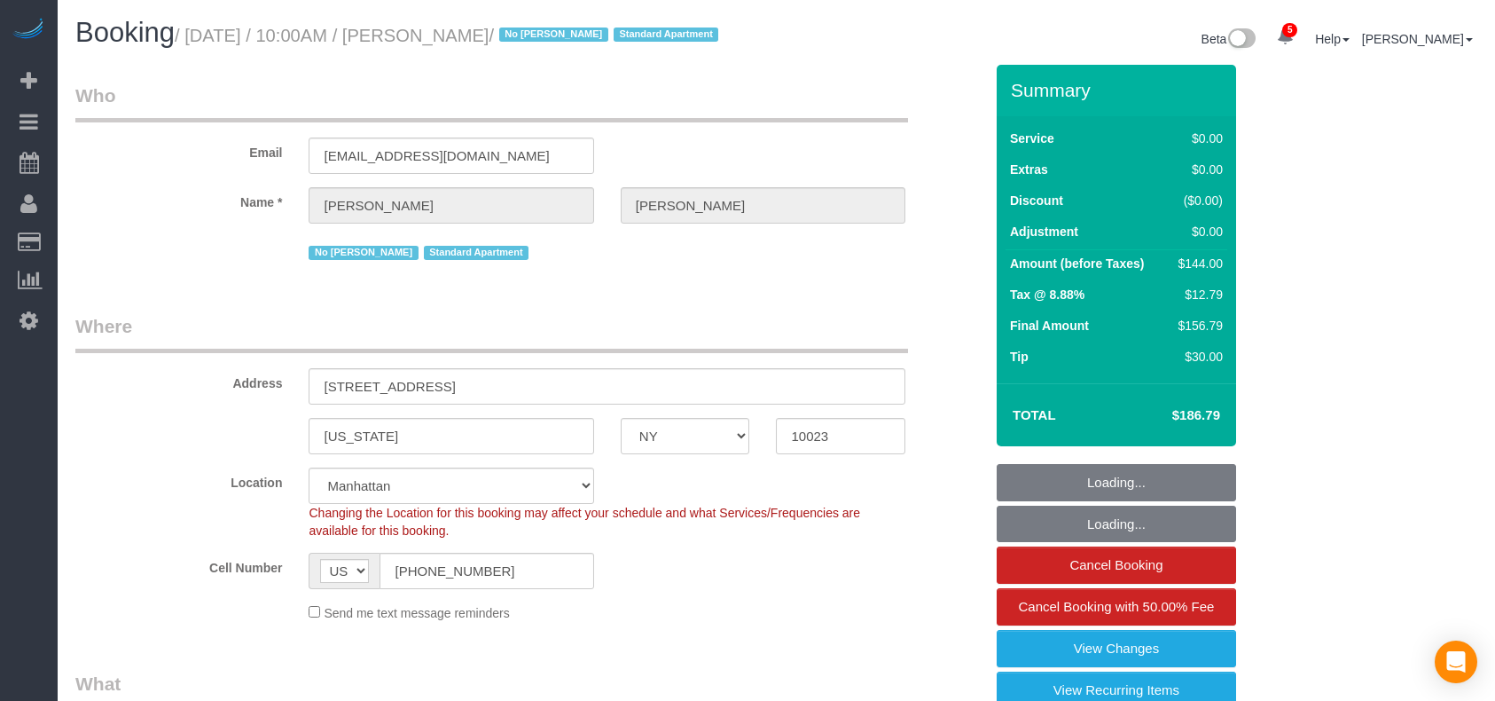
select select "object:1330"
select select "spot1"
select select "1"
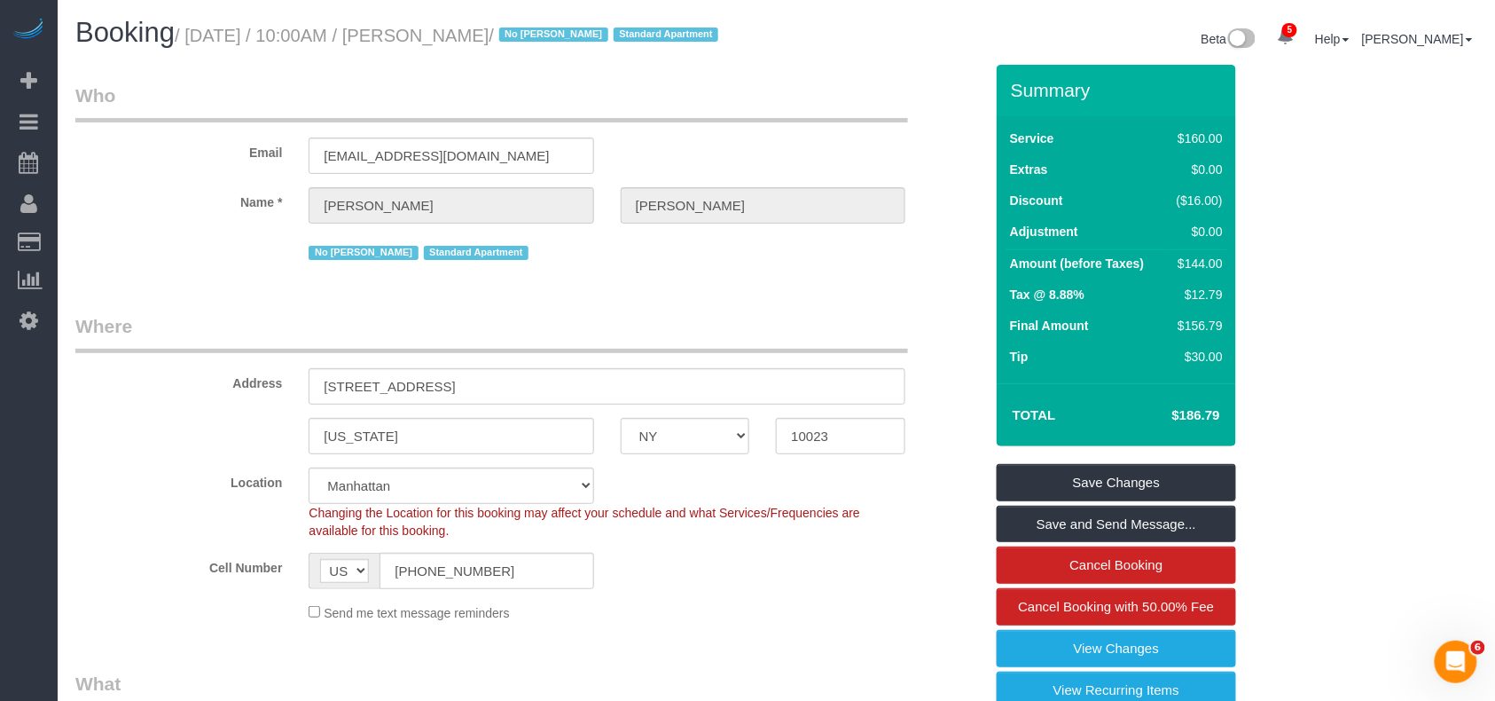
drag, startPoint x: 518, startPoint y: 37, endPoint x: 420, endPoint y: 37, distance: 97.5
click at [420, 37] on small "/ August 28, 2025 / 10:00AM / Sarah Tracy / No Warren Rose Standard Apartment" at bounding box center [449, 36] width 549 height 20
copy small "Sarah Tracy"
click at [526, 44] on h1 "Booking / August 28, 2025 / 10:00AM / Sarah Tracy / No Warren Rose Standard Apa…" at bounding box center [419, 33] width 688 height 30
drag, startPoint x: 516, startPoint y: 35, endPoint x: 190, endPoint y: 35, distance: 326.3
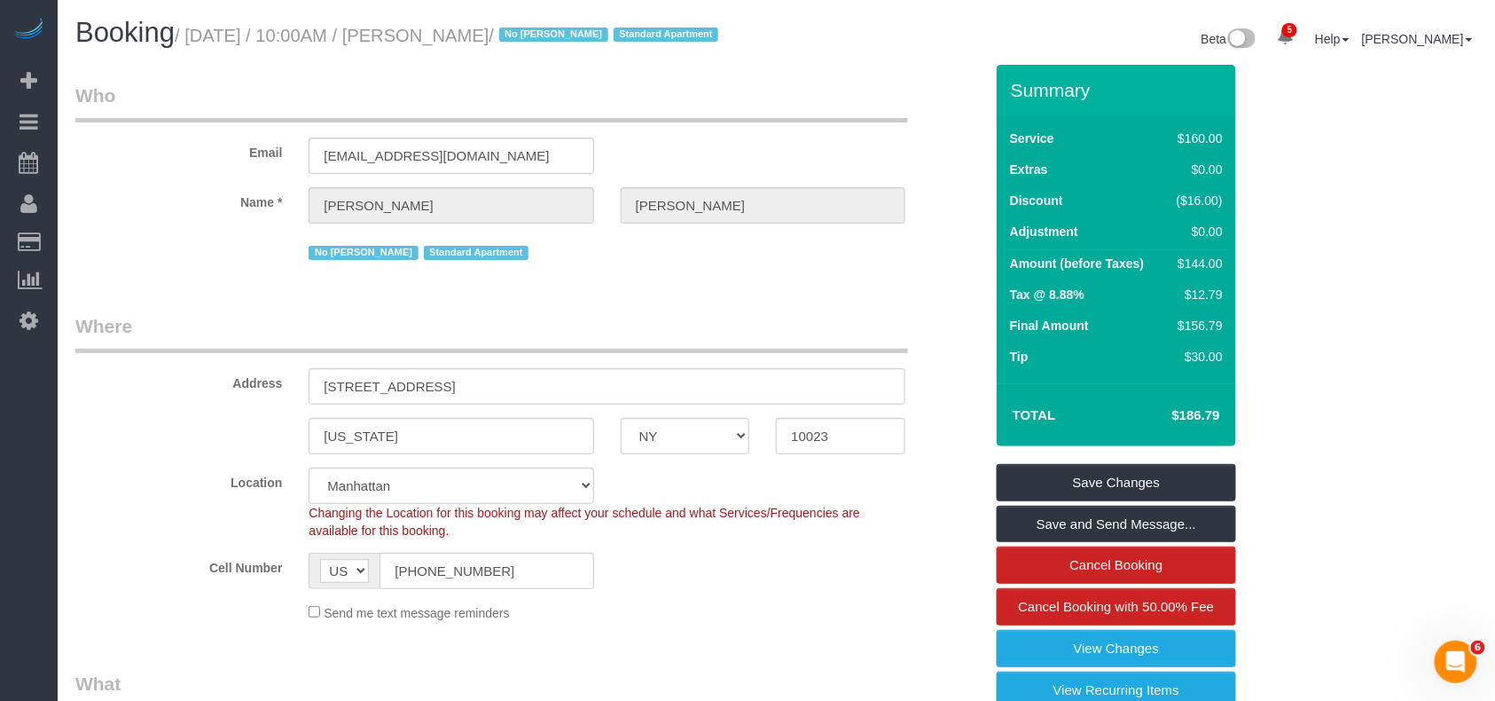
click at [190, 35] on small "/ August 28, 2025 / 10:00AM / Sarah Tracy / No Warren Rose Standard Apartment" at bounding box center [449, 36] width 549 height 20
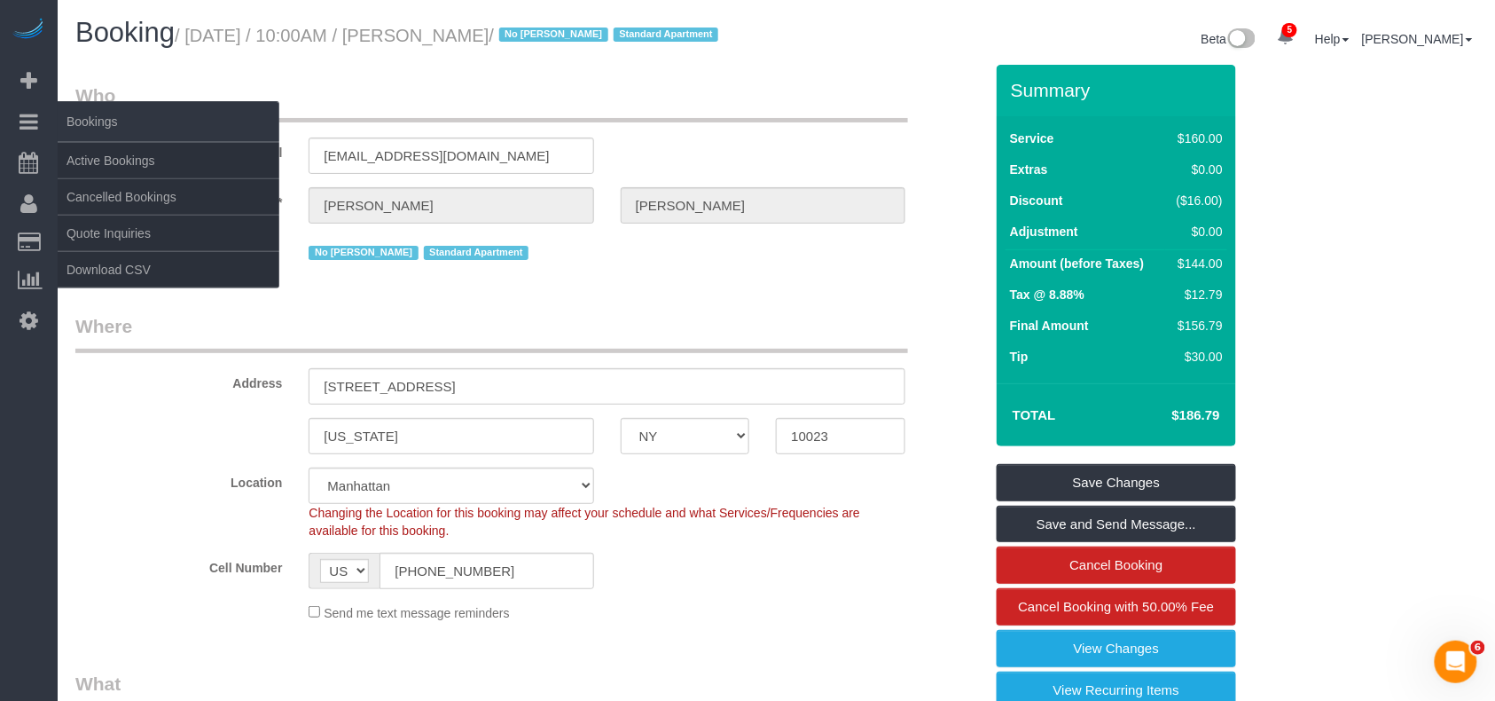
copy small "August 28, 2025 / 10:00AM / Sarah Tracy"
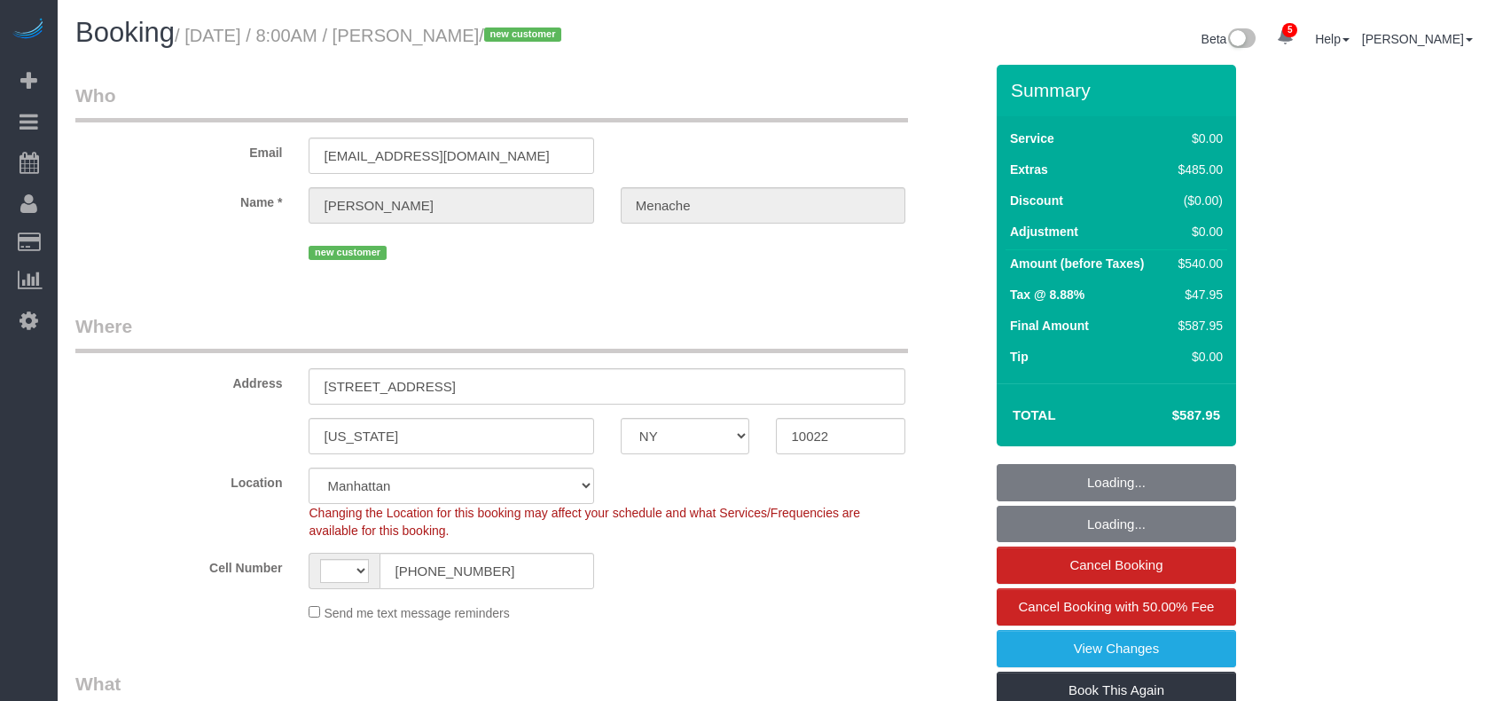
select select "NY"
select select "number:56"
select select "number:70"
select select "number:15"
select select "number:5"
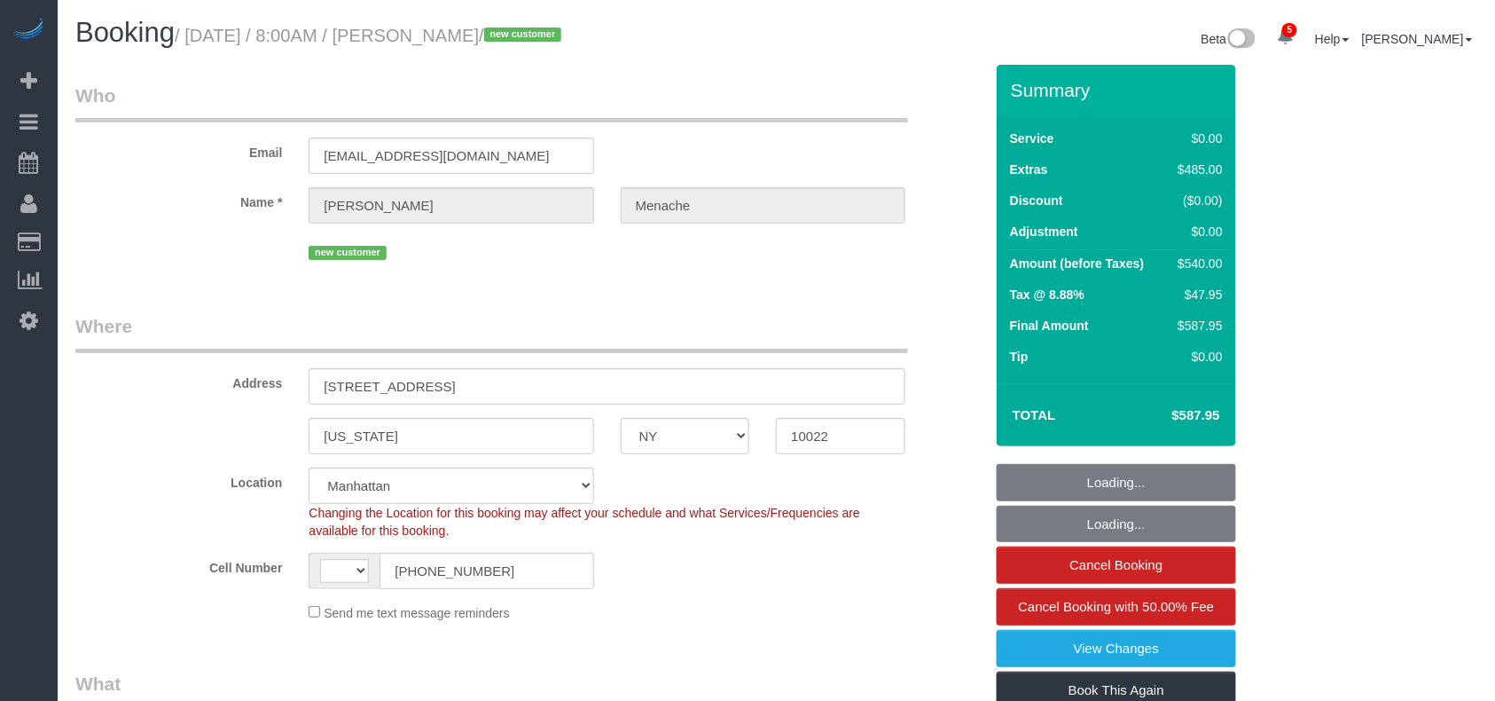
select select "2"
select select "string:[GEOGRAPHIC_DATA]"
select select "object:672"
select select "spot1"
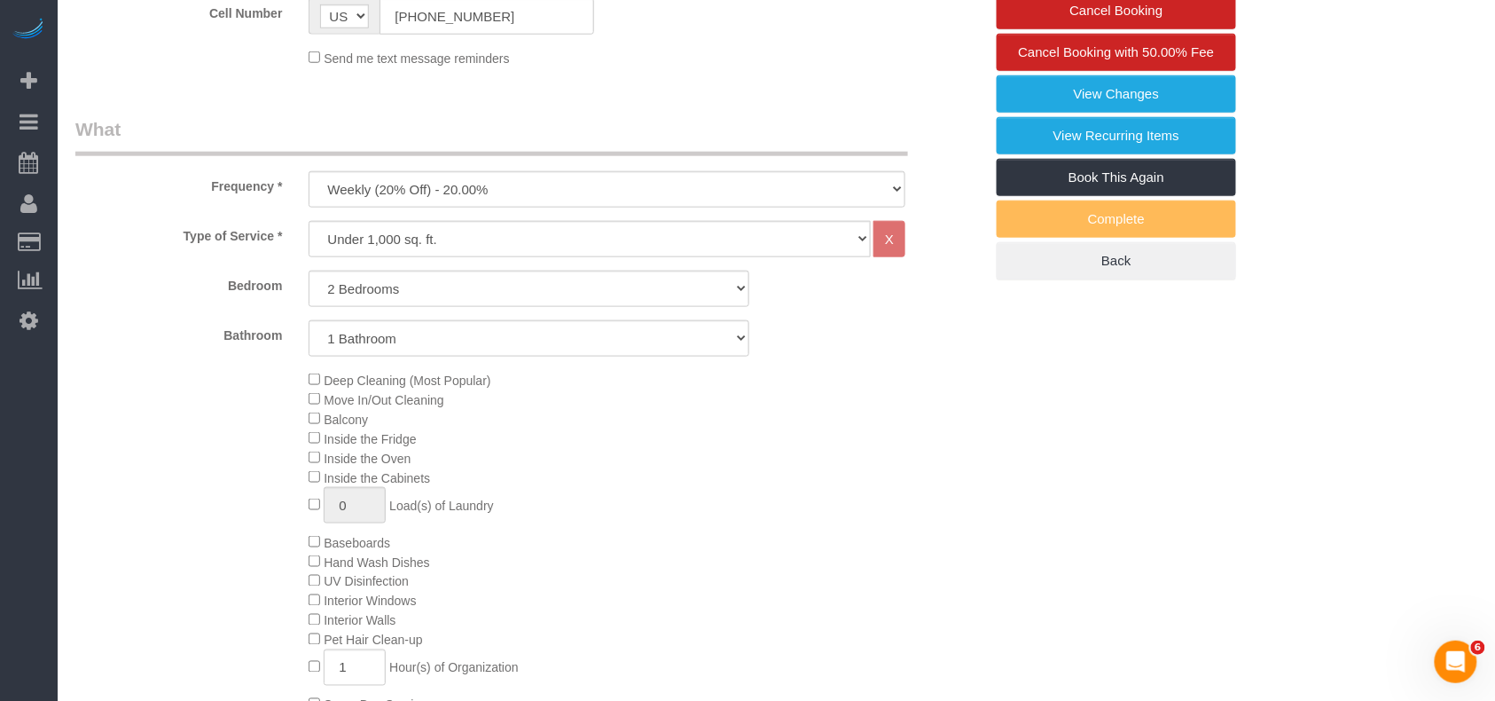
scroll to position [591, 0]
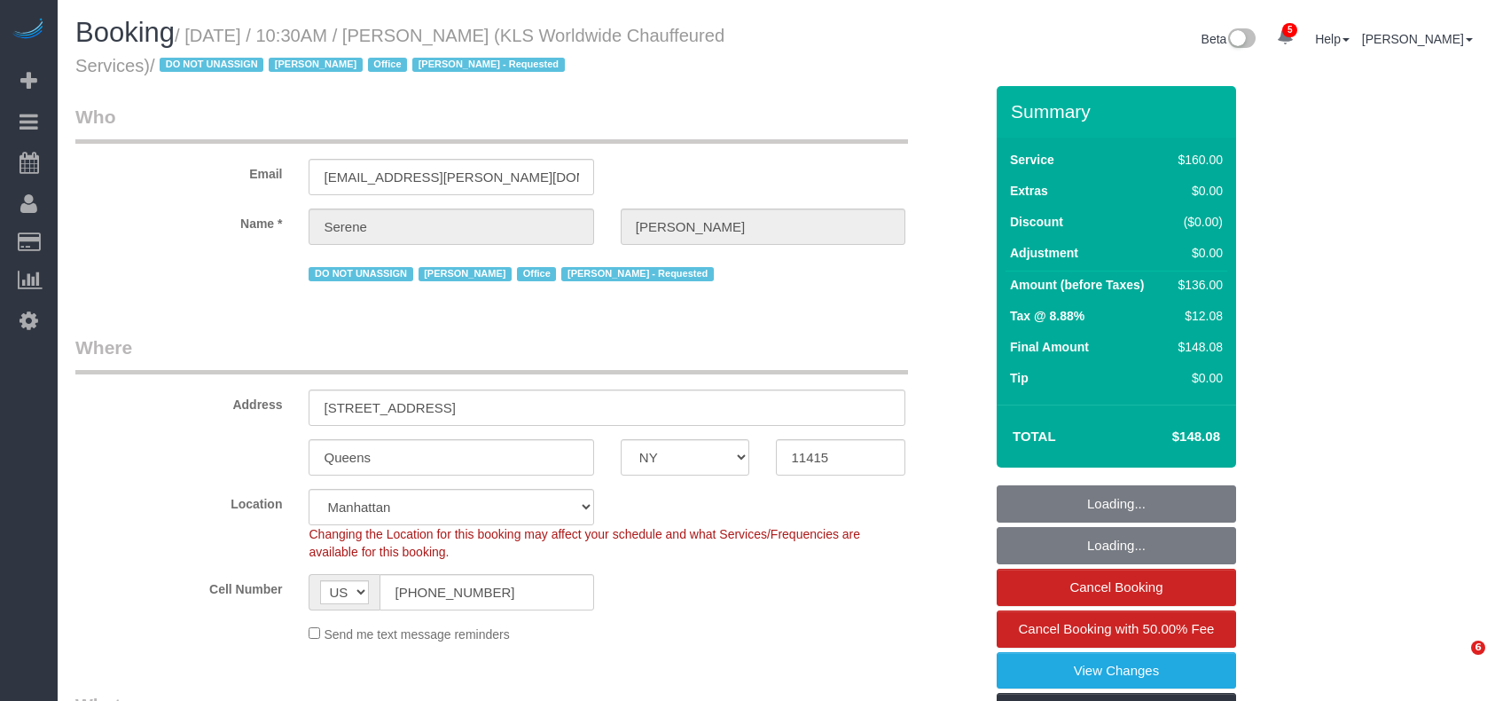
select select "NY"
select select "number:89"
select select "number:90"
select select "number:15"
select select "number:7"
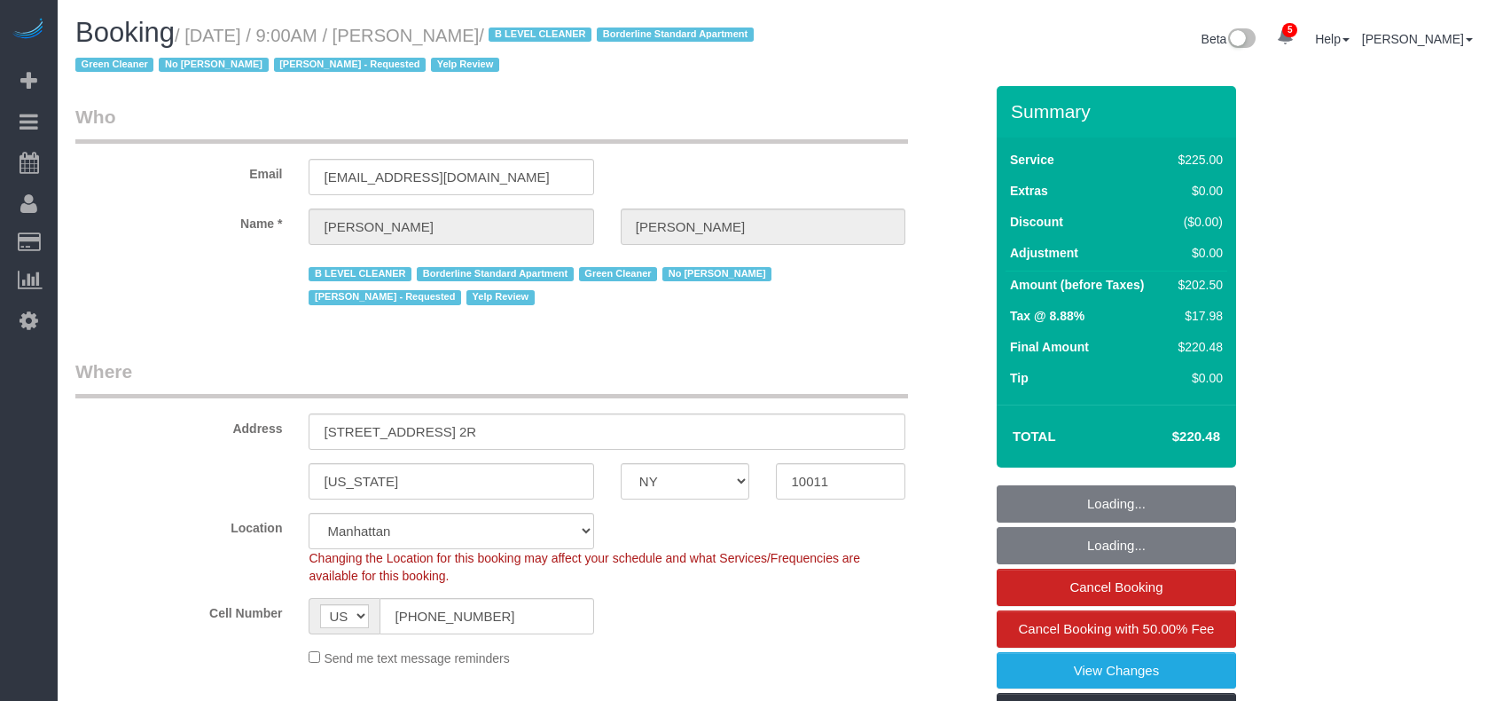
select select "NY"
select select "180"
select select "spot1"
select select "number:56"
select select "number:70"
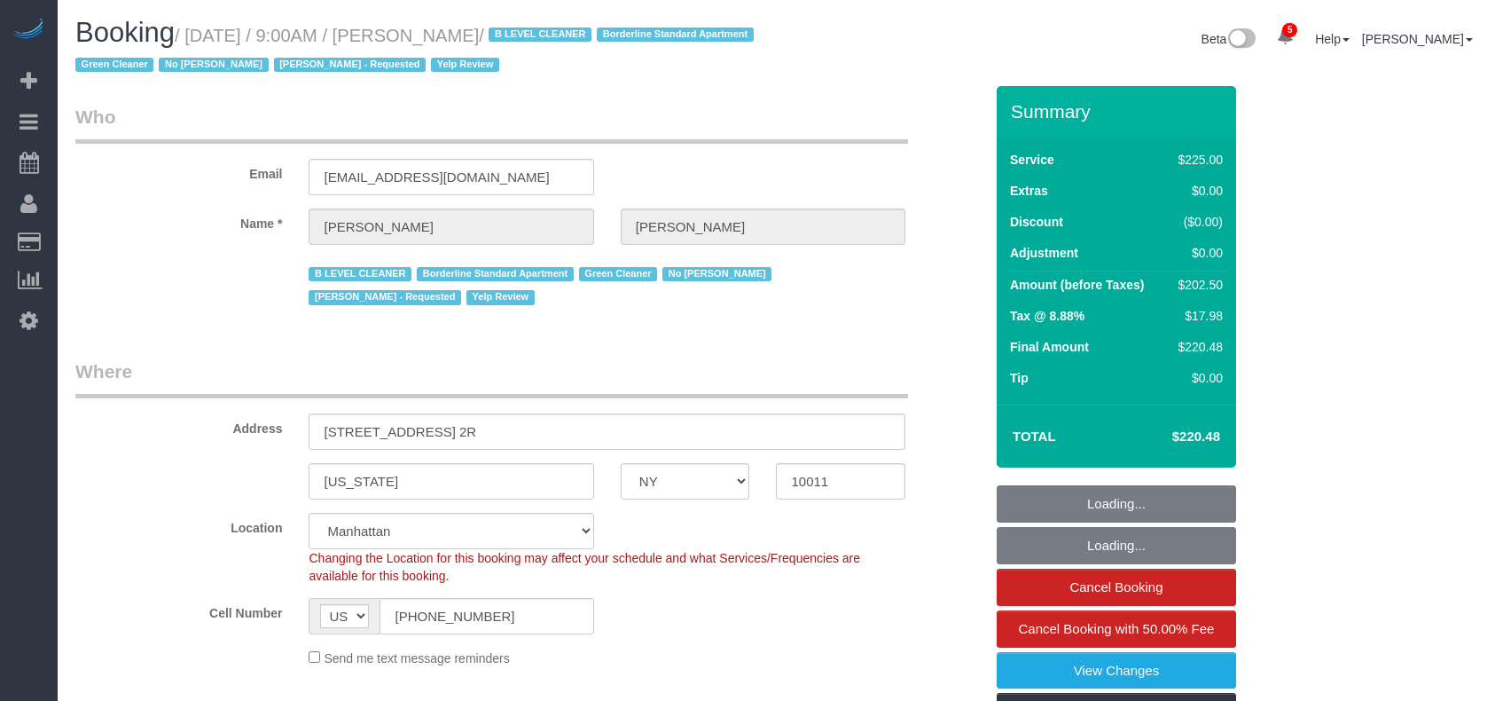
select select "number:15"
select select "number:5"
select select "number:21"
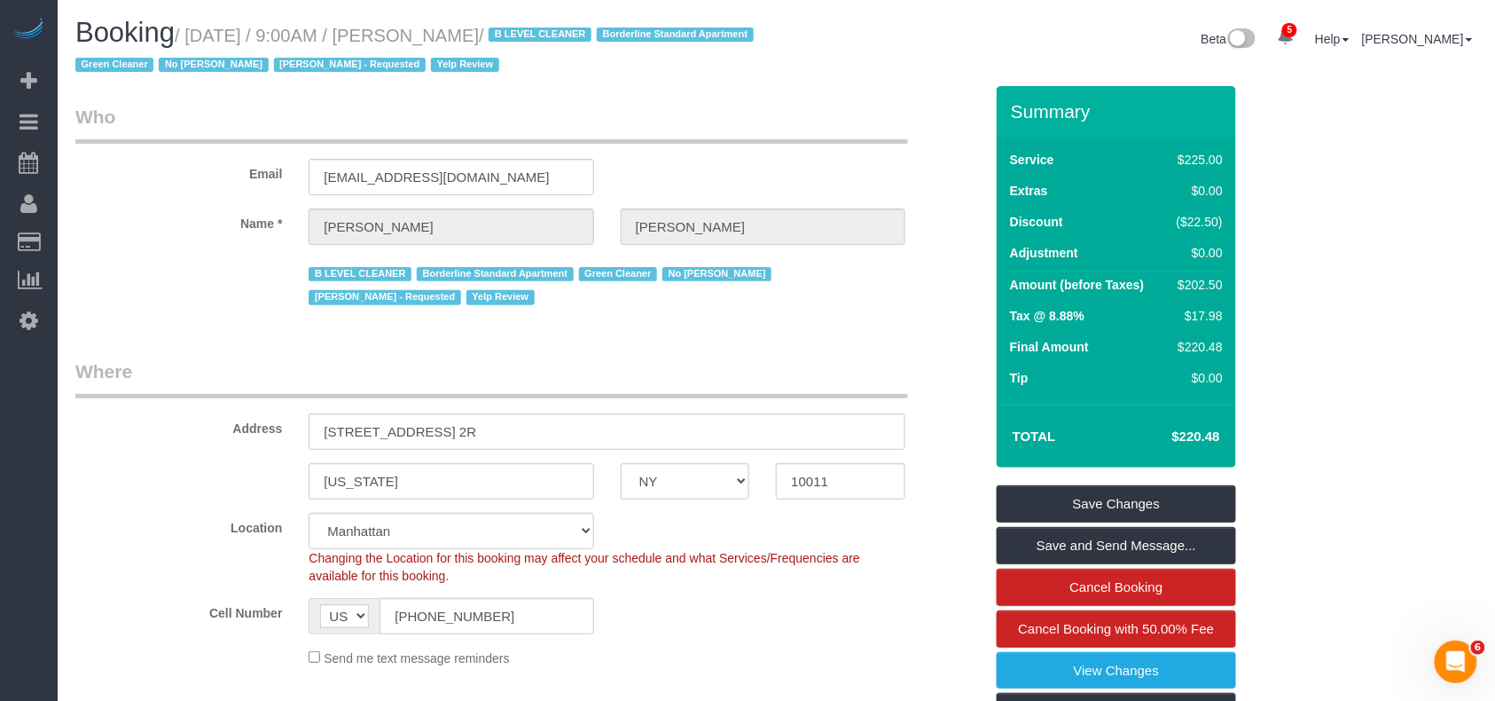
drag, startPoint x: 391, startPoint y: 35, endPoint x: 192, endPoint y: 32, distance: 199.5
click at [192, 32] on small "/ August 28, 2025 / 9:00AM / Nunzio Thron / B LEVEL CLEANER Borderline Standard…" at bounding box center [417, 51] width 684 height 50
click at [408, 607] on input "(202) 641-4967" at bounding box center [487, 616] width 214 height 36
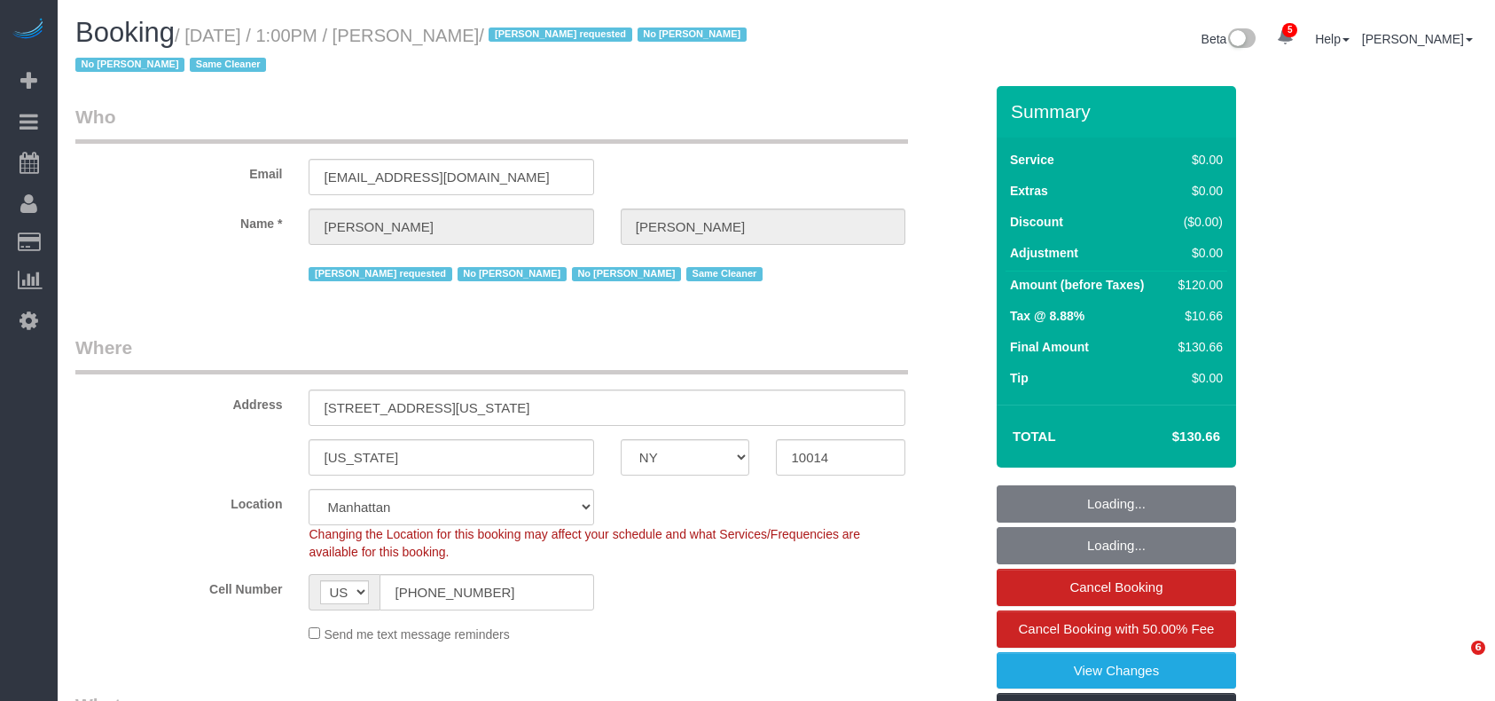
select select "NY"
select select "string:stripe-pm_1RlZe34VGloSiKo7V0Y4Tepe"
select select "spot1"
select select "number:89"
select select "number:90"
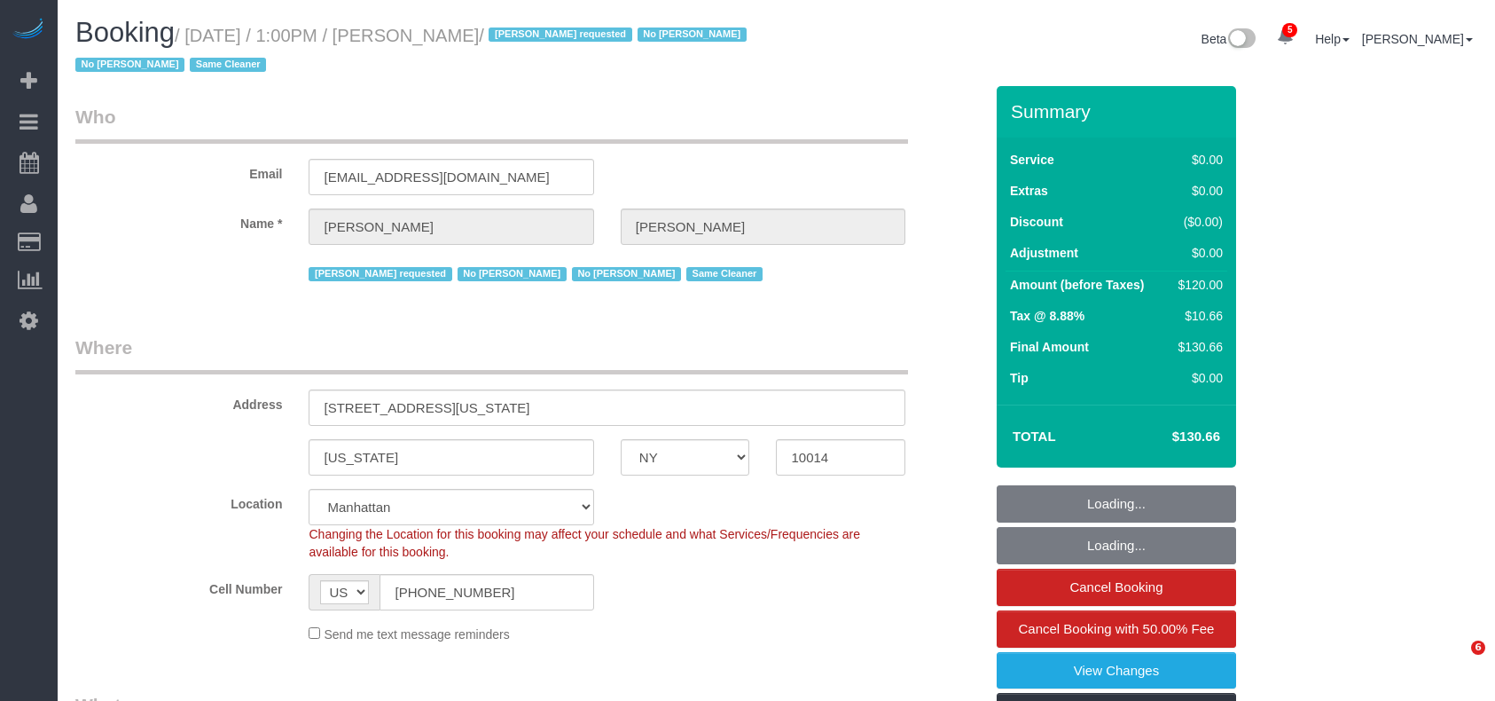
select select "number:15"
select select "number:6"
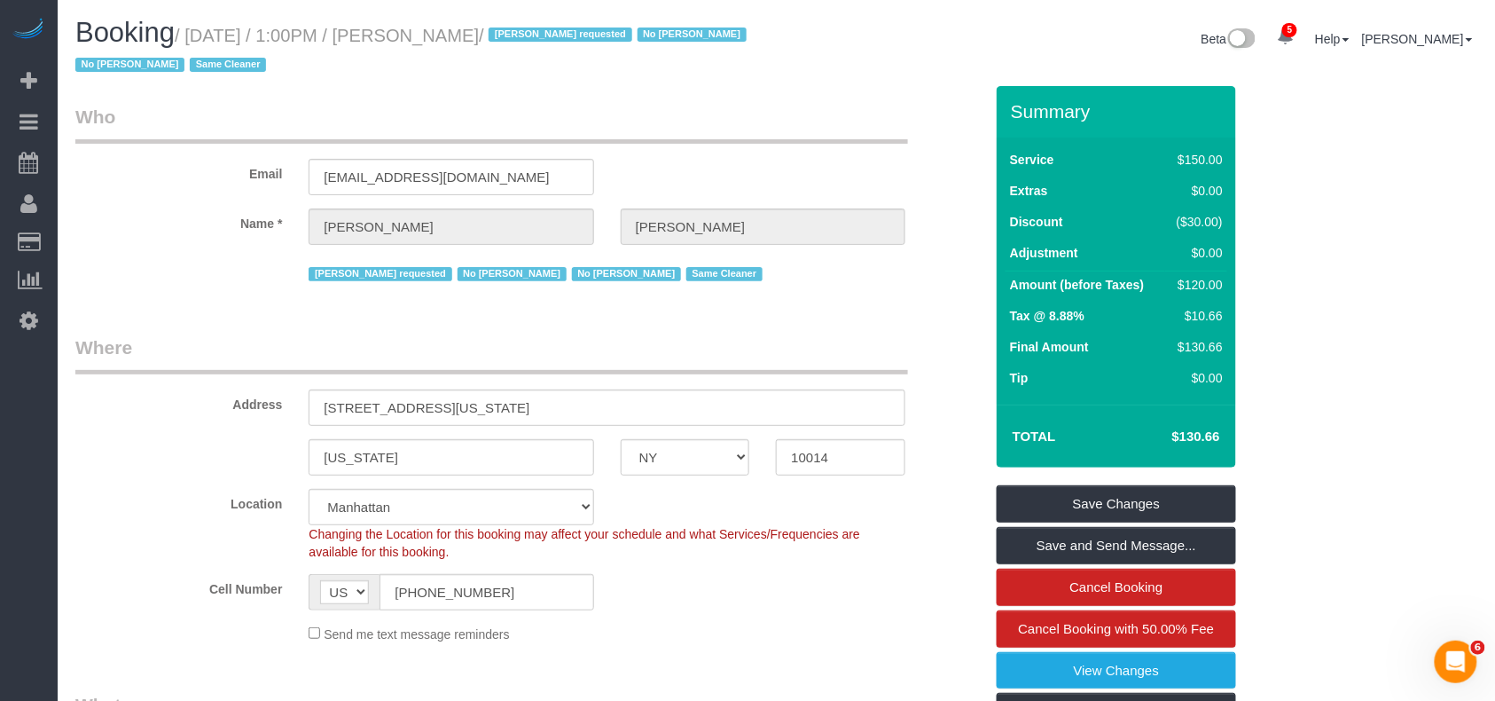
drag, startPoint x: 559, startPoint y: 33, endPoint x: 190, endPoint y: 34, distance: 368.9
click at [190, 34] on small "/ August 28, 2025 / 1:00PM / Christopher Doyle / Maria camas requested No Ana A…" at bounding box center [413, 51] width 677 height 50
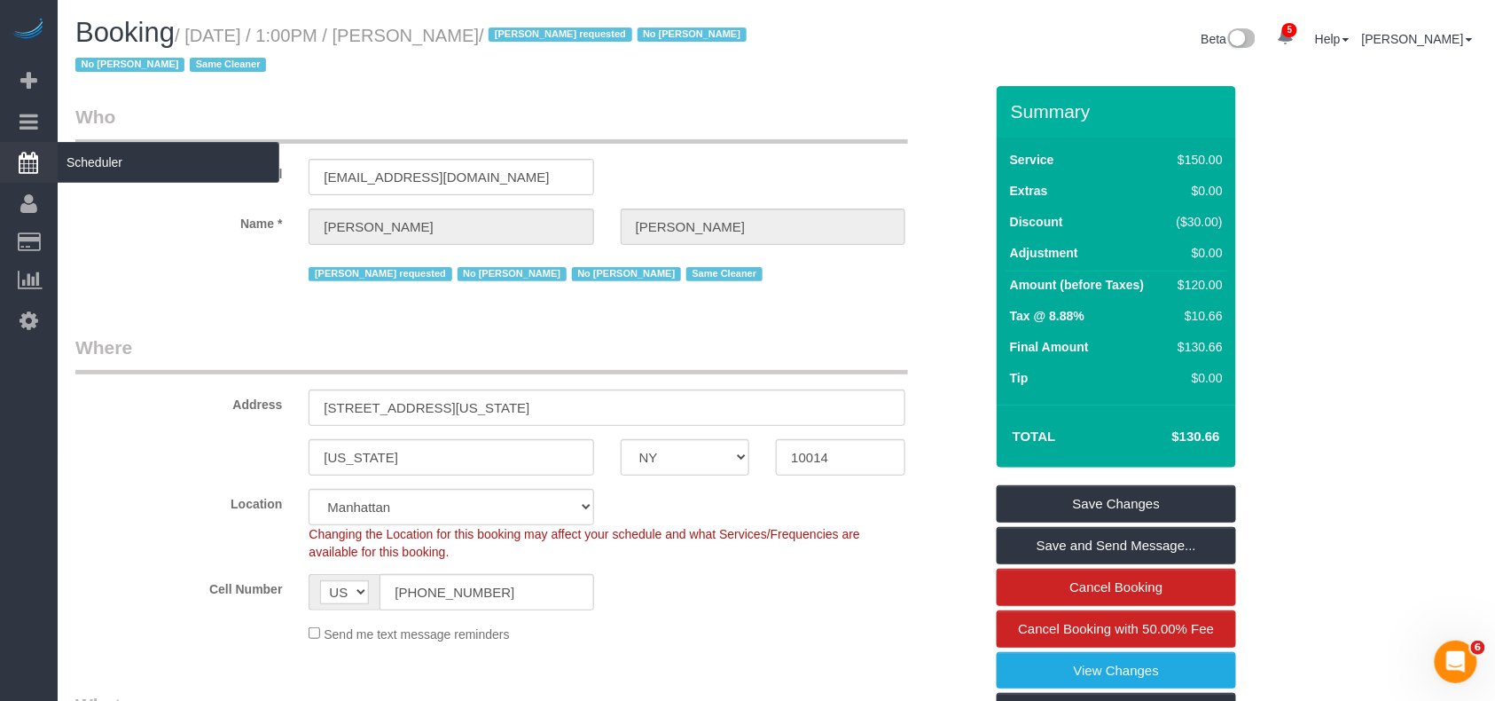
copy small "August 28, 2025 / 1:00PM / Christopher Doyle"
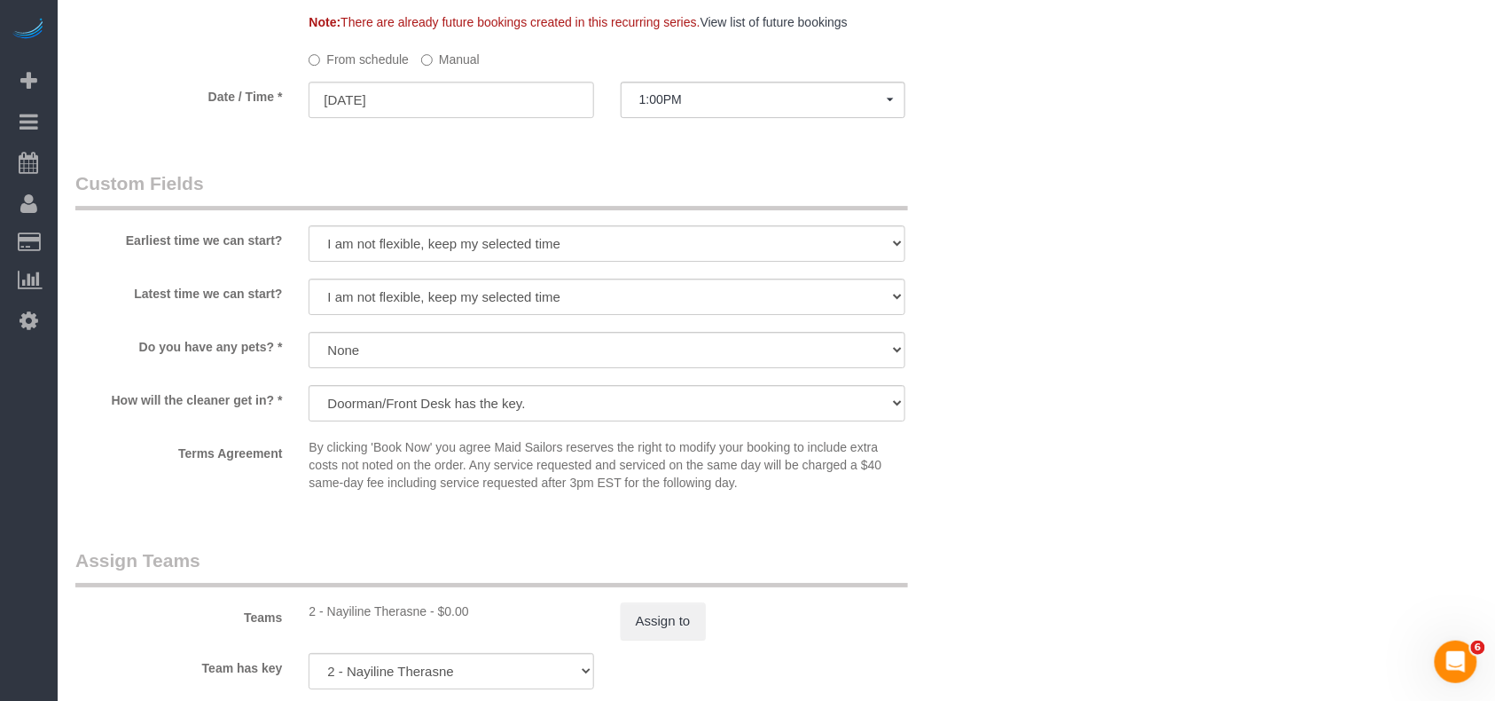
scroll to position [2009, 0]
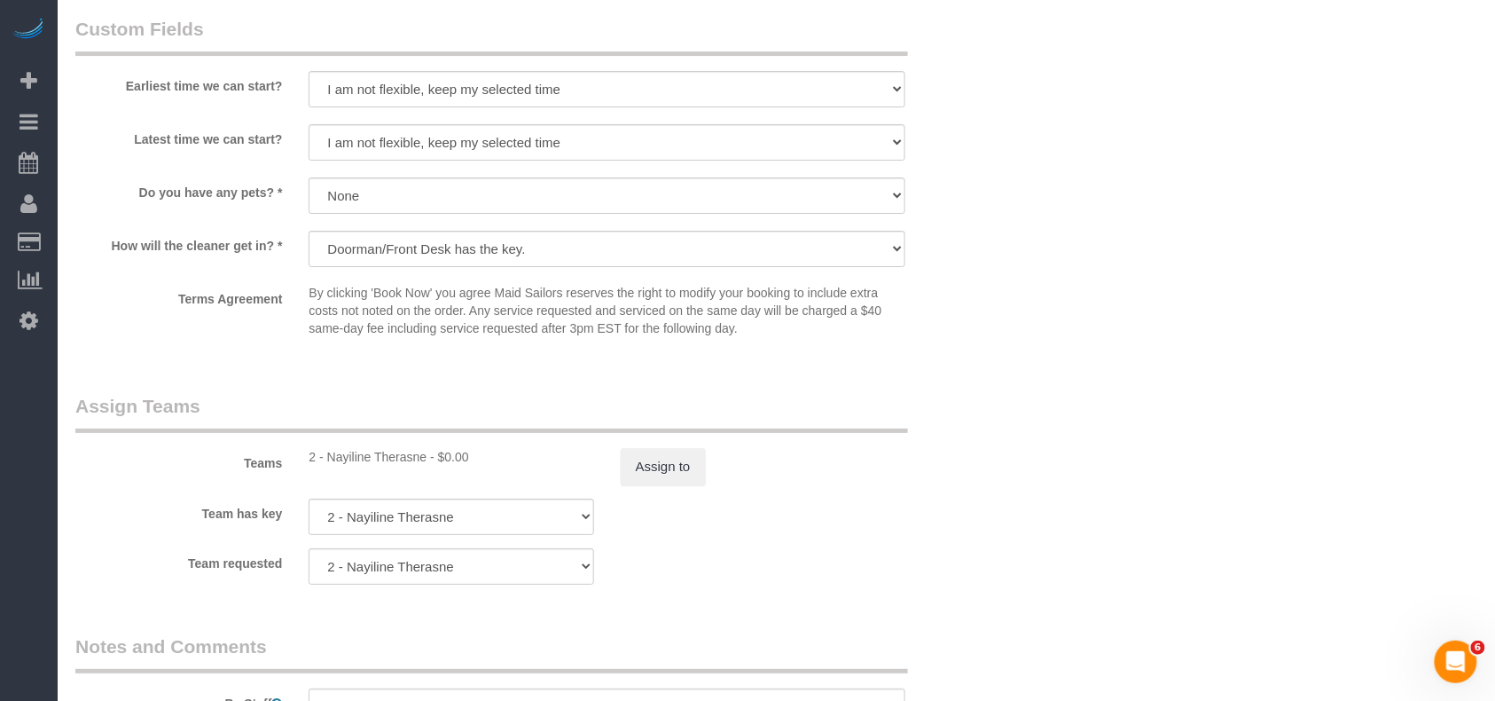
drag, startPoint x: 427, startPoint y: 458, endPoint x: 330, endPoint y: 459, distance: 97.6
click at [330, 459] on div "2 - Nayiline Therasne - $0.00" at bounding box center [451, 457] width 285 height 18
copy div "Nayiline Therasne"
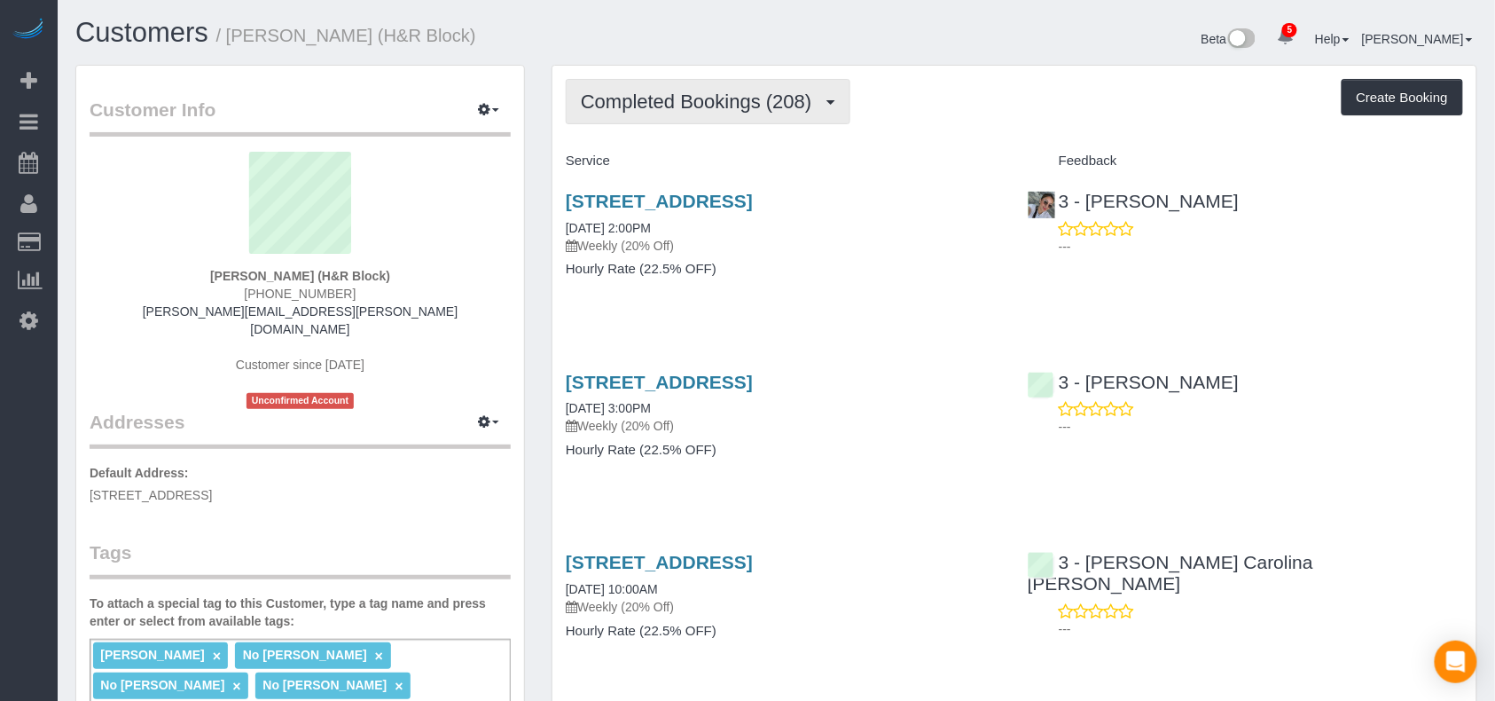
click at [678, 115] on button "Completed Bookings (208)" at bounding box center [708, 101] width 285 height 45
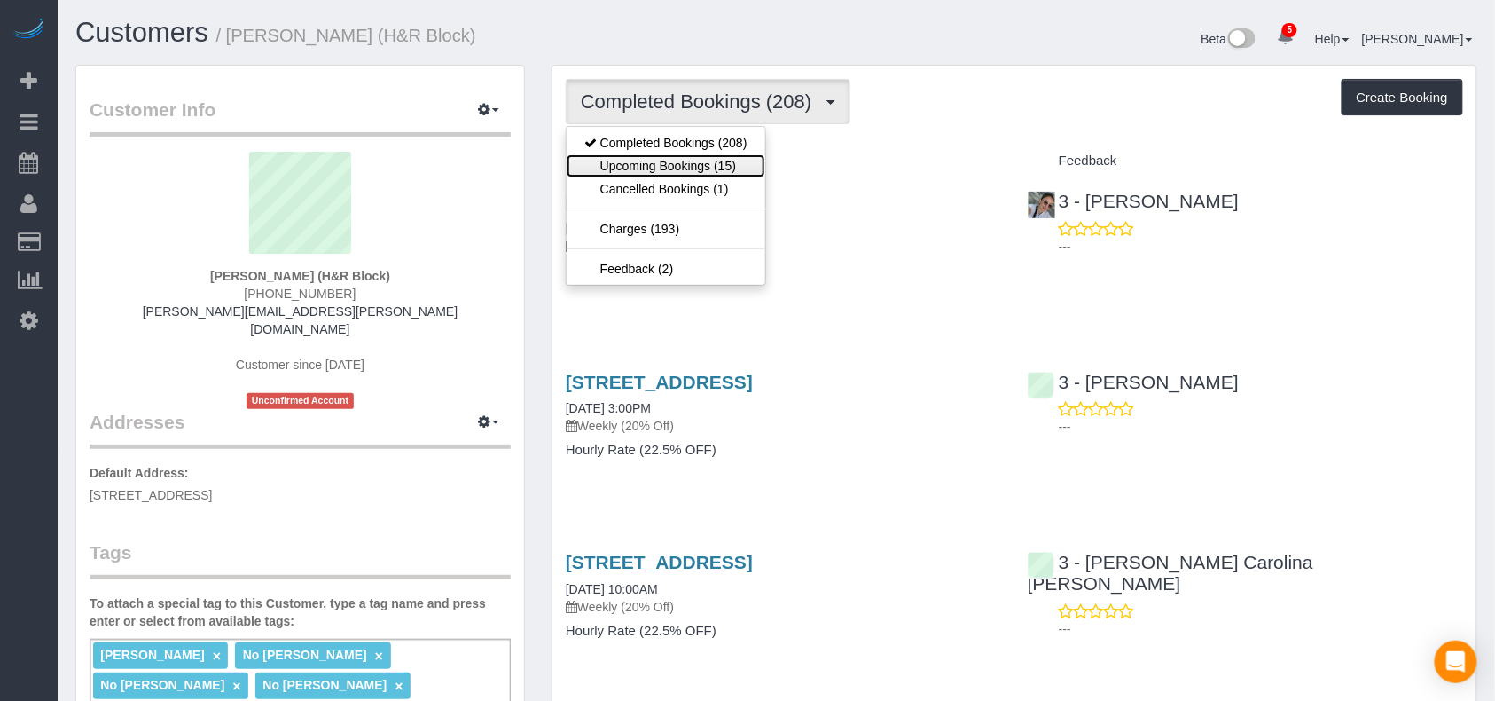
click at [692, 161] on link "Upcoming Bookings (15)" at bounding box center [666, 165] width 199 height 23
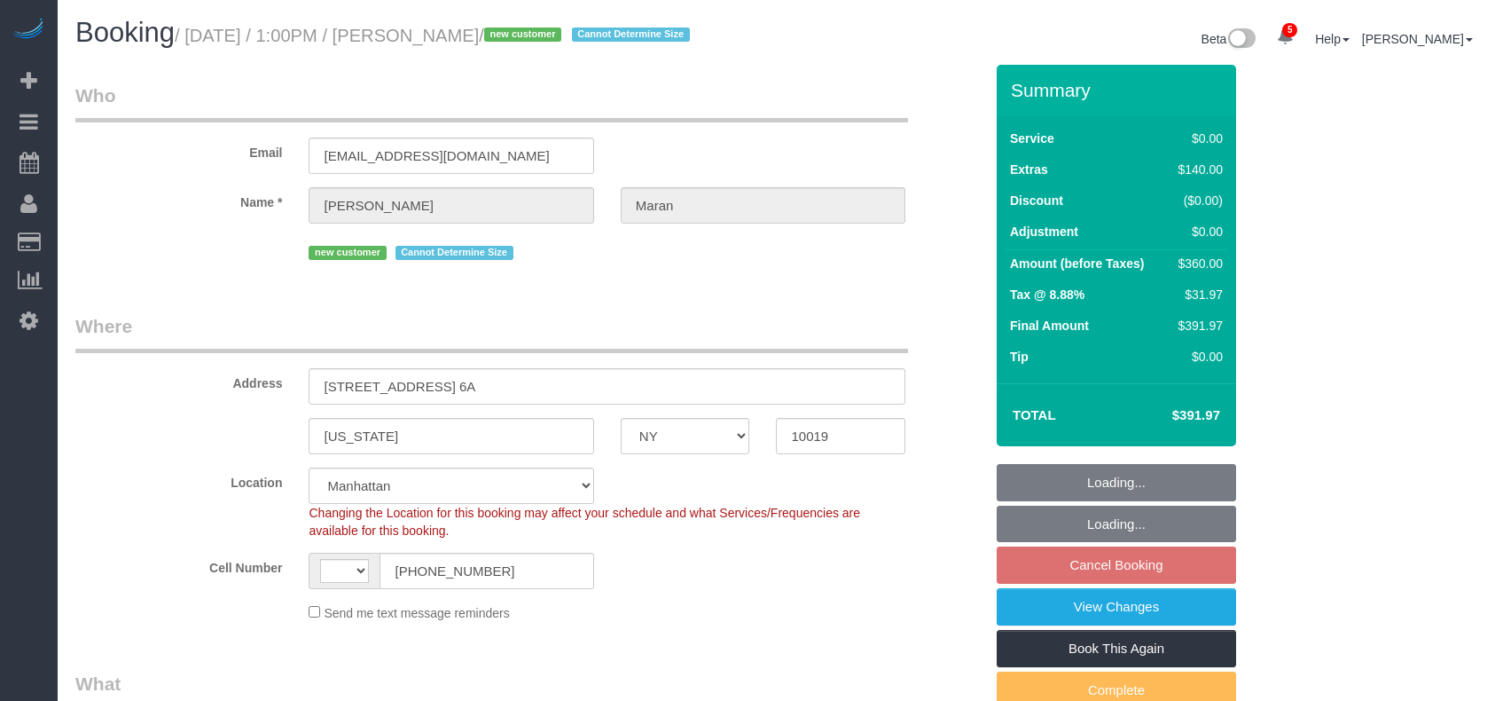
select select "NY"
select select "number:58"
select select "number:75"
select select "number:15"
select select "number:6"
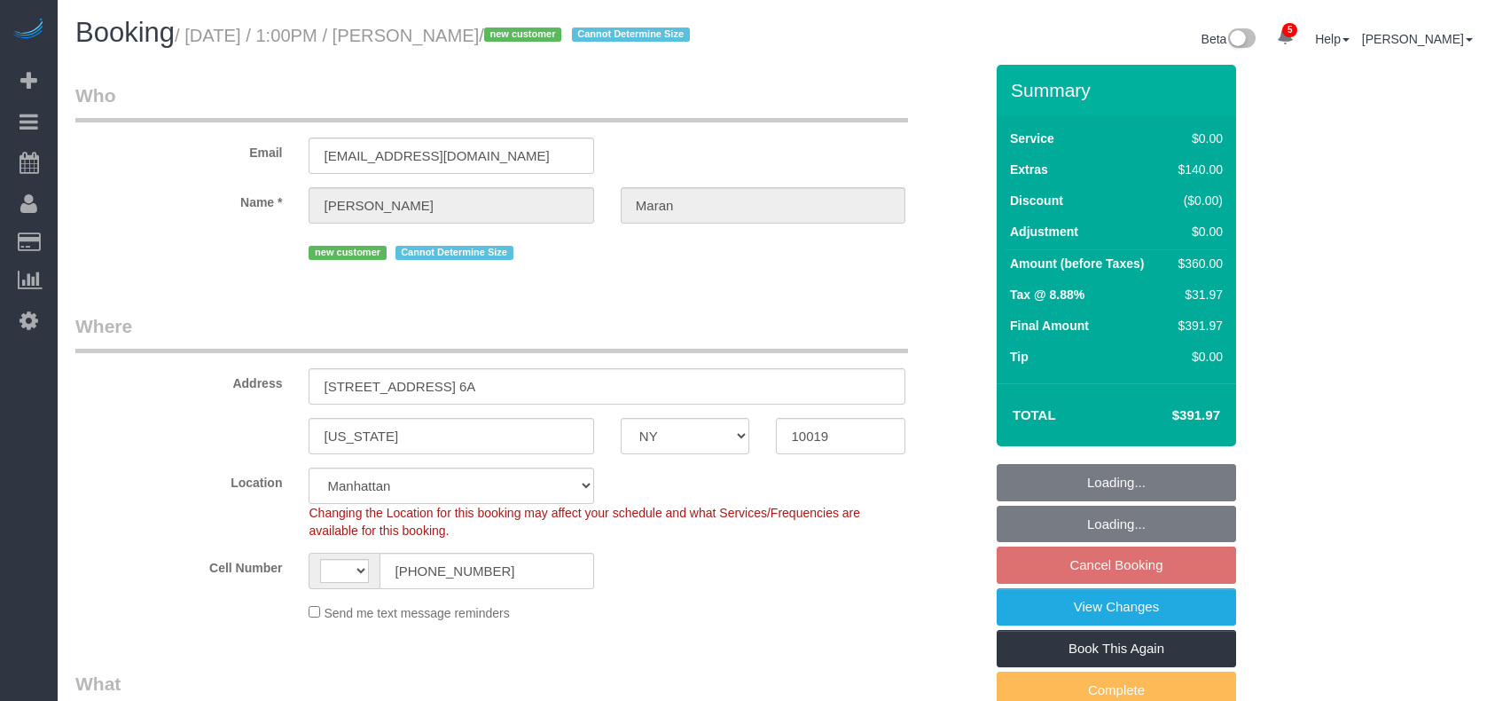
select select "string:[GEOGRAPHIC_DATA]"
select select "object:958"
select select "2"
select select "spot2"
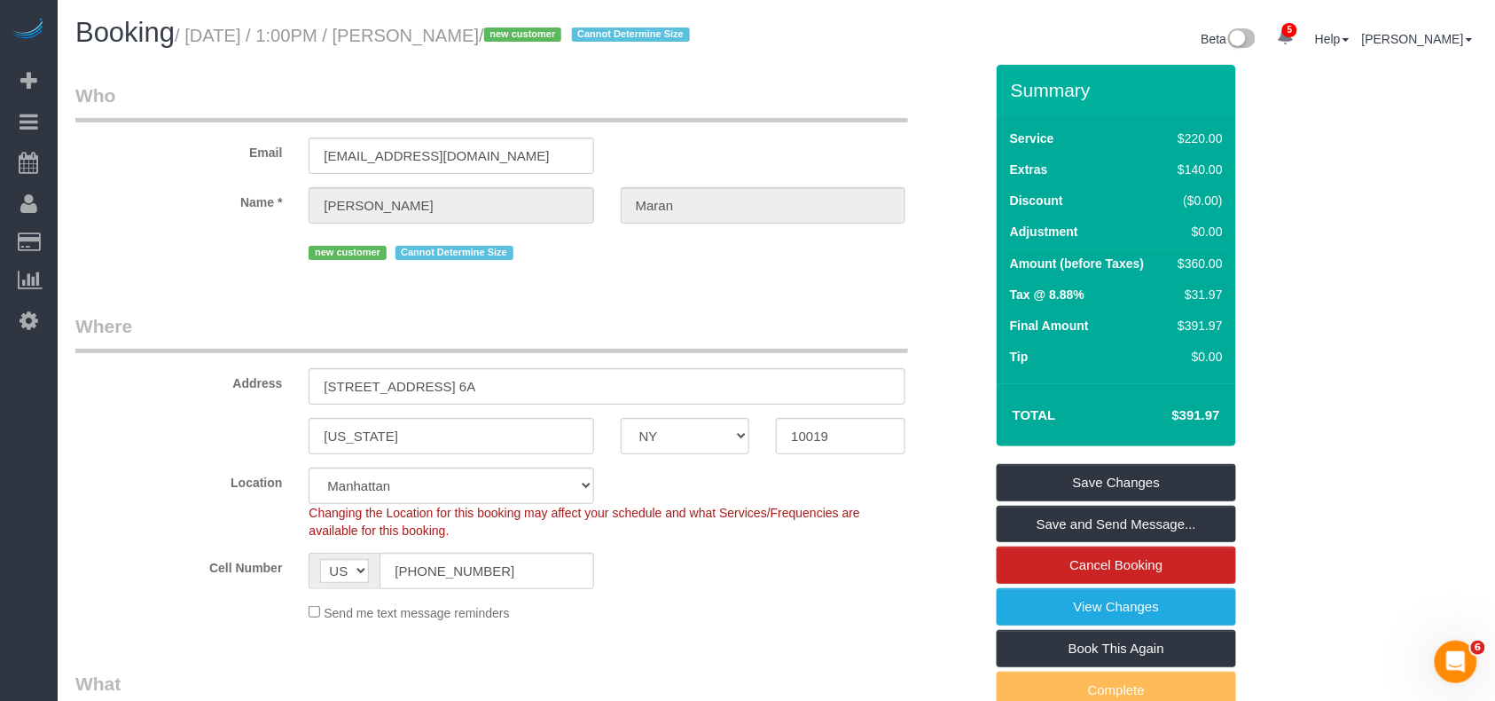
drag, startPoint x: 530, startPoint y: 37, endPoint x: 412, endPoint y: 35, distance: 118.0
click at [415, 36] on small "/ [DATE] / 1:00PM / [PERSON_NAME] / new customer Cannot Determine Size" at bounding box center [435, 36] width 521 height 20
